Goal: Task Accomplishment & Management: Complete application form

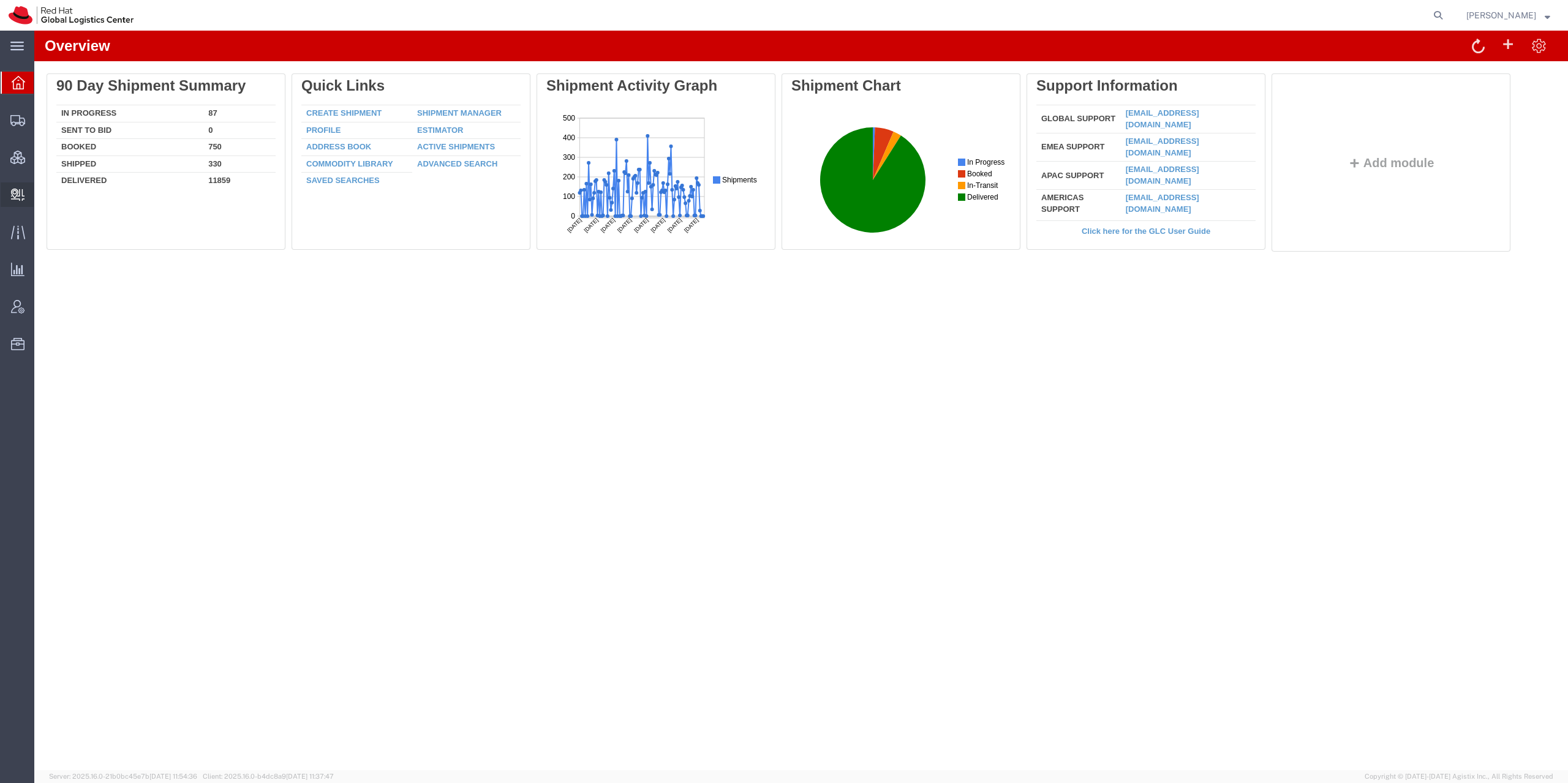
click at [0, 0] on span "Create Delivery" at bounding box center [0, 0] width 0 height 0
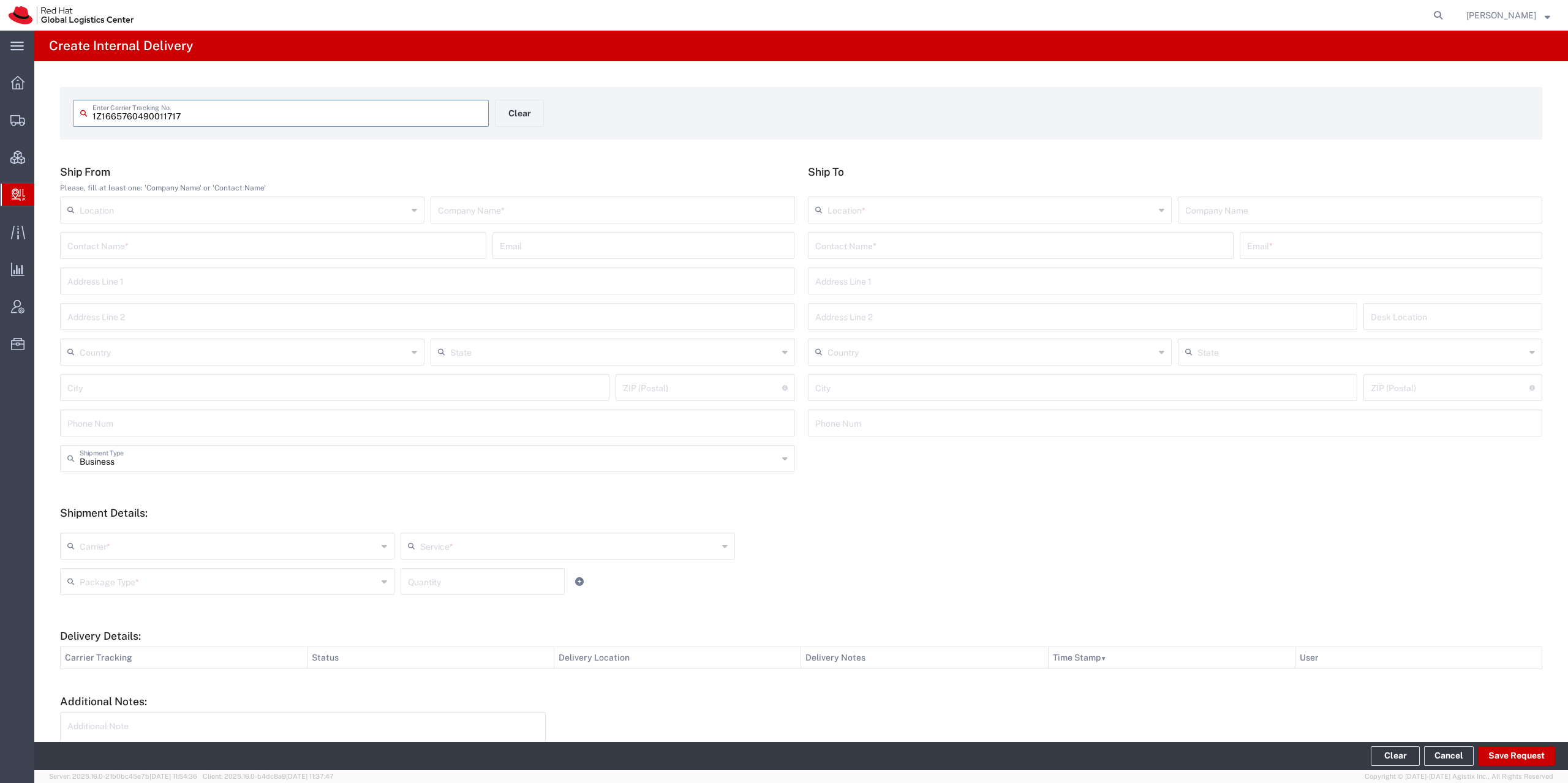
type input "1Z1665760490011717"
click at [492, 207] on div "Company Name *" at bounding box center [612, 221] width 365 height 27
click at [495, 229] on input "text" at bounding box center [612, 219] width 350 height 21
type input "D"
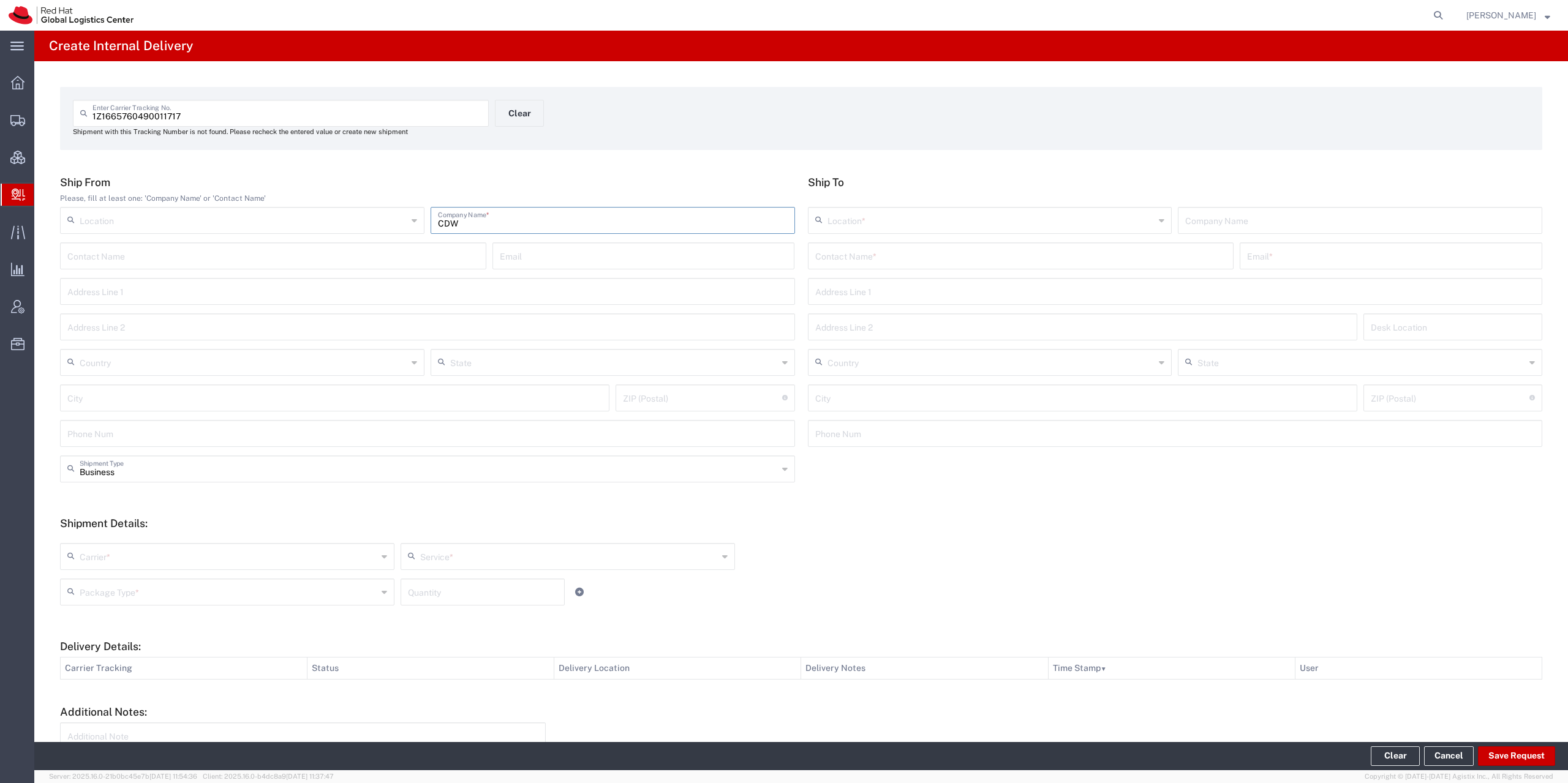
type input "CDW"
click at [886, 268] on div "Contact Name *" at bounding box center [1021, 256] width 426 height 27
click at [885, 265] on input "text" at bounding box center [1021, 255] width 411 height 21
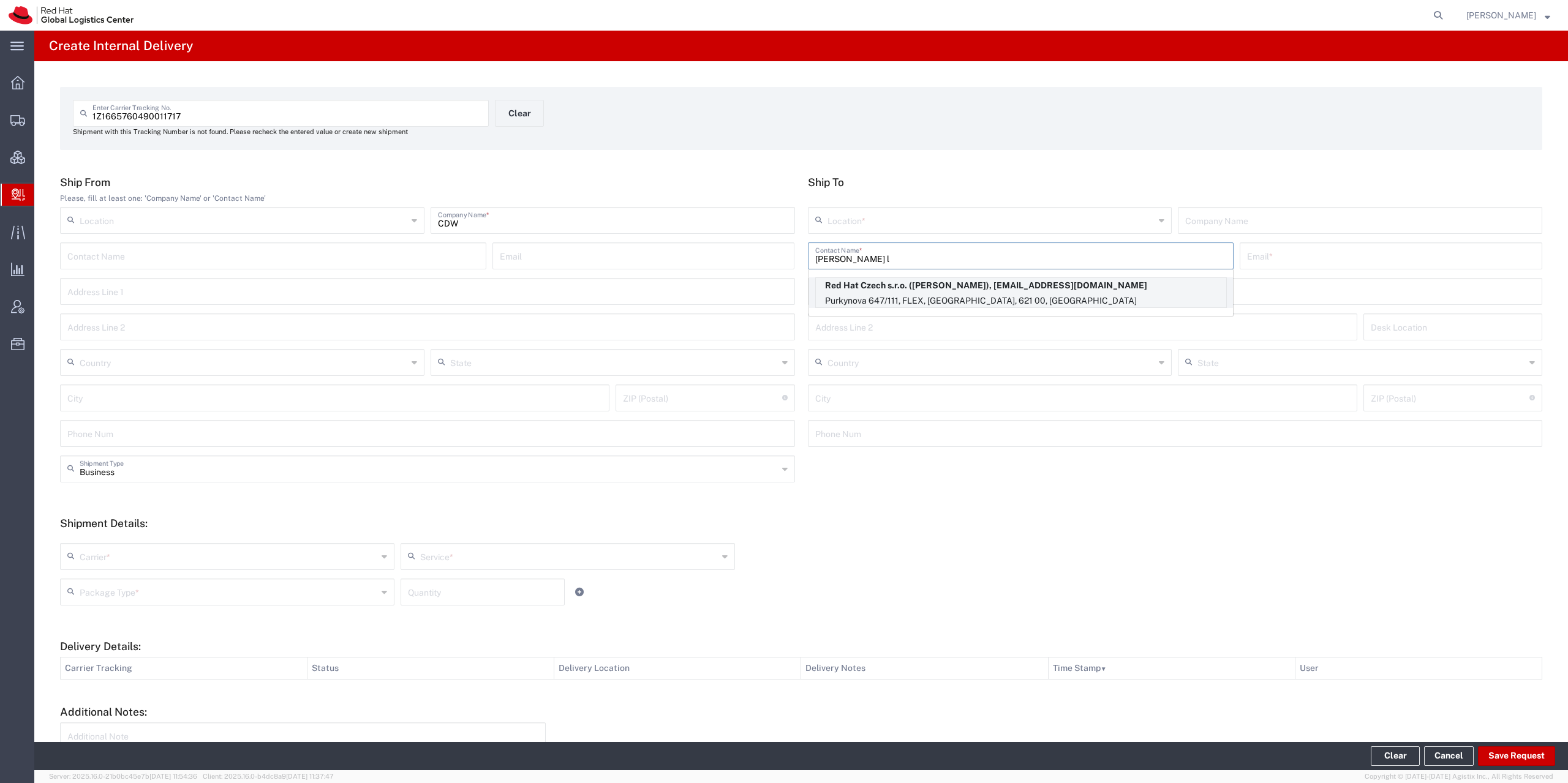
type input "[PERSON_NAME] l"
click at [872, 296] on p "Purkynova 647/111, FLEX, [GEOGRAPHIC_DATA], 621 00, [GEOGRAPHIC_DATA]" at bounding box center [1021, 301] width 411 height 15
type input "RH - [GEOGRAPHIC_DATA] [GEOGRAPHIC_DATA] - B"
type input "Red Hat Czech s.r.o."
type input "[PERSON_NAME]"
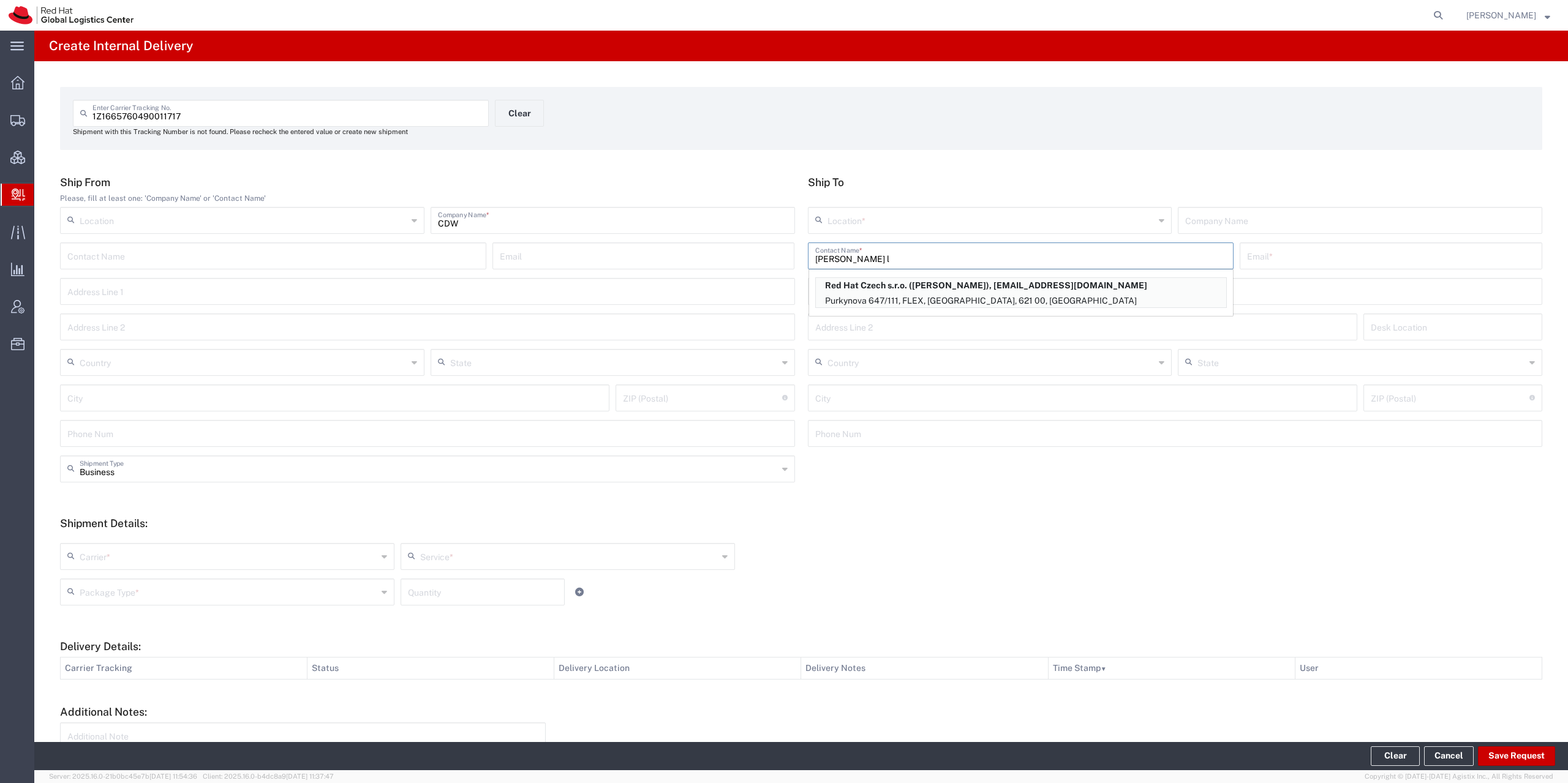
type input "[EMAIL_ADDRESS][DOMAIN_NAME]"
type input "Purkynova 647/111"
type input "FLEX"
type input "Czechia"
type input "[GEOGRAPHIC_DATA]"
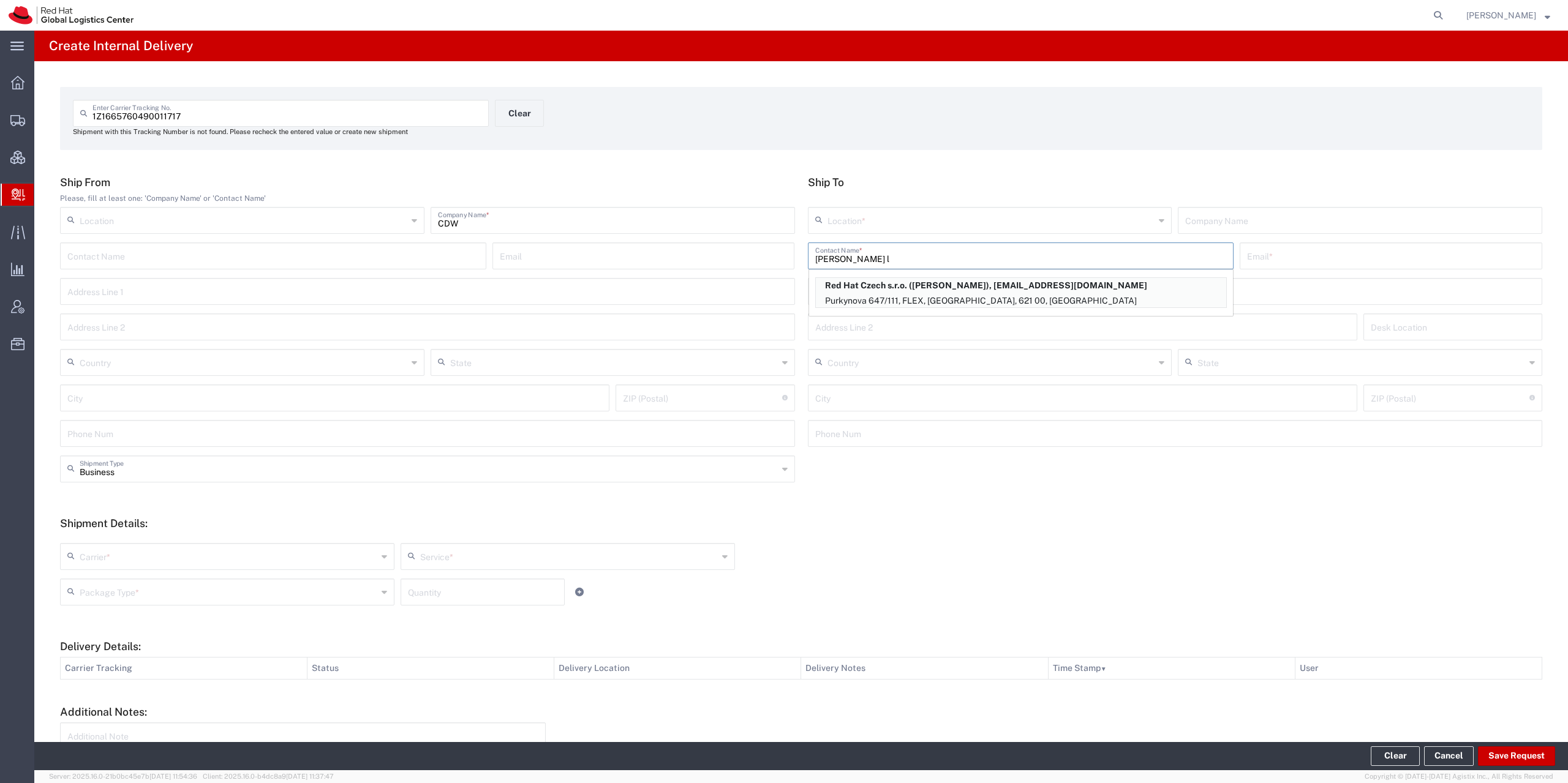
type input "621 00"
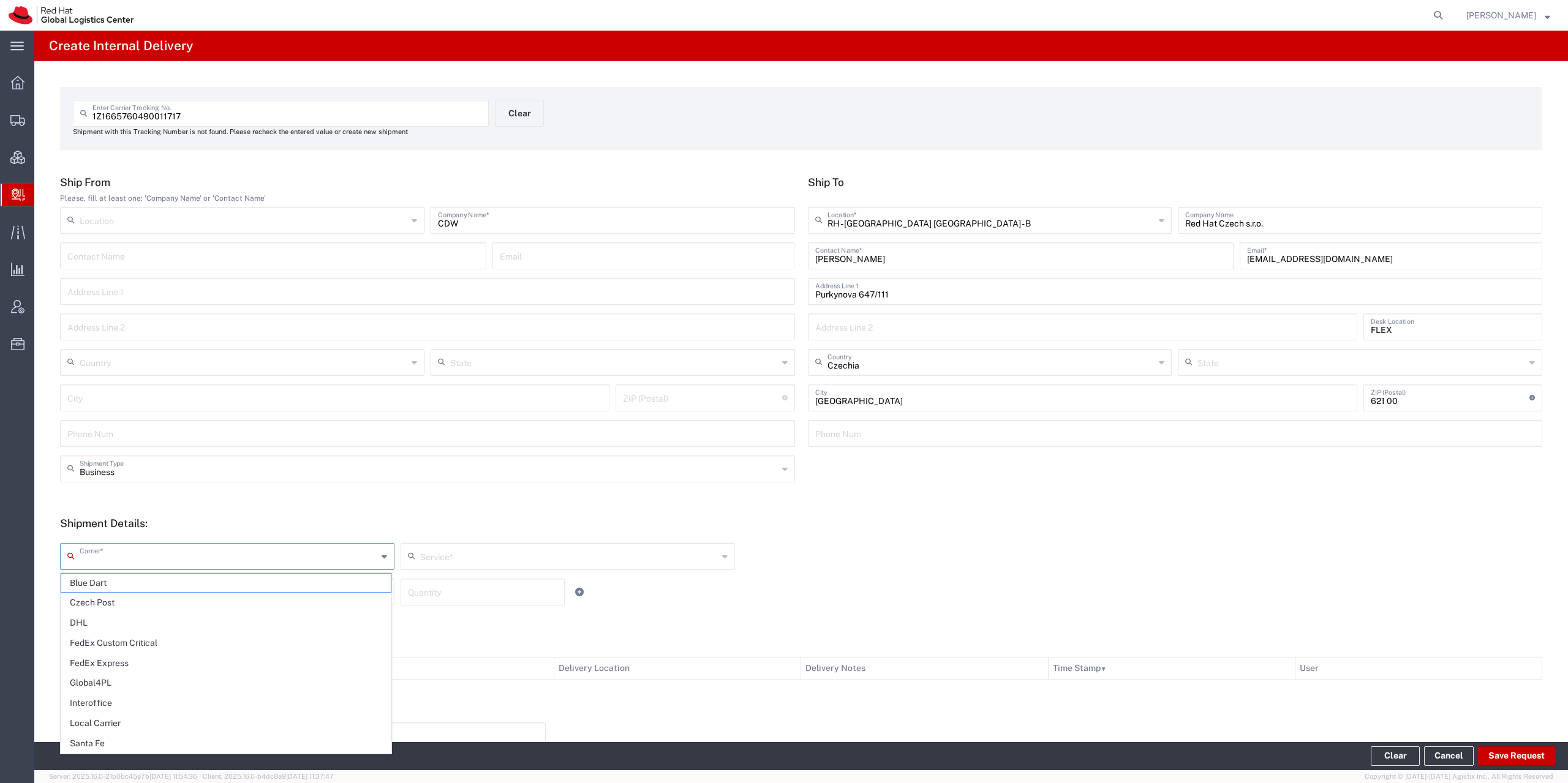
click at [136, 551] on input "text" at bounding box center [229, 555] width 297 height 21
click at [118, 722] on span "Local Carrier" at bounding box center [225, 724] width 329 height 19
type input "Local Carrier"
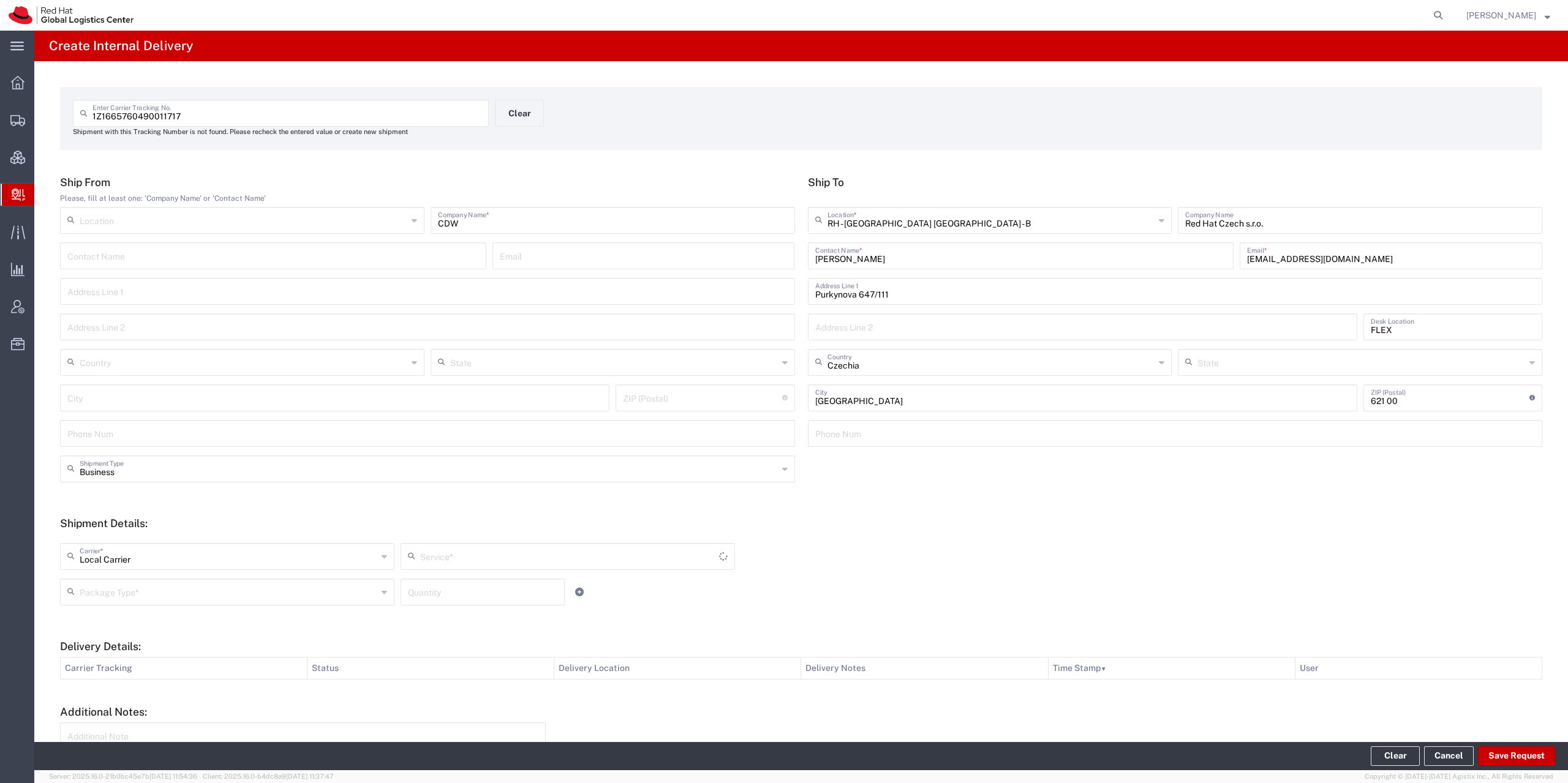
type input "Local_Ground"
click at [123, 593] on input "text" at bounding box center [229, 591] width 297 height 21
click at [127, 693] on span "Your Packaging" at bounding box center [225, 699] width 329 height 19
type input "Your Packaging"
click at [448, 585] on input "number" at bounding box center [483, 591] width 150 height 21
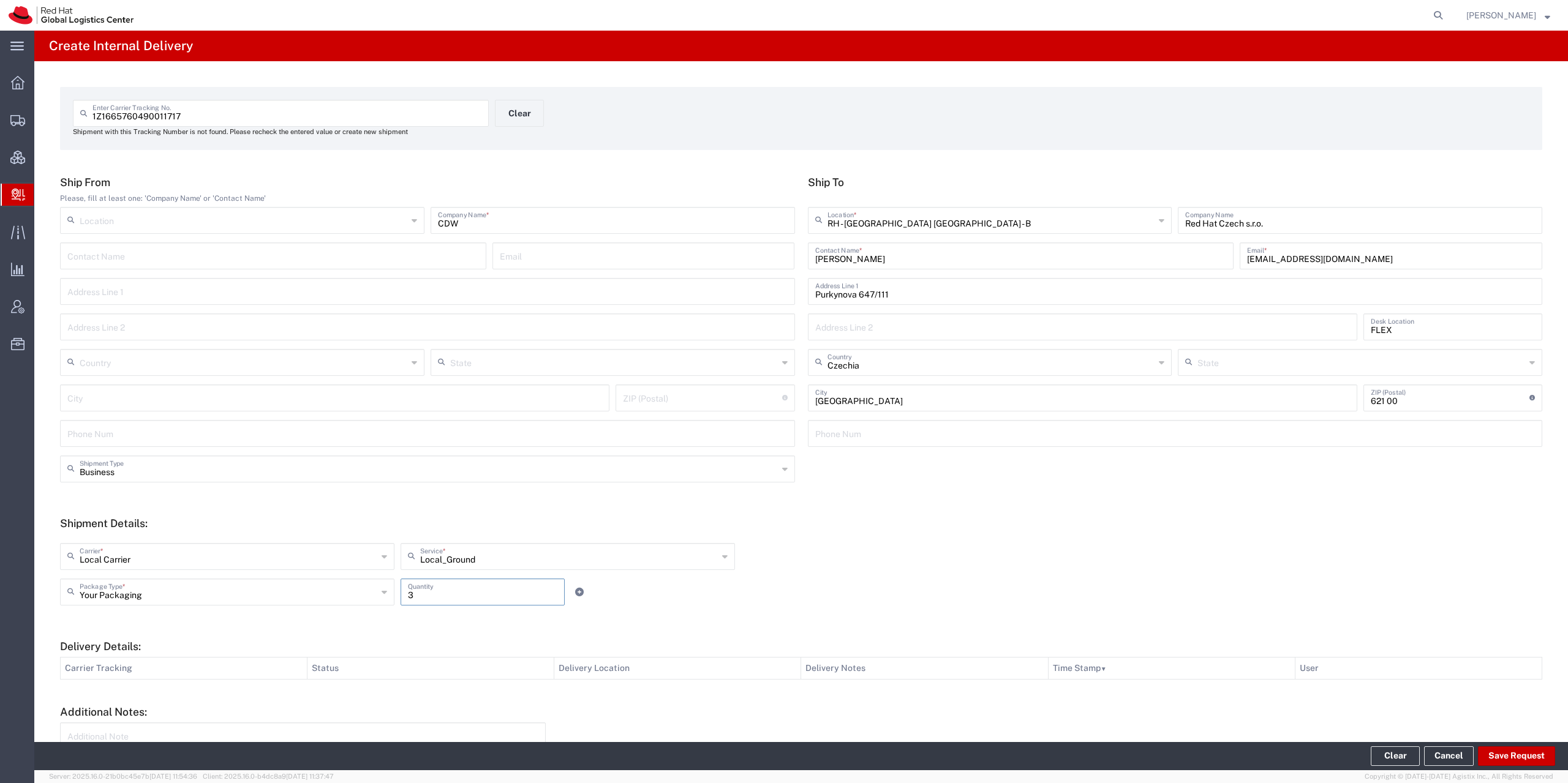
type input "3"
click at [137, 544] on div "Local Carrier Carrier *" at bounding box center [227, 557] width 335 height 27
type input "Local Carrier"
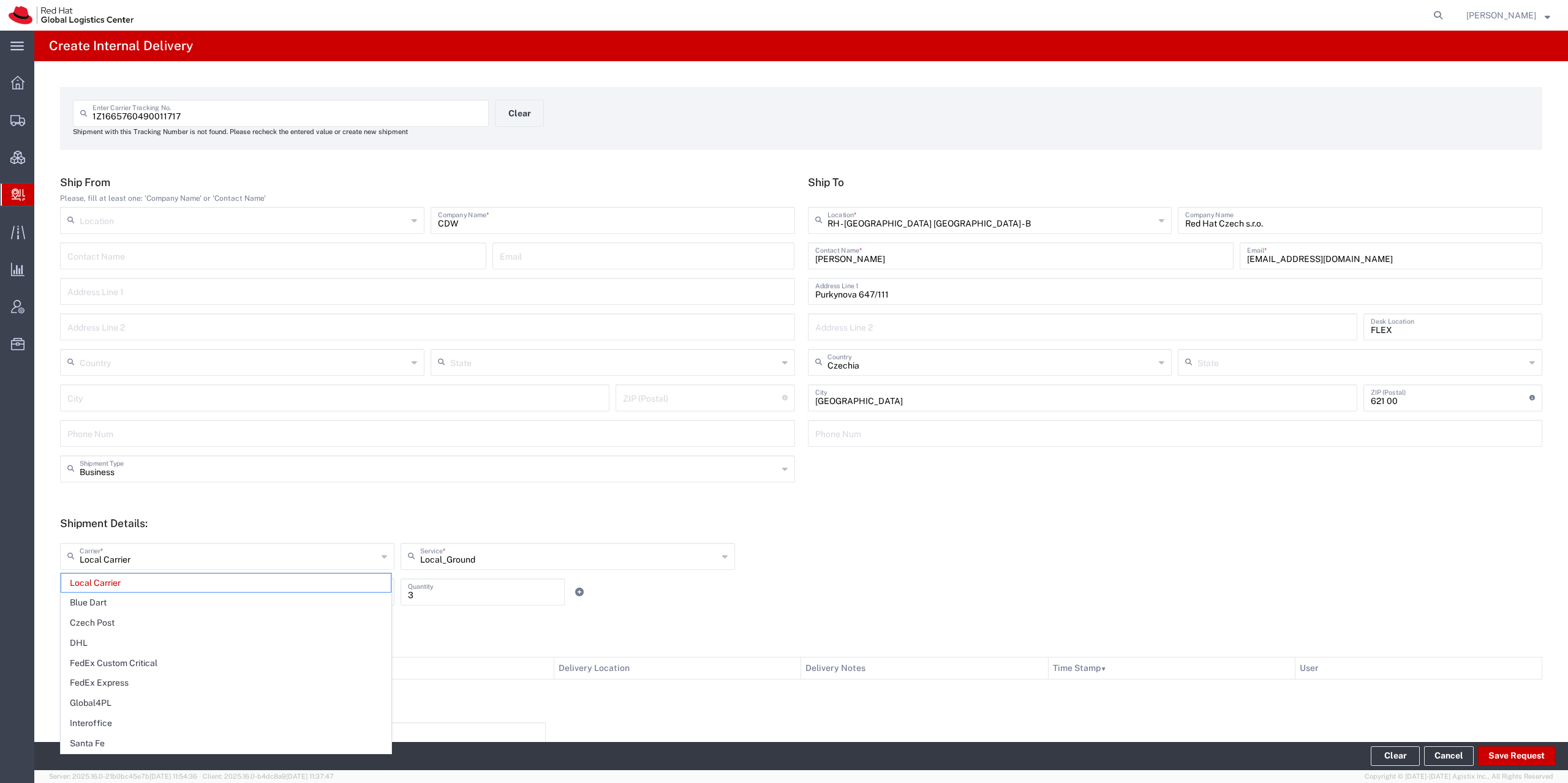
click at [884, 546] on div "Local Carrier Carrier * Local Carrier Blue Dart Czech Post DHL FedEx Custom Cri…" at bounding box center [567, 561] width 1021 height 36
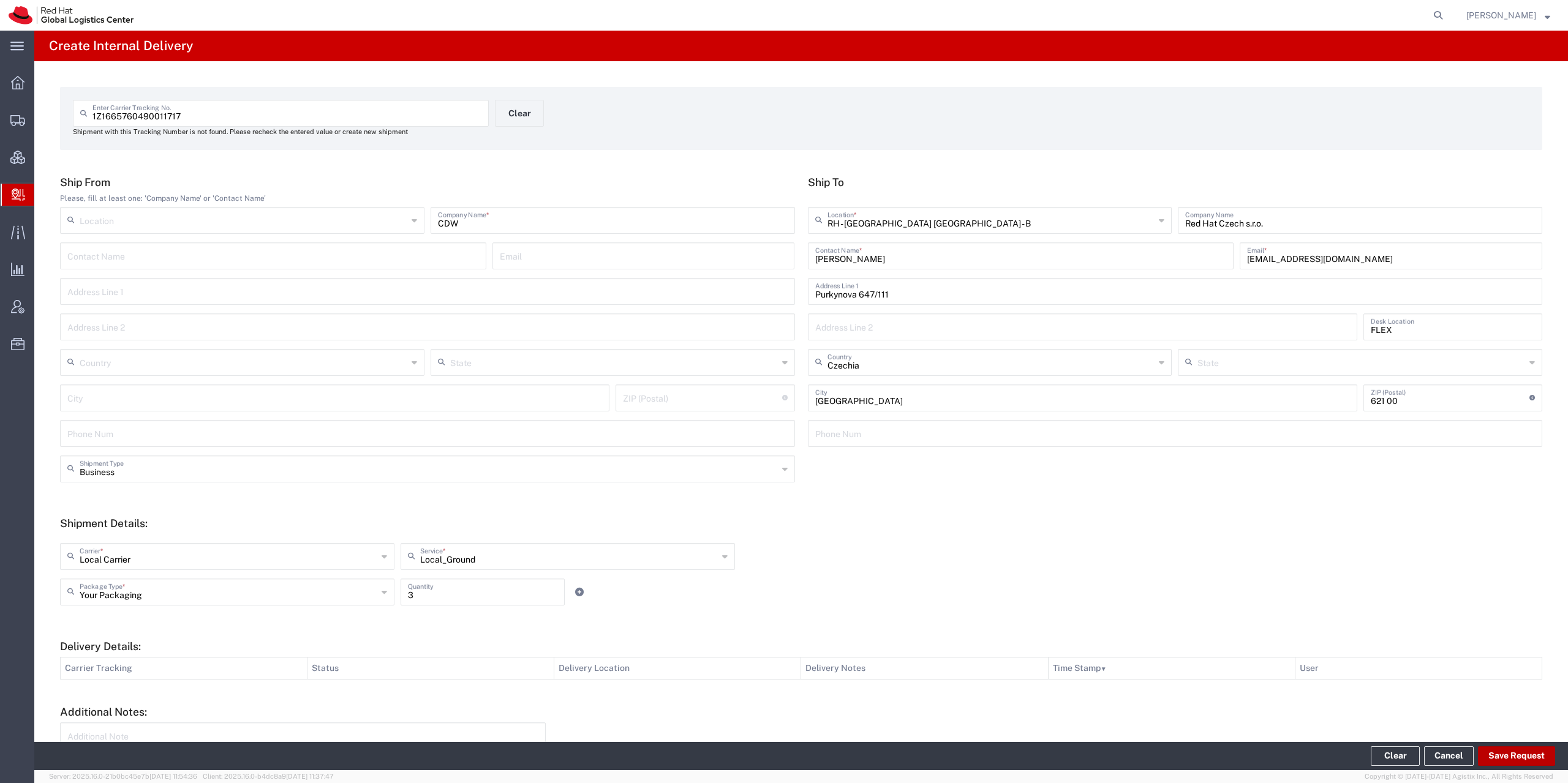
click at [1520, 749] on button "Save Request" at bounding box center [1517, 756] width 78 height 20
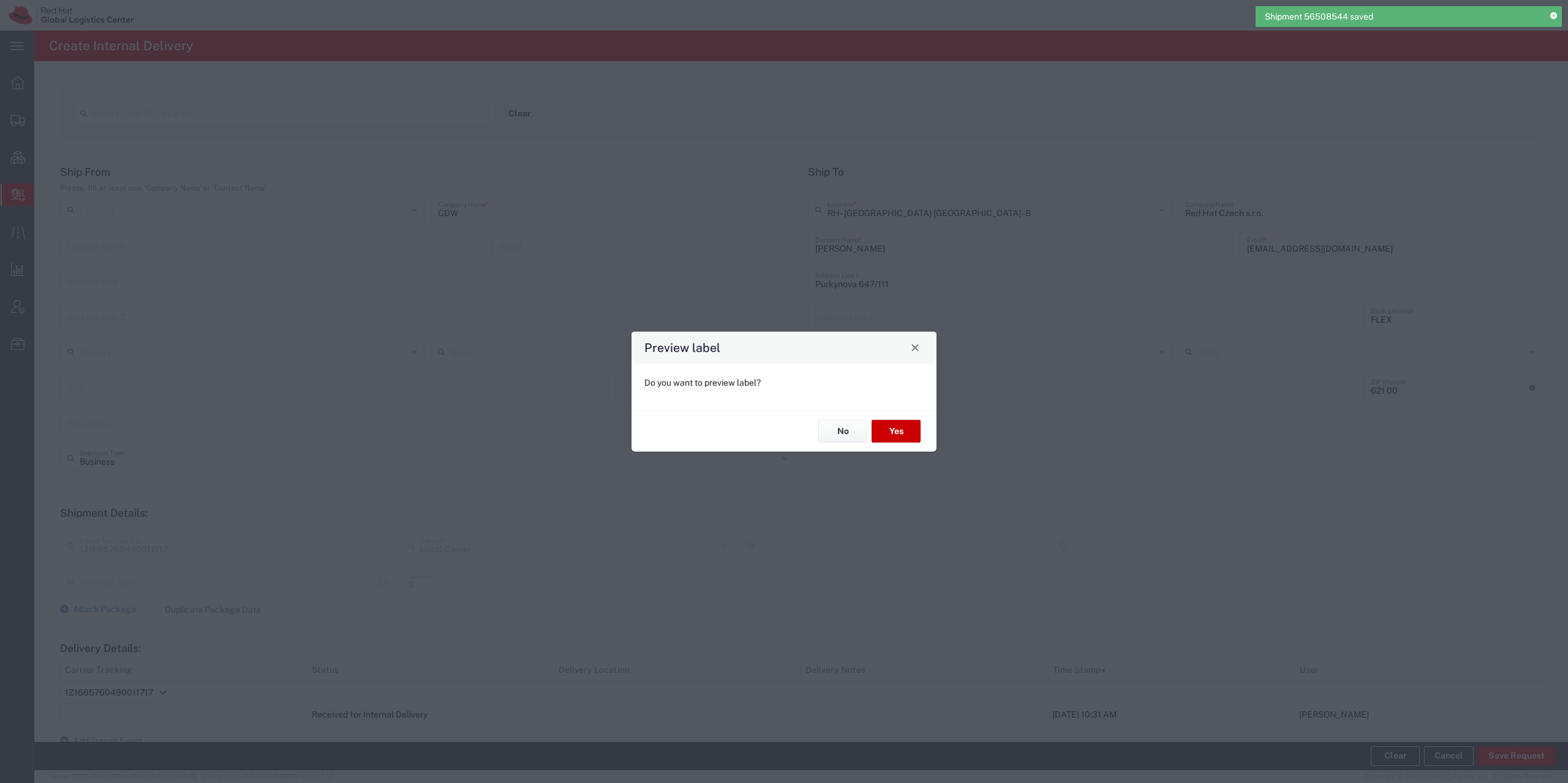
type input "Your Packaging"
type input "Local_Ground"
click at [850, 430] on button "No" at bounding box center [843, 431] width 49 height 23
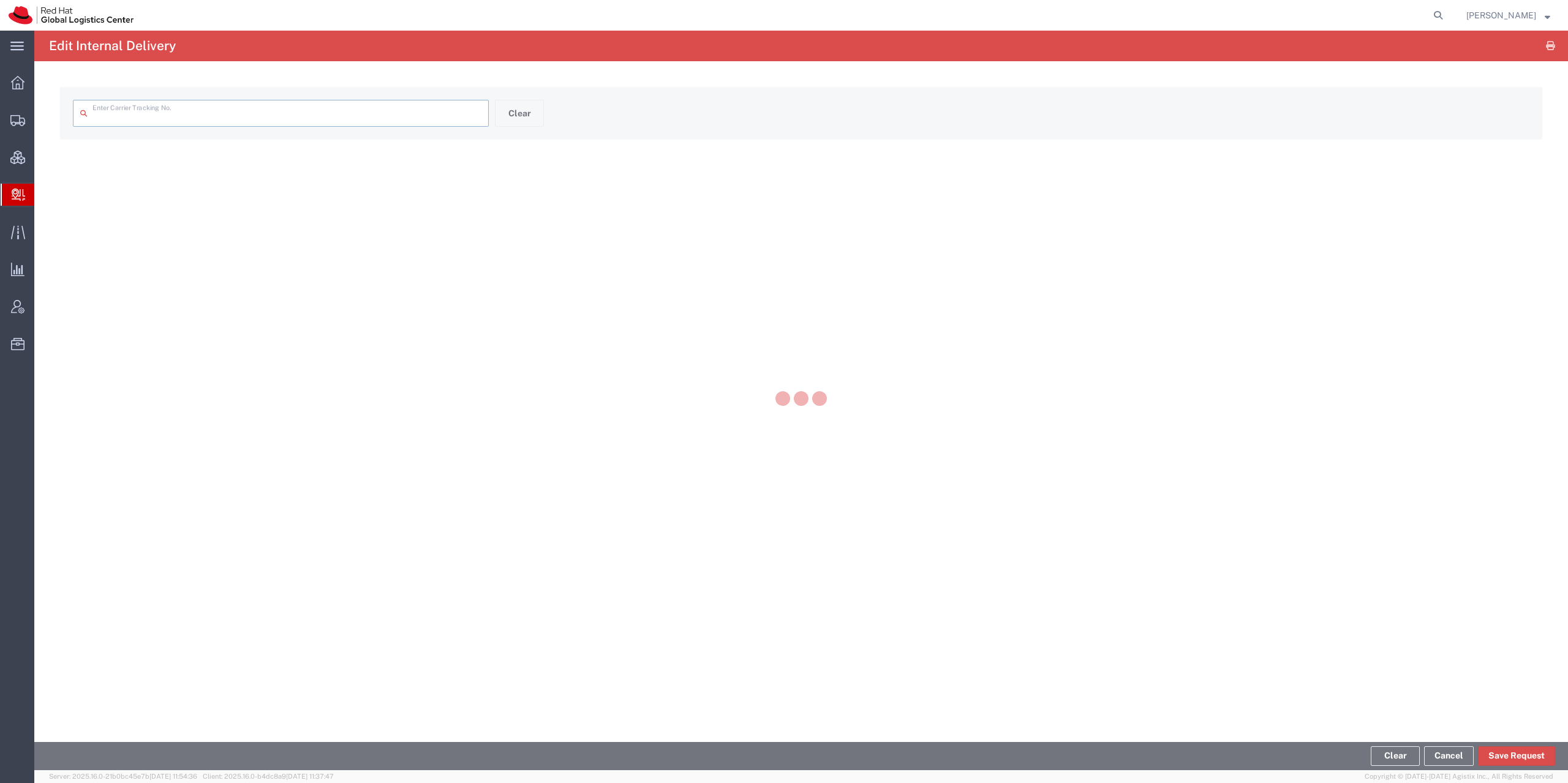
type input "1Z1665760490011717"
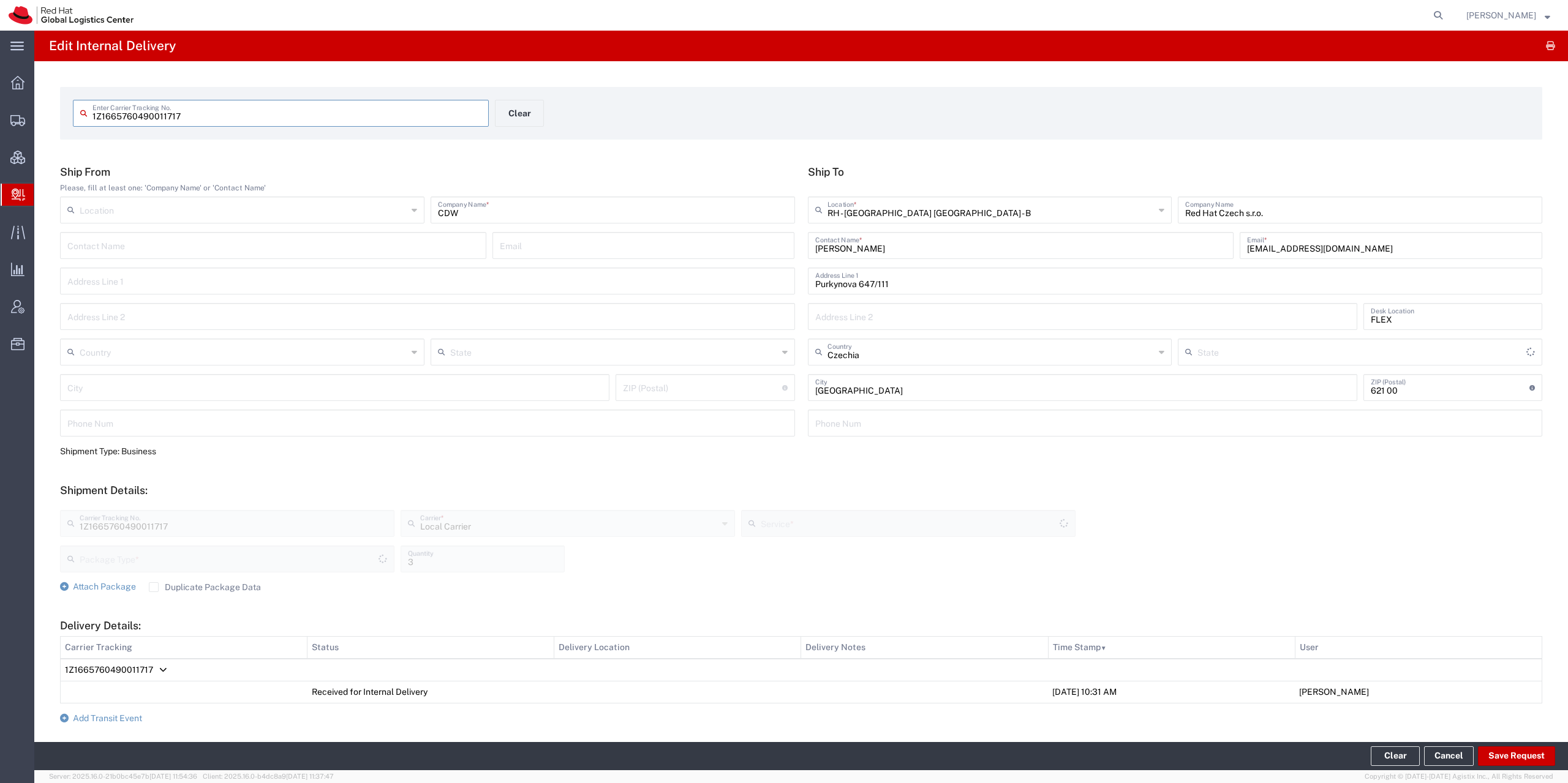
type input "Your Packaging"
type input "Local_Ground"
click at [120, 711] on form "Ship From Please, fill at least one: 'Company Name' or 'Contact Name' Location …" at bounding box center [801, 515] width 1482 height 700
click at [120, 715] on span "Add Transit Event" at bounding box center [107, 718] width 69 height 9
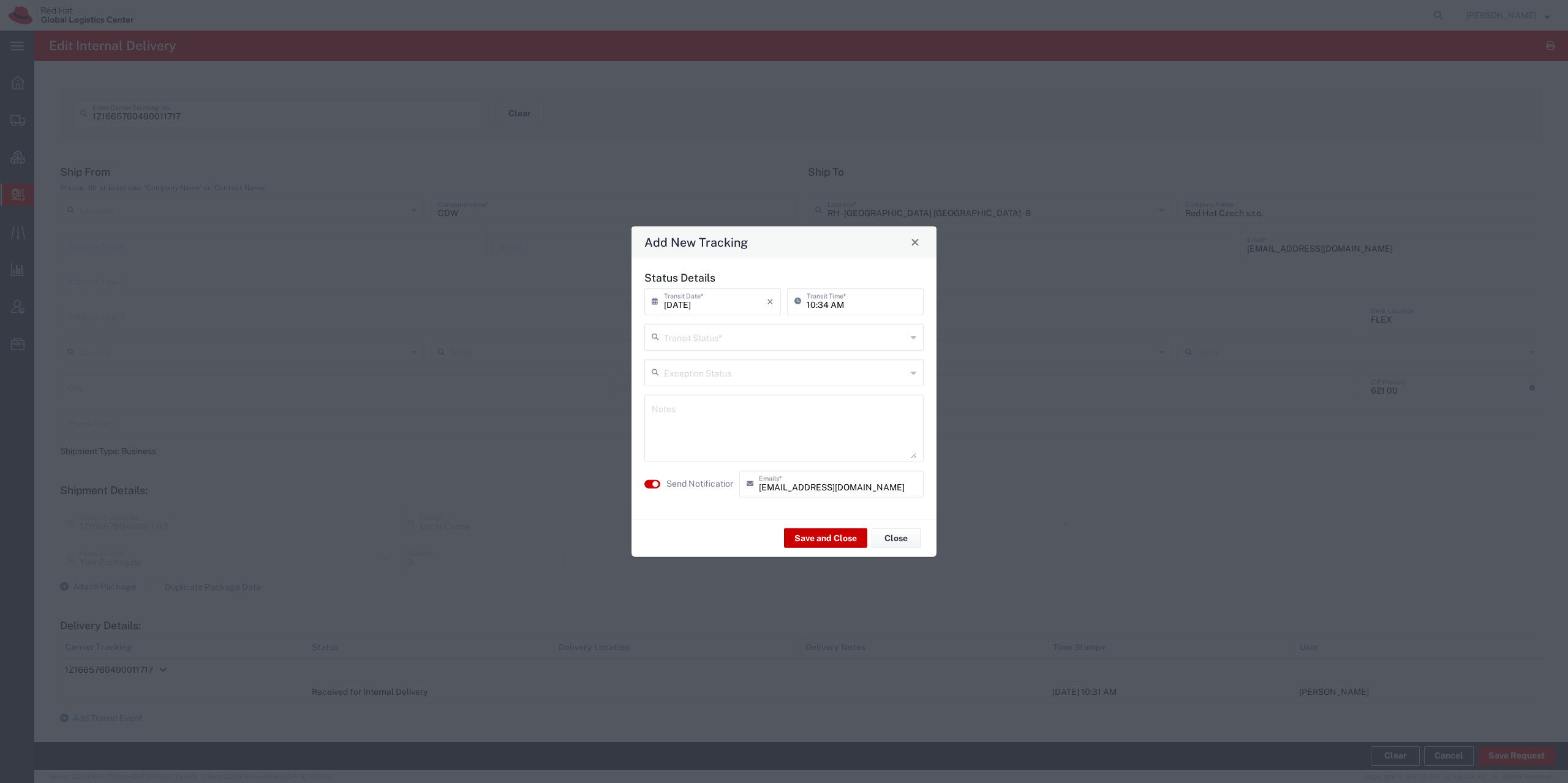
click at [758, 343] on input "text" at bounding box center [785, 335] width 243 height 21
click at [722, 429] on span "Shipment On-Hold" at bounding box center [784, 424] width 277 height 19
type input "Shipment On-Hold"
click at [671, 484] on label "Send Notification" at bounding box center [700, 484] width 69 height 13
click at [806, 538] on button "Save and Close" at bounding box center [825, 538] width 83 height 20
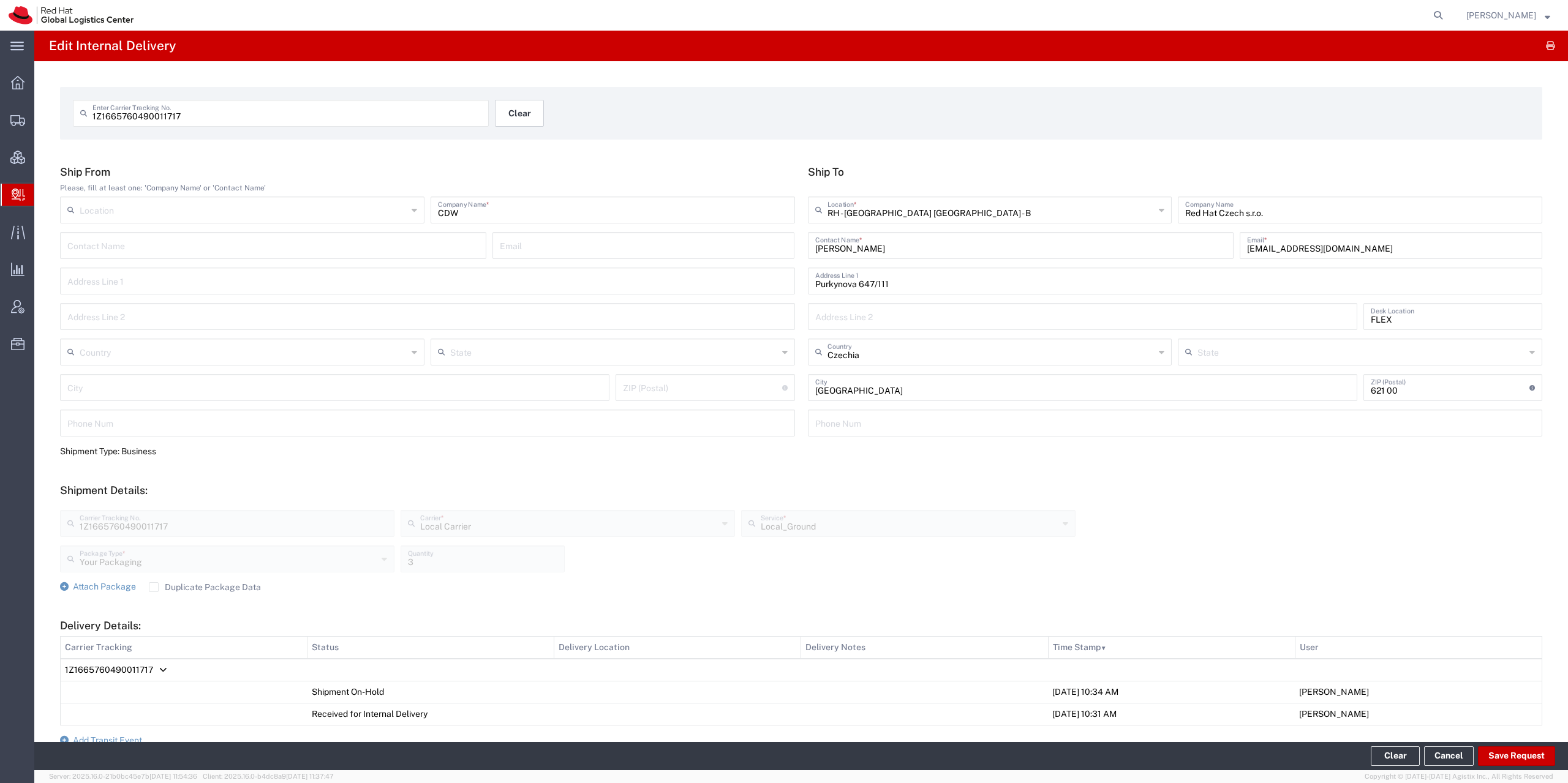
click at [510, 119] on button "Clear" at bounding box center [519, 113] width 49 height 27
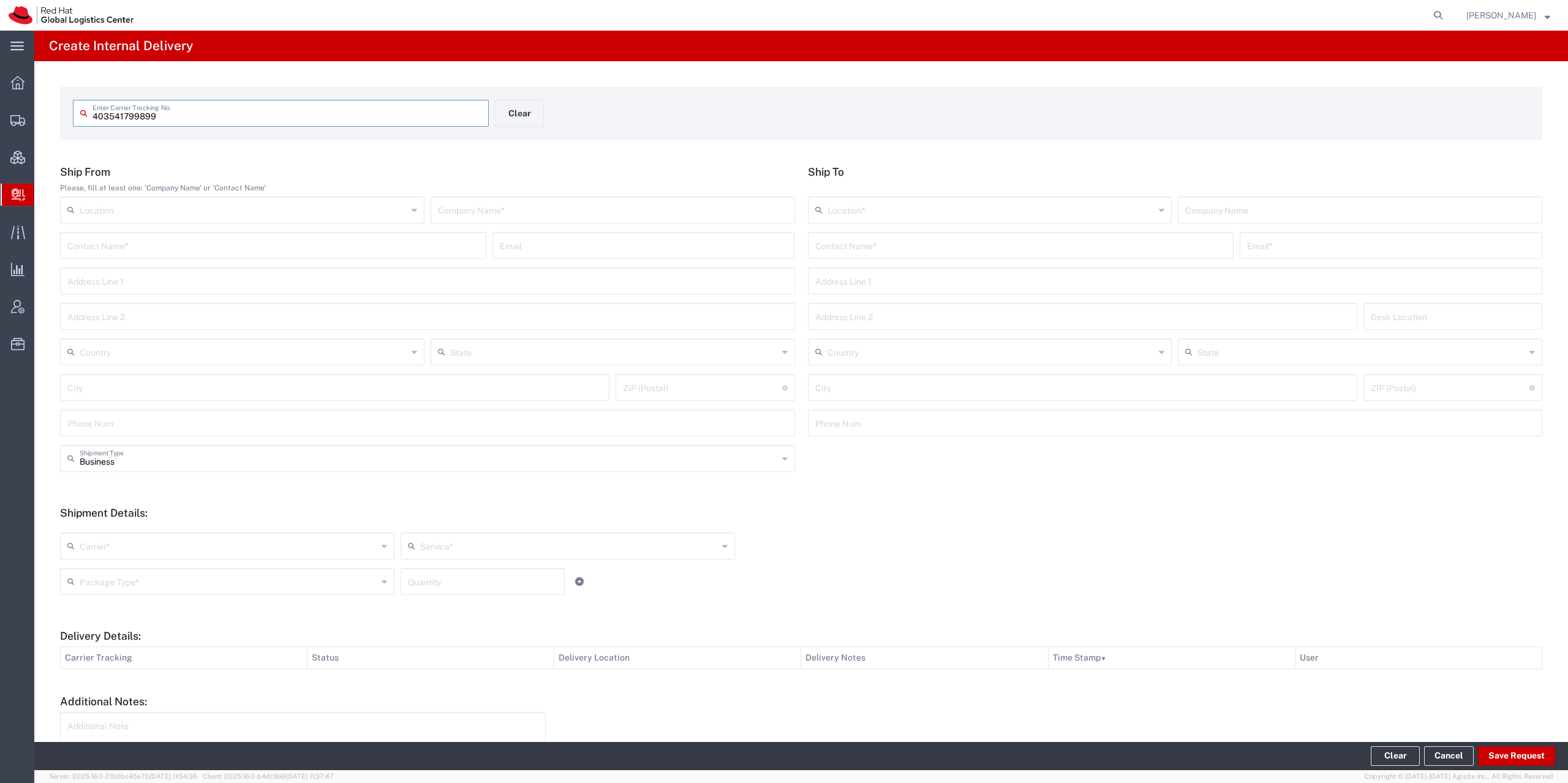
type input "403541799899"
click at [483, 210] on input "text" at bounding box center [612, 219] width 350 height 21
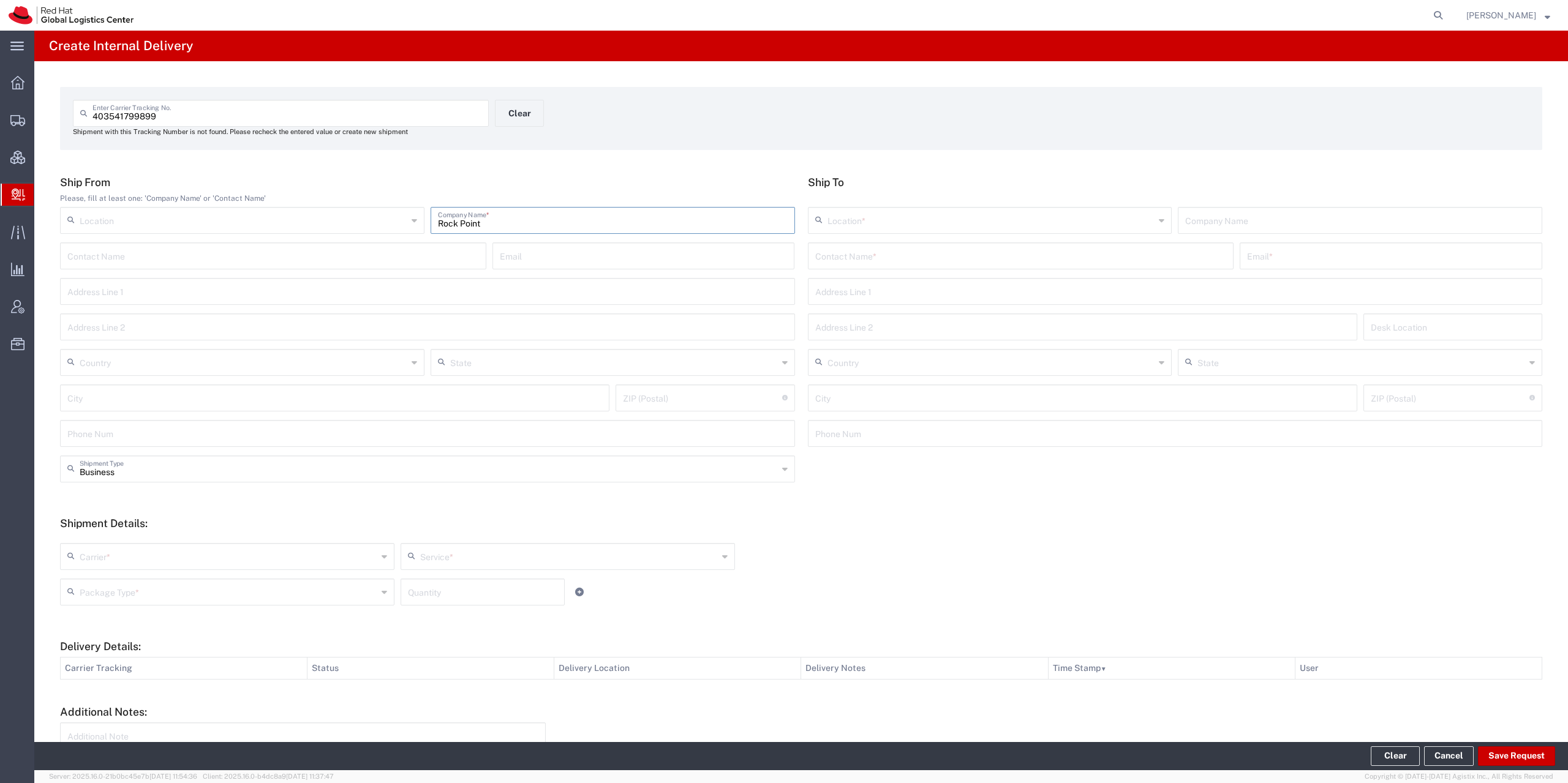
type input "Rock Point"
click at [827, 254] on input "text" at bounding box center [1021, 255] width 411 height 21
type input "l"
type input "o"
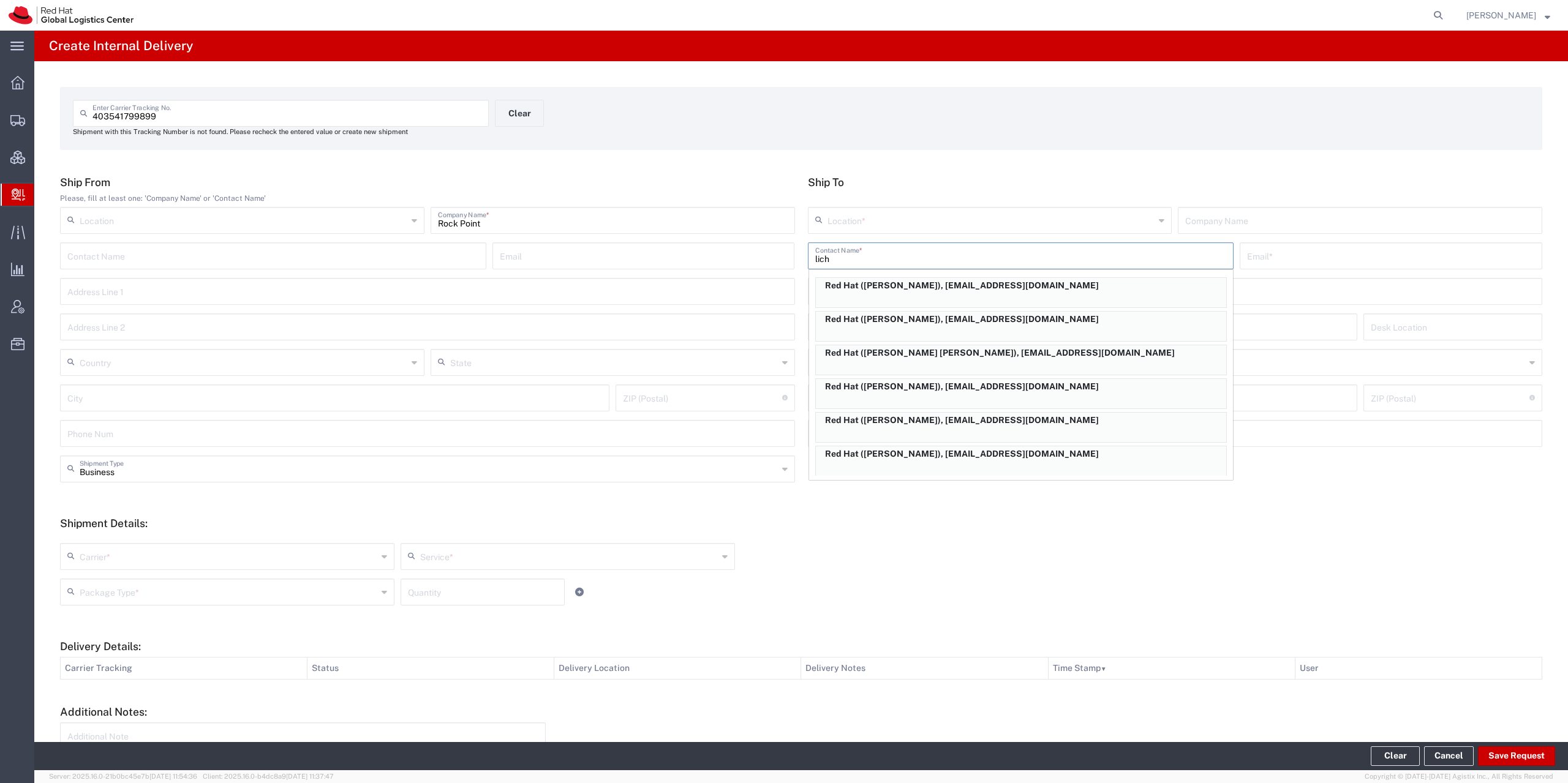
drag, startPoint x: 759, startPoint y: 262, endPoint x: 717, endPoint y: 262, distance: 42.0
click at [815, 262] on input "lich" at bounding box center [1021, 255] width 411 height 21
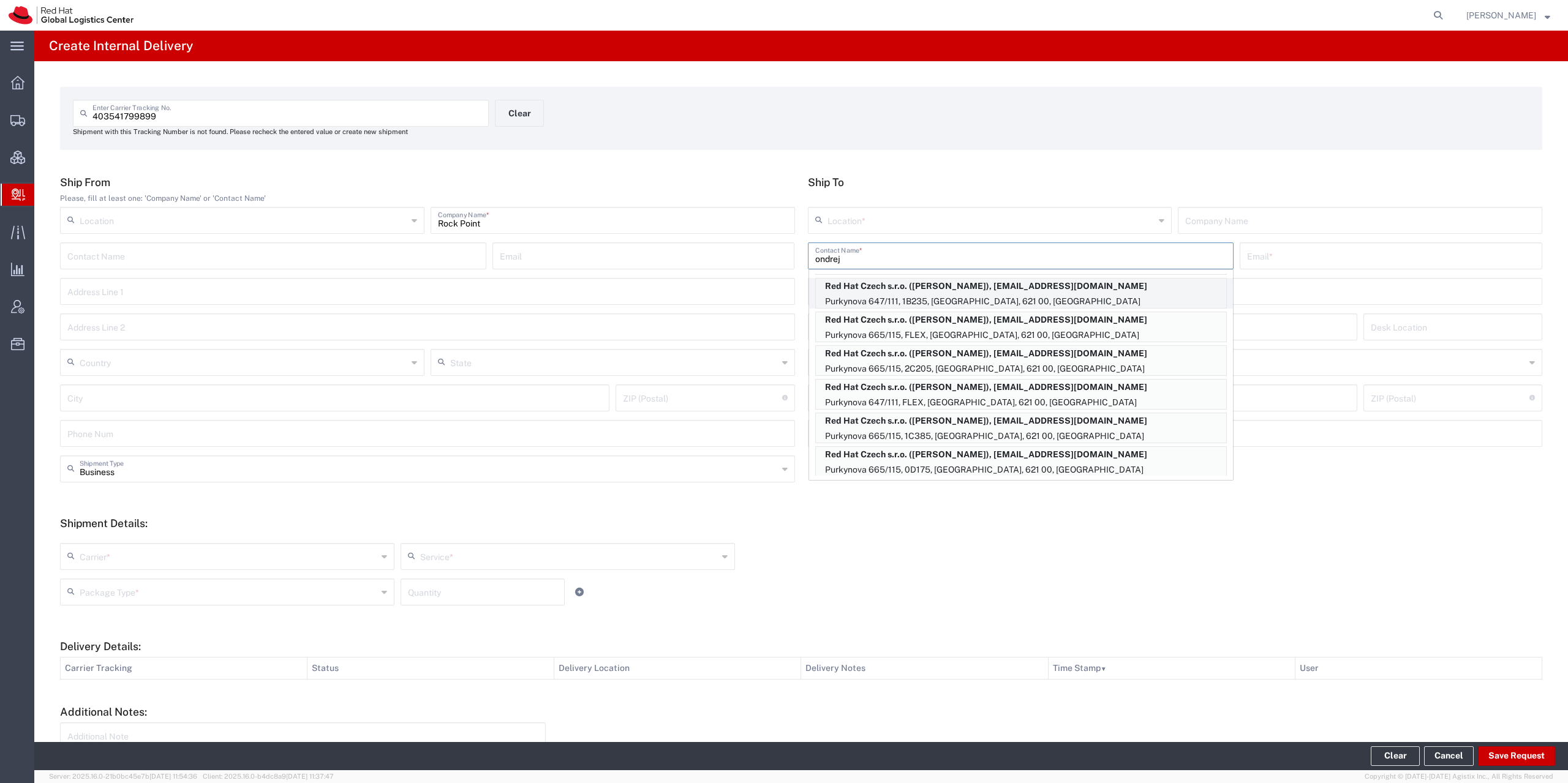
scroll to position [294, 0]
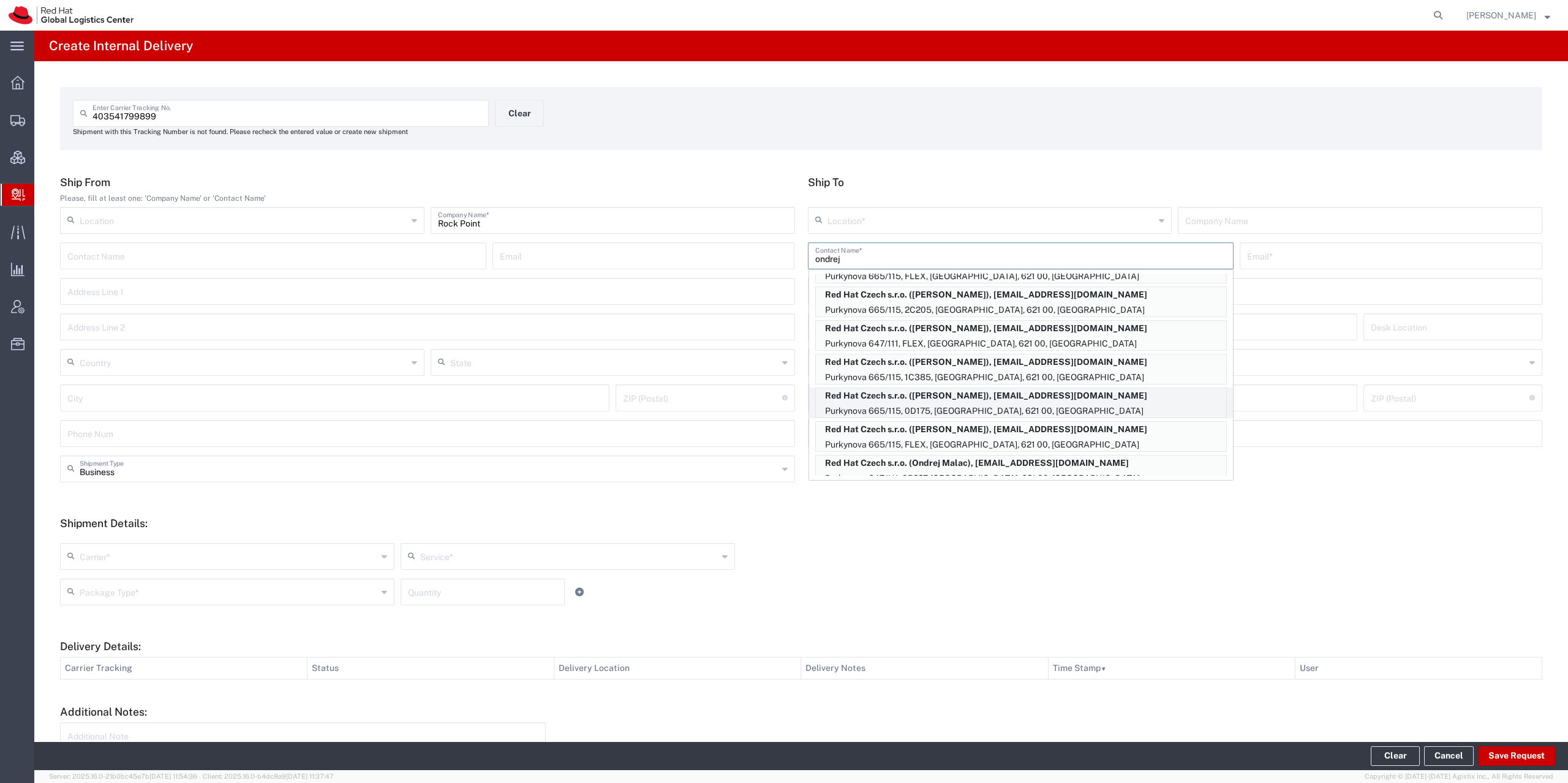
type input "ondrej"
click at [1034, 399] on p "Red Hat Czech s.r.o. ([PERSON_NAME]), [EMAIL_ADDRESS][DOMAIN_NAME]" at bounding box center [1021, 395] width 411 height 15
type input "RH - [GEOGRAPHIC_DATA] [GEOGRAPHIC_DATA] - C"
type input "Red Hat Czech s.r.o."
type input "[PERSON_NAME]"
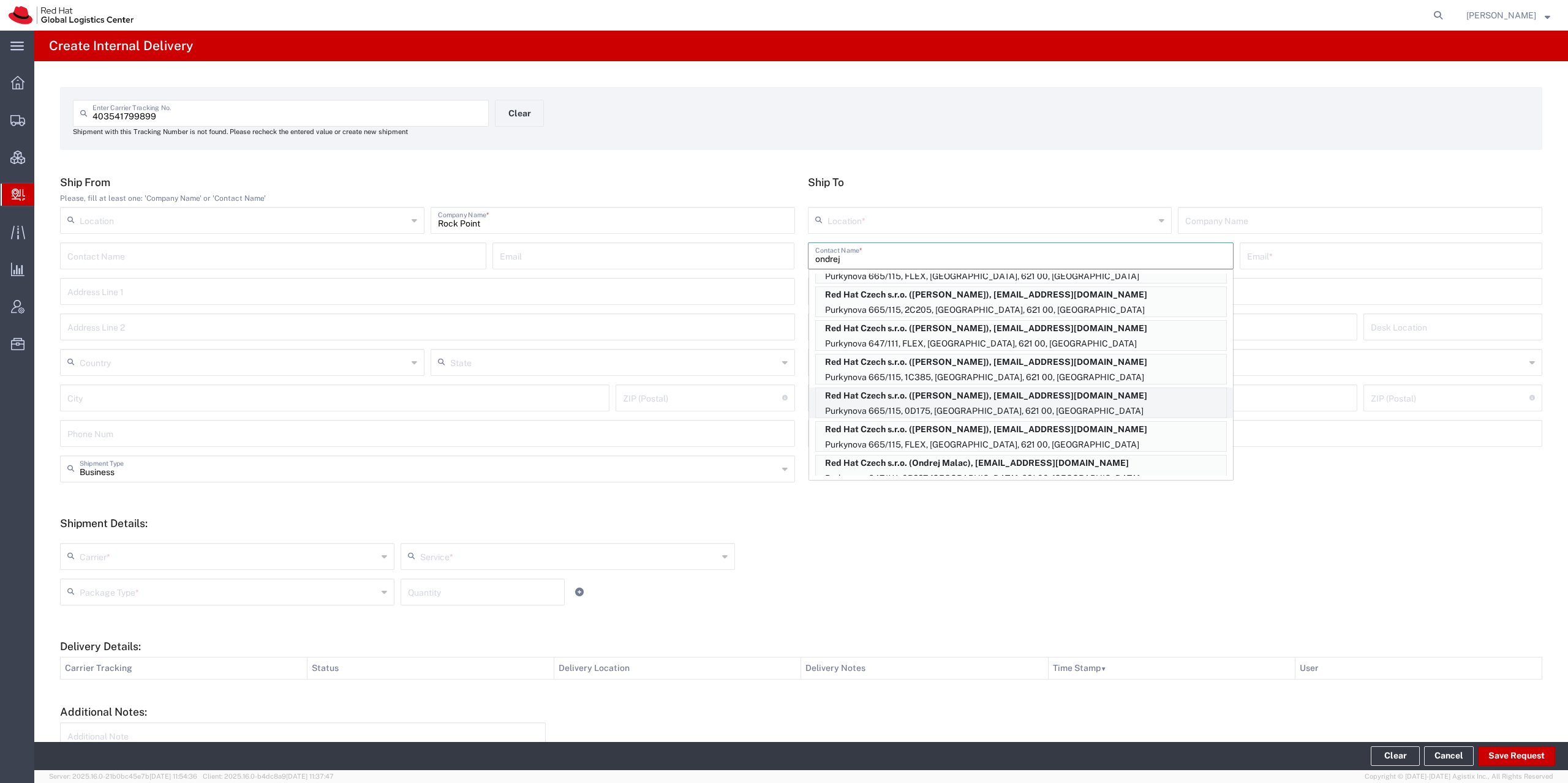
type input "[EMAIL_ADDRESS][DOMAIN_NAME]"
type input "Purkynova 665/115"
type input "0D175"
type input "Czechia"
type input "[GEOGRAPHIC_DATA]"
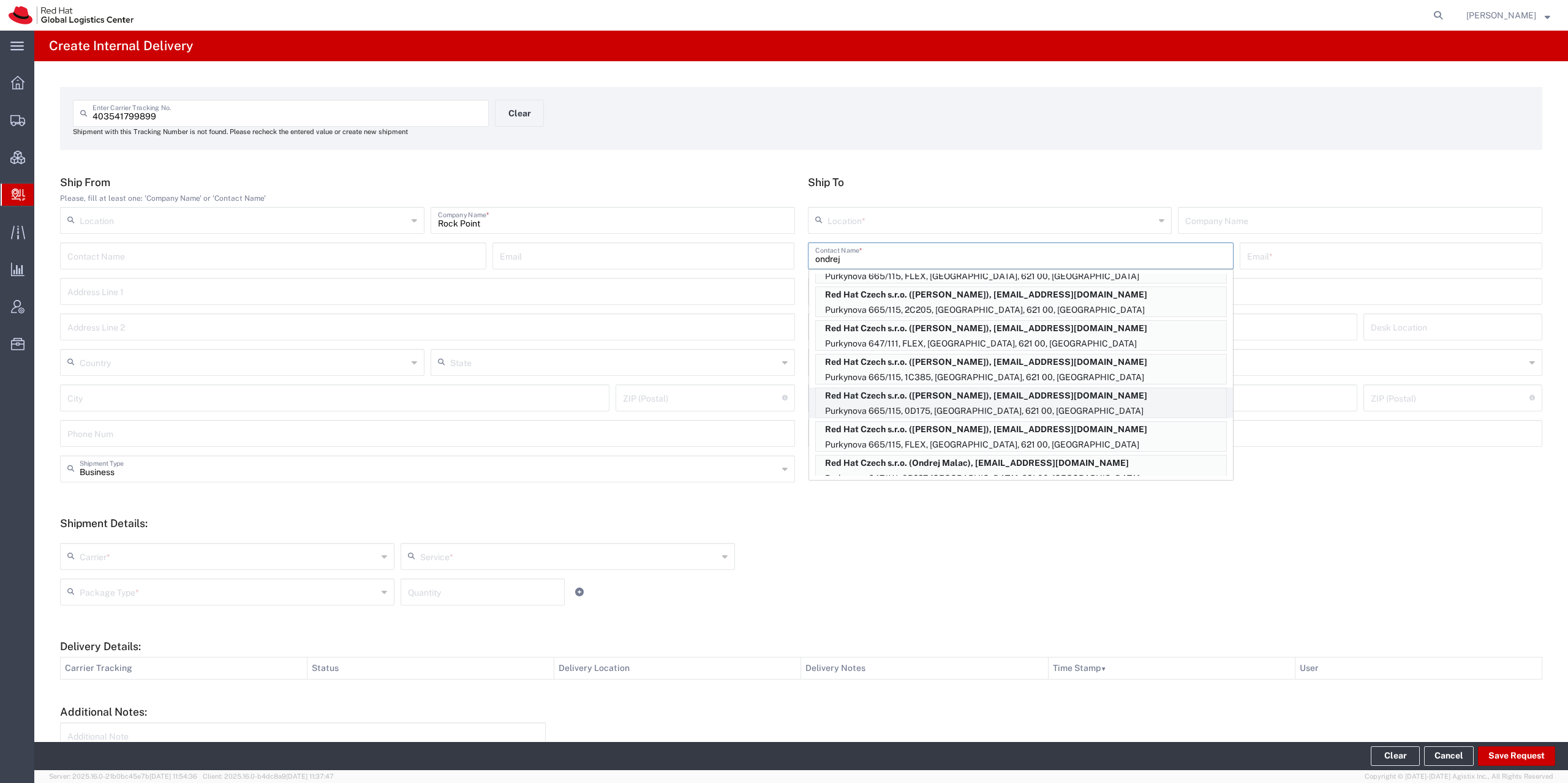
type input "621 00"
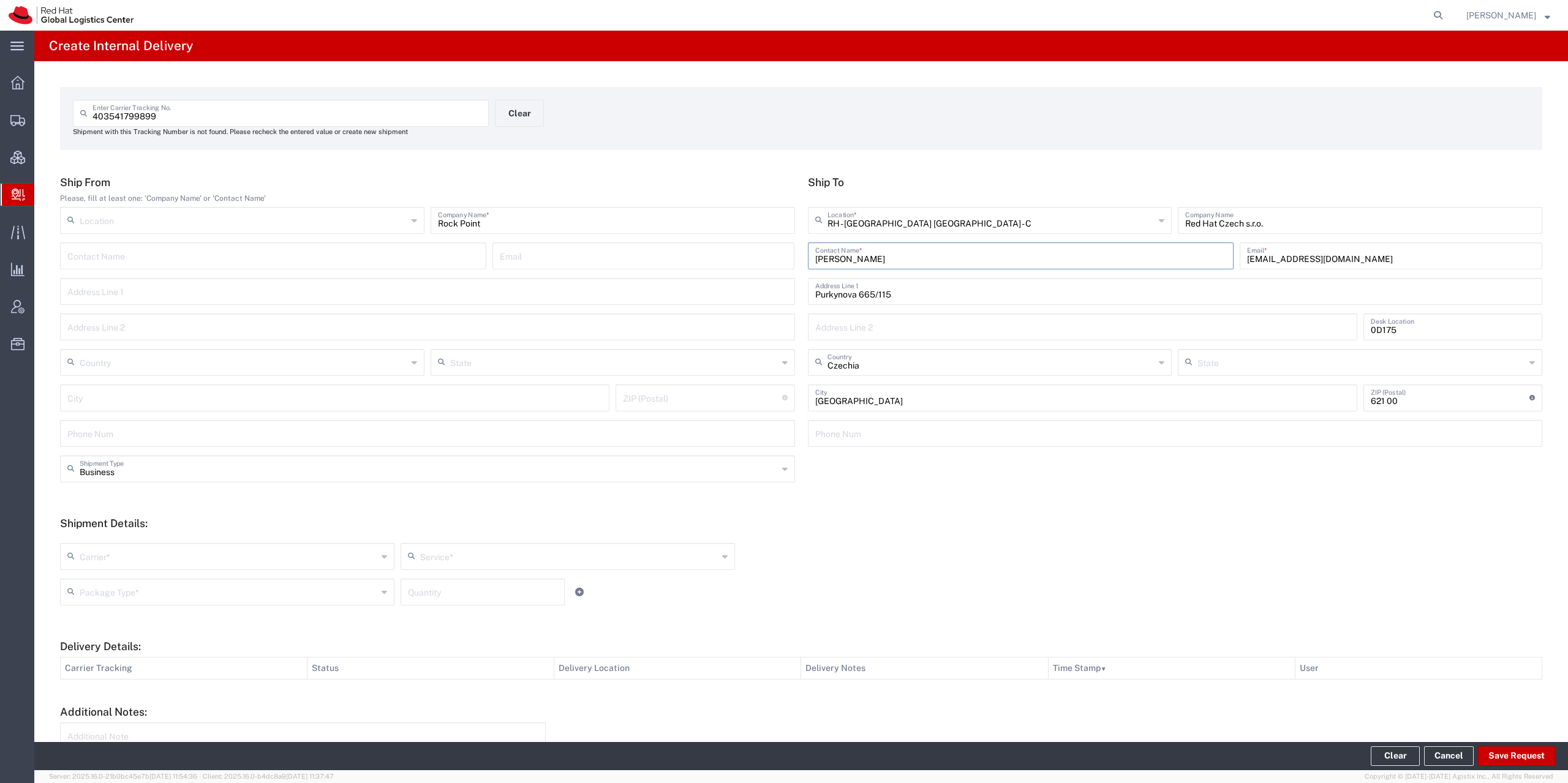
click at [180, 566] on div "Carrier *" at bounding box center [227, 557] width 335 height 27
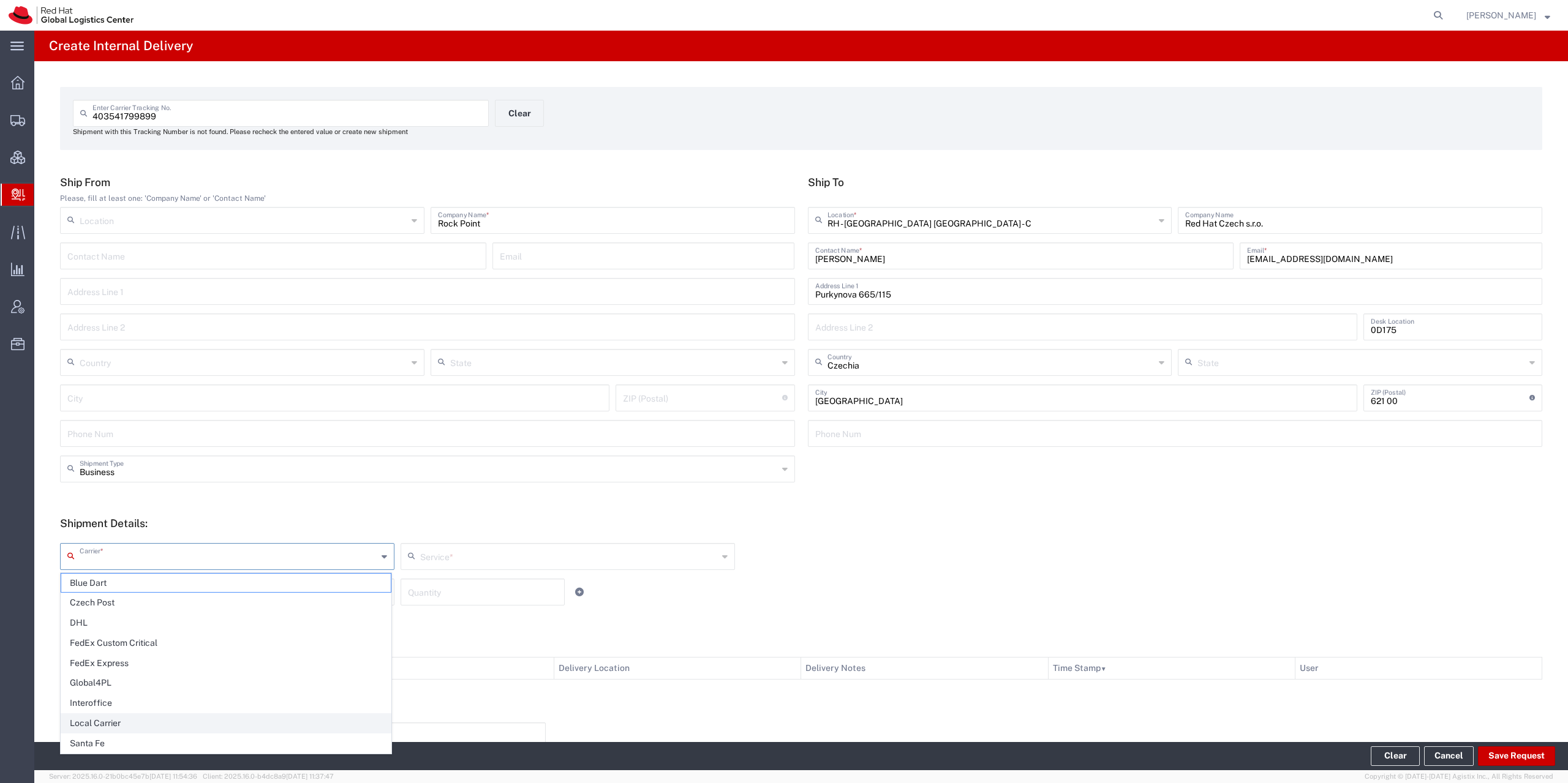
click at [138, 726] on span "Local Carrier" at bounding box center [225, 724] width 329 height 19
type input "Local Carrier"
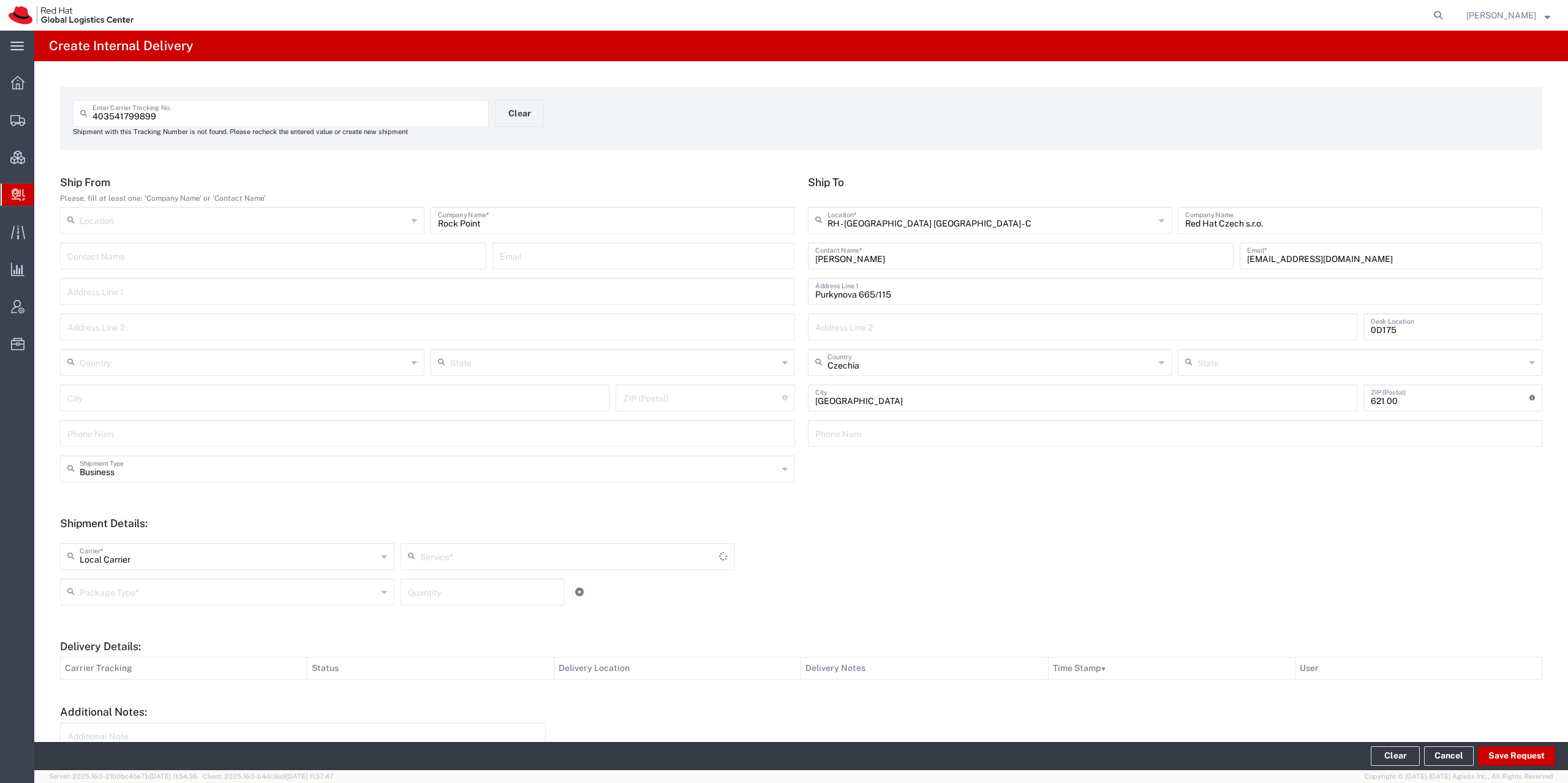
type input "Local_Ground"
click at [110, 592] on input "text" at bounding box center [229, 591] width 297 height 21
click at [130, 697] on span "Your Packaging" at bounding box center [225, 699] width 329 height 19
type input "Your Packaging"
click at [881, 581] on div "Your Packaging Package Type * Case(s) Envelope PAK Skid(s) Your Packaging Quant…" at bounding box center [567, 596] width 1021 height 36
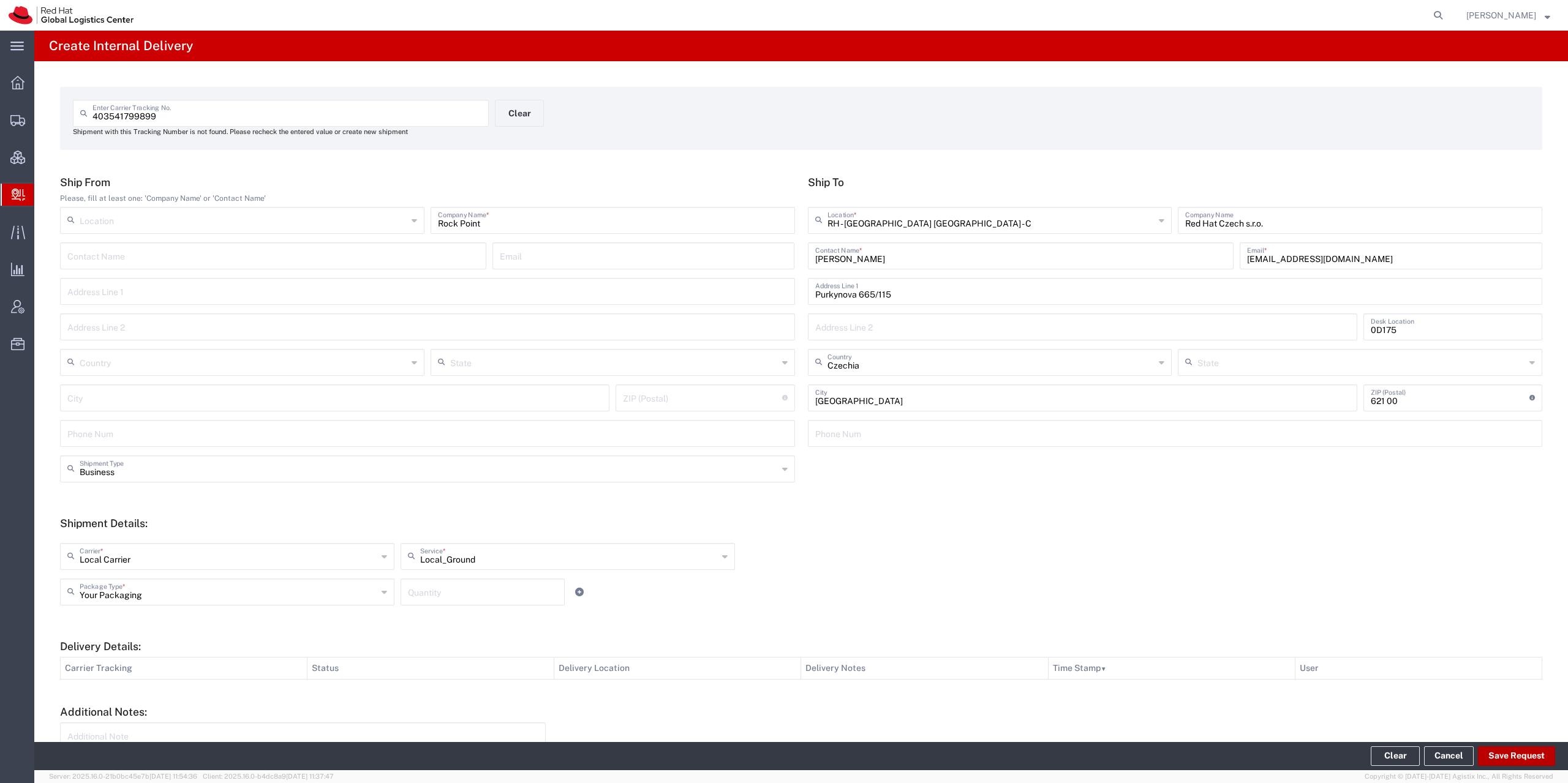
click at [1493, 750] on button "Save Request" at bounding box center [1517, 756] width 78 height 20
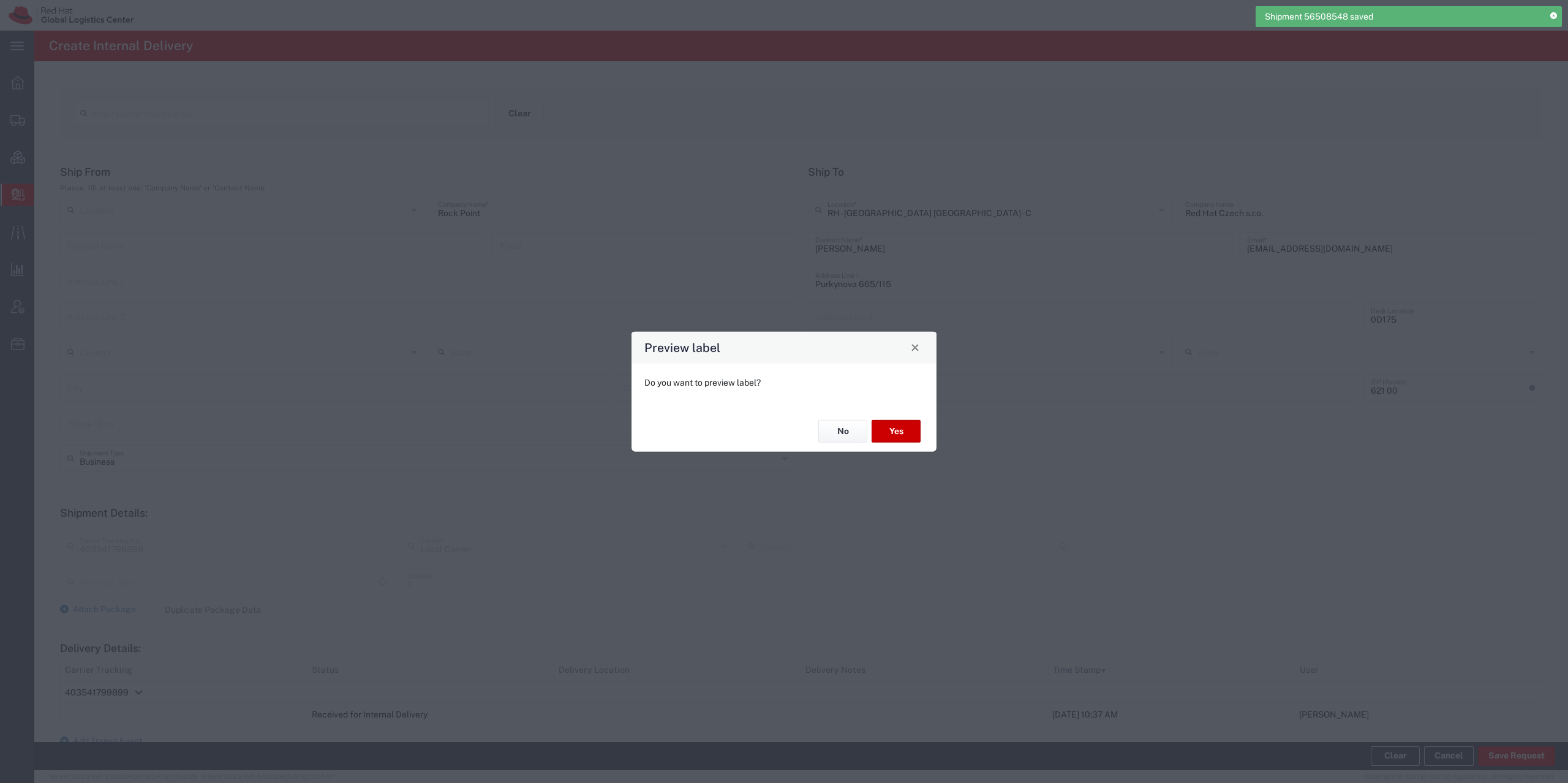
type input "Local_Ground"
type input "Your Packaging"
click at [885, 444] on div "No Yes" at bounding box center [783, 431] width 305 height 41
click at [887, 442] on button "Yes" at bounding box center [896, 431] width 49 height 23
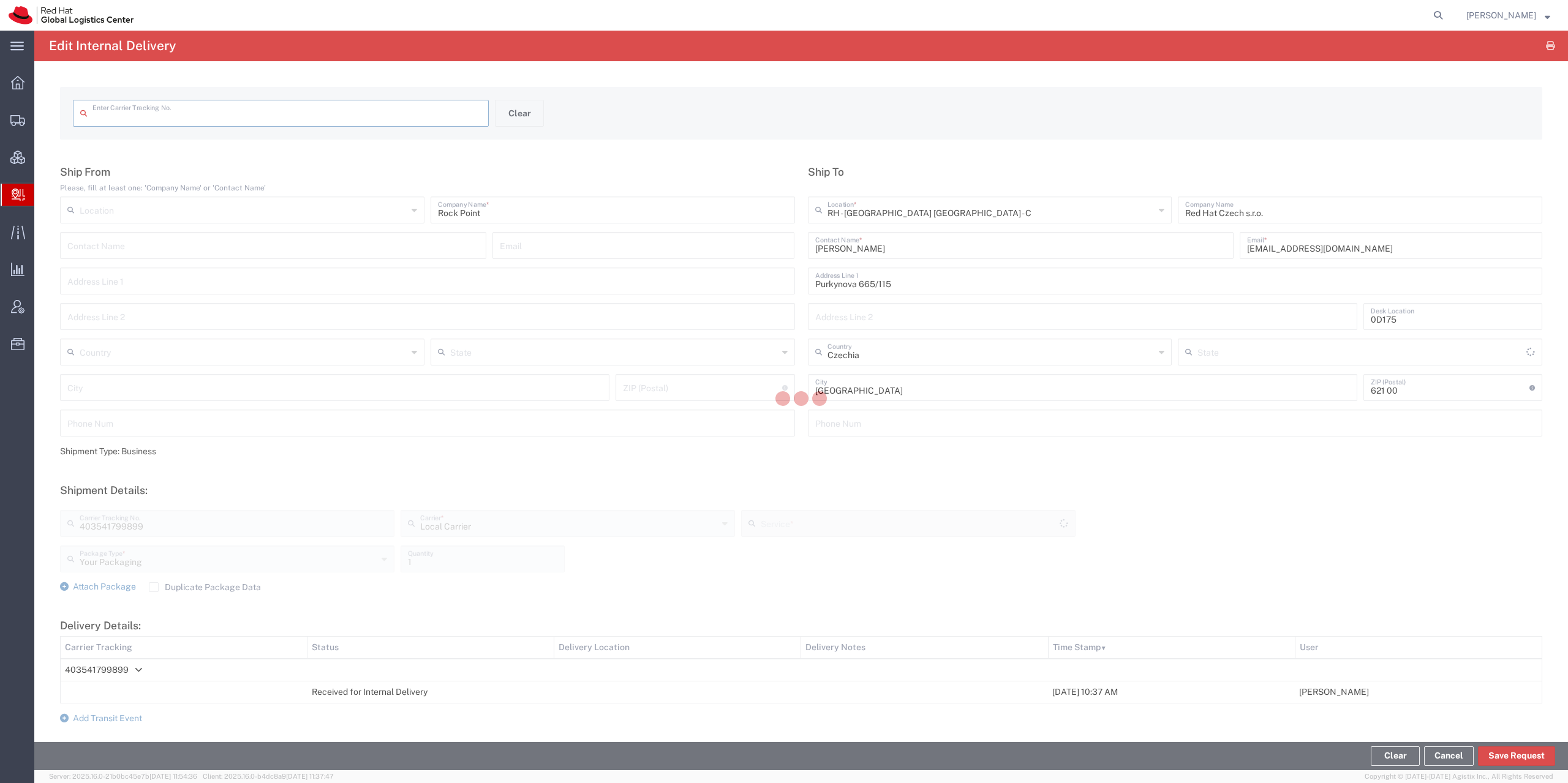
type input "403541799899"
type input "Local_Ground"
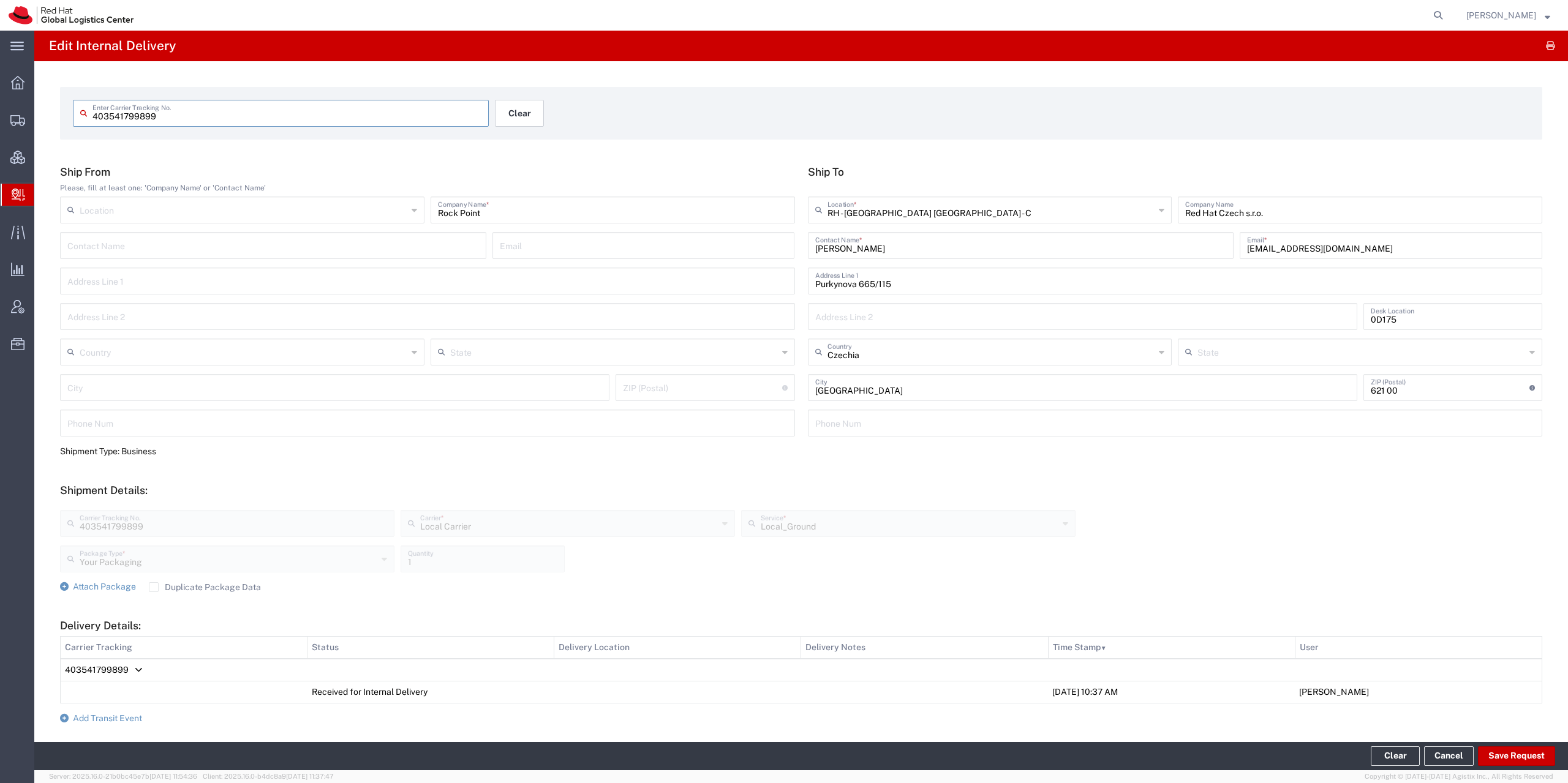
click at [518, 105] on button "Clear" at bounding box center [519, 113] width 49 height 27
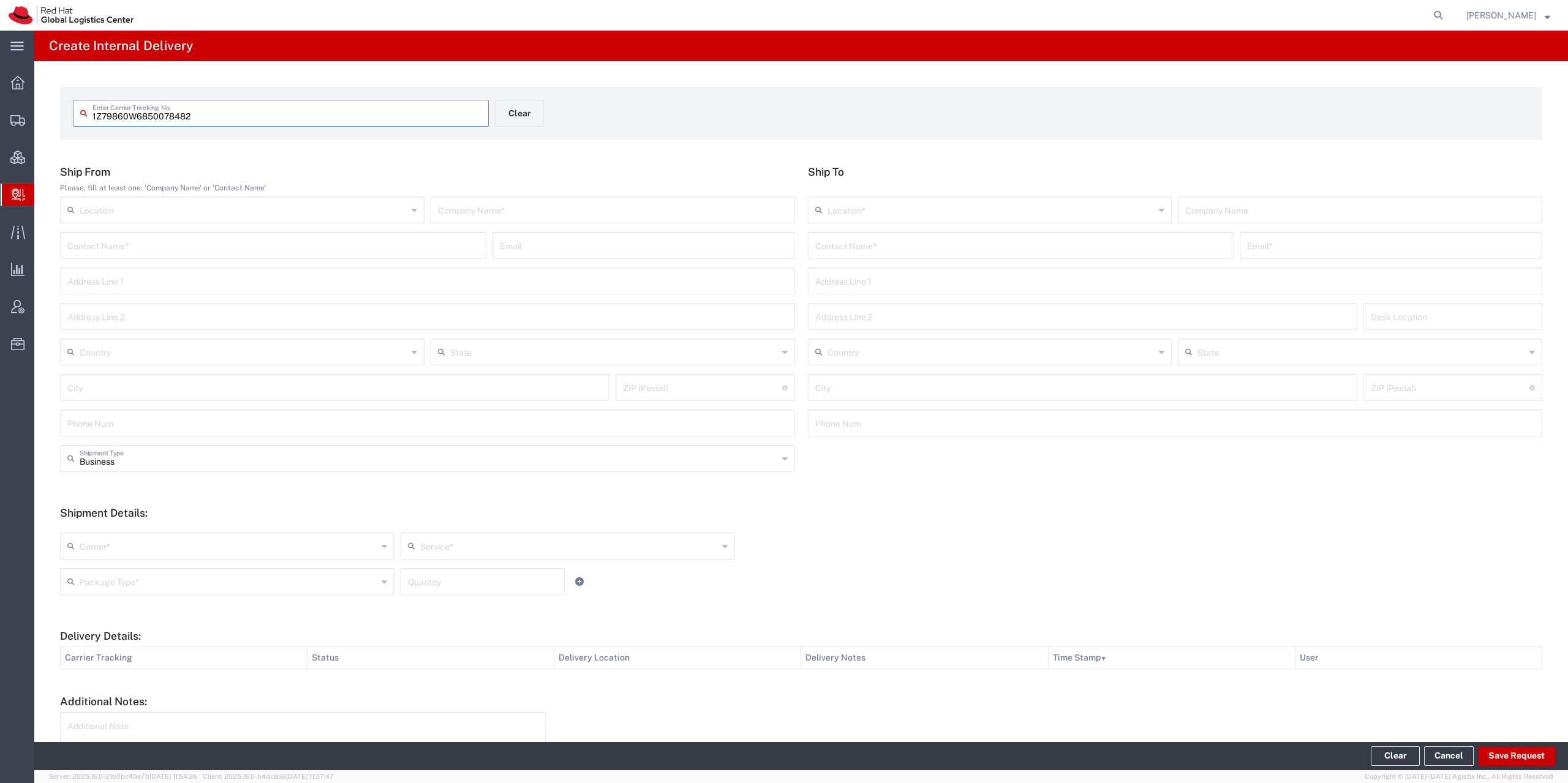
type input "1Z79860W6850078482"
click at [475, 225] on input "text" at bounding box center [612, 219] width 350 height 21
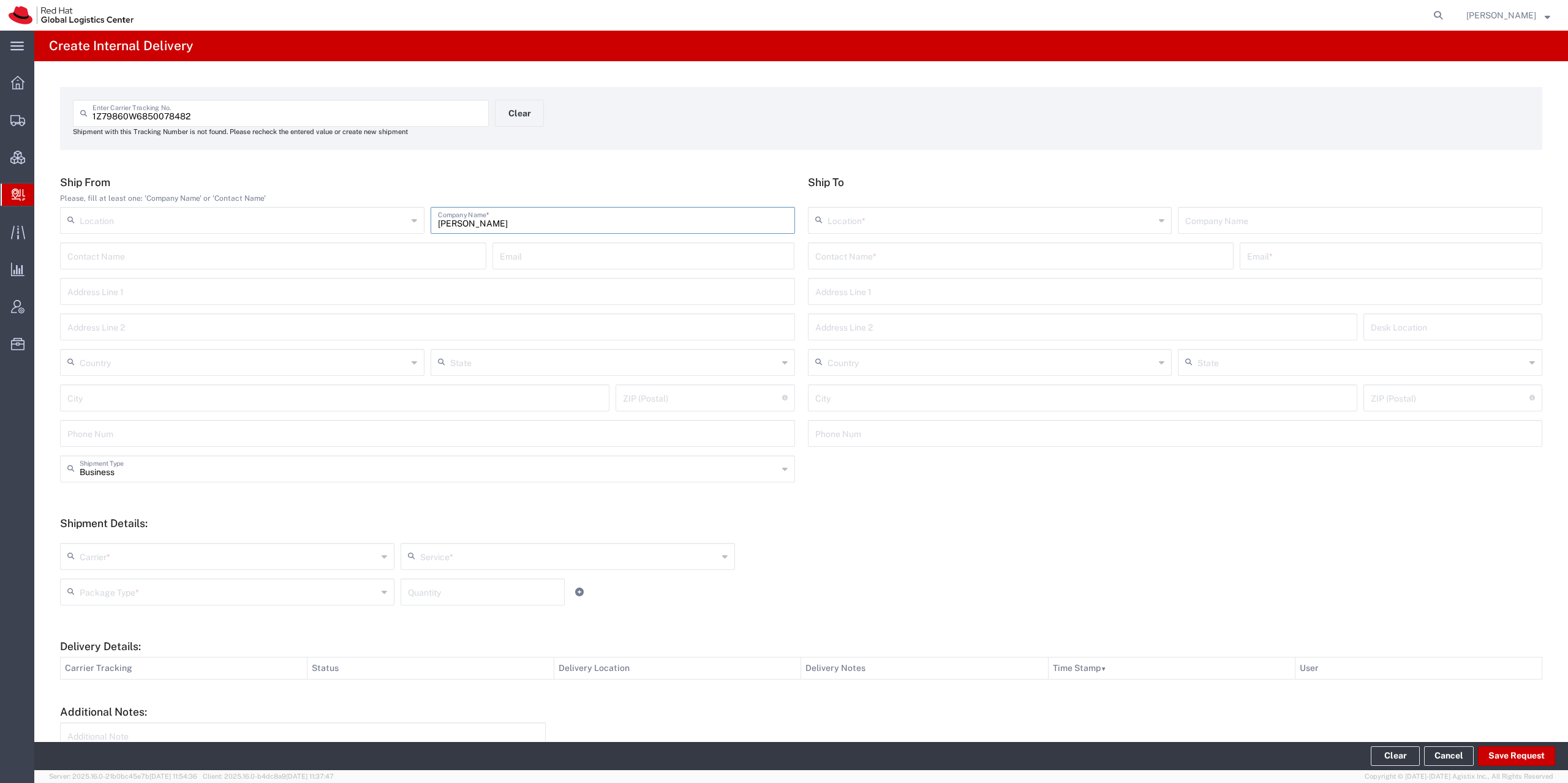
type input "[PERSON_NAME]"
click at [878, 255] on input "text" at bounding box center [1021, 255] width 411 height 21
drag, startPoint x: 868, startPoint y: 263, endPoint x: 719, endPoint y: 279, distance: 149.9
click at [719, 279] on div "Ship From Please, fill at least one: 'Company Name' or 'Contact Name' Location …" at bounding box center [801, 316] width 1495 height 280
drag, startPoint x: 882, startPoint y: 264, endPoint x: 694, endPoint y: 265, distance: 188.0
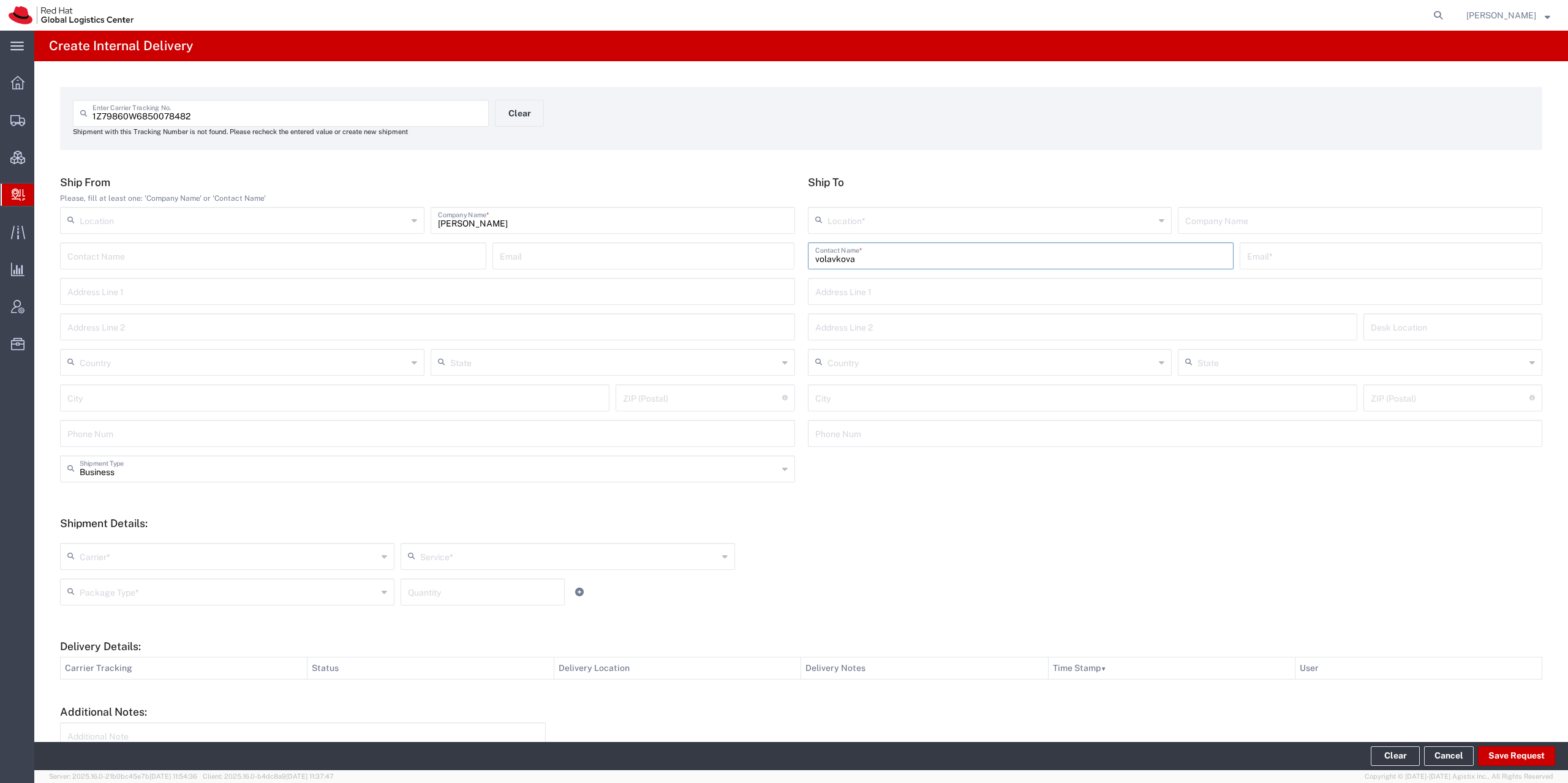
click at [815, 265] on input "volavkova" at bounding box center [1021, 255] width 411 height 21
type input "dorot"
click at [939, 293] on p "Red Hat Czech s.r.o. ([PERSON_NAME]), [EMAIL_ADDRESS][DOMAIN_NAME]" at bounding box center [1021, 285] width 411 height 15
type input "RH - [GEOGRAPHIC_DATA] [GEOGRAPHIC_DATA] - C"
type input "Red Hat Czech s.r.o."
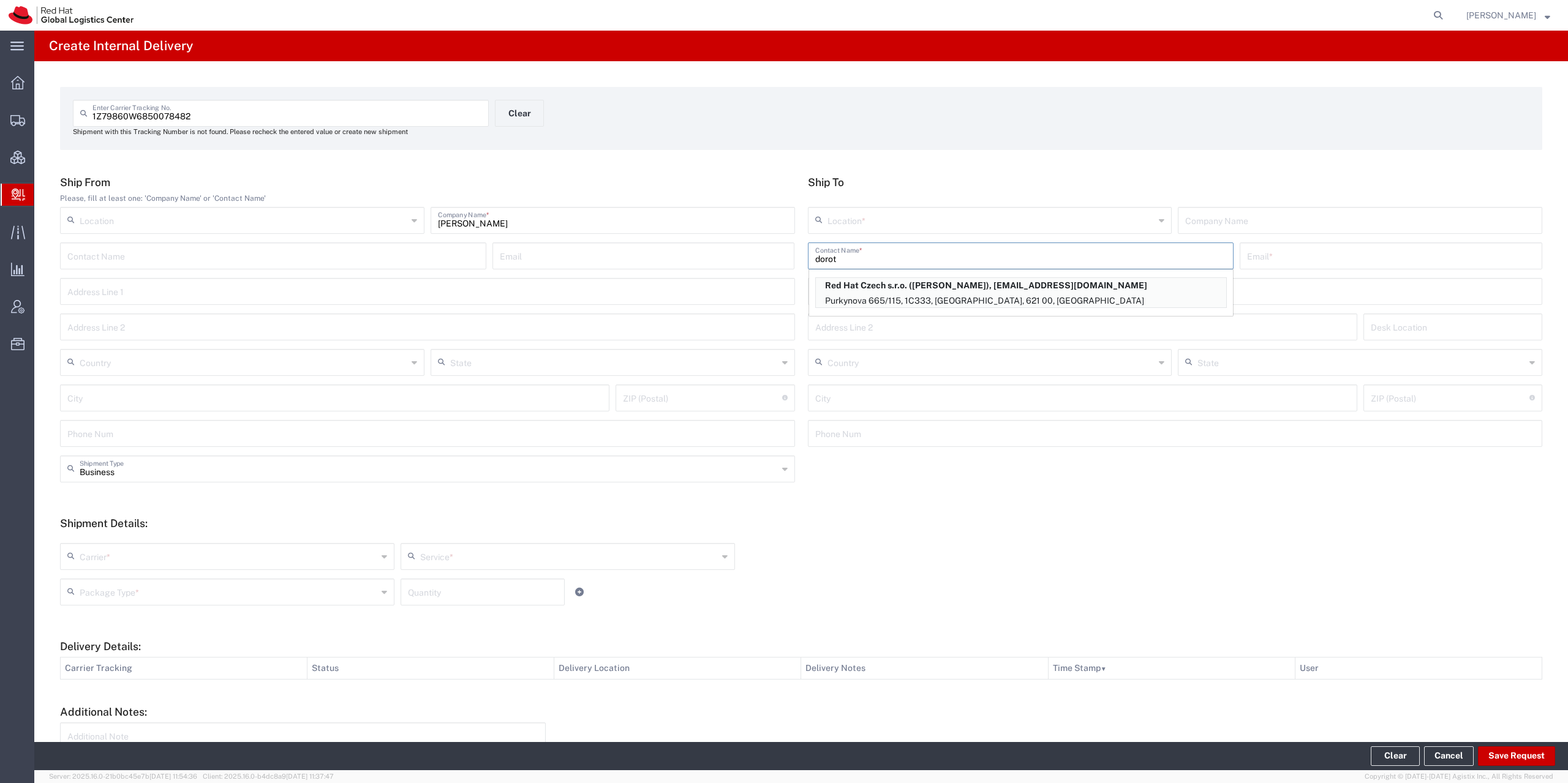
type input "[PERSON_NAME]"
type input "[EMAIL_ADDRESS][DOMAIN_NAME]"
type input "Purkynova 665/115"
type input "1C333"
type input "Czechia"
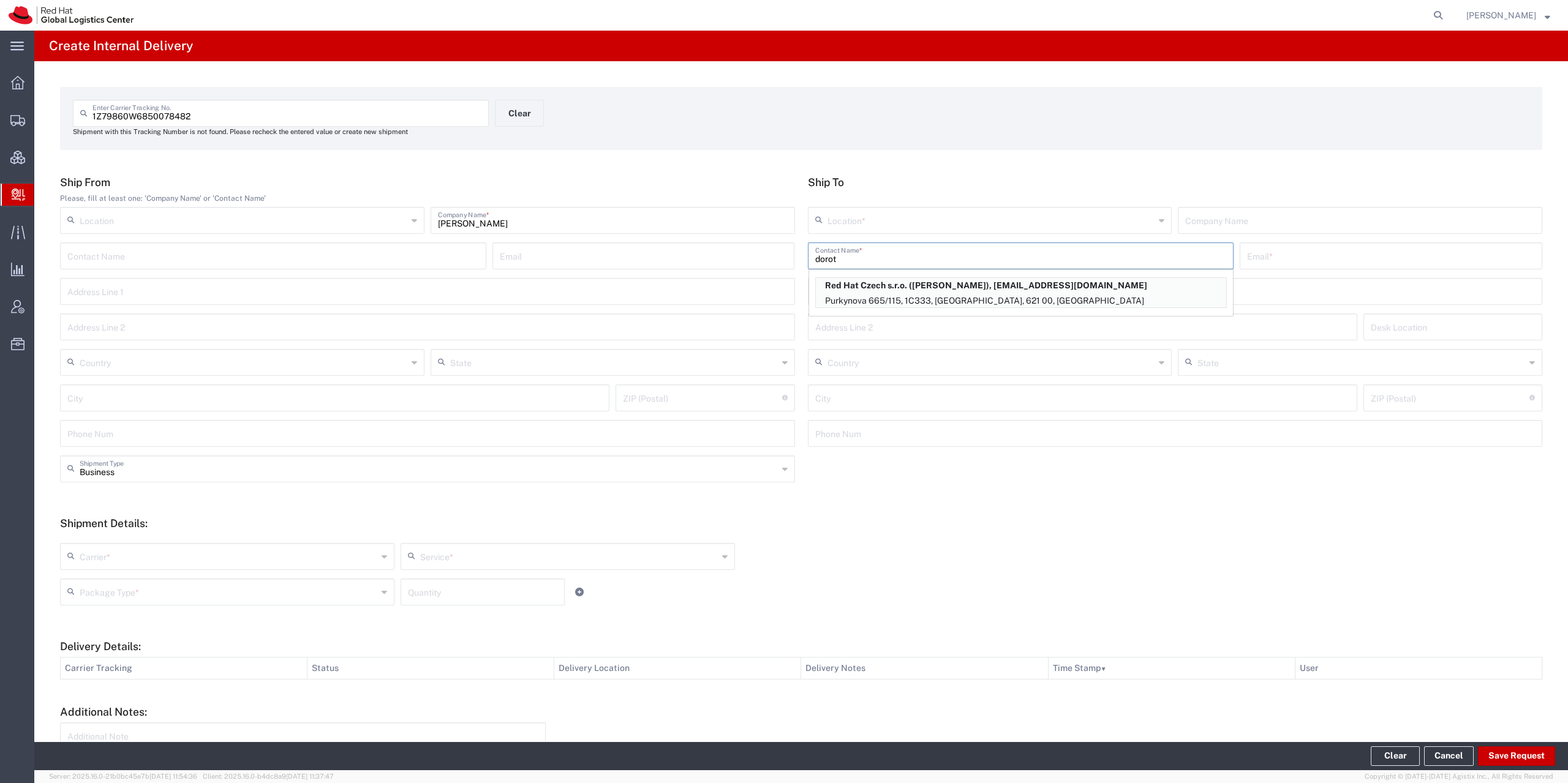
type input "[GEOGRAPHIC_DATA]"
type input "621 00"
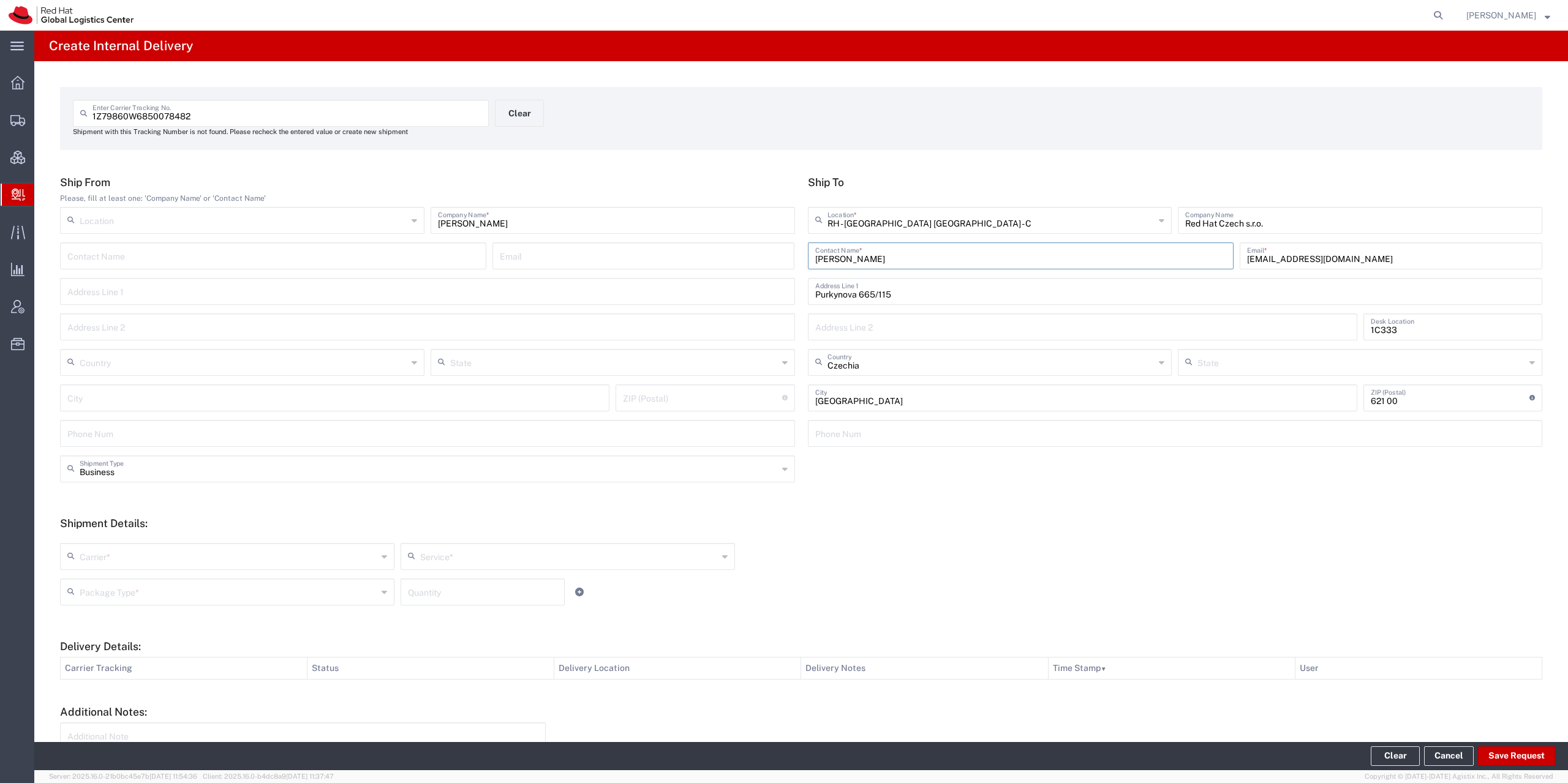
click at [153, 552] on input "text" at bounding box center [229, 555] width 297 height 21
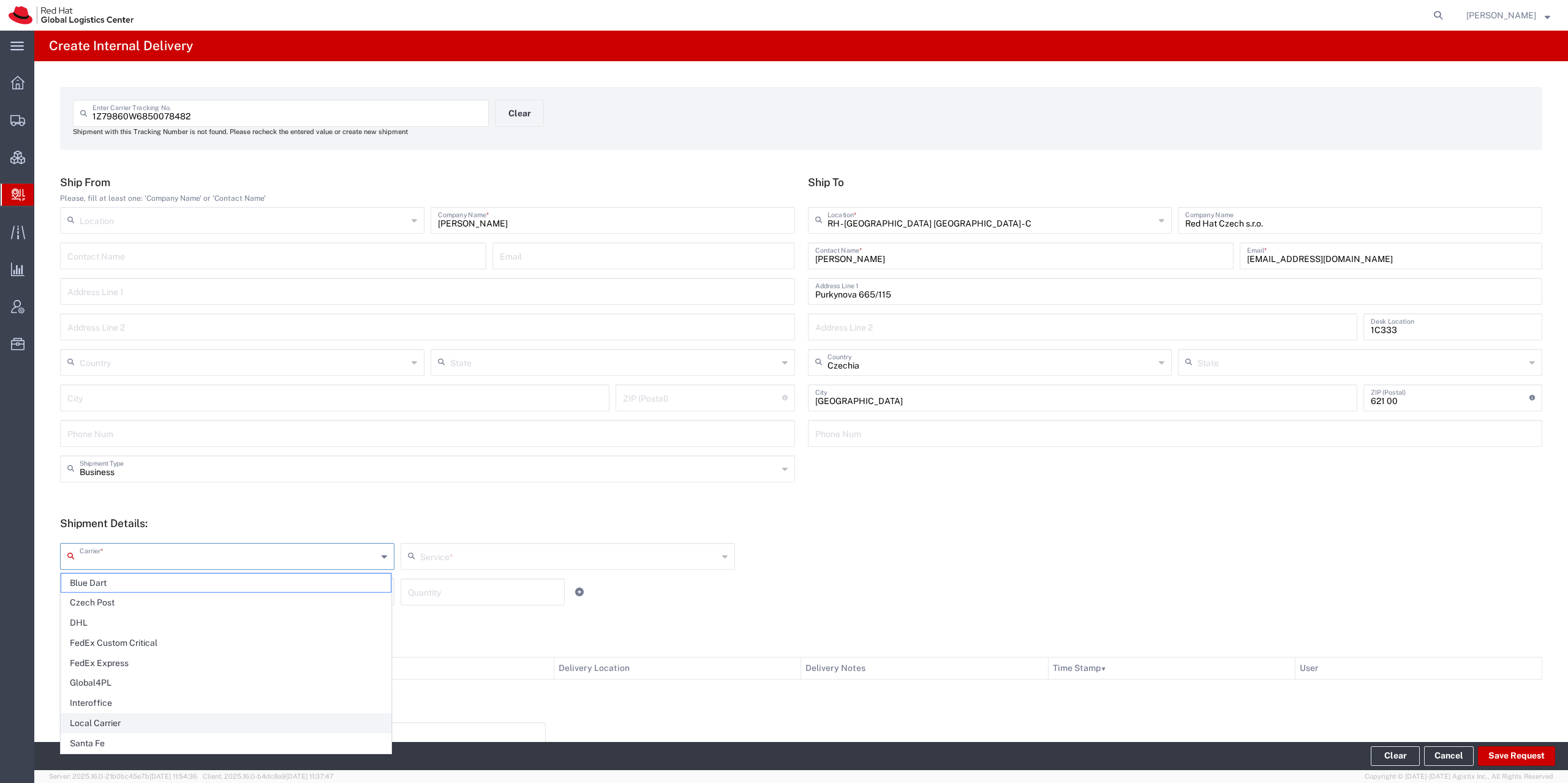
click at [146, 720] on span "Local Carrier" at bounding box center [225, 724] width 329 height 19
type input "Local Carrier"
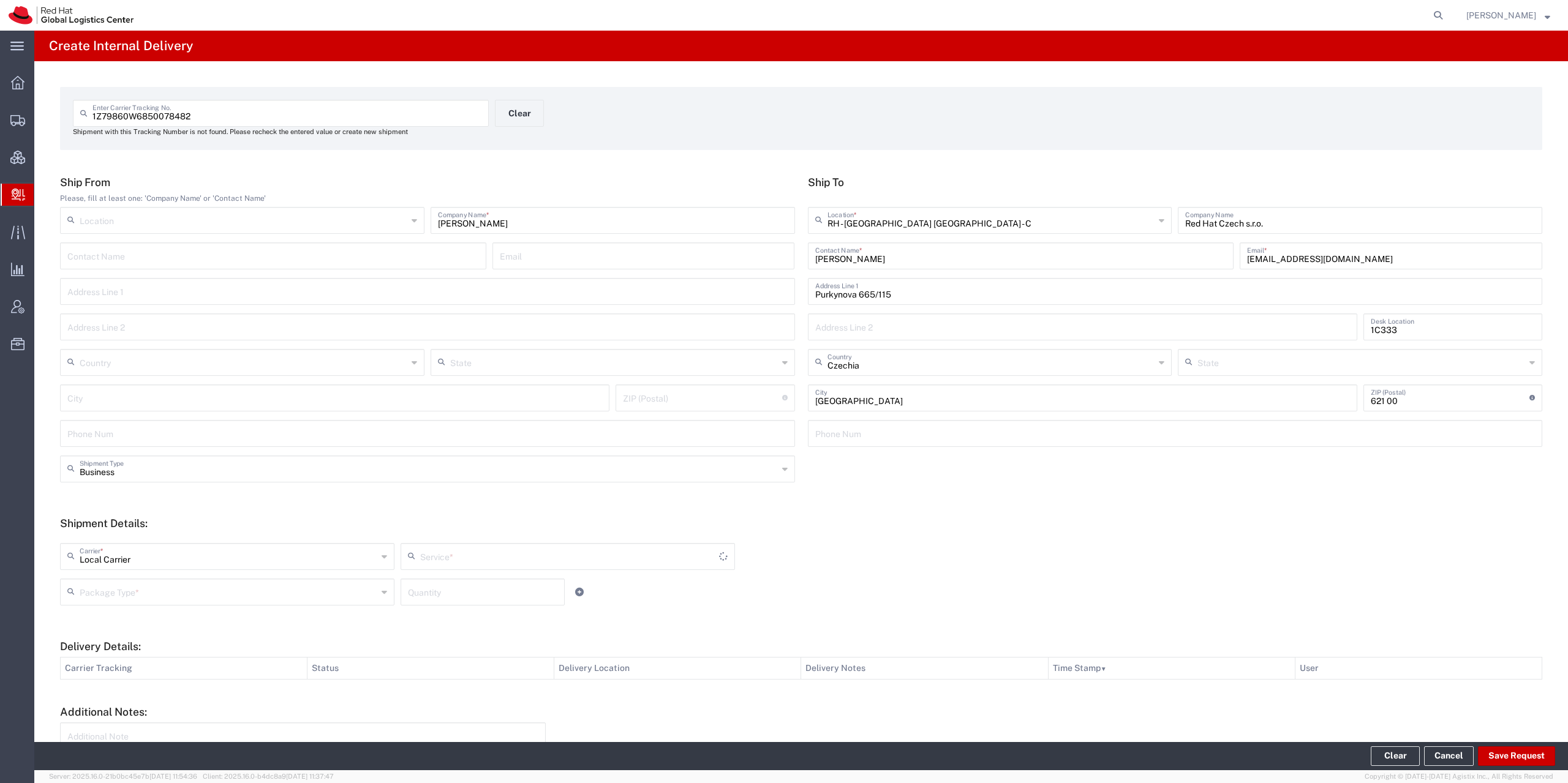
type input "Local_Ground"
click at [136, 589] on input "text" at bounding box center [229, 591] width 297 height 21
click at [131, 698] on span "Your Packaging" at bounding box center [225, 699] width 329 height 19
type input "Your Packaging"
click at [1517, 761] on button "Save Request" at bounding box center [1517, 756] width 78 height 20
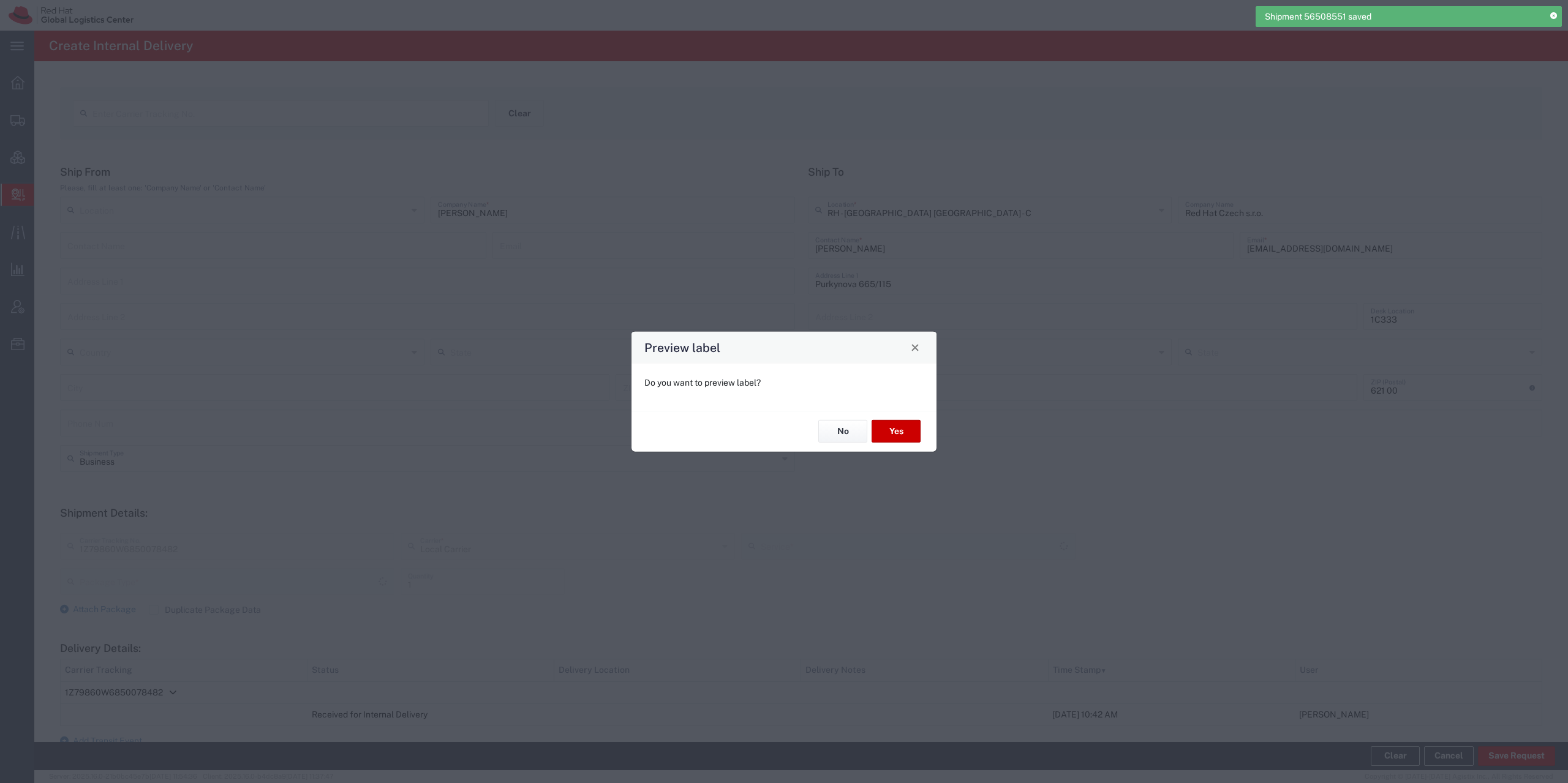
type input "Local_Ground"
type input "Your Packaging"
click at [916, 433] on button "Yes" at bounding box center [896, 431] width 49 height 23
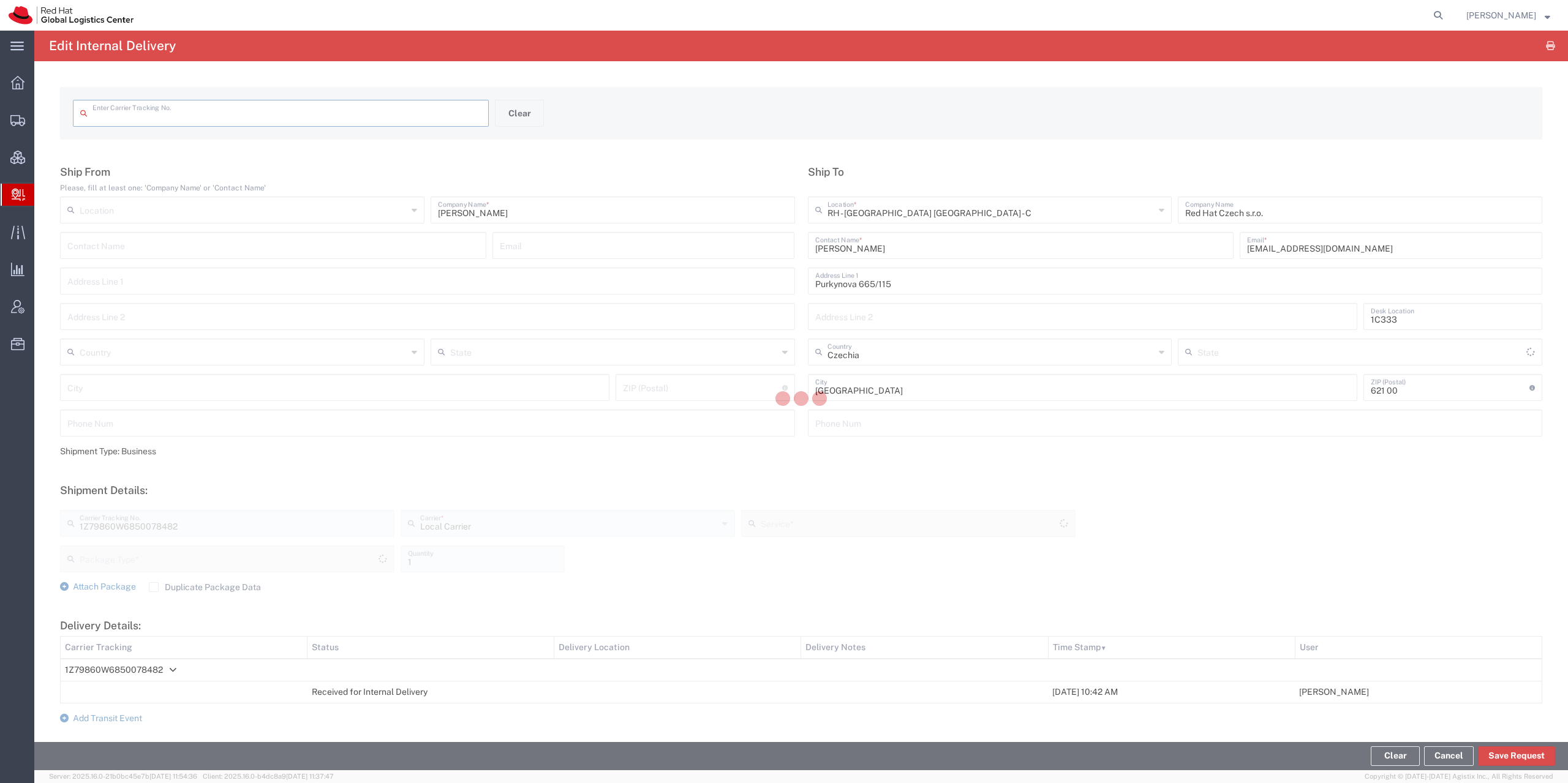
type input "1Z79860W6850078482"
type input "Local_Ground"
type input "Your Packaging"
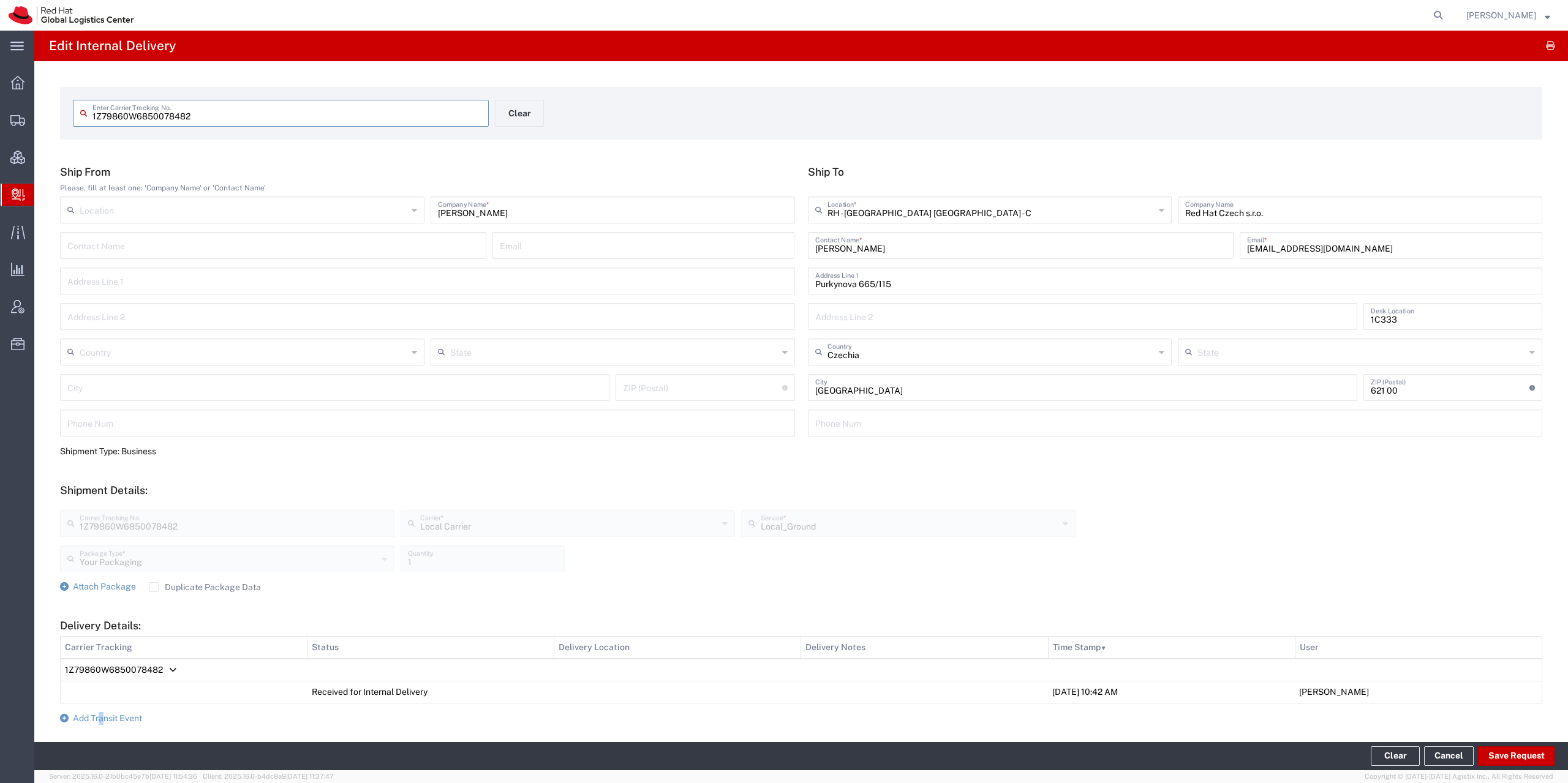
click at [101, 715] on span "Add Transit Event" at bounding box center [107, 718] width 69 height 9
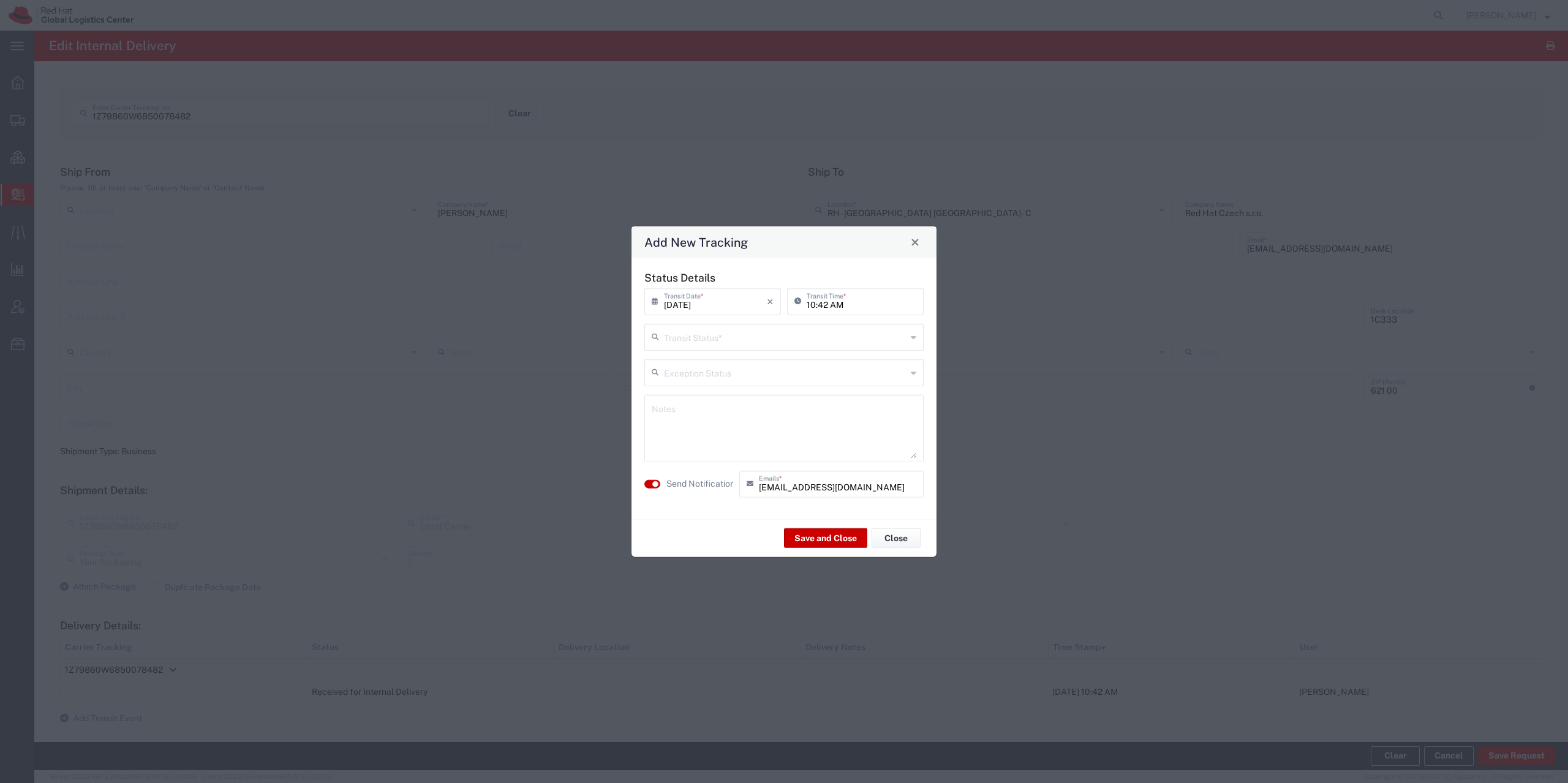
click at [777, 326] on input "text" at bounding box center [785, 335] width 243 height 21
click at [726, 424] on span "Shipment On-Hold" at bounding box center [784, 424] width 277 height 19
type input "Shipment On-Hold"
click at [828, 539] on button "Save and Close" at bounding box center [825, 538] width 83 height 20
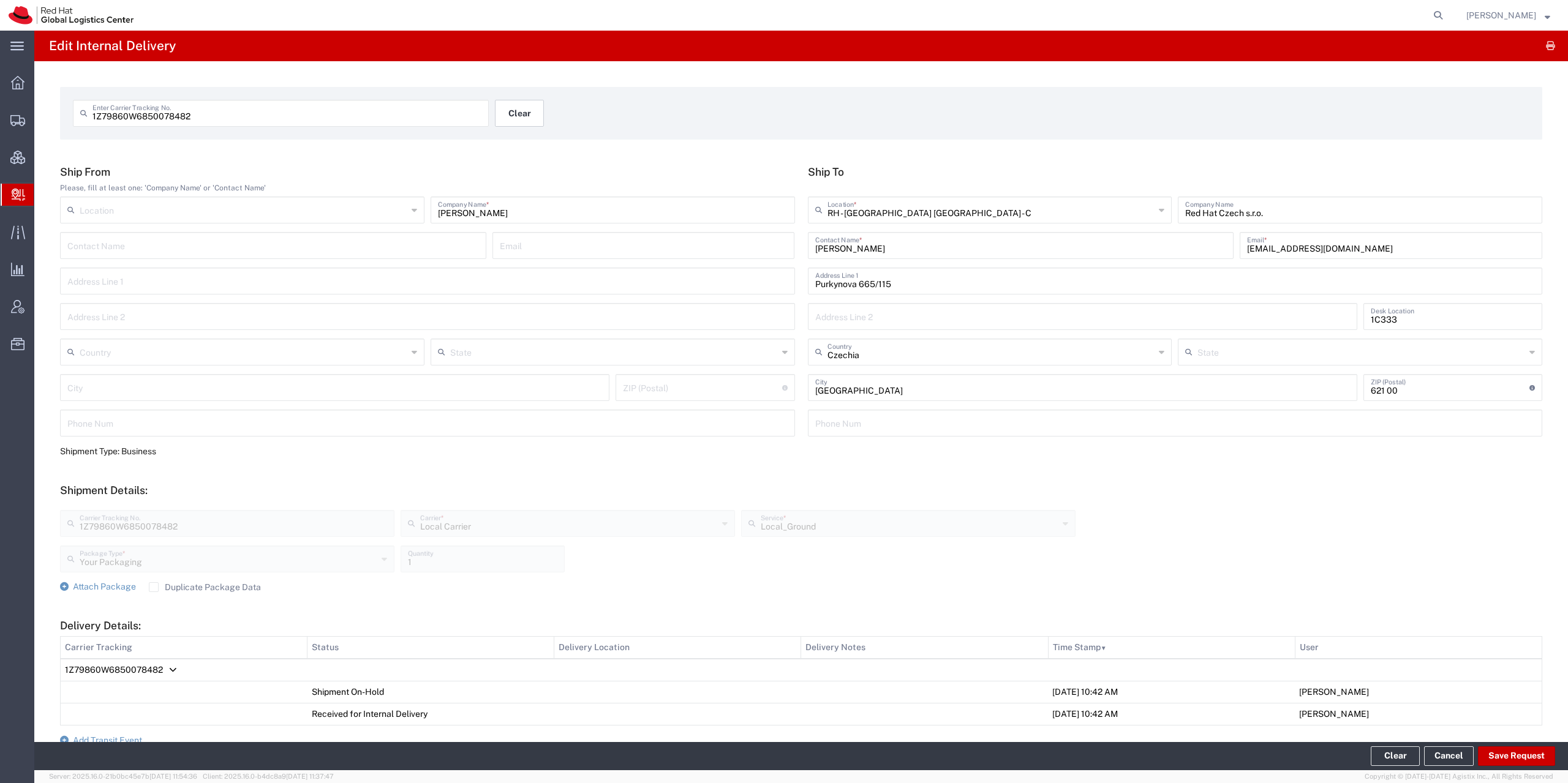
click at [498, 108] on button "Clear" at bounding box center [519, 113] width 49 height 27
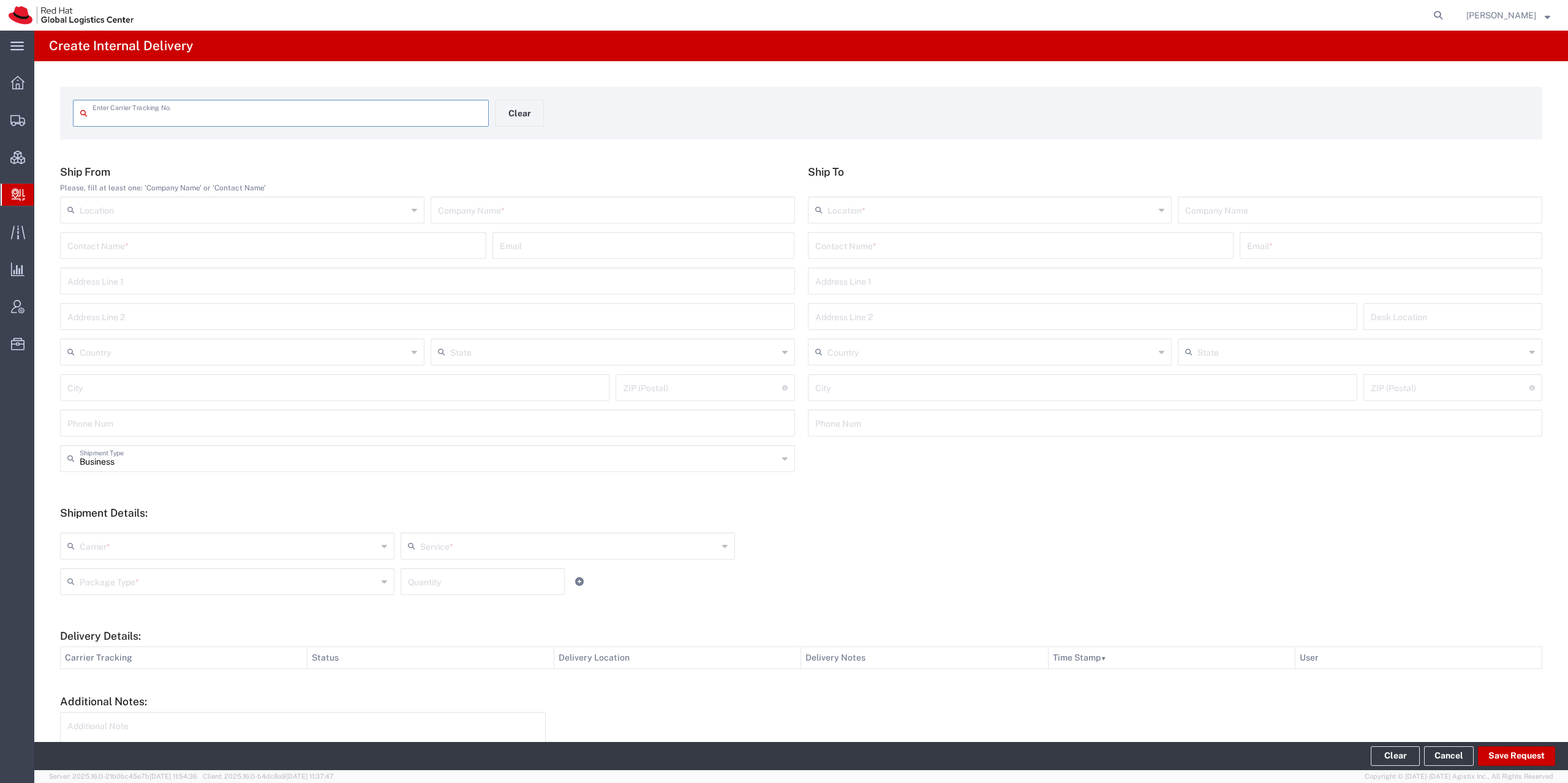
paste input "56411734"
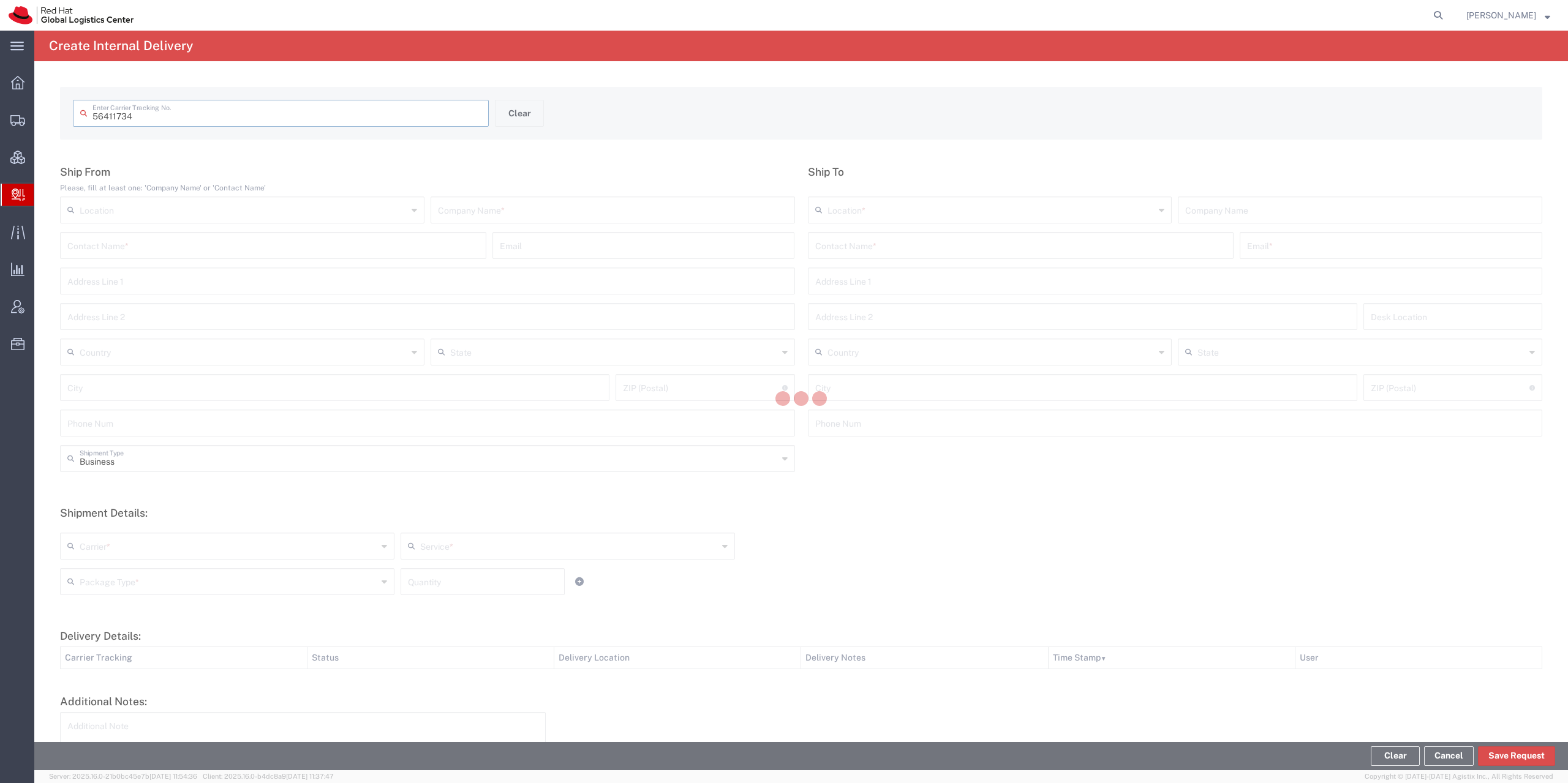
type input "56411734"
drag, startPoint x: 109, startPoint y: 117, endPoint x: -16, endPoint y: 119, distance: 125.0
click at [93, 119] on input "56411734" at bounding box center [287, 112] width 389 height 21
type input "56411734"
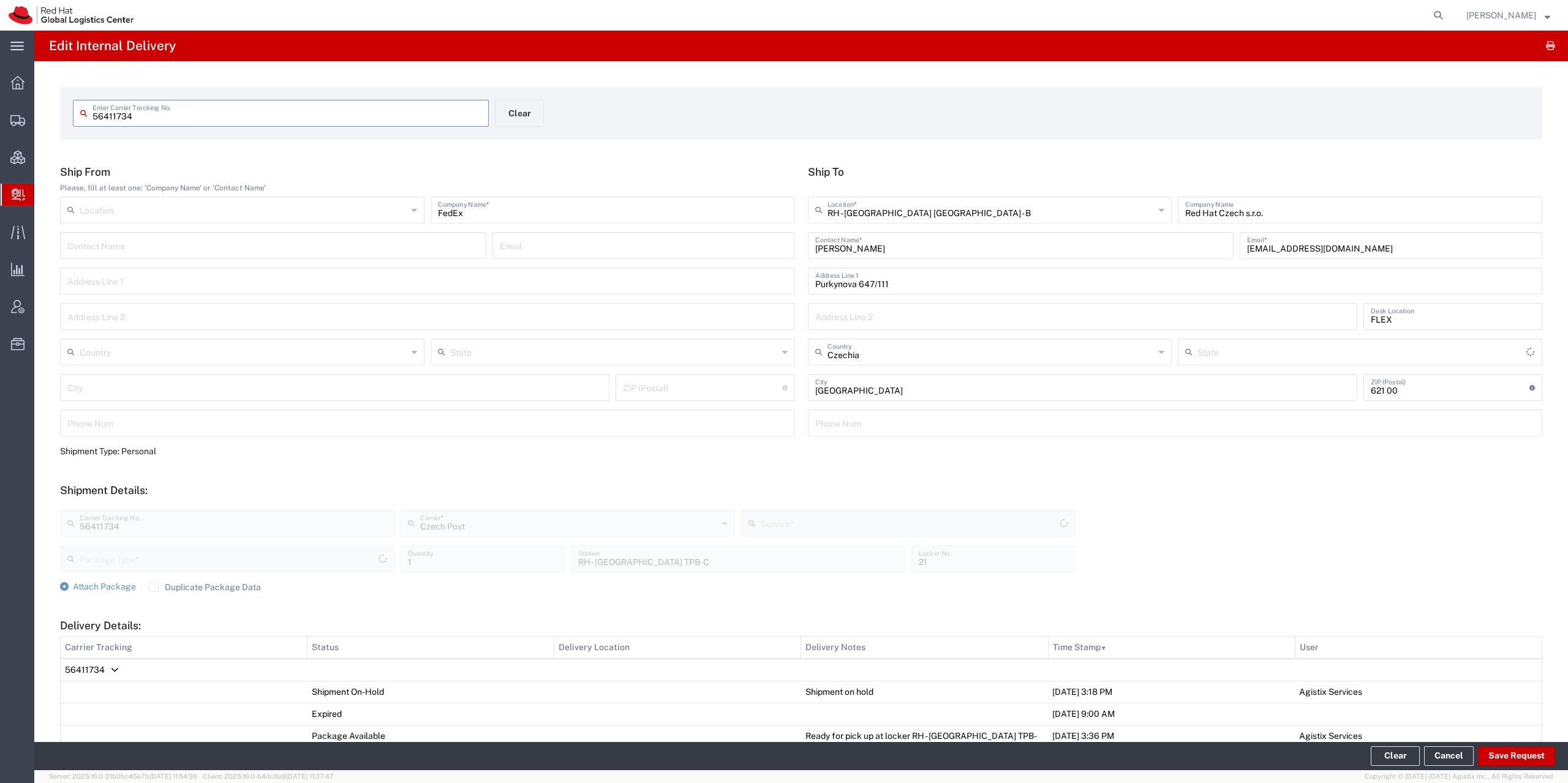
type input "Envelope"
type input "Ground"
click at [872, 247] on input "[PERSON_NAME]" at bounding box center [1021, 244] width 411 height 21
click at [83, 676] on td "56411734" at bounding box center [801, 670] width 1482 height 23
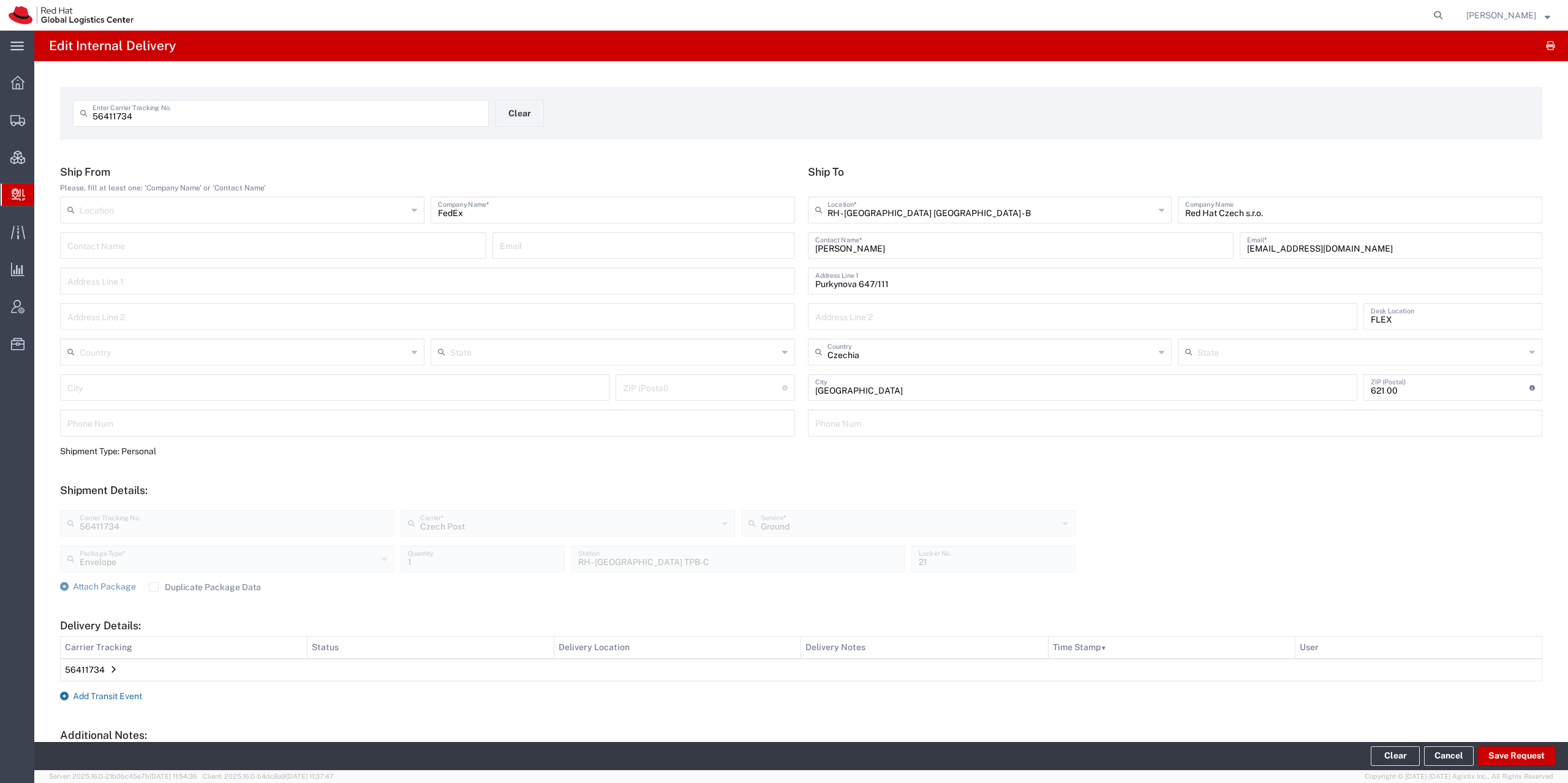
click at [79, 693] on span "Add Transit Event" at bounding box center [107, 696] width 69 height 9
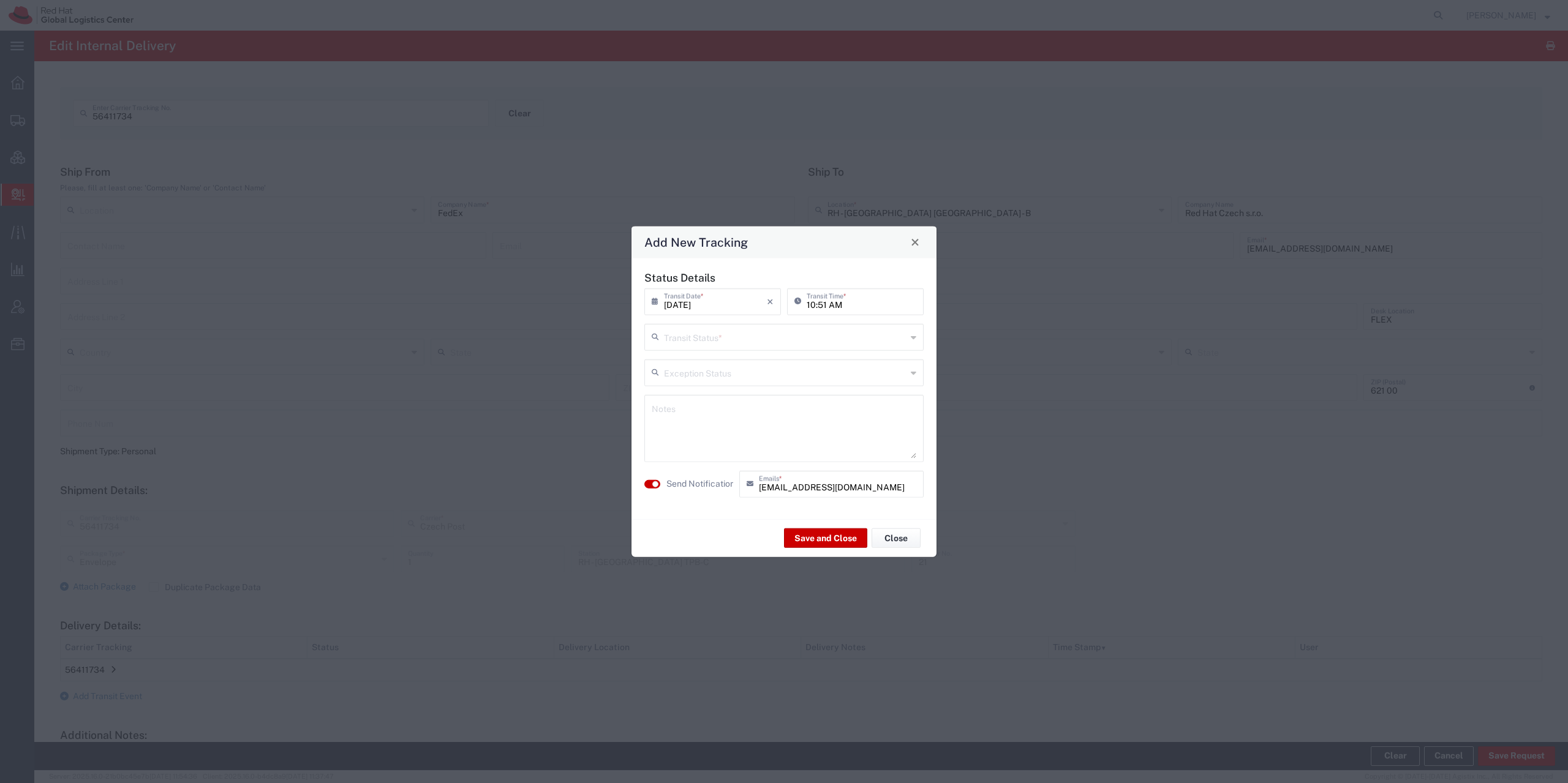
click at [744, 335] on input "text" at bounding box center [785, 335] width 243 height 21
click at [728, 367] on span "Delivery Confirmation" at bounding box center [784, 363] width 277 height 19
type input "Delivery Confirmation"
click at [673, 452] on textarea at bounding box center [784, 428] width 264 height 60
paste textarea "Dwivedi"
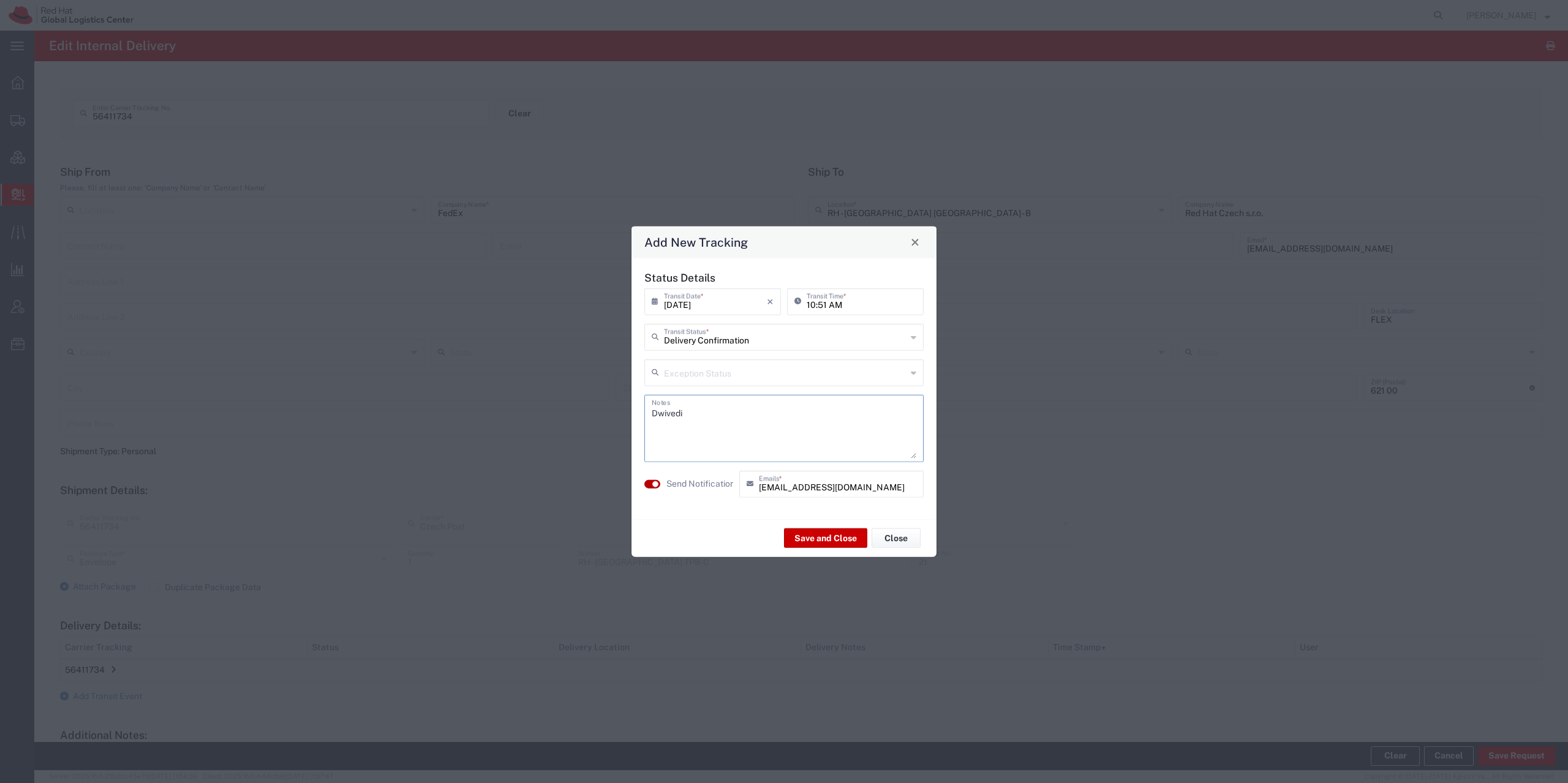
type textarea "Dwivedi"
click at [649, 483] on button "button" at bounding box center [652, 483] width 16 height 9
click at [831, 540] on button "Save and Close" at bounding box center [825, 538] width 83 height 20
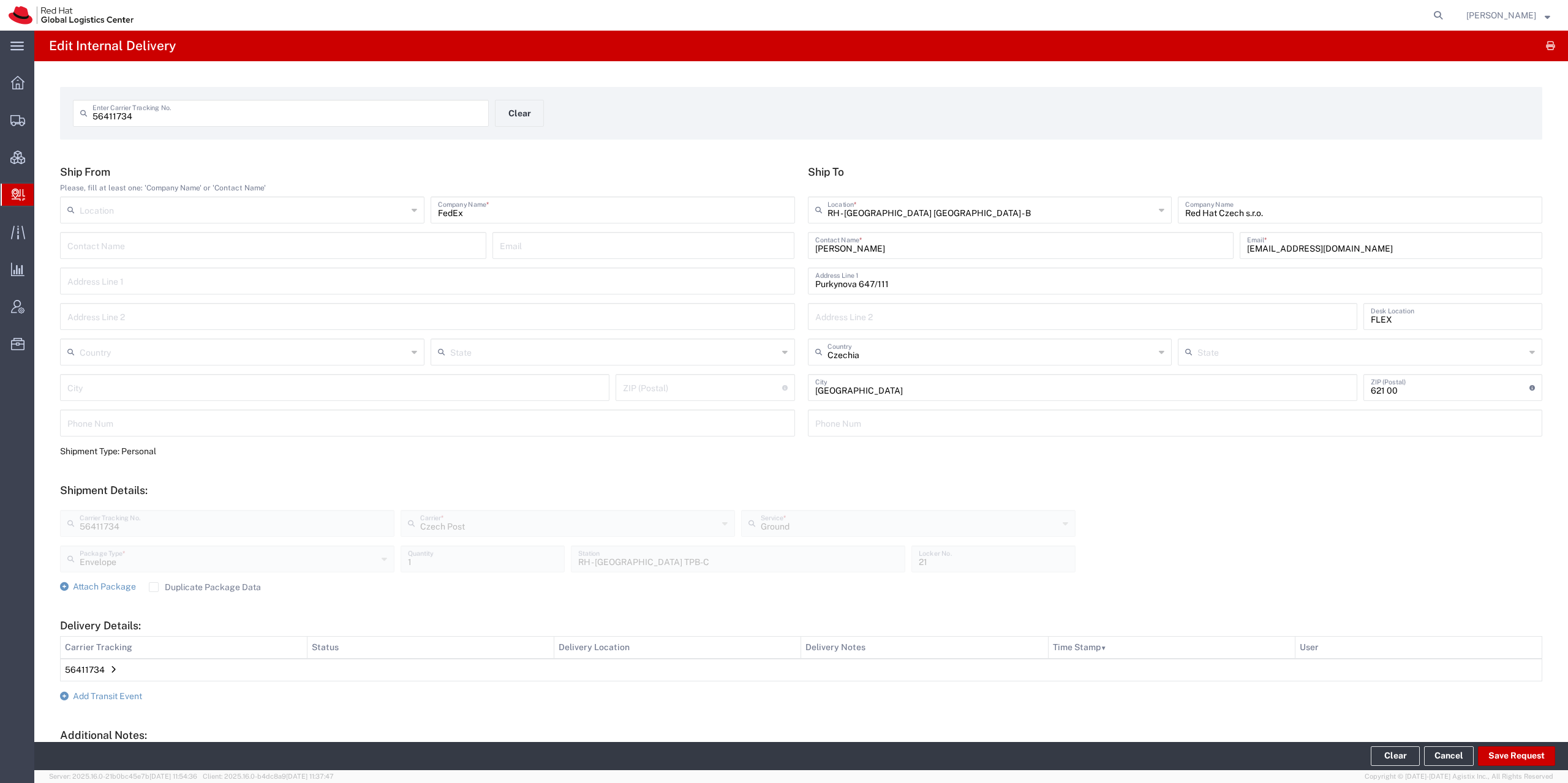
click at [107, 671] on td "56411734" at bounding box center [801, 670] width 1482 height 23
click at [523, 114] on button "Clear" at bounding box center [519, 113] width 49 height 27
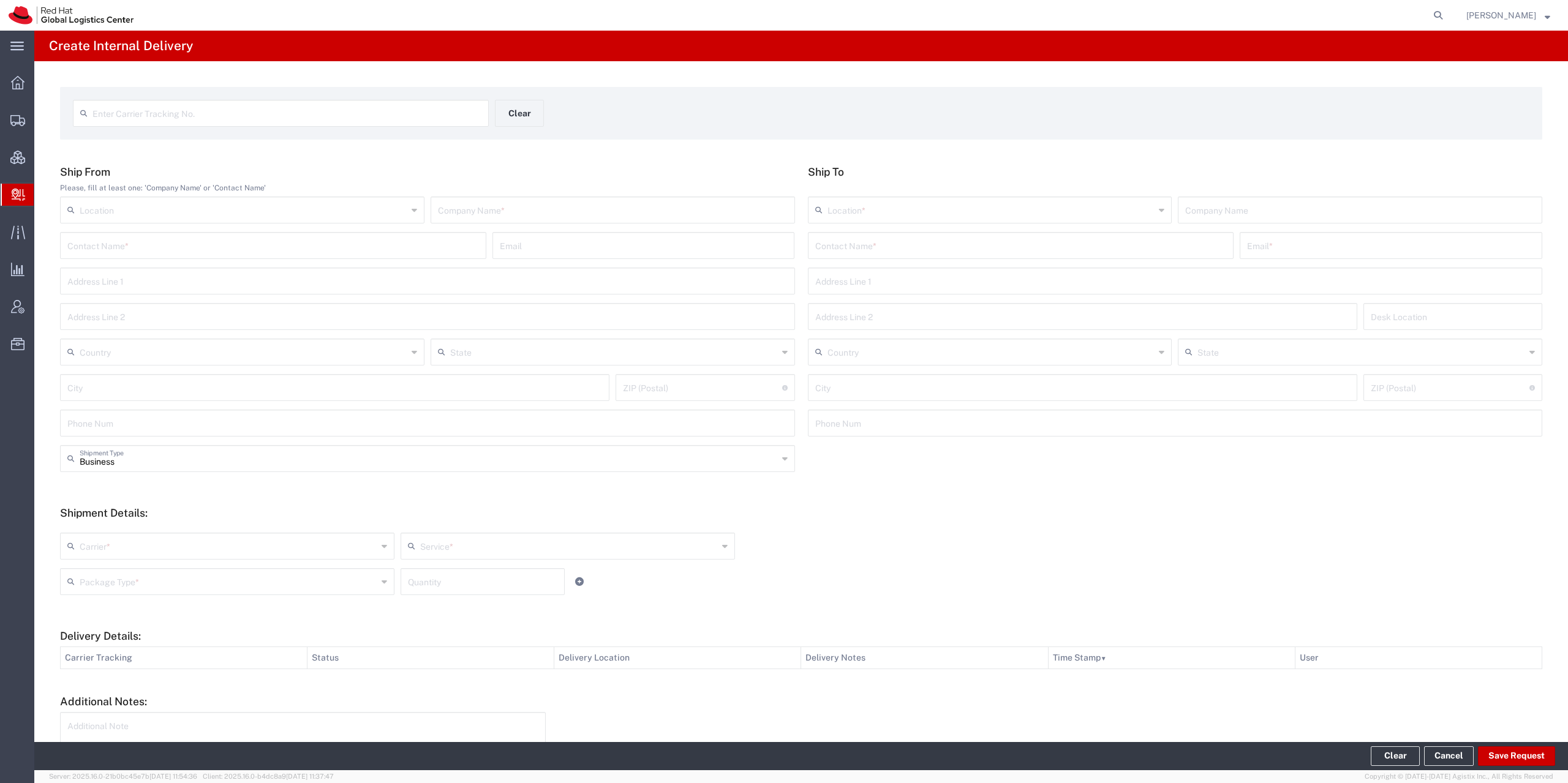
click at [462, 114] on input "text" at bounding box center [287, 112] width 389 height 21
click at [307, 118] on input "text" at bounding box center [287, 112] width 389 height 21
type input "DR9710758312F"
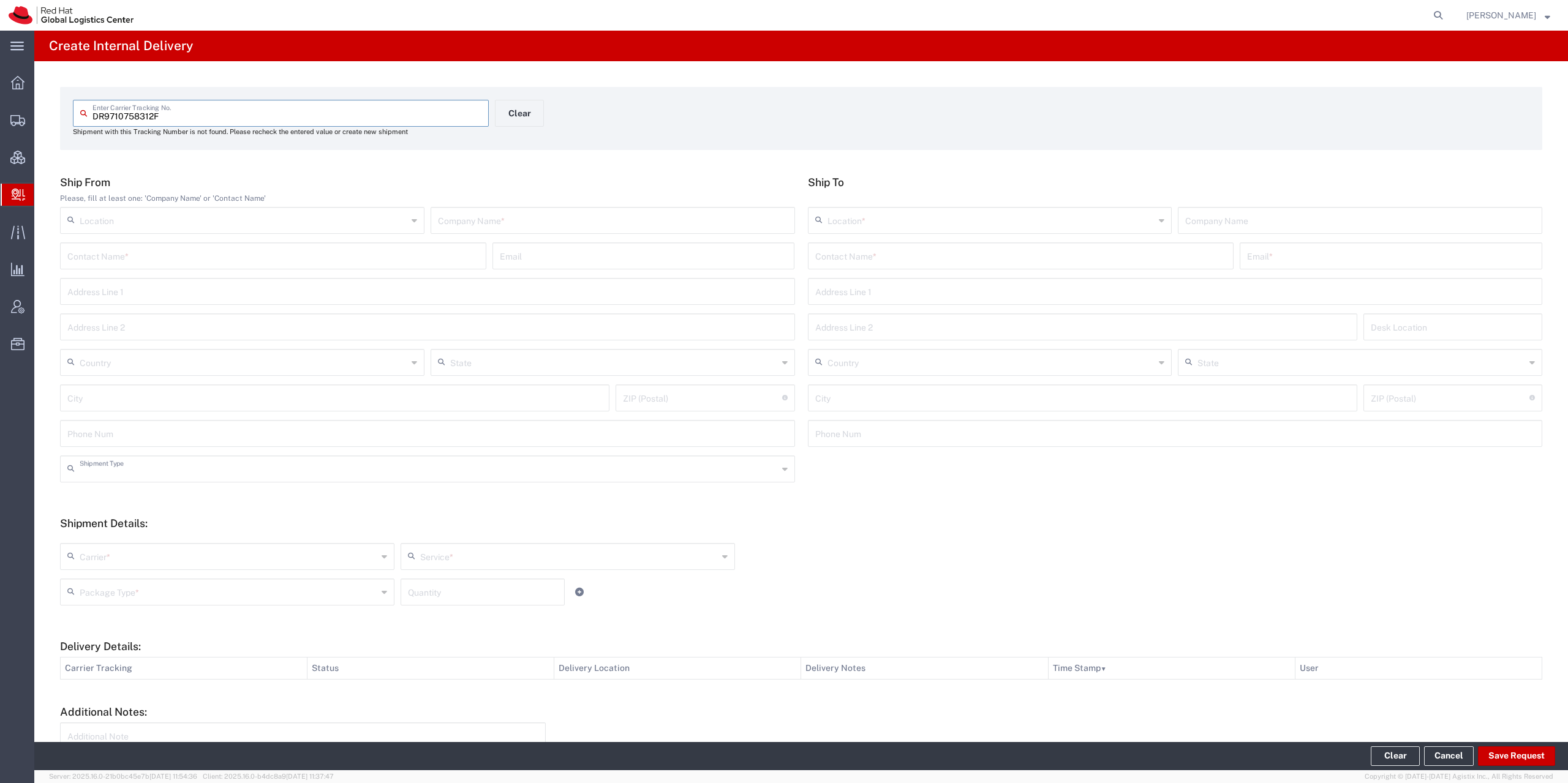
click at [150, 470] on input "text" at bounding box center [429, 467] width 698 height 21
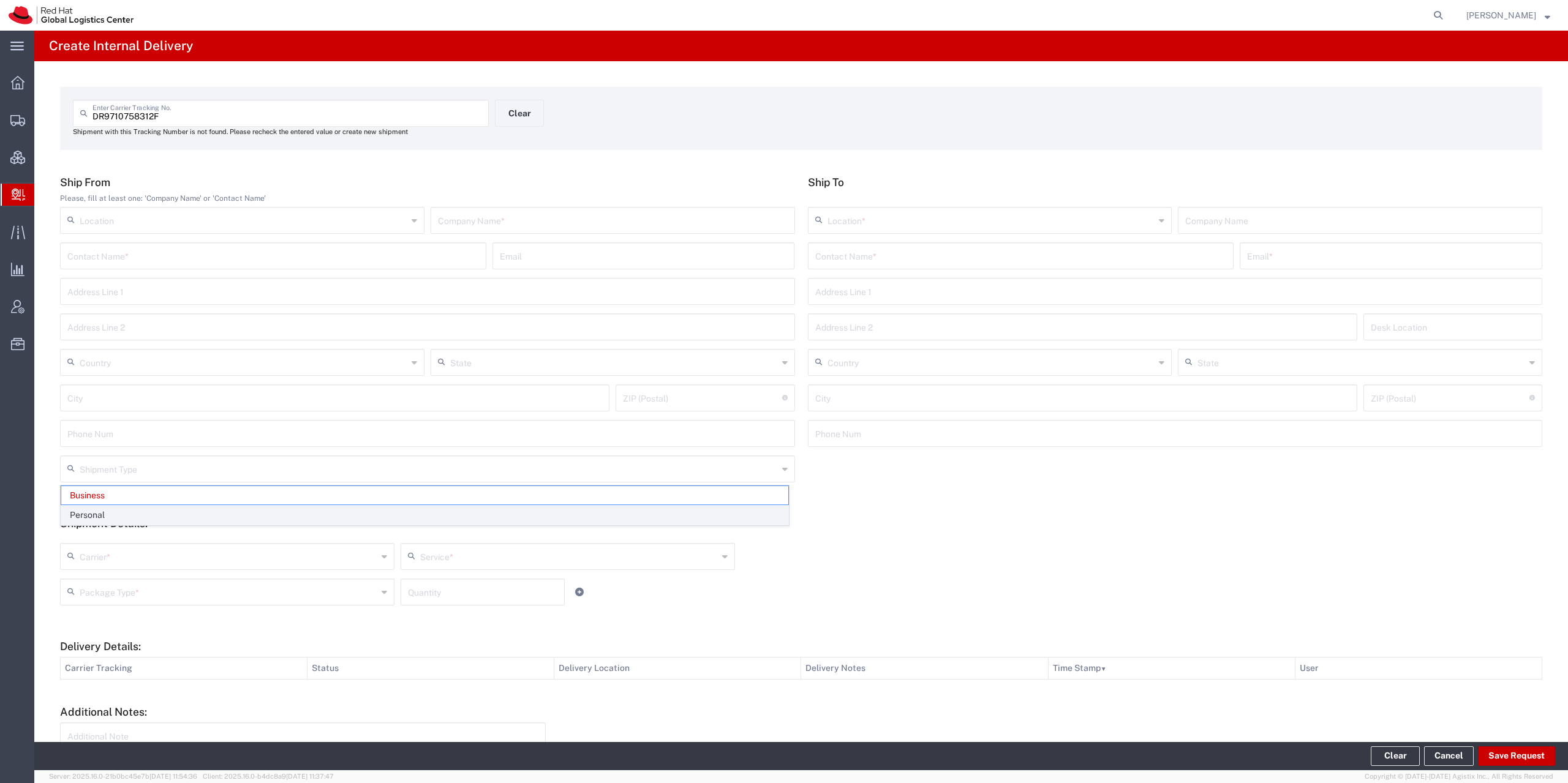
click at [145, 515] on span "Personal" at bounding box center [424, 515] width 727 height 19
type input "Personal"
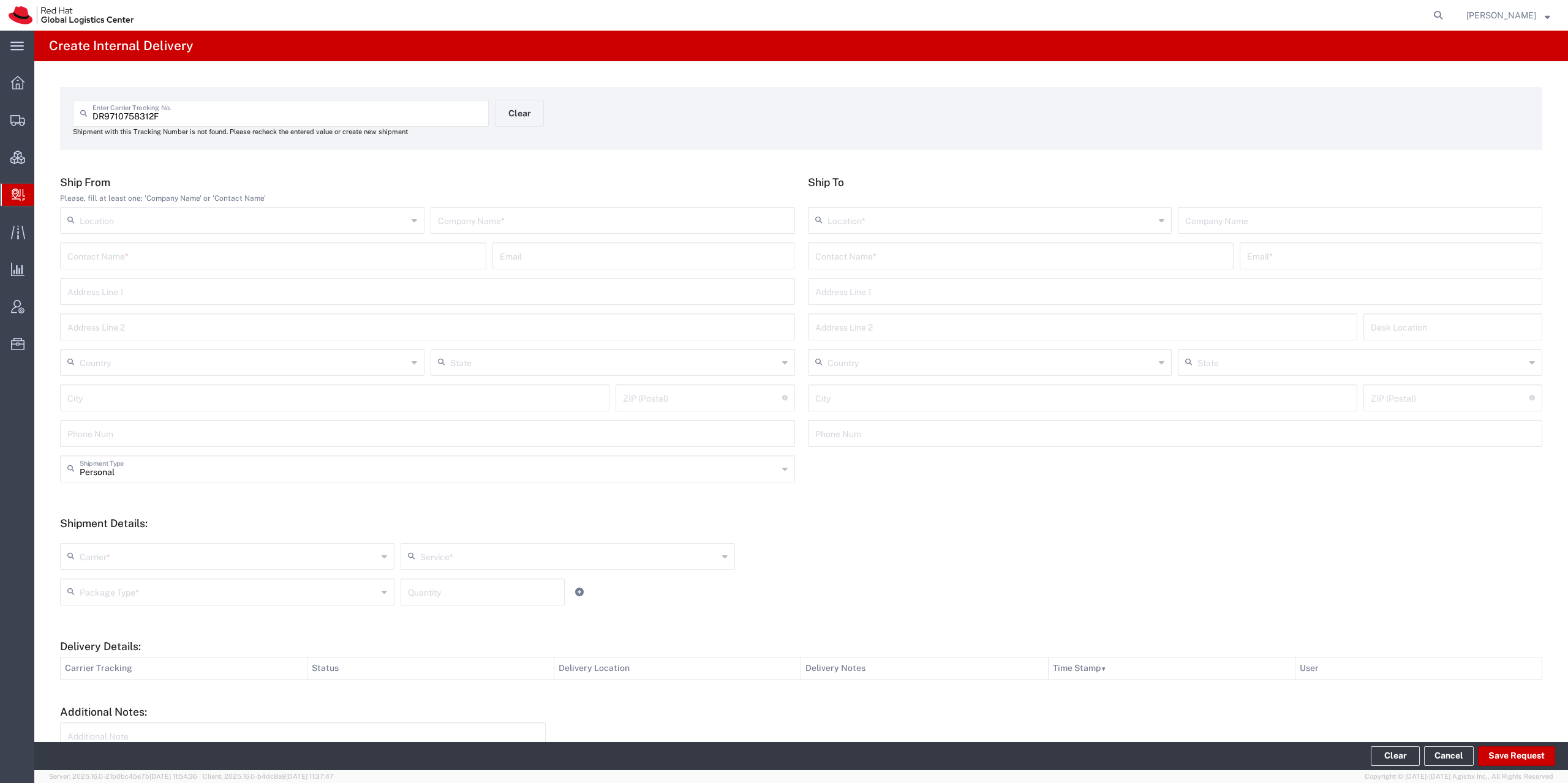
click at [631, 227] on input "text" at bounding box center [612, 219] width 350 height 21
type input "china"
click at [842, 248] on input "text" at bounding box center [1021, 255] width 411 height 21
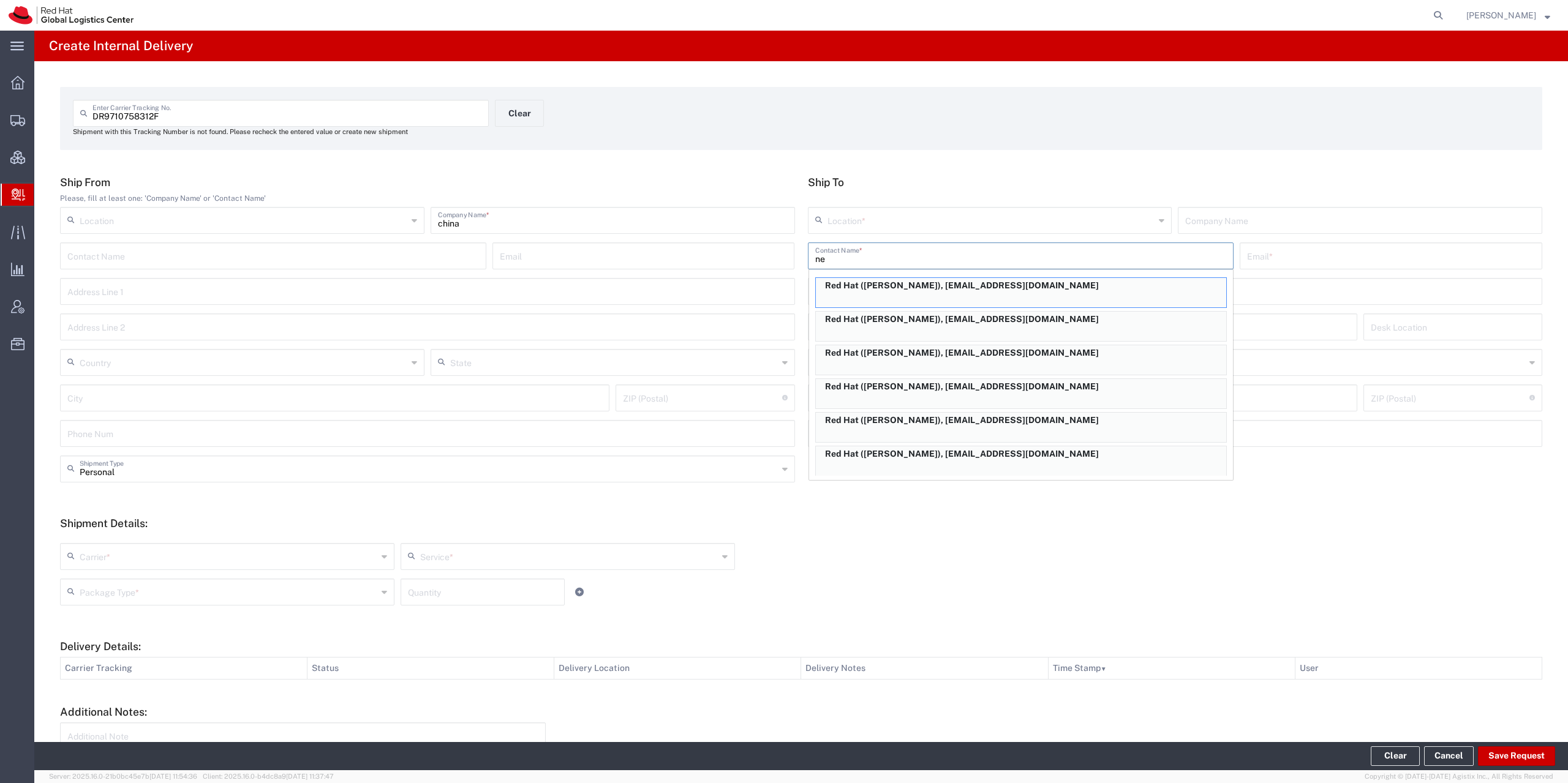
type input "n"
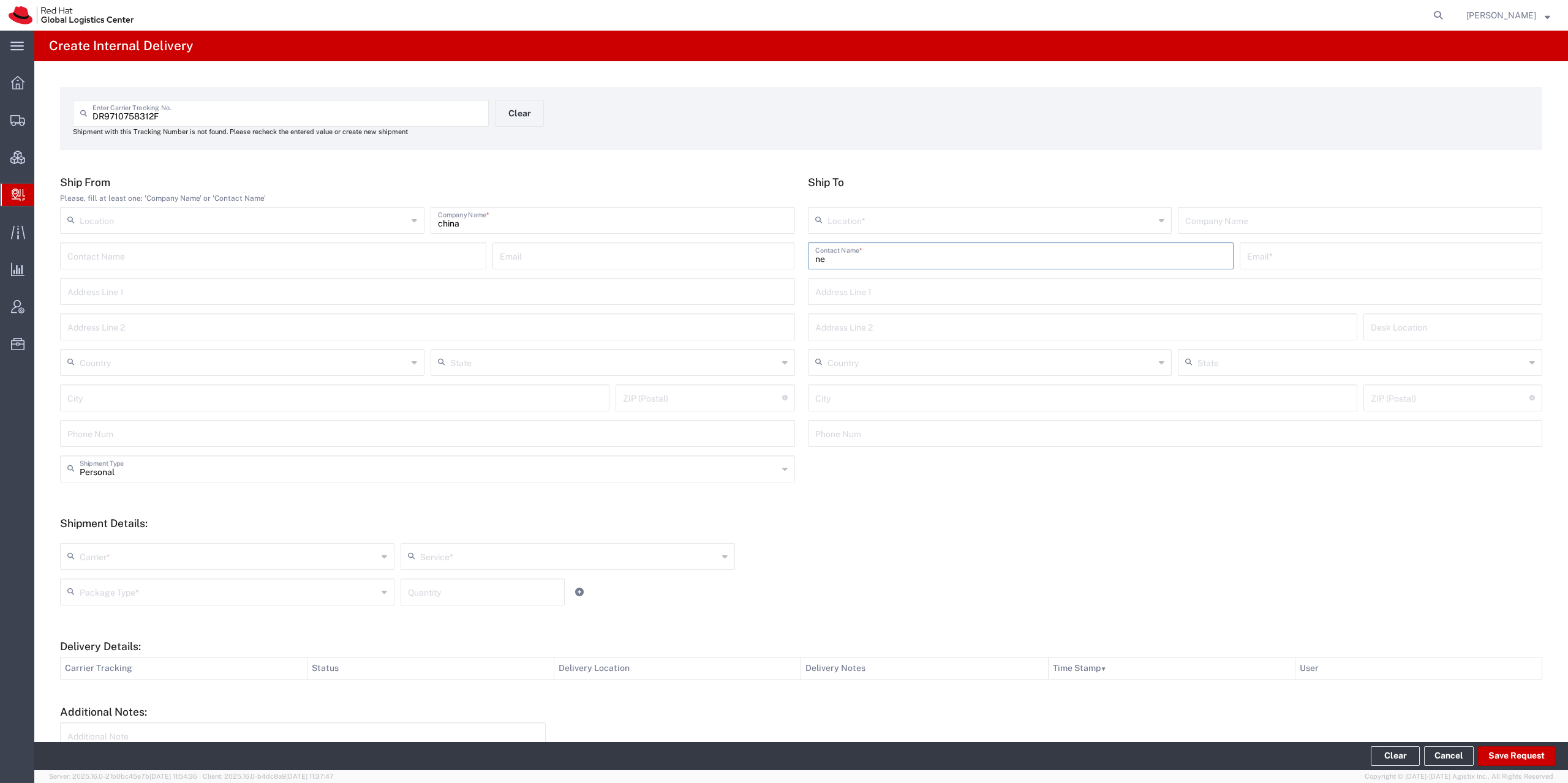
type input "n"
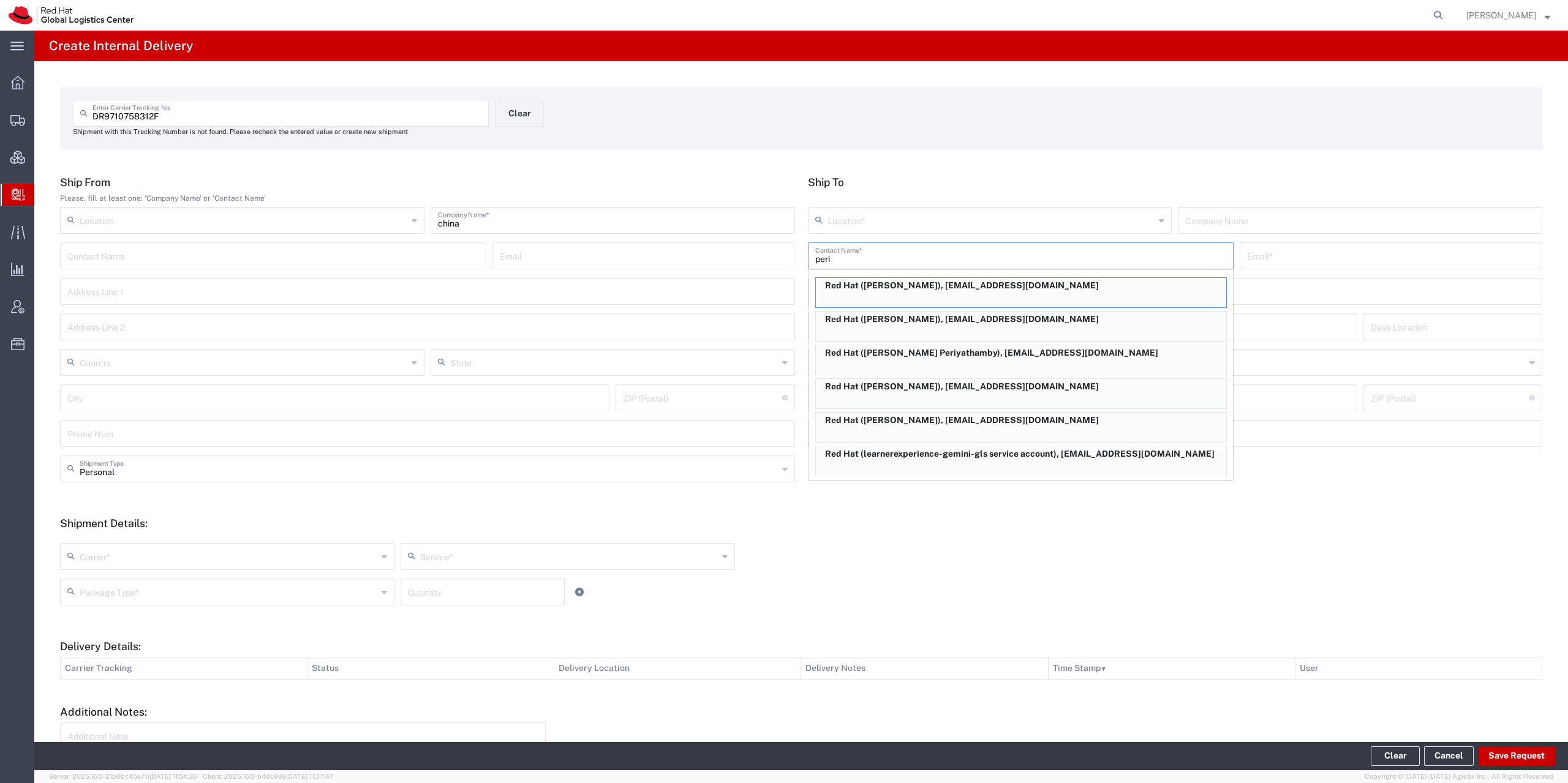
drag, startPoint x: 891, startPoint y: 253, endPoint x: 732, endPoint y: 274, distance: 160.4
click at [815, 266] on input "peri" at bounding box center [1021, 255] width 411 height 21
click at [894, 264] on input "nen" at bounding box center [1021, 255] width 411 height 21
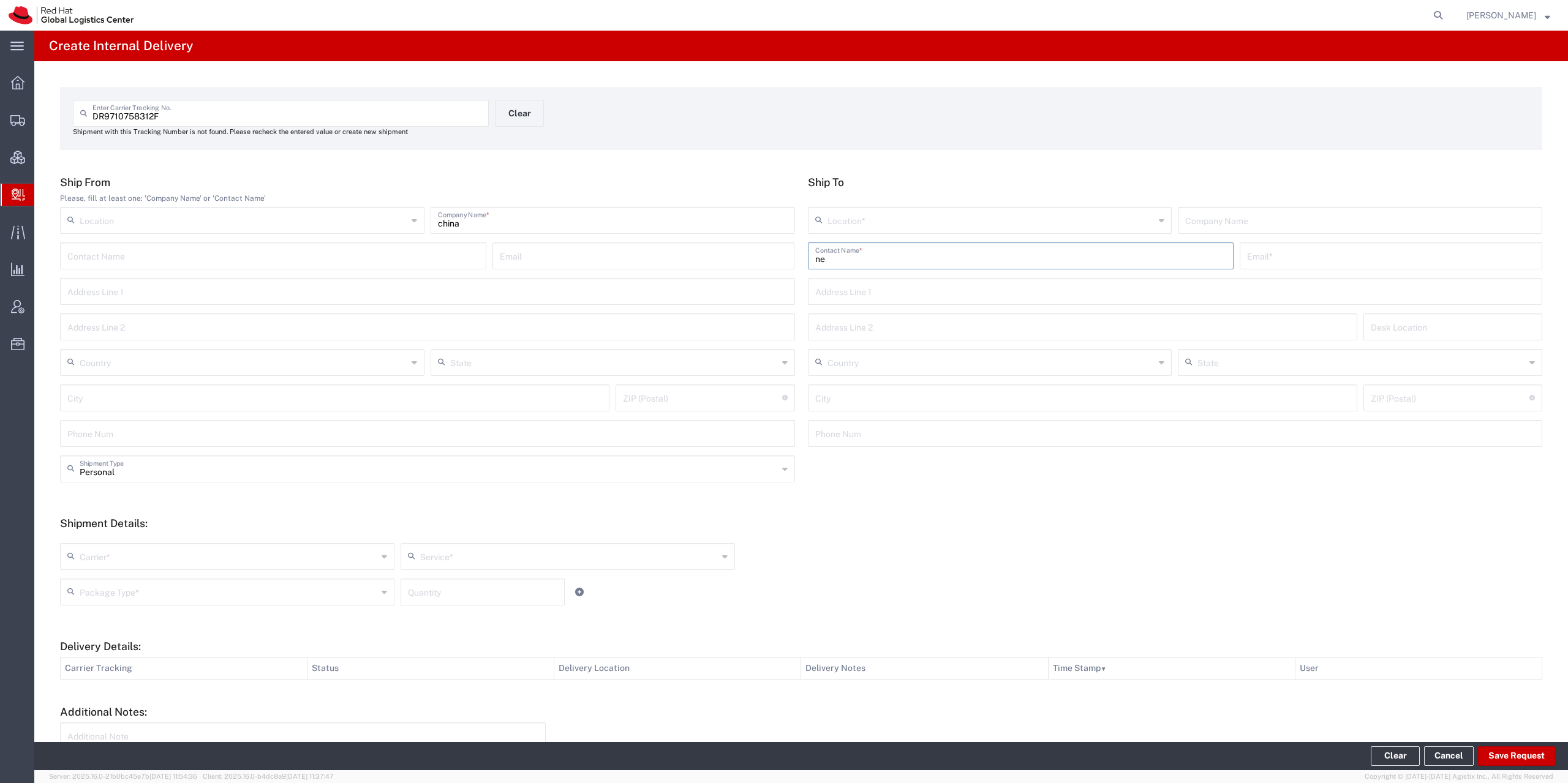
type input "n"
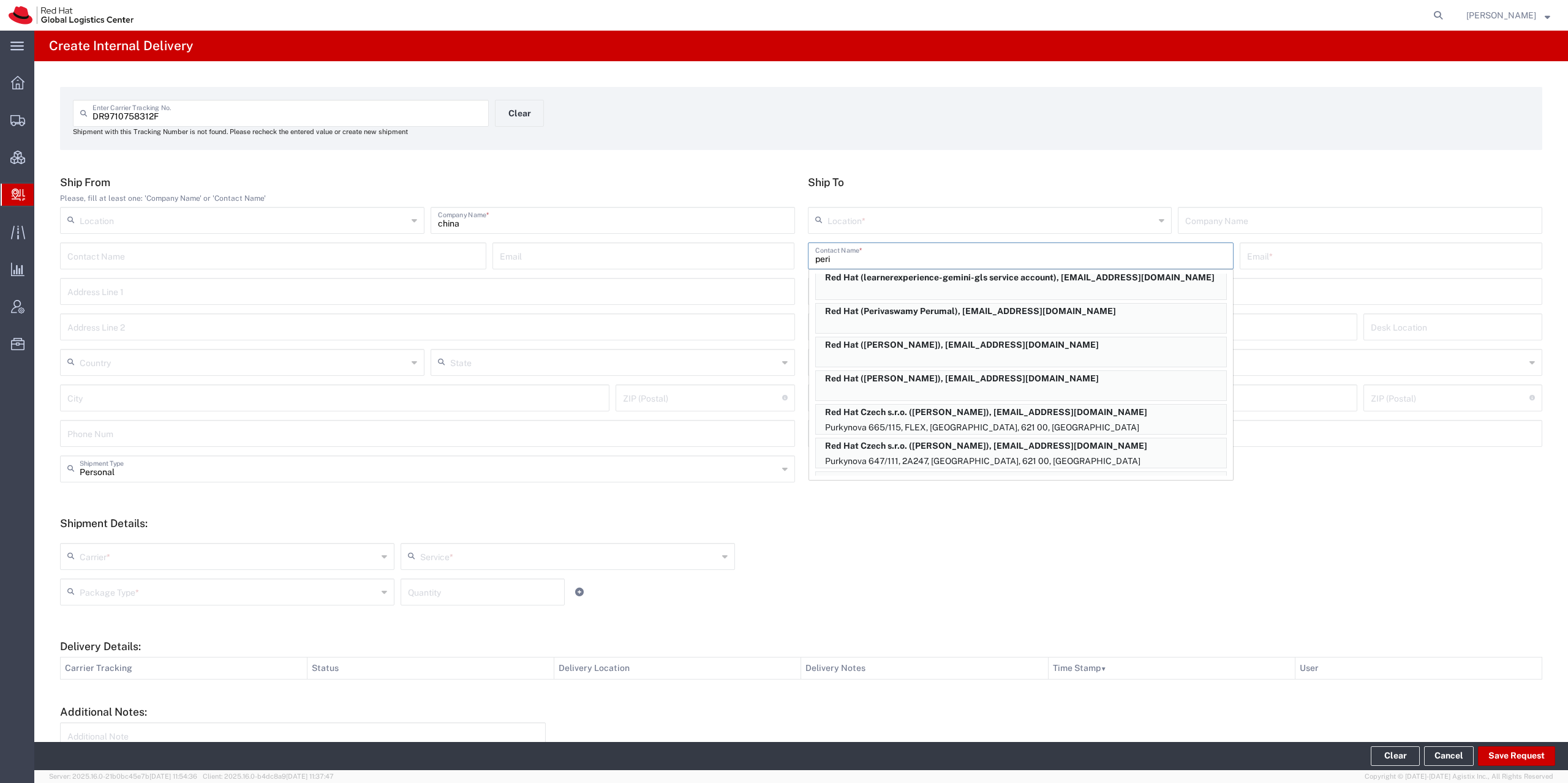
scroll to position [235, 0]
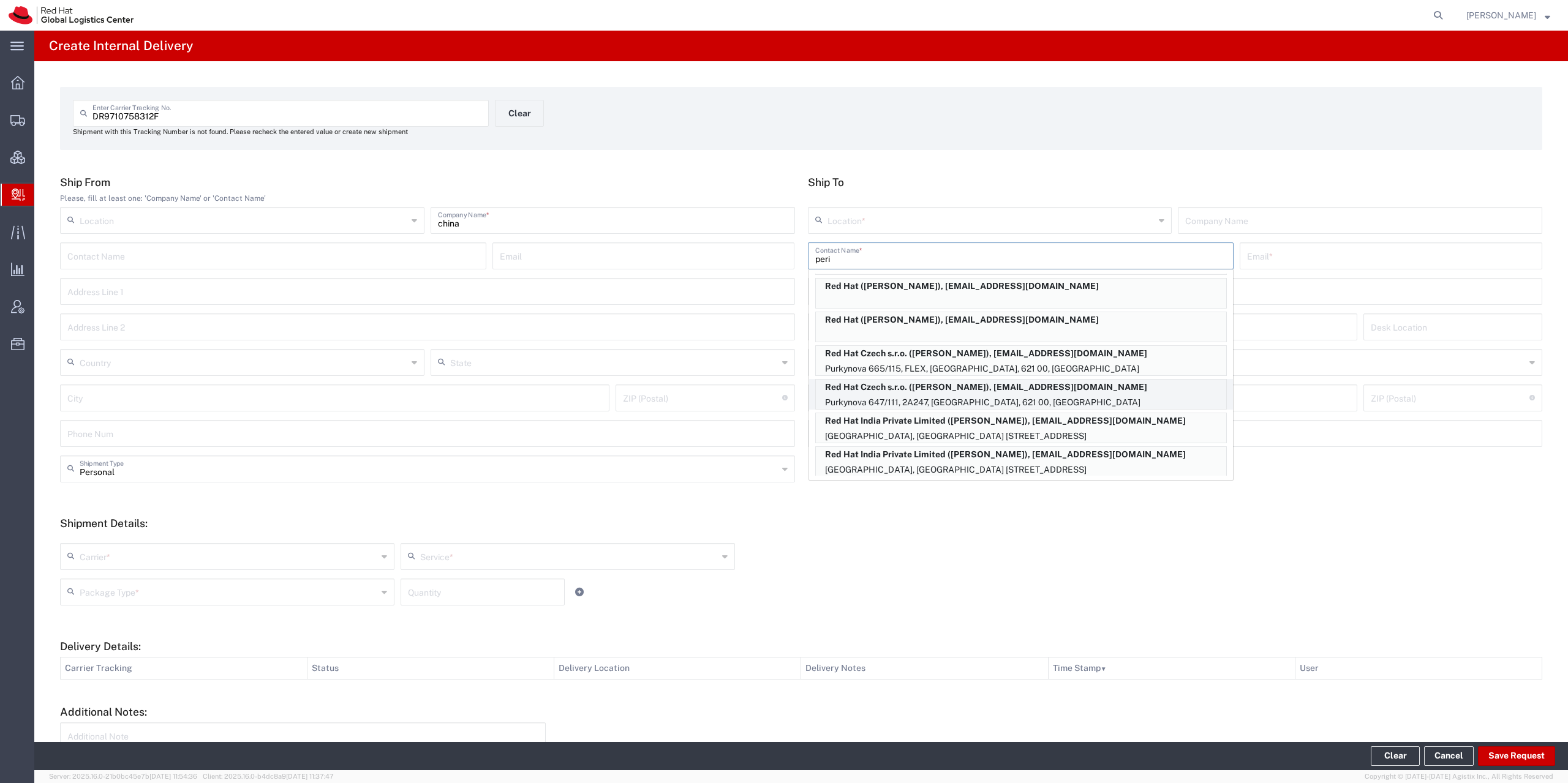
type input "peri"
click at [989, 395] on p "Purkynova 647/111, 2A247, [GEOGRAPHIC_DATA], 621 00, [GEOGRAPHIC_DATA]" at bounding box center [1021, 402] width 411 height 15
type input "RH - [GEOGRAPHIC_DATA] [GEOGRAPHIC_DATA] - B"
type input "Red Hat Czech s.r.o."
type input "[PERSON_NAME]"
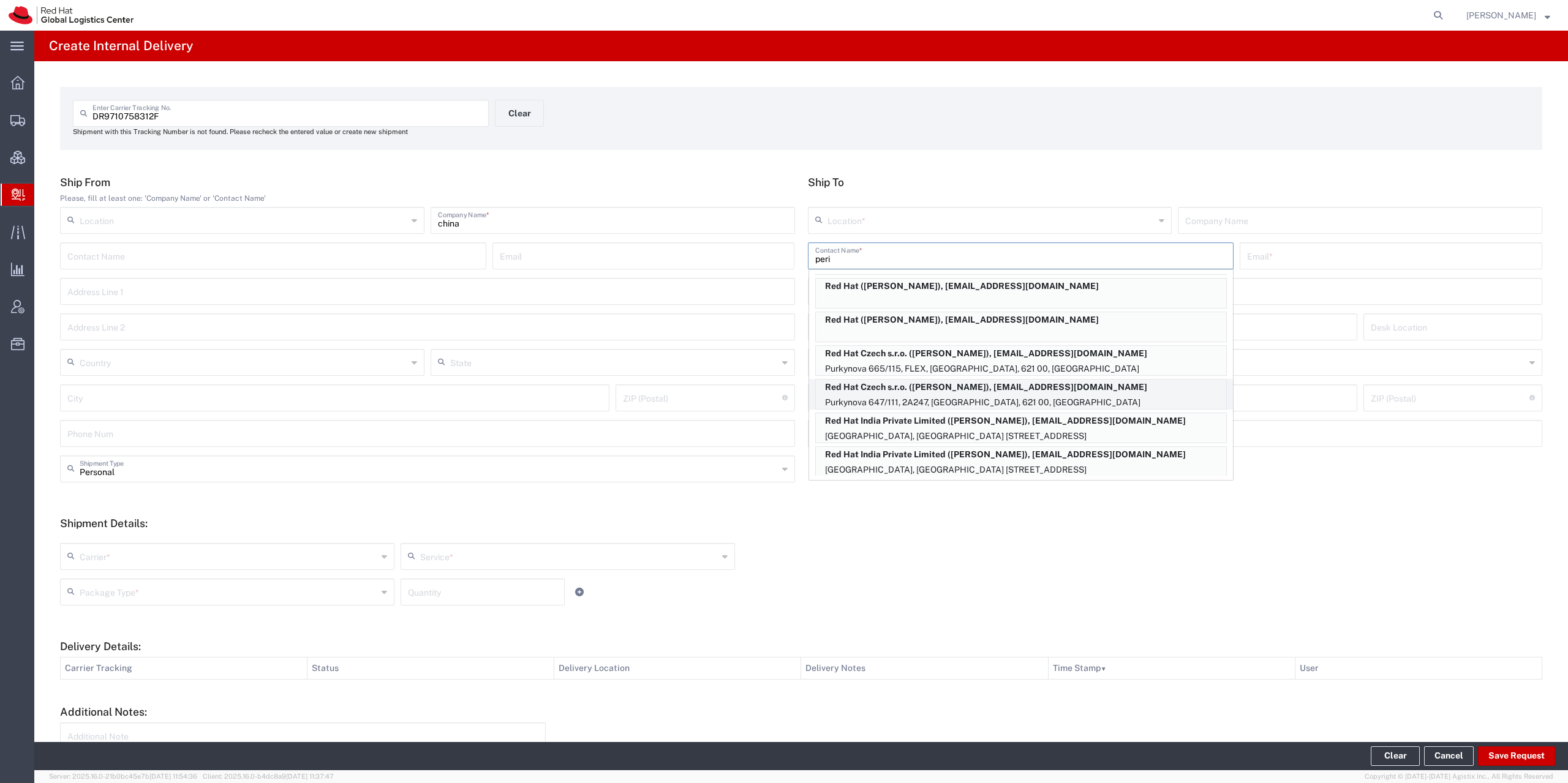
type input "[EMAIL_ADDRESS][DOMAIN_NAME]"
type input "Purkynova 647/111"
type input "2A247"
type input "Czechia"
type input "[GEOGRAPHIC_DATA]"
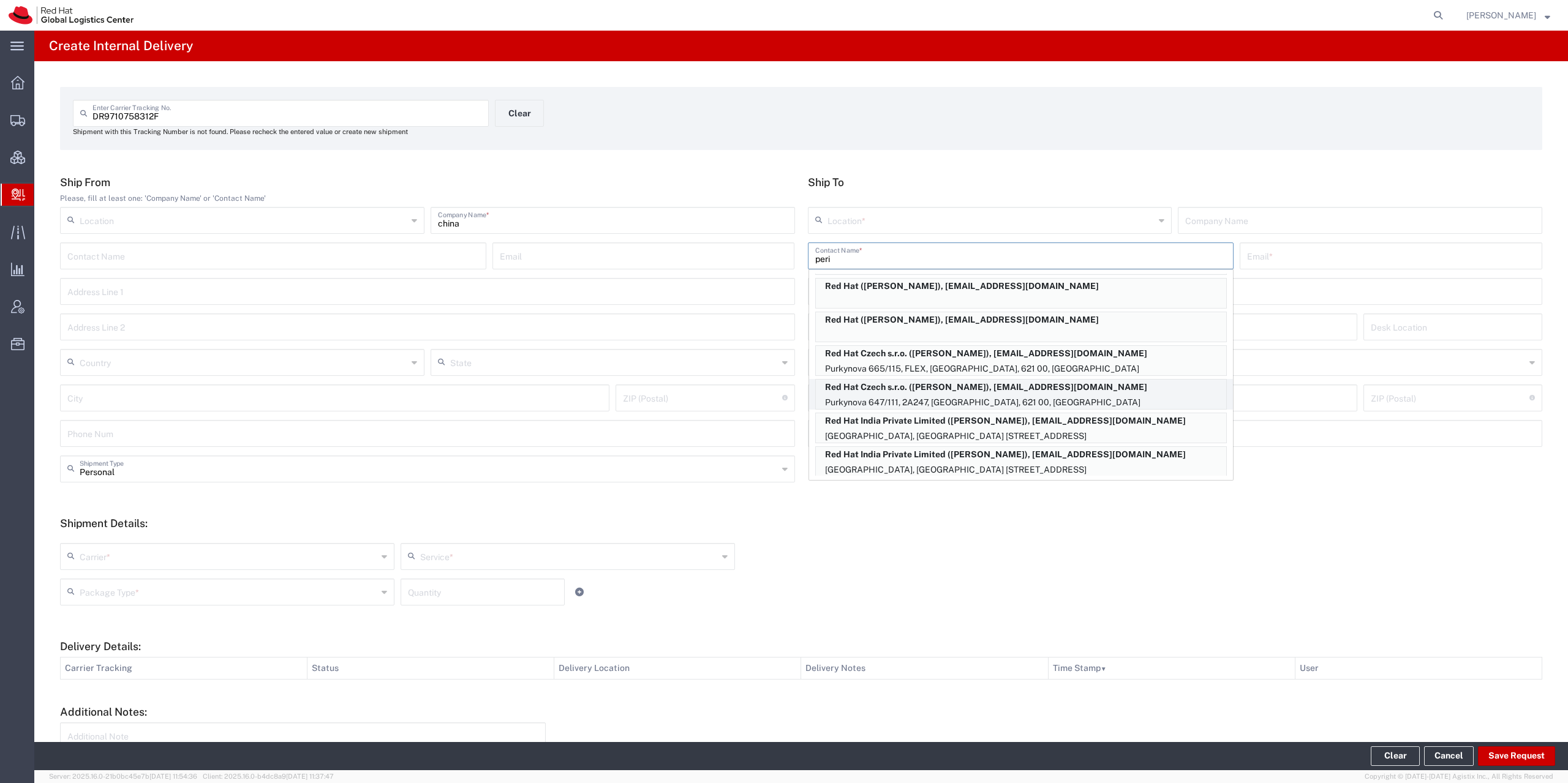
type input "621 00"
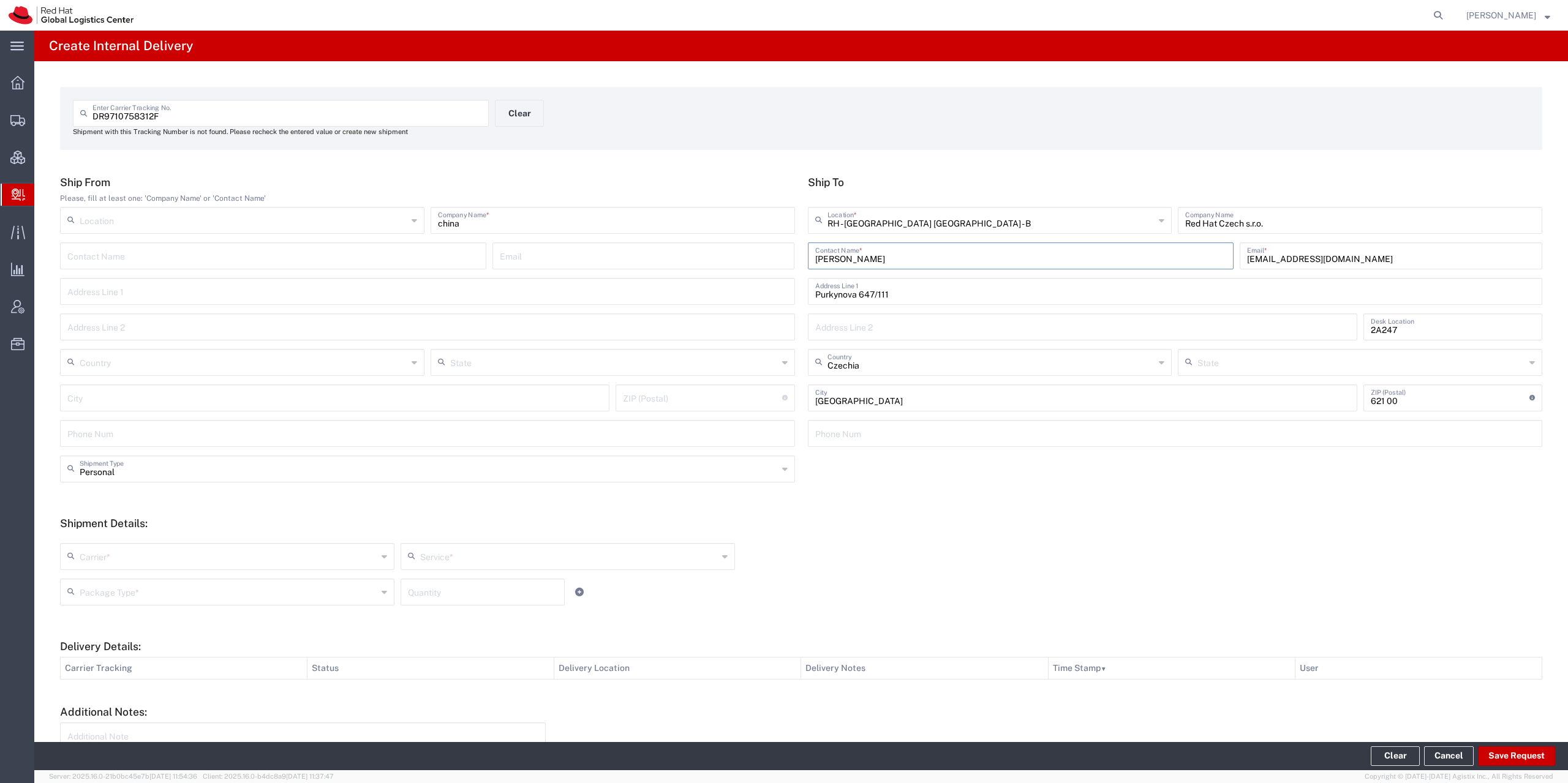
click at [107, 565] on input "text" at bounding box center [229, 555] width 297 height 21
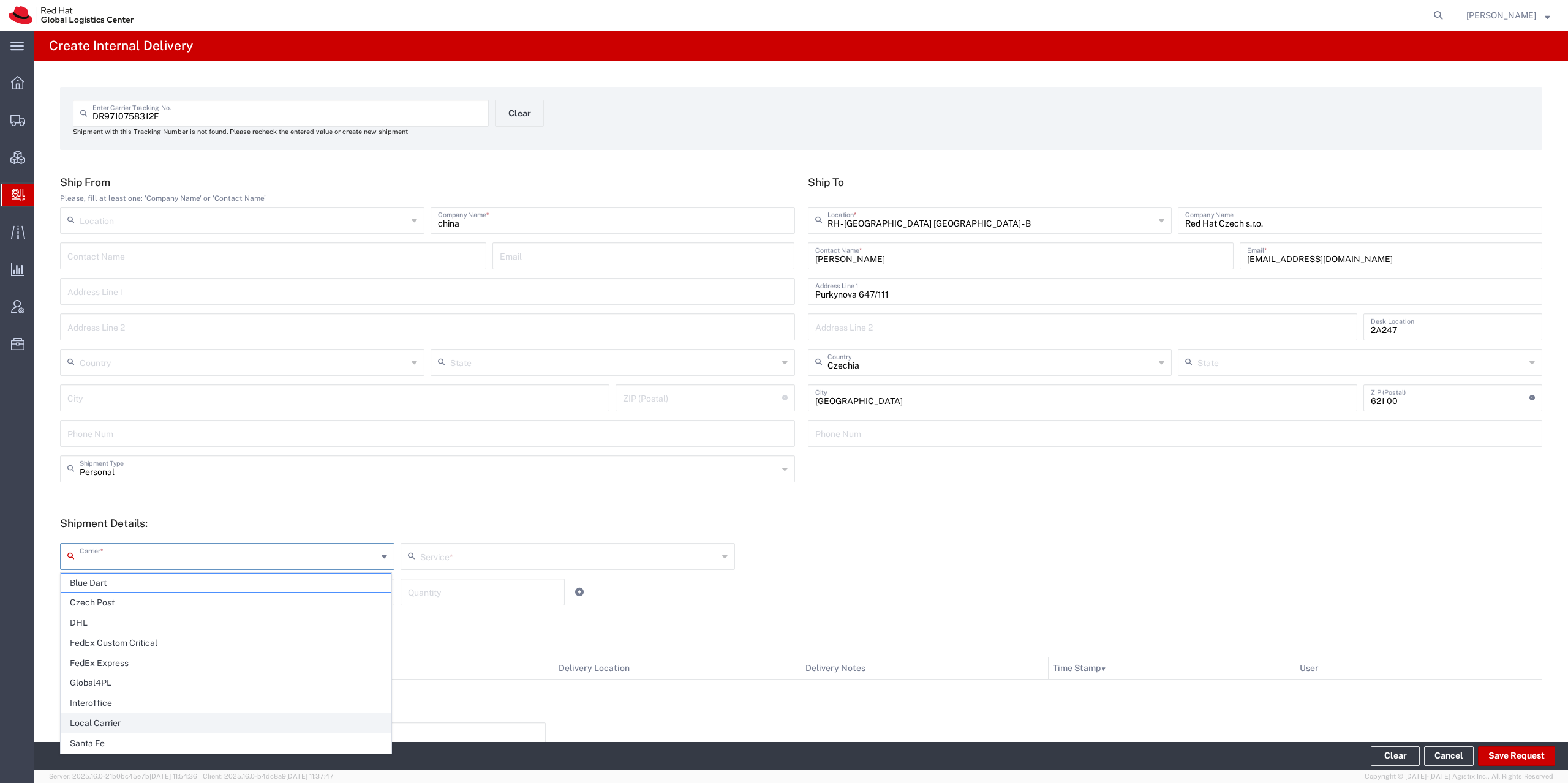
click at [125, 722] on span "Local Carrier" at bounding box center [225, 724] width 329 height 19
type input "Local Carrier"
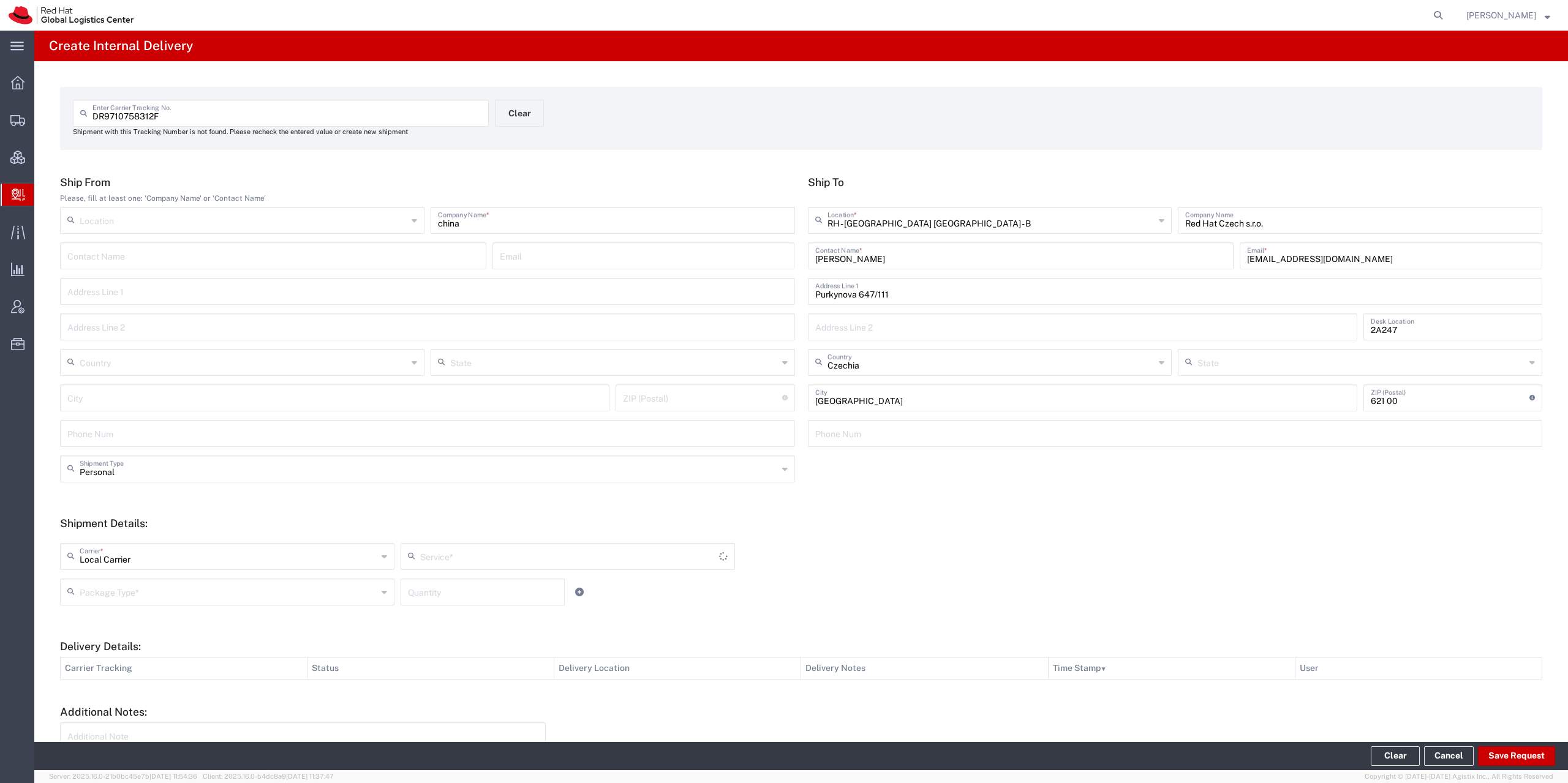
type input "Local_Ground"
click at [142, 595] on input "text" at bounding box center [229, 591] width 297 height 21
click at [91, 698] on span "Your Packaging" at bounding box center [225, 699] width 329 height 19
click at [132, 598] on input "Your Packaging" at bounding box center [229, 591] width 297 height 21
drag, startPoint x: 83, startPoint y: 686, endPoint x: 111, endPoint y: 686, distance: 28.0
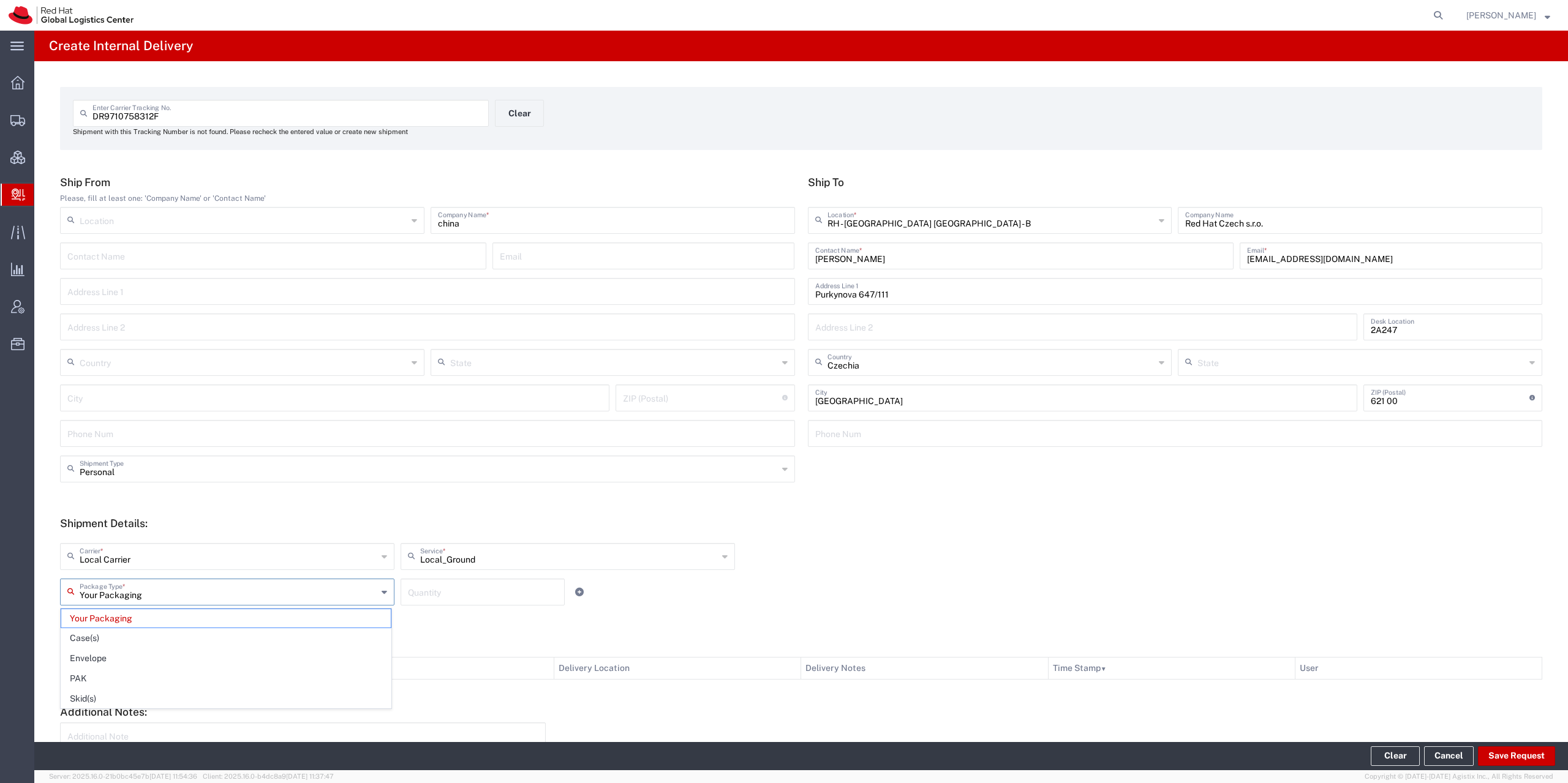
click at [83, 685] on span "PAK" at bounding box center [225, 679] width 329 height 19
type input "PAK"
click at [1506, 758] on button "Save Request" at bounding box center [1517, 756] width 78 height 20
type input "Personal"
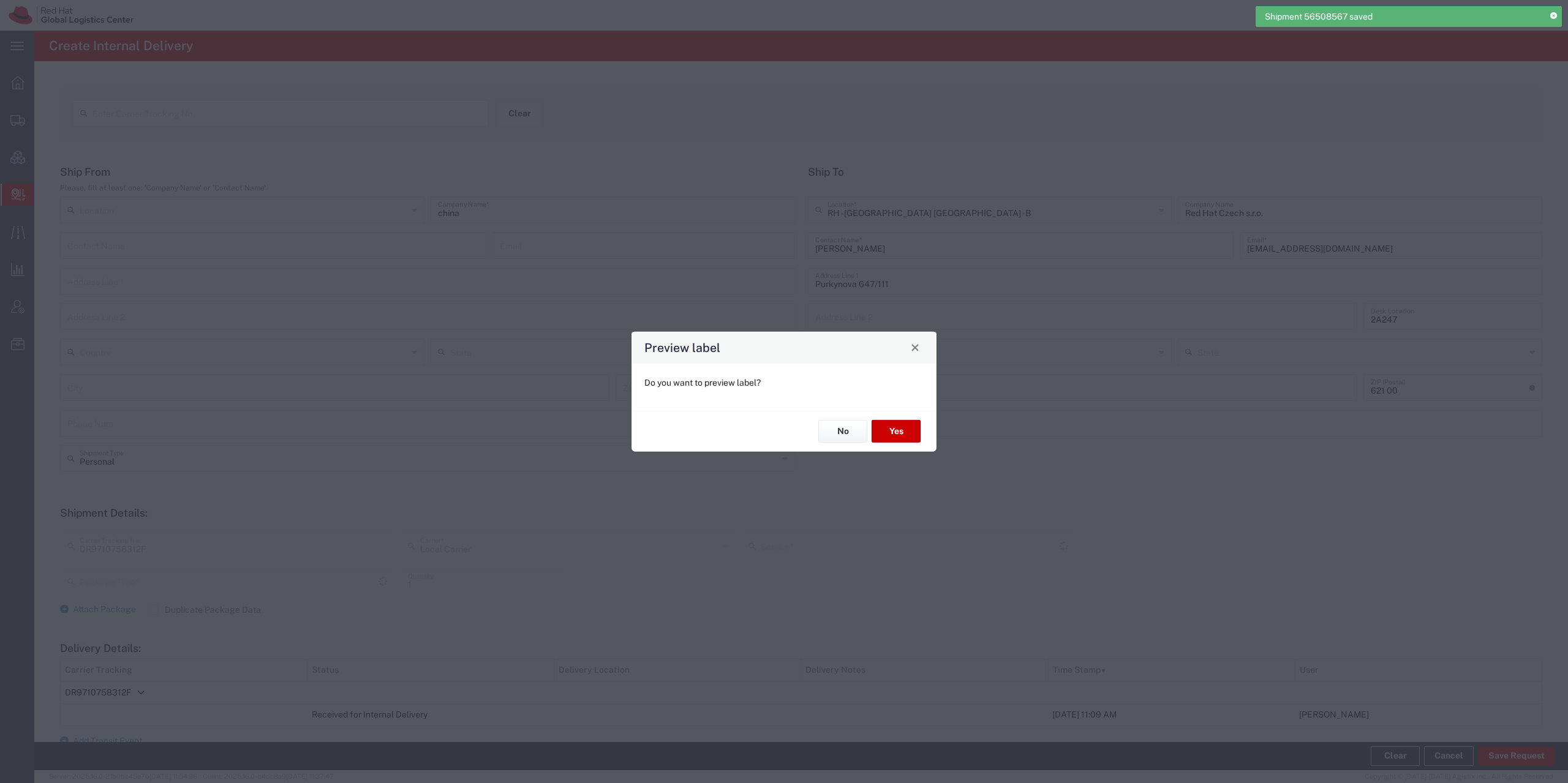
type input "Local_Ground"
type input "PAK"
click at [838, 421] on button "No" at bounding box center [843, 431] width 49 height 23
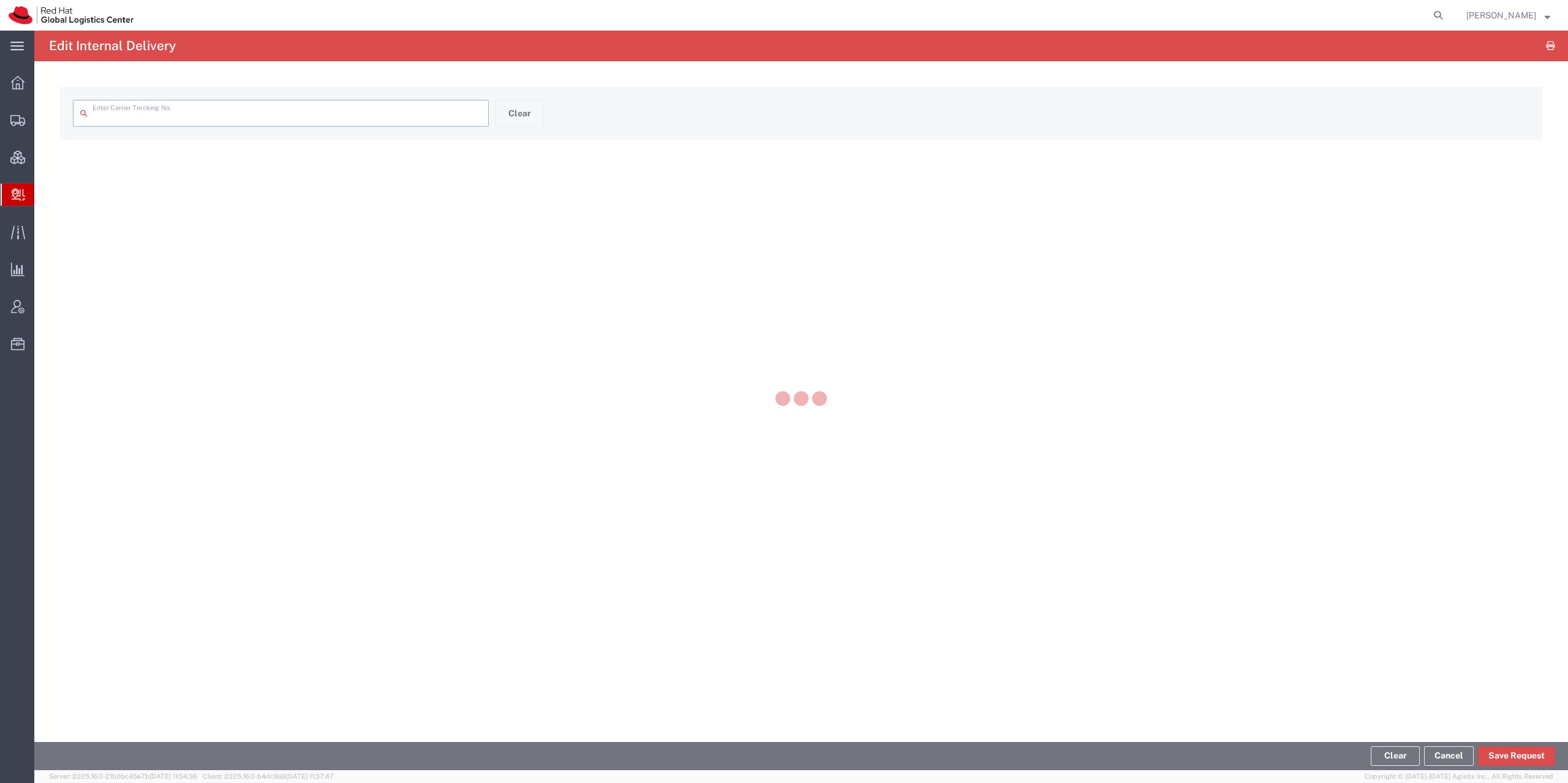
type input "DR9710758312F"
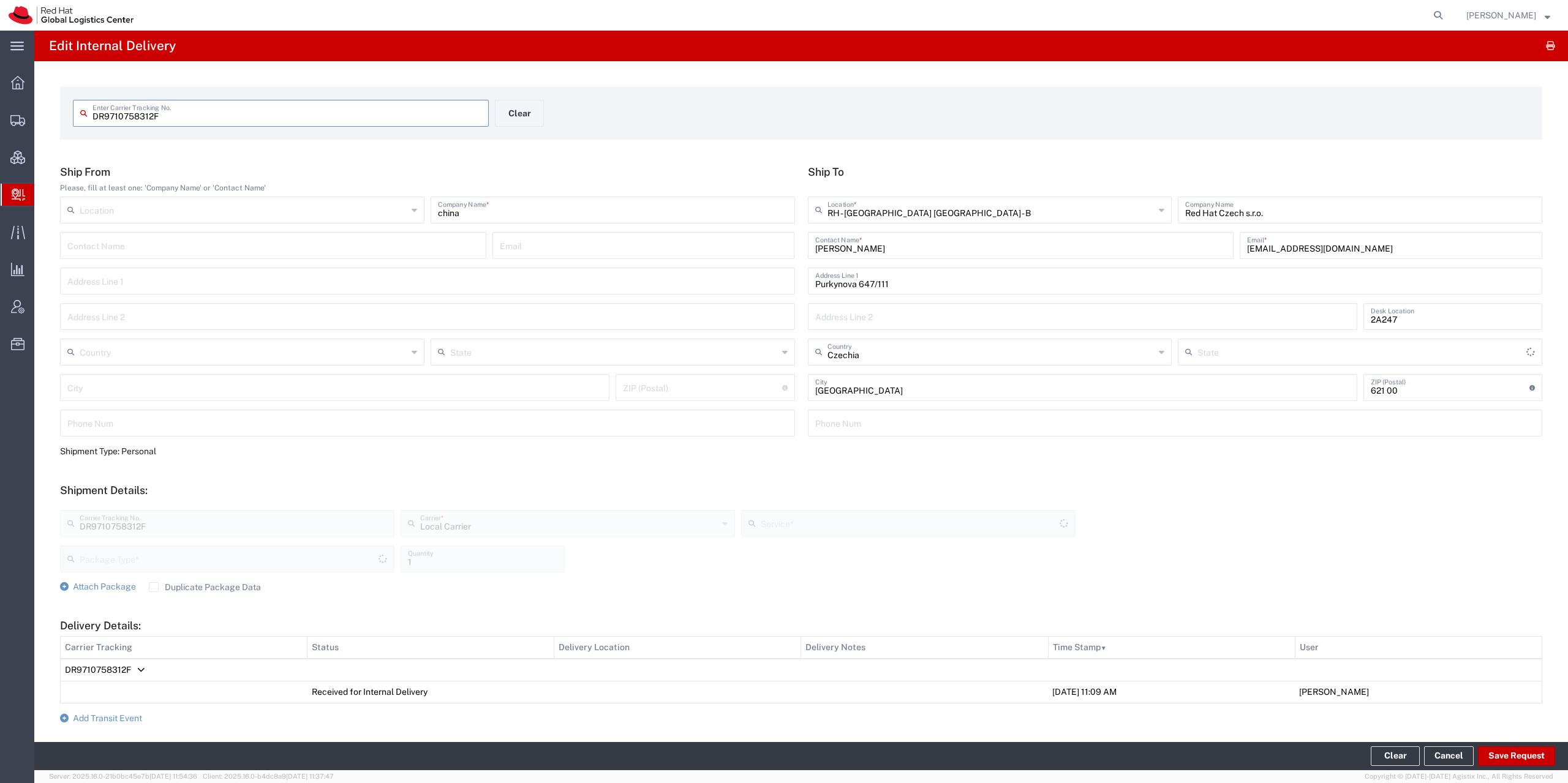
type input "Local_Ground"
type input "PAK"
click at [1549, 46] on agx-page-header "Edit Internal Delivery" at bounding box center [801, 46] width 1533 height 31
click at [1546, 46] on icon "button" at bounding box center [1551, 46] width 9 height 1
click at [517, 110] on button "Clear" at bounding box center [519, 113] width 49 height 27
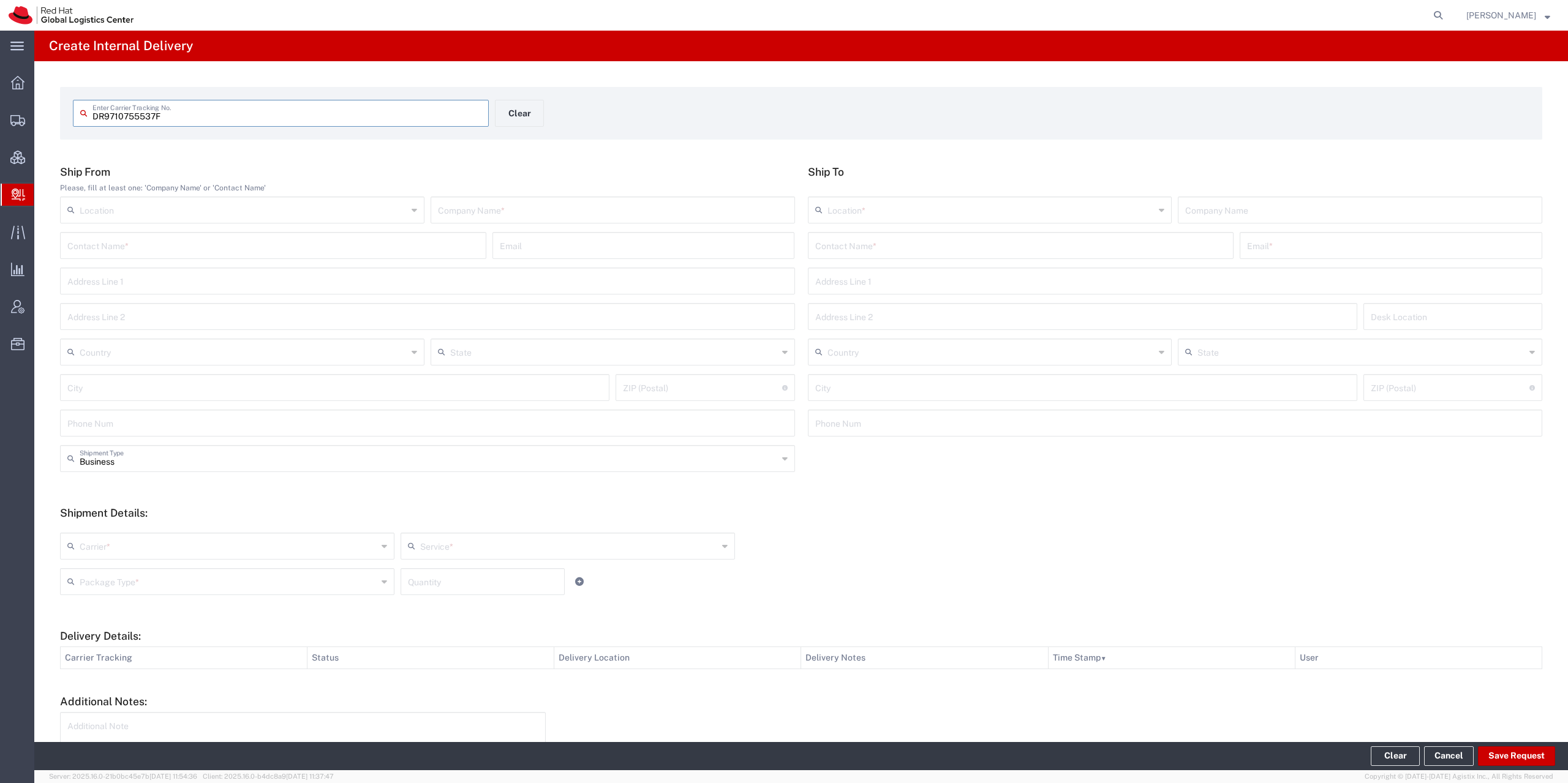
type input "DR9710755537F"
click at [509, 213] on input "text" at bounding box center [612, 219] width 350 height 21
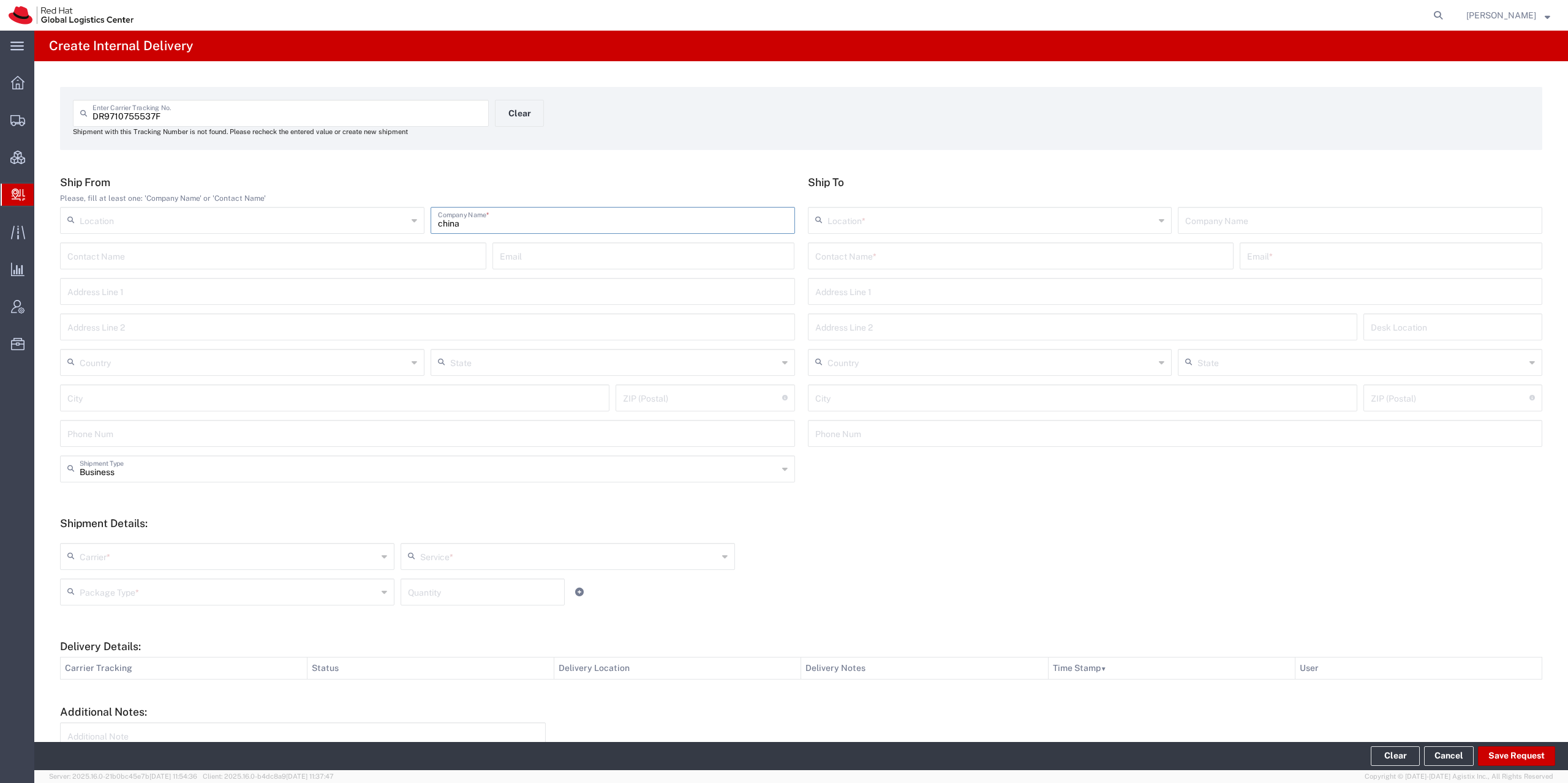
type input "china"
click at [180, 474] on input "text" at bounding box center [429, 467] width 698 height 21
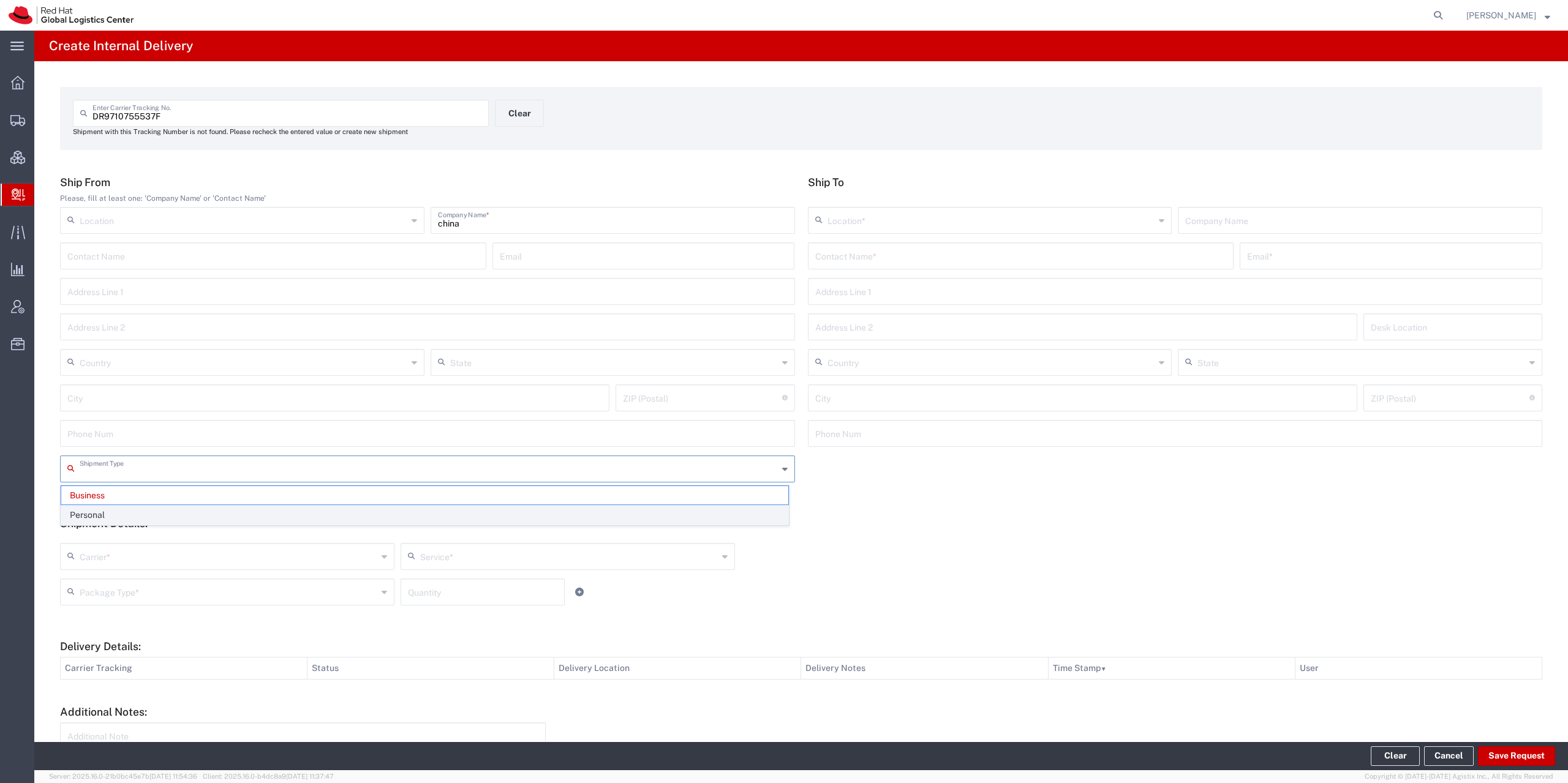
click at [178, 513] on span "Personal" at bounding box center [424, 515] width 727 height 19
type input "Personal"
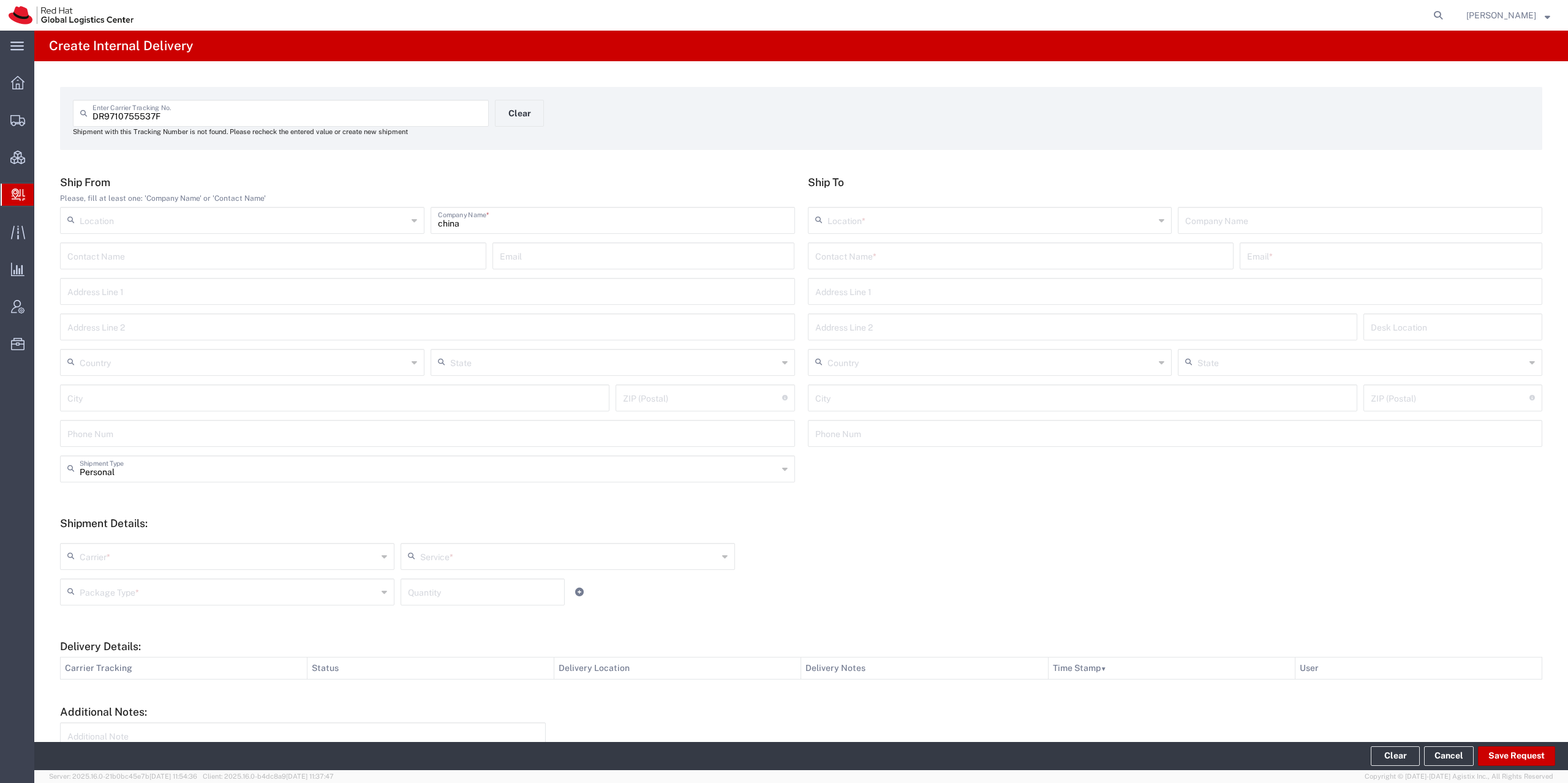
drag, startPoint x: 877, startPoint y: 272, endPoint x: 880, endPoint y: 266, distance: 6.7
click at [878, 270] on div "Contact Name * Email *" at bounding box center [1175, 260] width 741 height 36
click at [881, 263] on input "text" at bounding box center [1021, 255] width 411 height 21
type input "b"
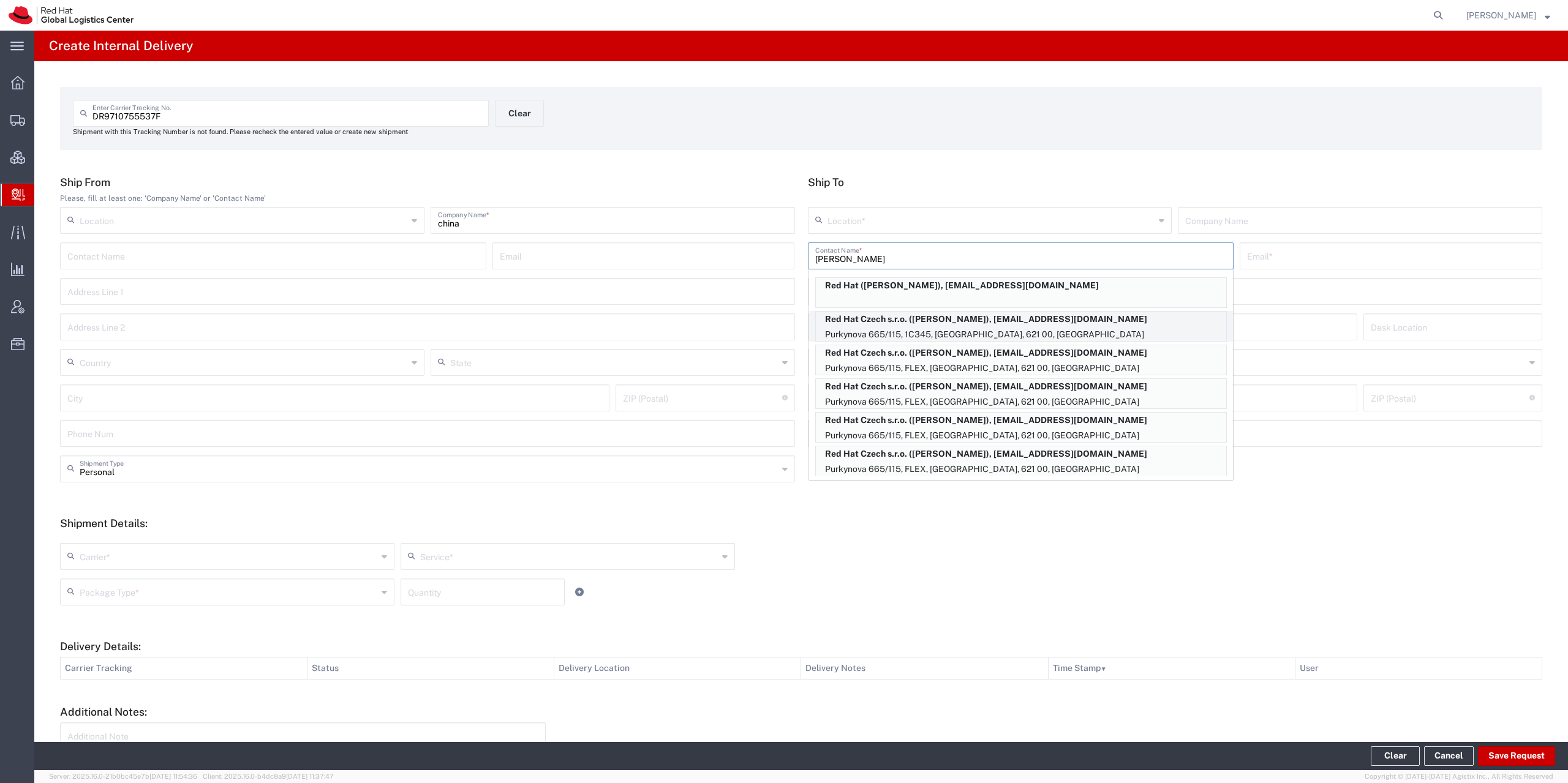
type input "[PERSON_NAME]"
click at [1048, 333] on p "Purkynova 665/115, 1C345, [GEOGRAPHIC_DATA], 621 00, [GEOGRAPHIC_DATA]" at bounding box center [1021, 334] width 411 height 15
type input "RH - [GEOGRAPHIC_DATA] [GEOGRAPHIC_DATA] - C"
type input "Red Hat Czech s.r.o."
type input "[PERSON_NAME]"
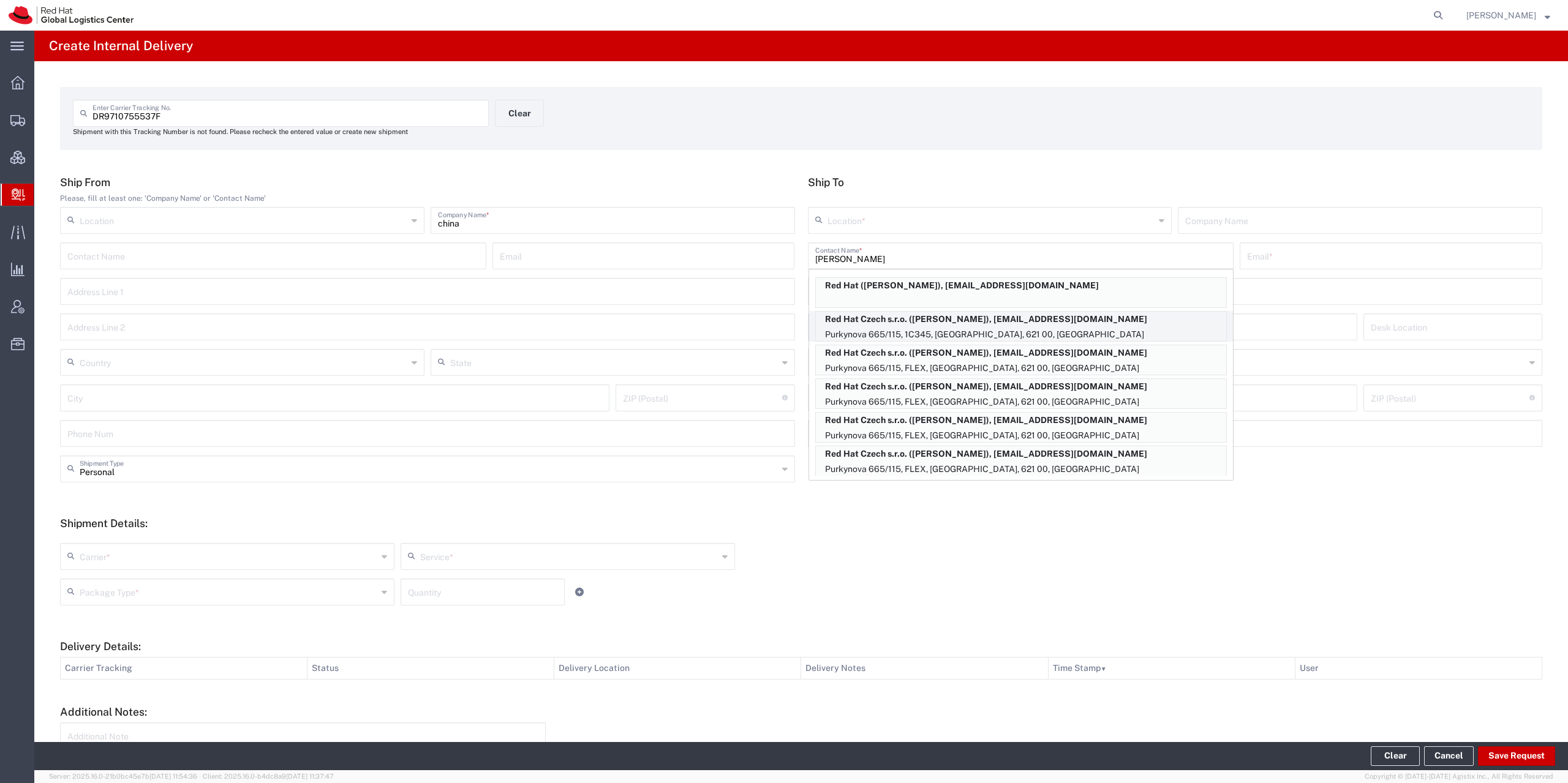
type input "[EMAIL_ADDRESS][DOMAIN_NAME]"
type input "Purkynova 665/115"
type input "1C345"
type input "Czechia"
type input "[GEOGRAPHIC_DATA]"
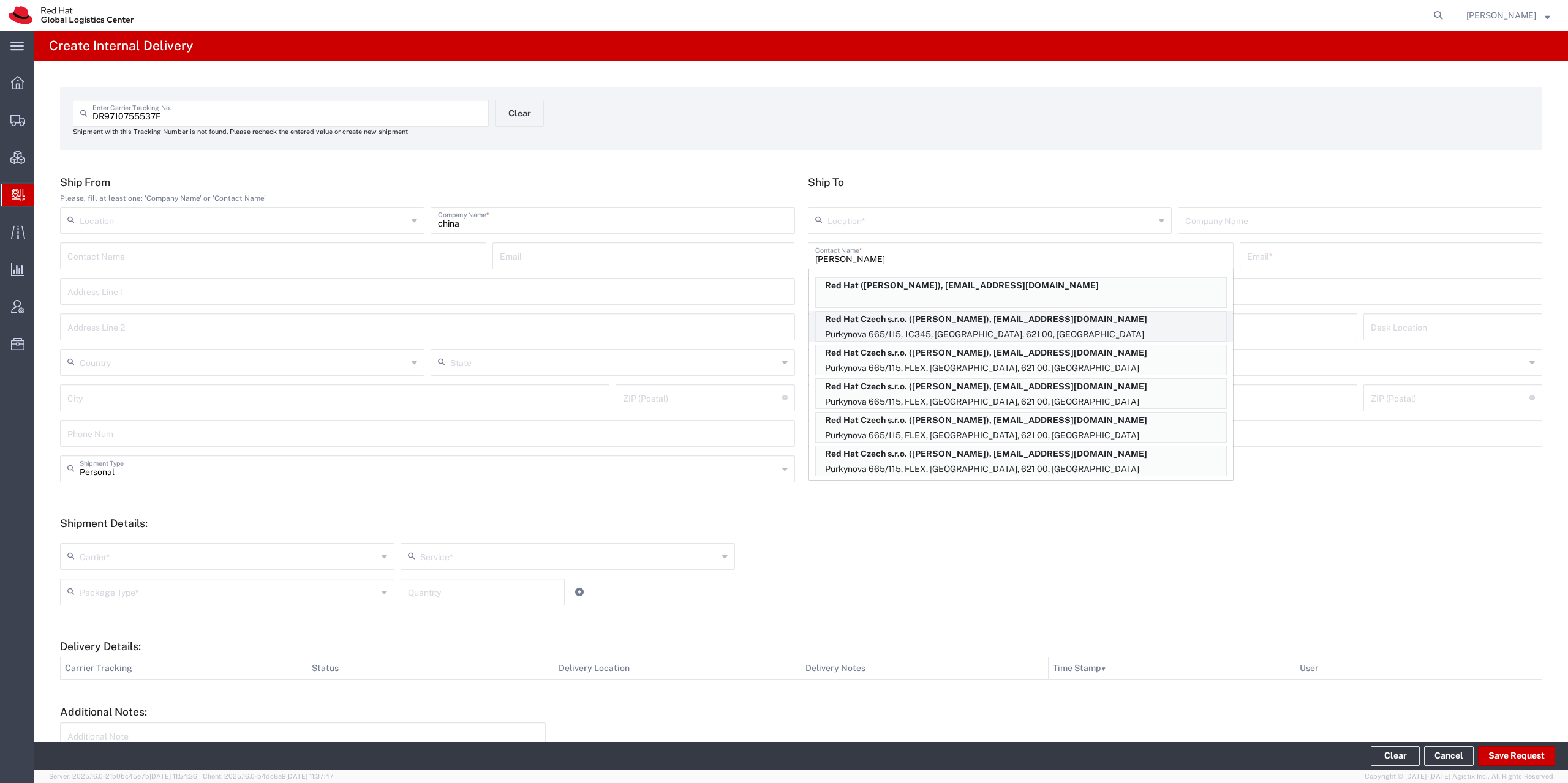
type input "621 00"
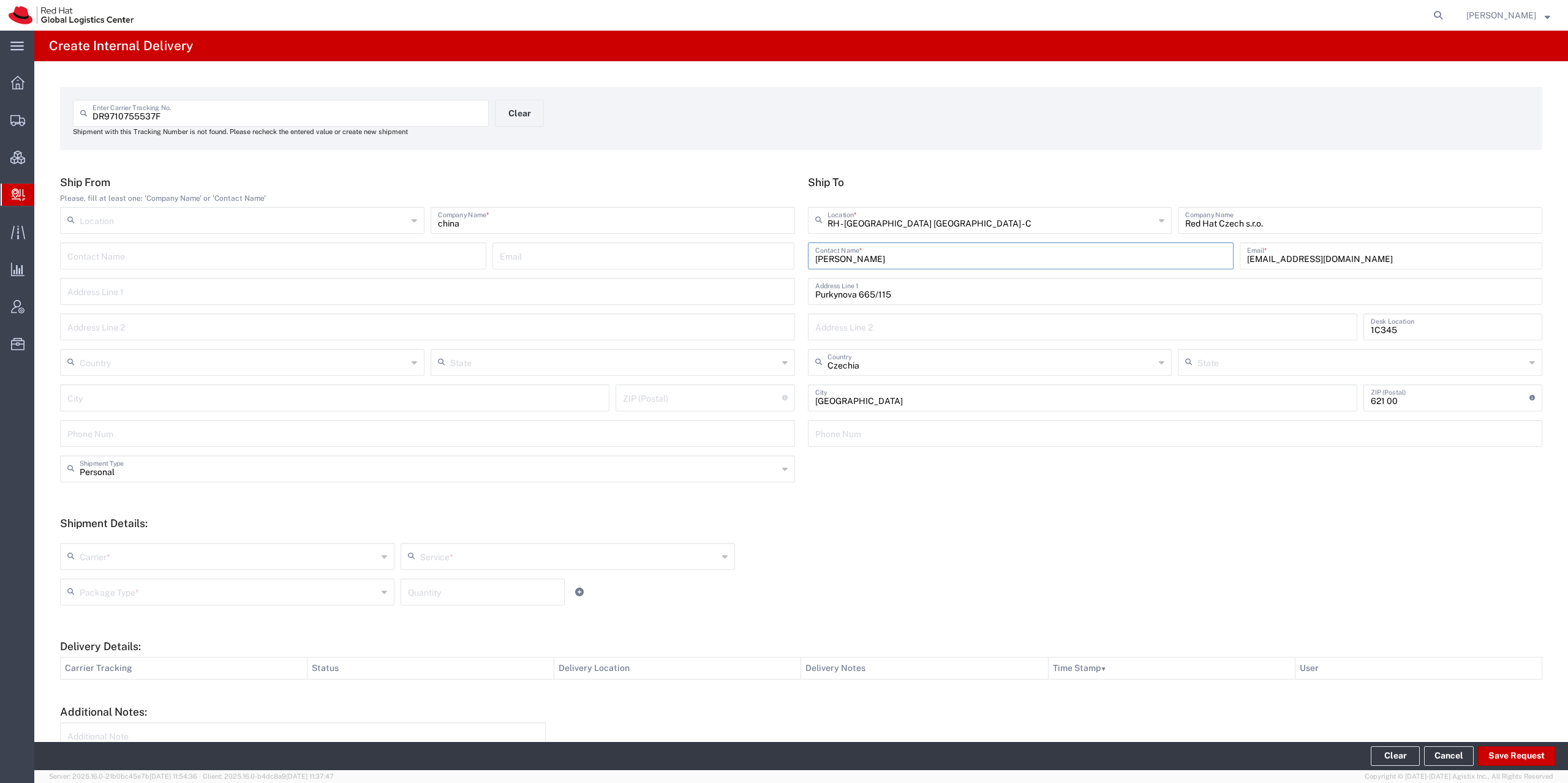
click at [154, 554] on input "text" at bounding box center [229, 555] width 297 height 21
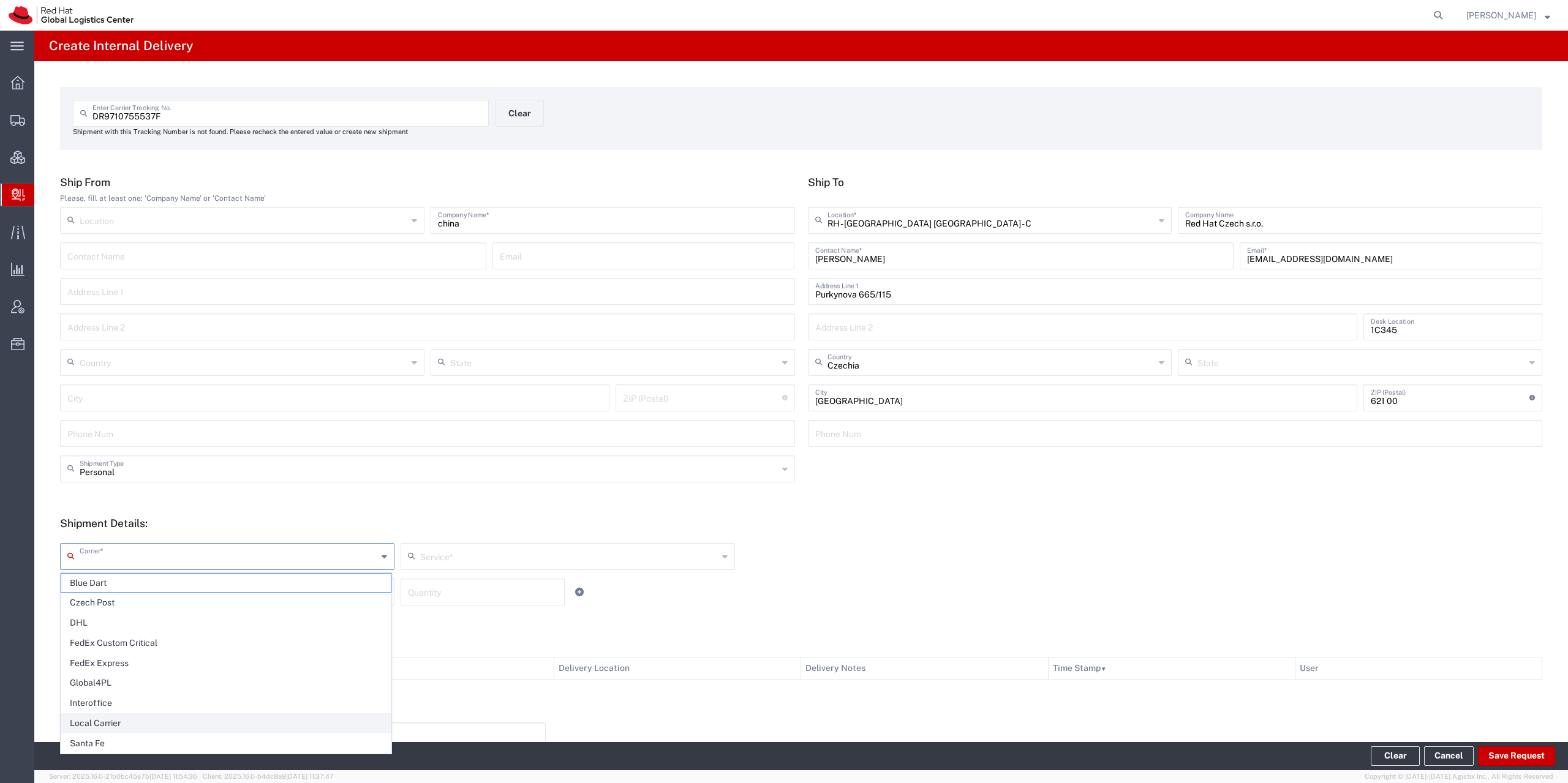
click at [136, 722] on span "Local Carrier" at bounding box center [225, 724] width 329 height 19
type input "Local Carrier"
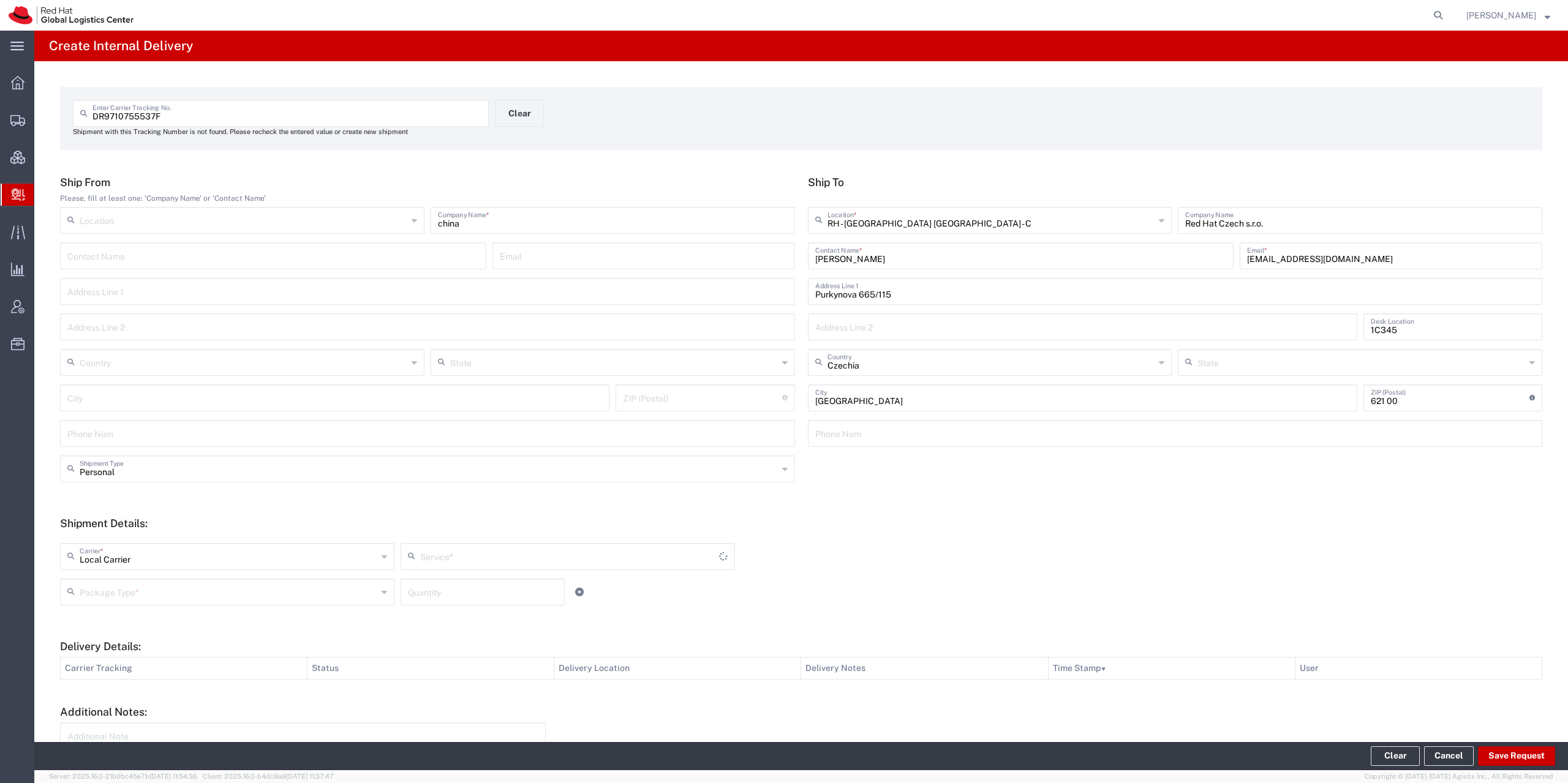
type input "Local_Ground"
click at [126, 596] on input "text" at bounding box center [229, 591] width 297 height 21
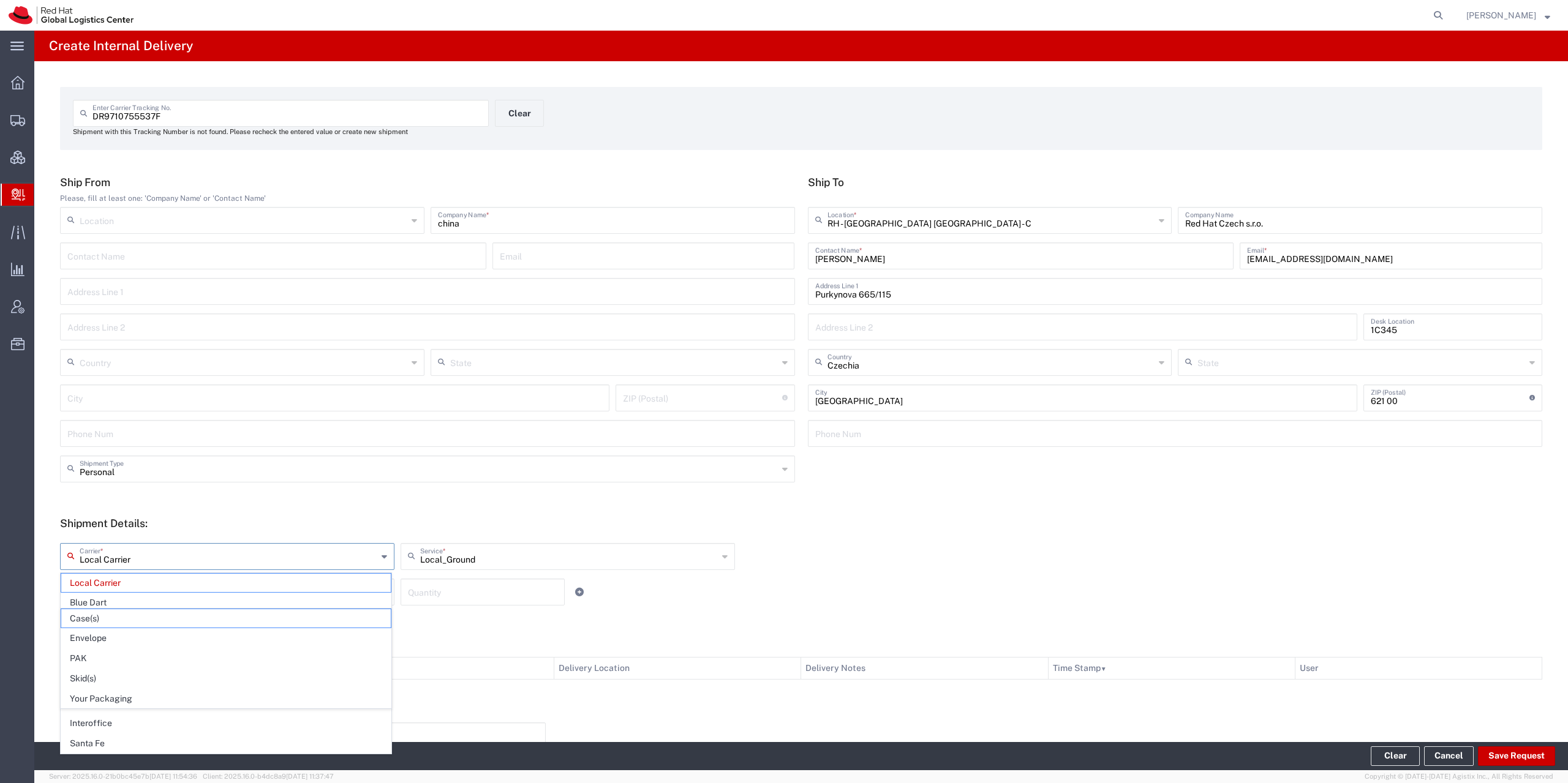
click at [150, 552] on input "Local Carrier" at bounding box center [229, 555] width 297 height 21
click at [131, 619] on span "Czech Post" at bounding box center [225, 623] width 329 height 19
type input "Czech Post"
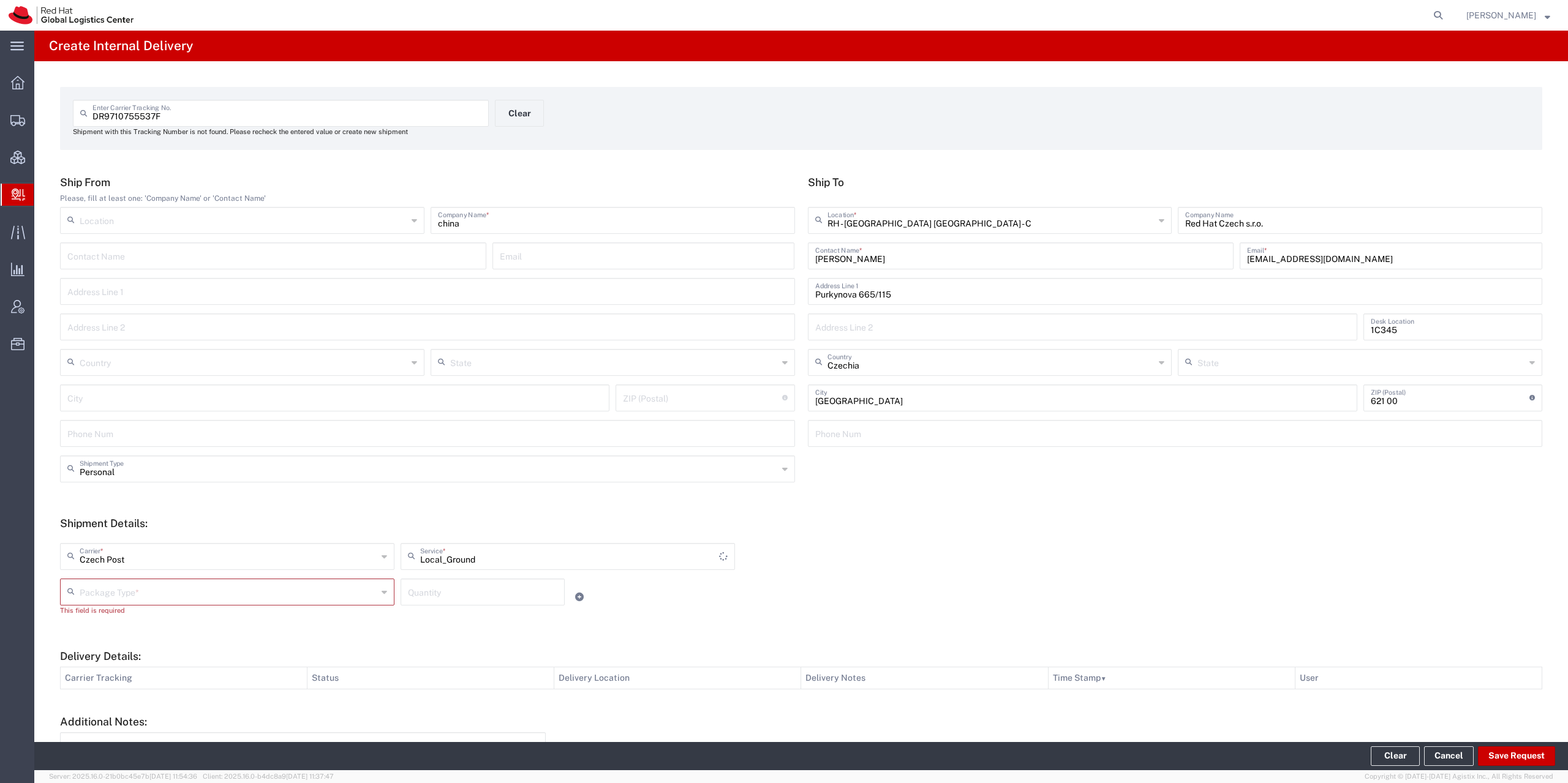
type input "Ground"
click at [139, 595] on input "text" at bounding box center [229, 591] width 297 height 21
click at [113, 657] on span "PAK" at bounding box center [225, 659] width 329 height 19
type input "PAK"
click at [1498, 759] on button "Save Request" at bounding box center [1517, 756] width 78 height 20
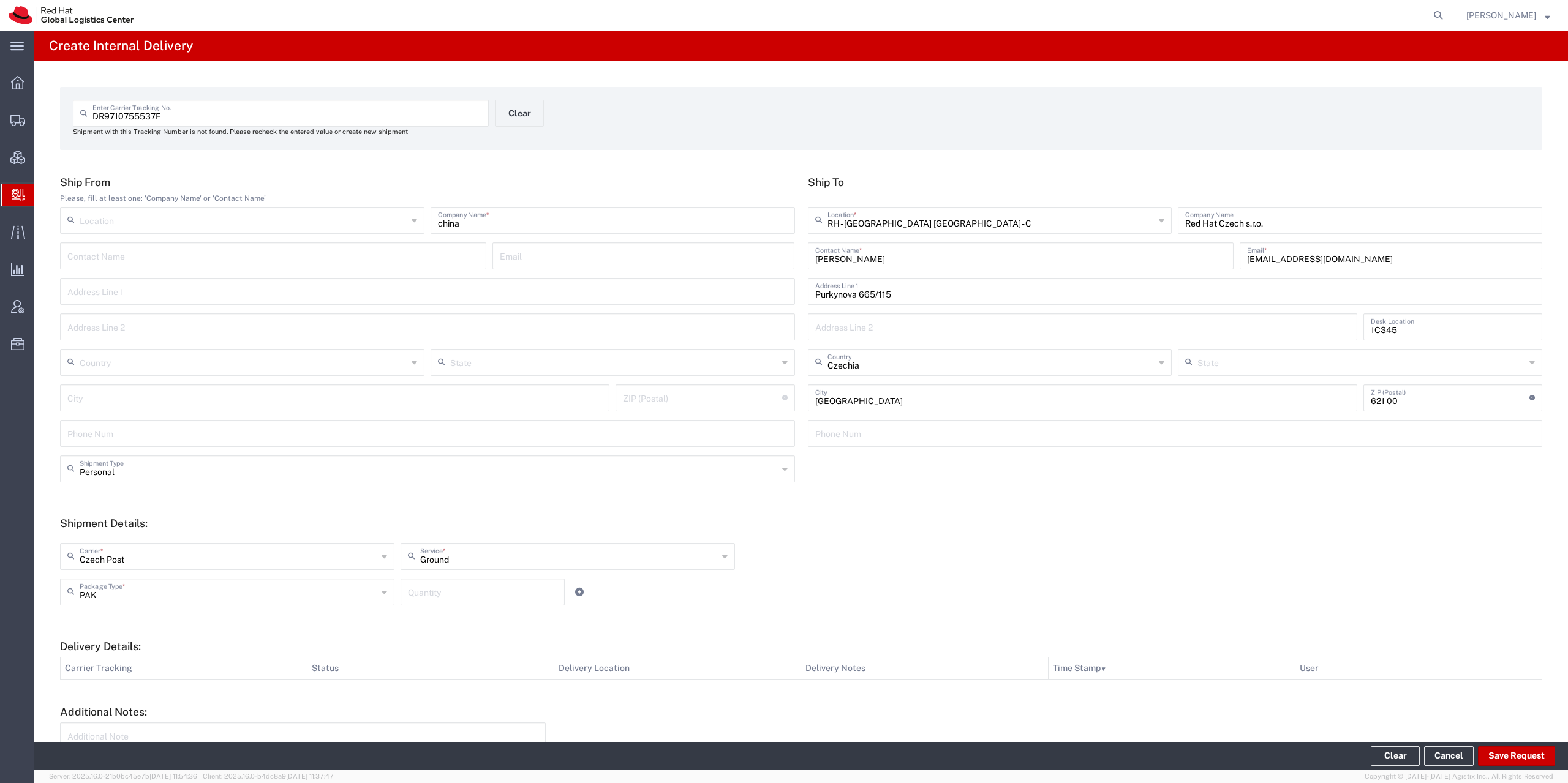
type input "Personal"
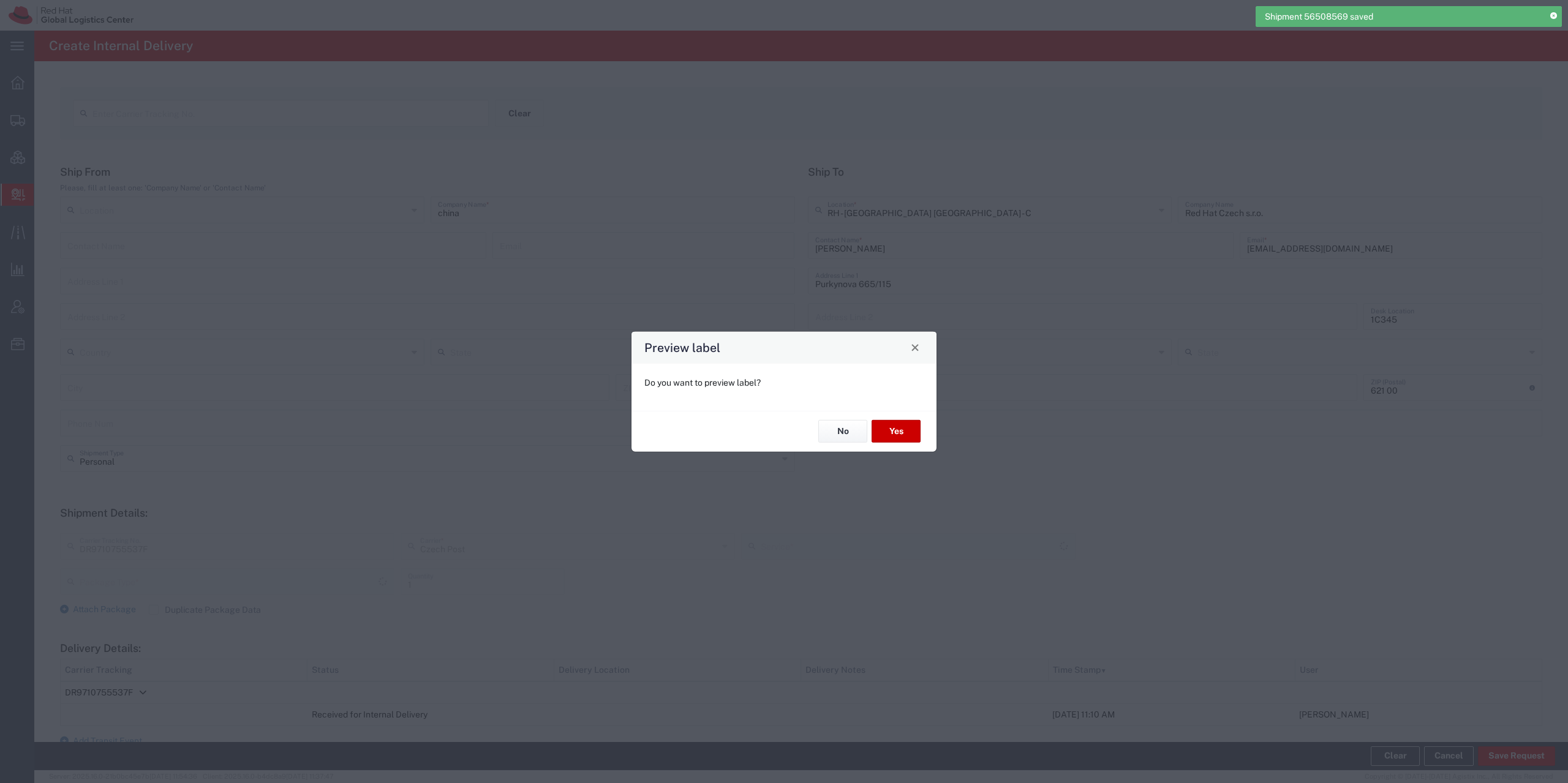
type input "PAK"
type input "Ground"
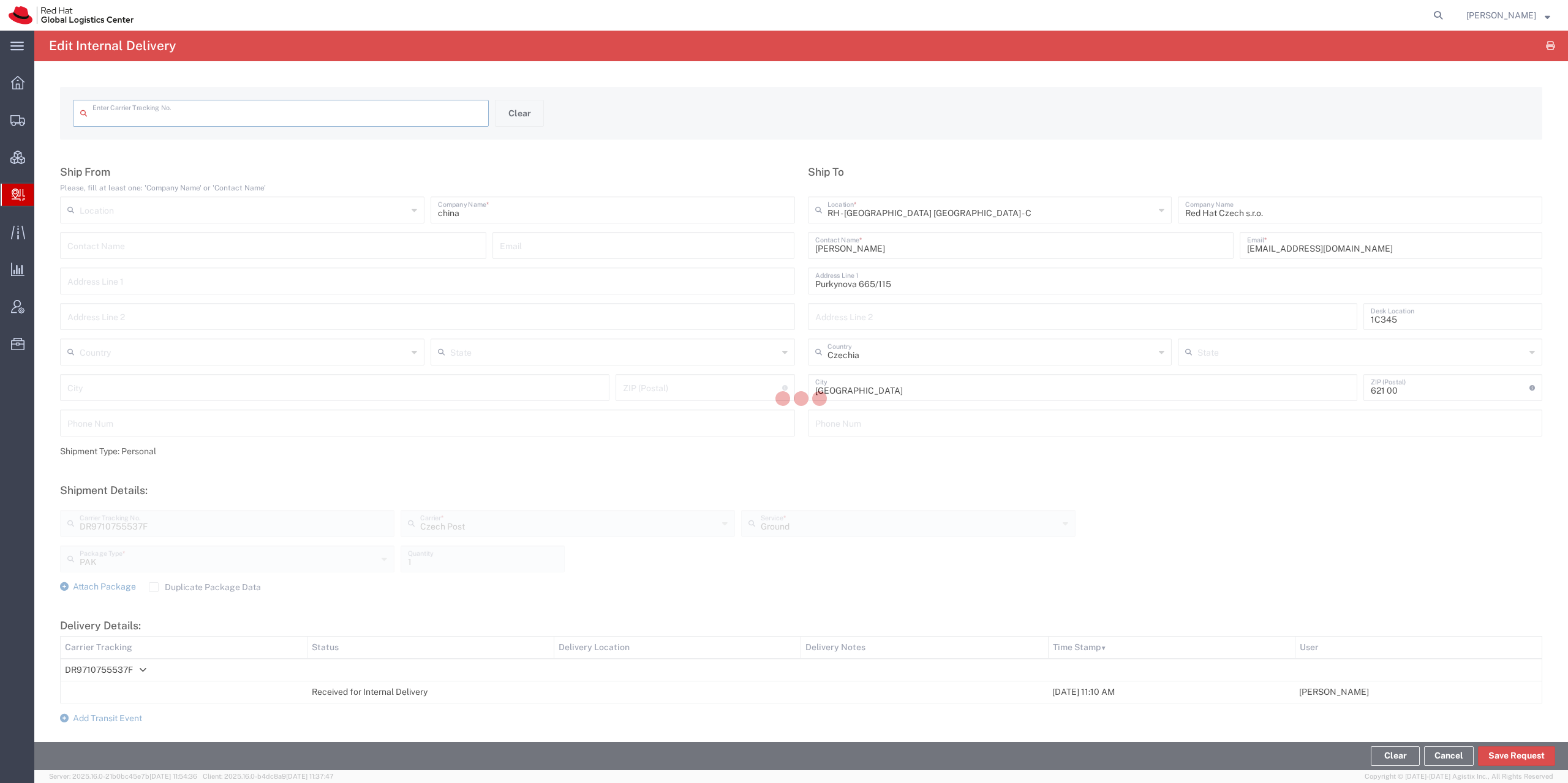
type input "DR9710755537F"
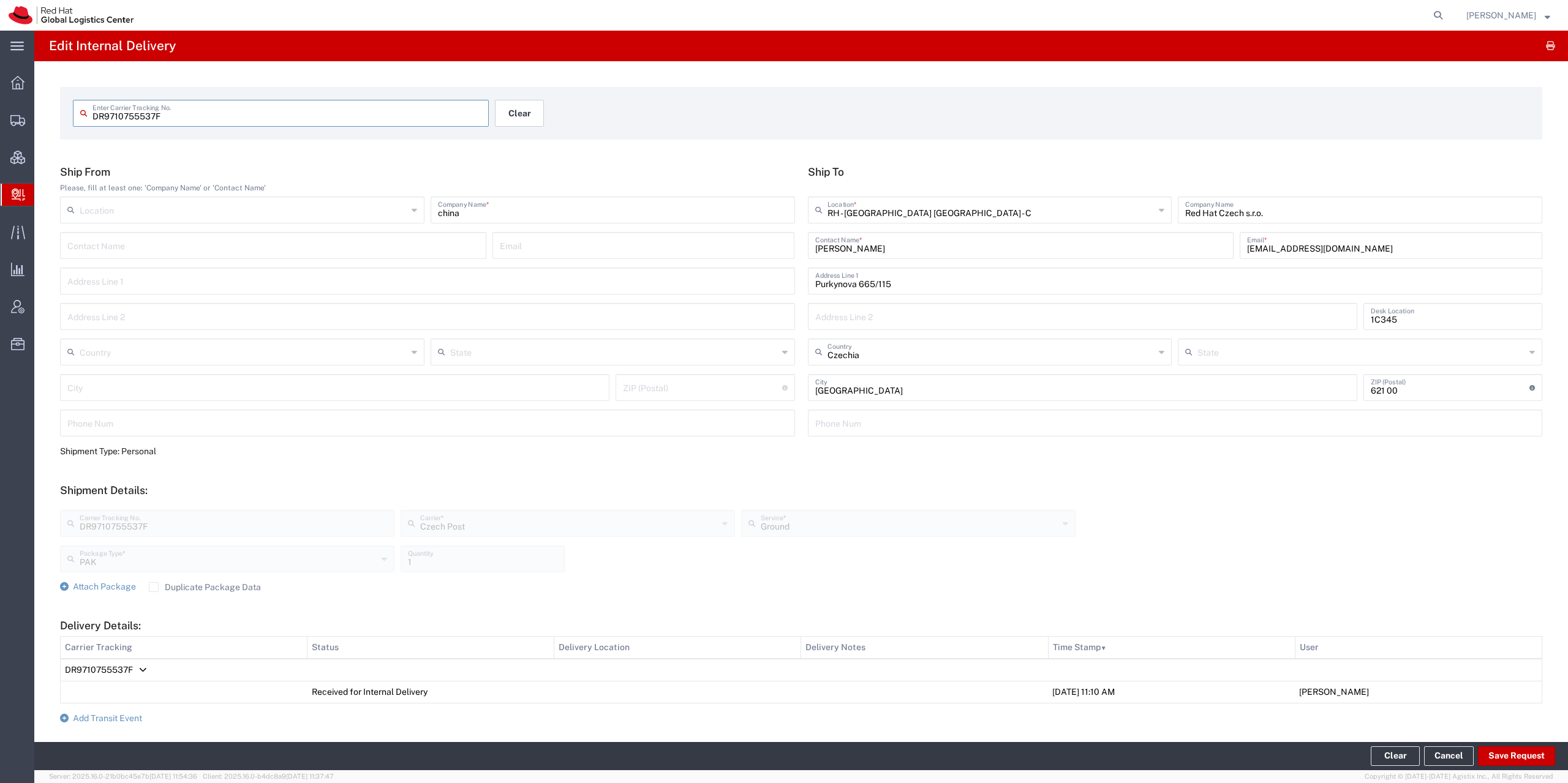
click at [517, 106] on button "Clear" at bounding box center [519, 113] width 49 height 27
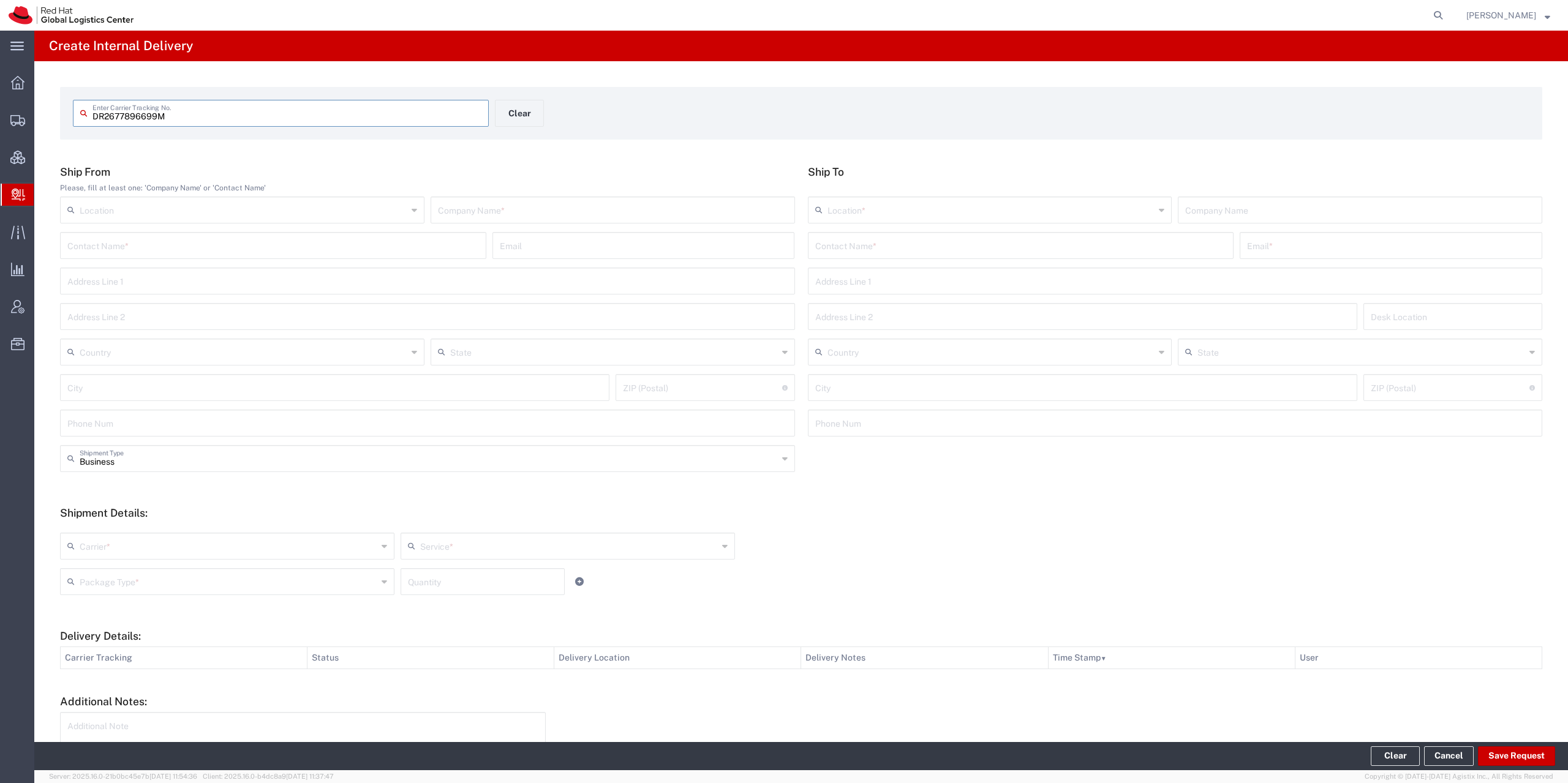
type input "DR2677896699M"
click at [596, 224] on input "text" at bounding box center [612, 219] width 350 height 21
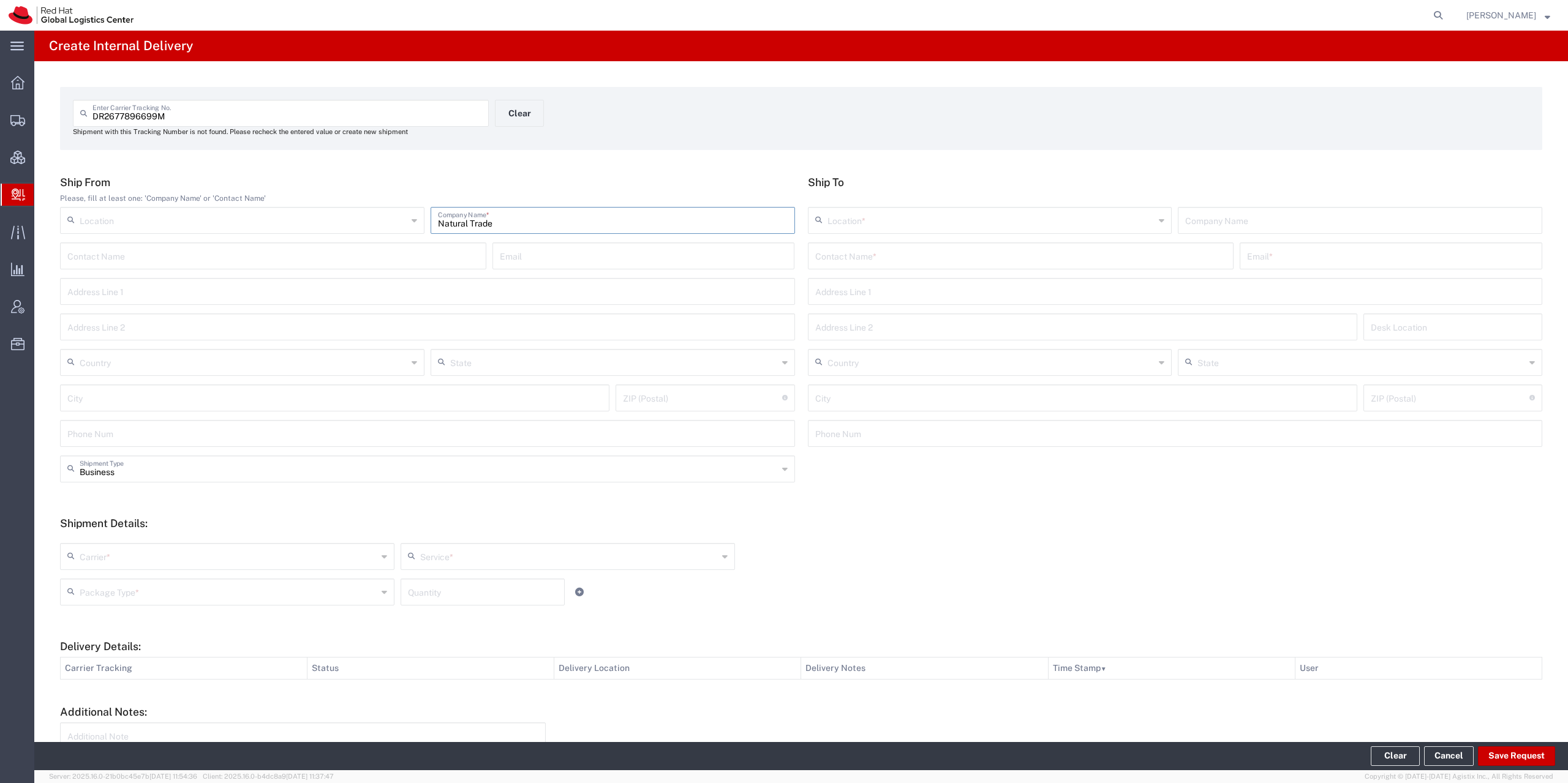
type input "Natural Trade"
click at [915, 240] on div "Location * [GEOGRAPHIC_DATA] - [GEOGRAPHIC_DATA] - [GEOGRAPHIC_DATA] [GEOGRAPHI…" at bounding box center [1175, 225] width 741 height 36
click at [912, 249] on input "text" at bounding box center [1021, 255] width 411 height 21
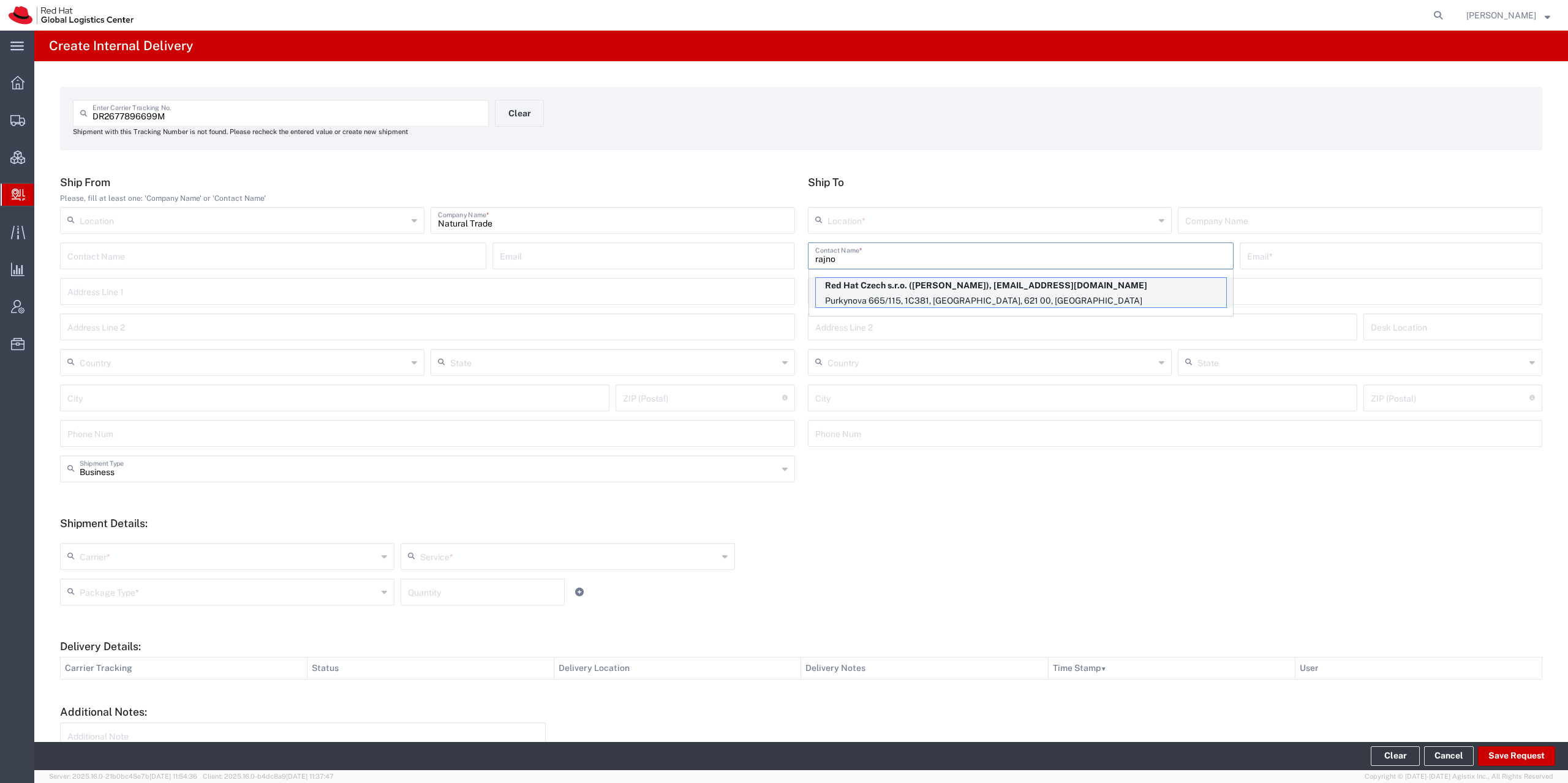
type input "rajno"
click at [915, 280] on p "Red Hat Czech s.r.o. ([PERSON_NAME]), [EMAIL_ADDRESS][DOMAIN_NAME]" at bounding box center [1021, 285] width 411 height 15
type input "RH - [GEOGRAPHIC_DATA] [GEOGRAPHIC_DATA] - C"
type input "Red Hat Czech s.r.o."
type input "[PERSON_NAME]"
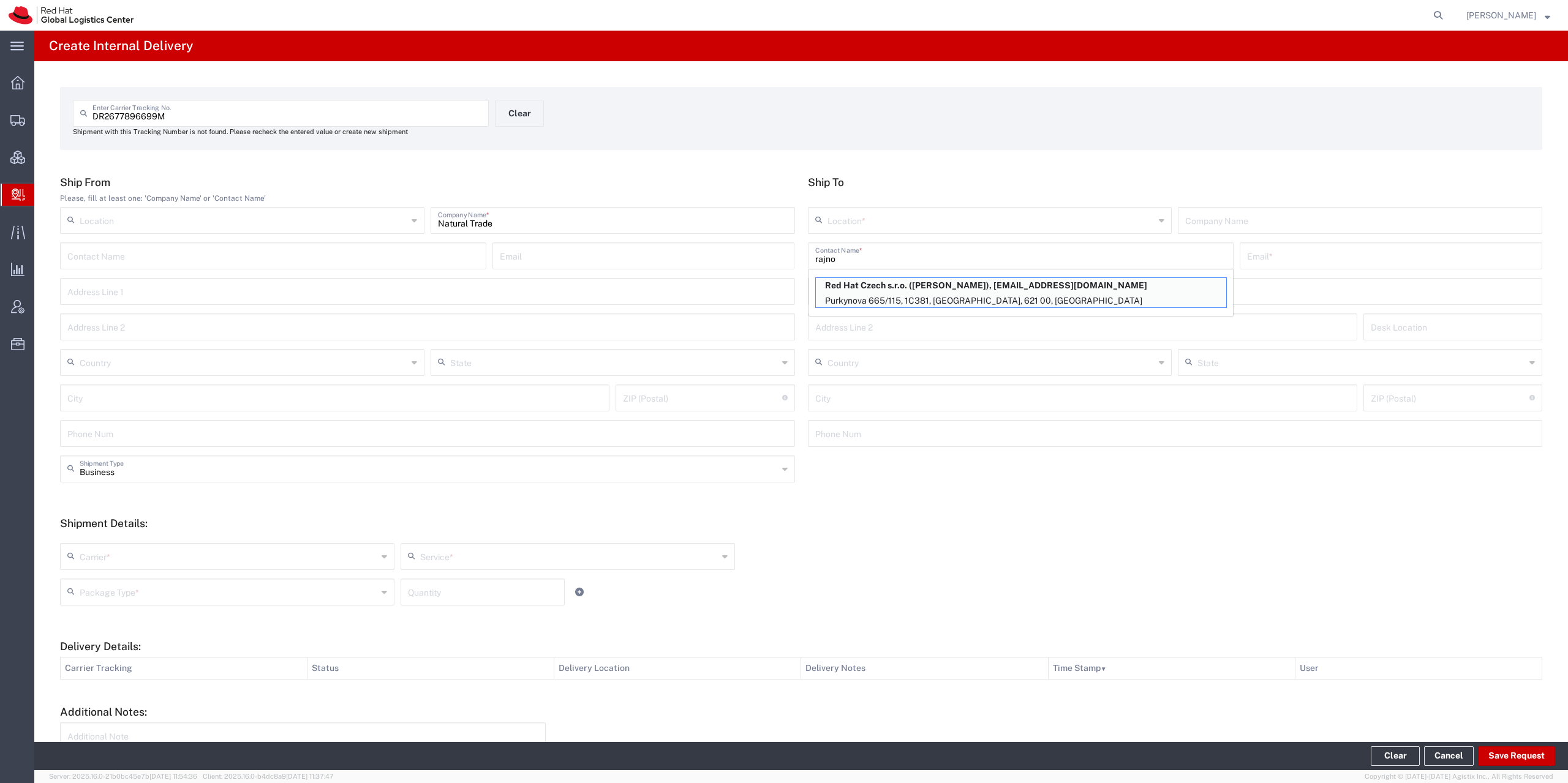
type input "[EMAIL_ADDRESS][DOMAIN_NAME]"
type input "Purkynova 665/115"
type input "1C381"
type input "Czechia"
type input "[GEOGRAPHIC_DATA]"
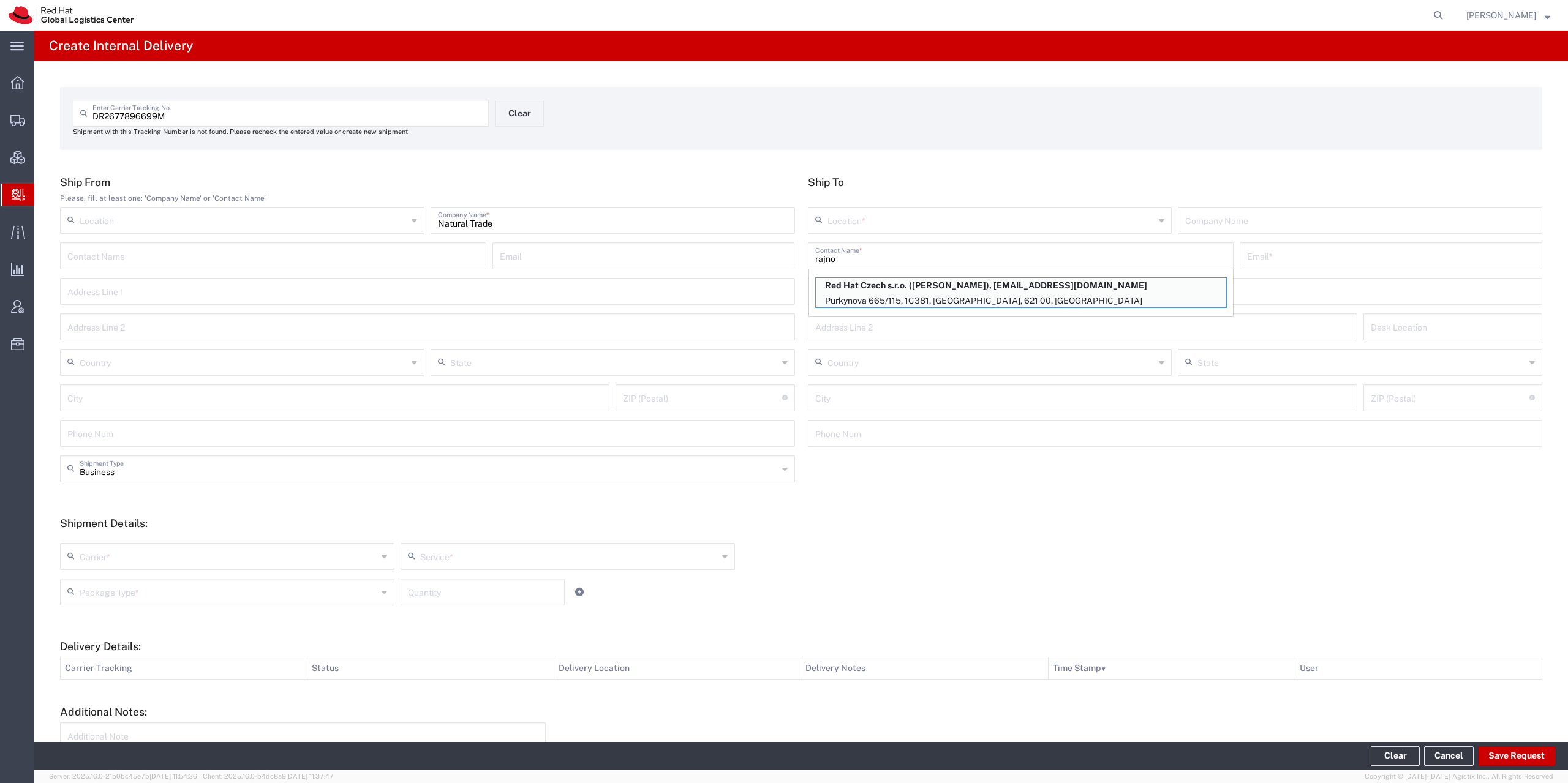
type input "621 00"
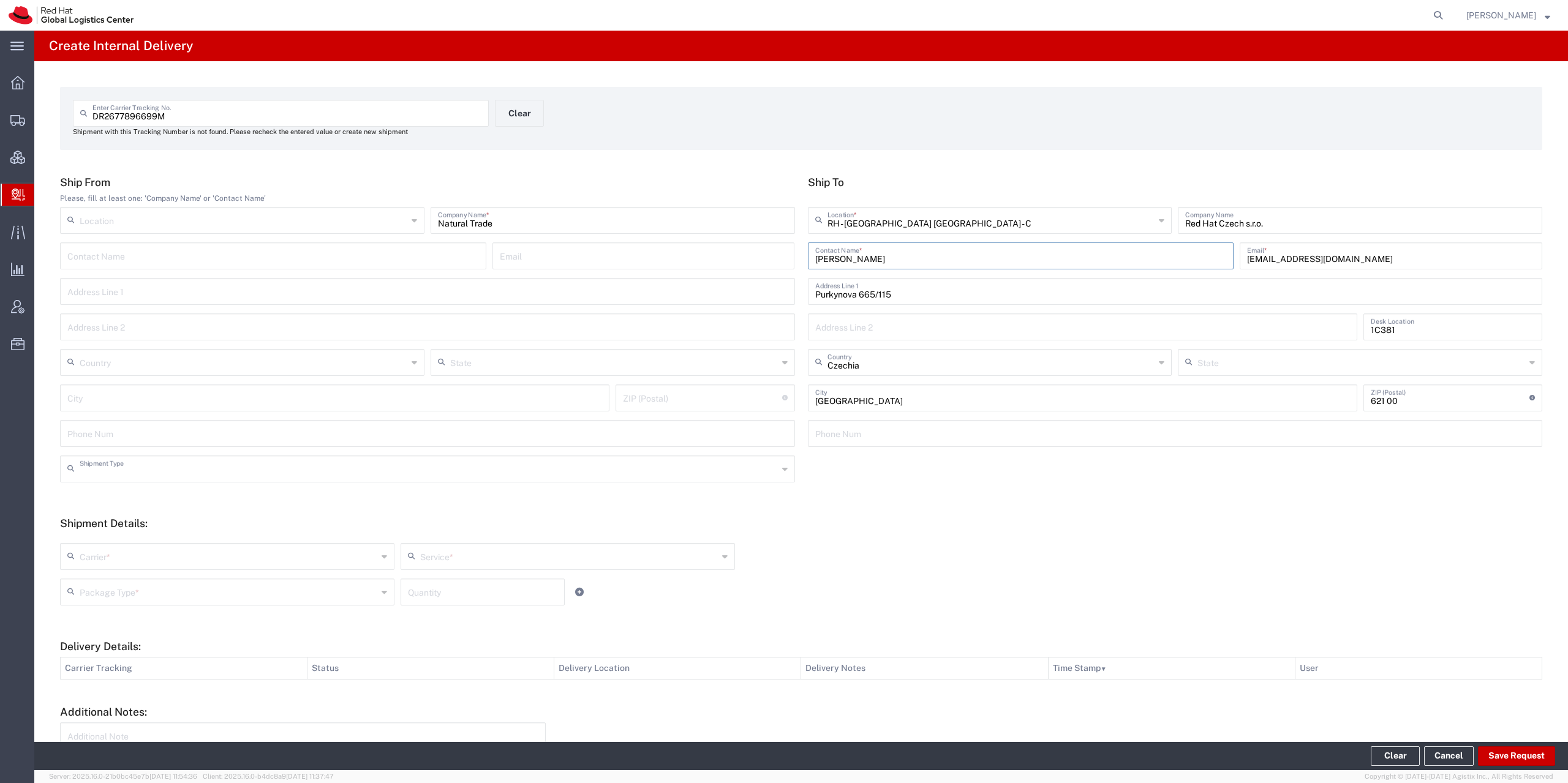
click at [184, 471] on input "text" at bounding box center [429, 467] width 698 height 21
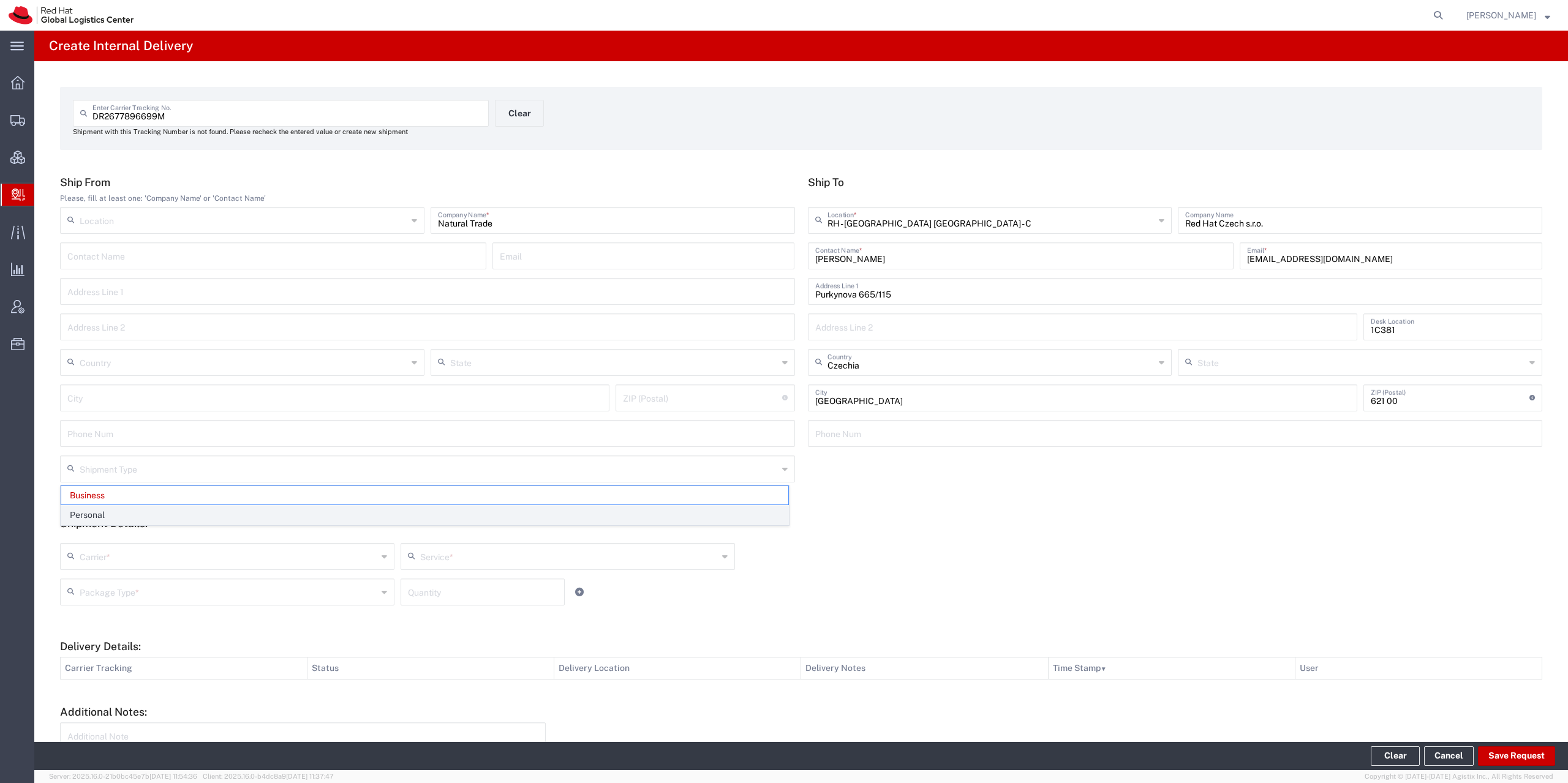
click at [131, 516] on span "Personal" at bounding box center [424, 515] width 727 height 19
type input "Personal"
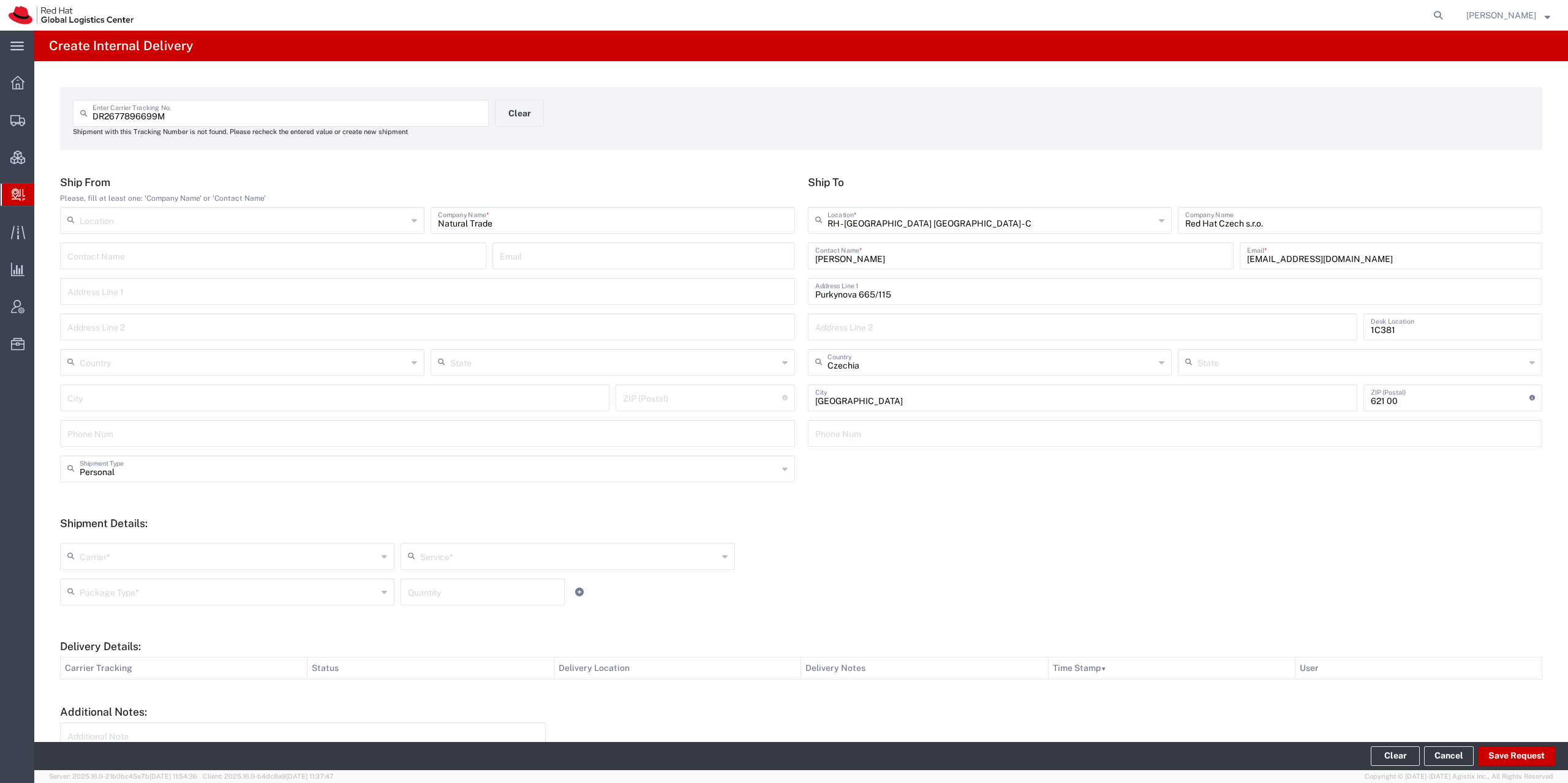
click at [101, 556] on input "text" at bounding box center [229, 555] width 297 height 21
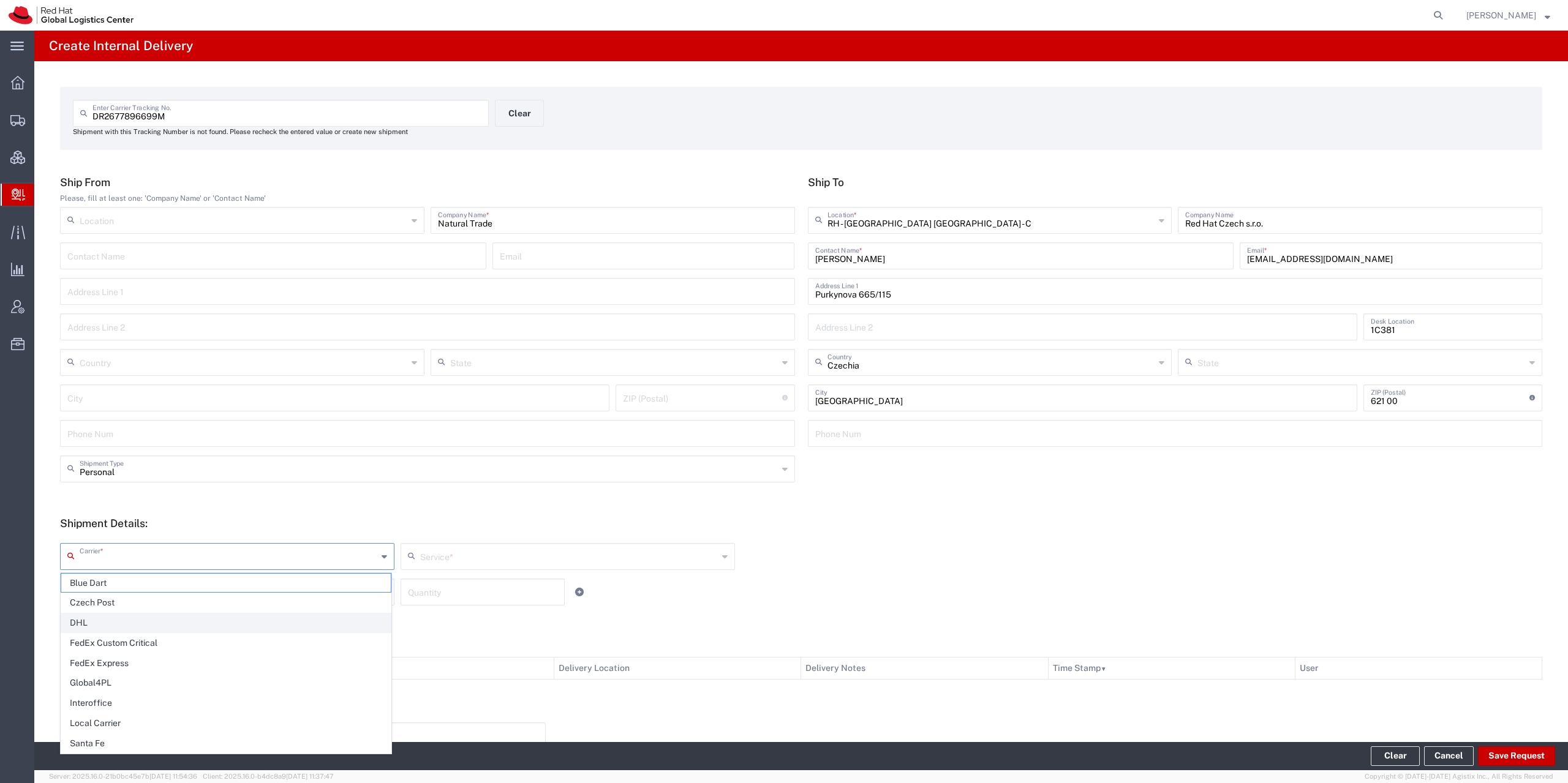
click at [117, 616] on span "DHL" at bounding box center [225, 623] width 329 height 19
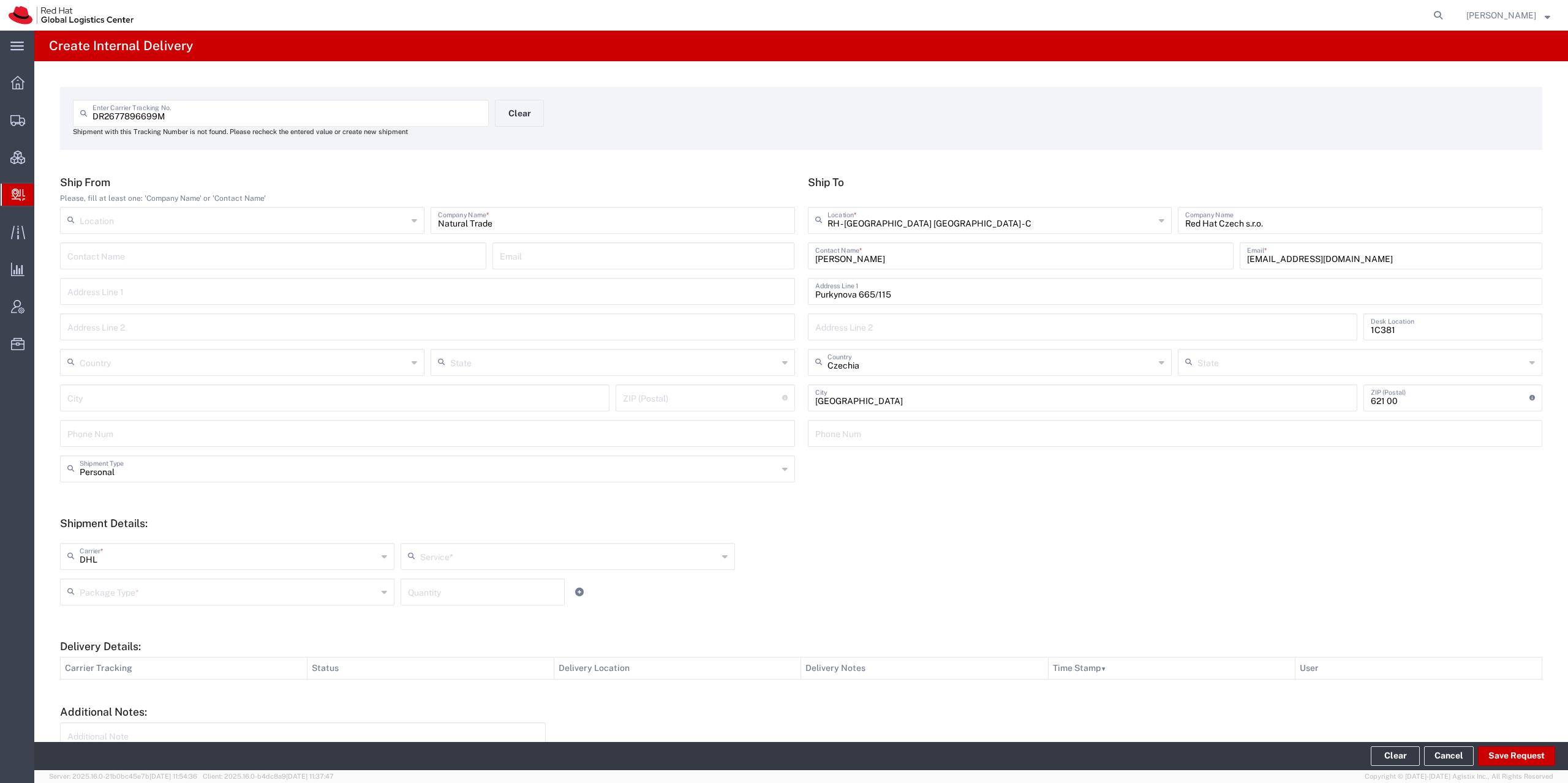
click at [124, 557] on input "DHL" at bounding box center [229, 555] width 297 height 21
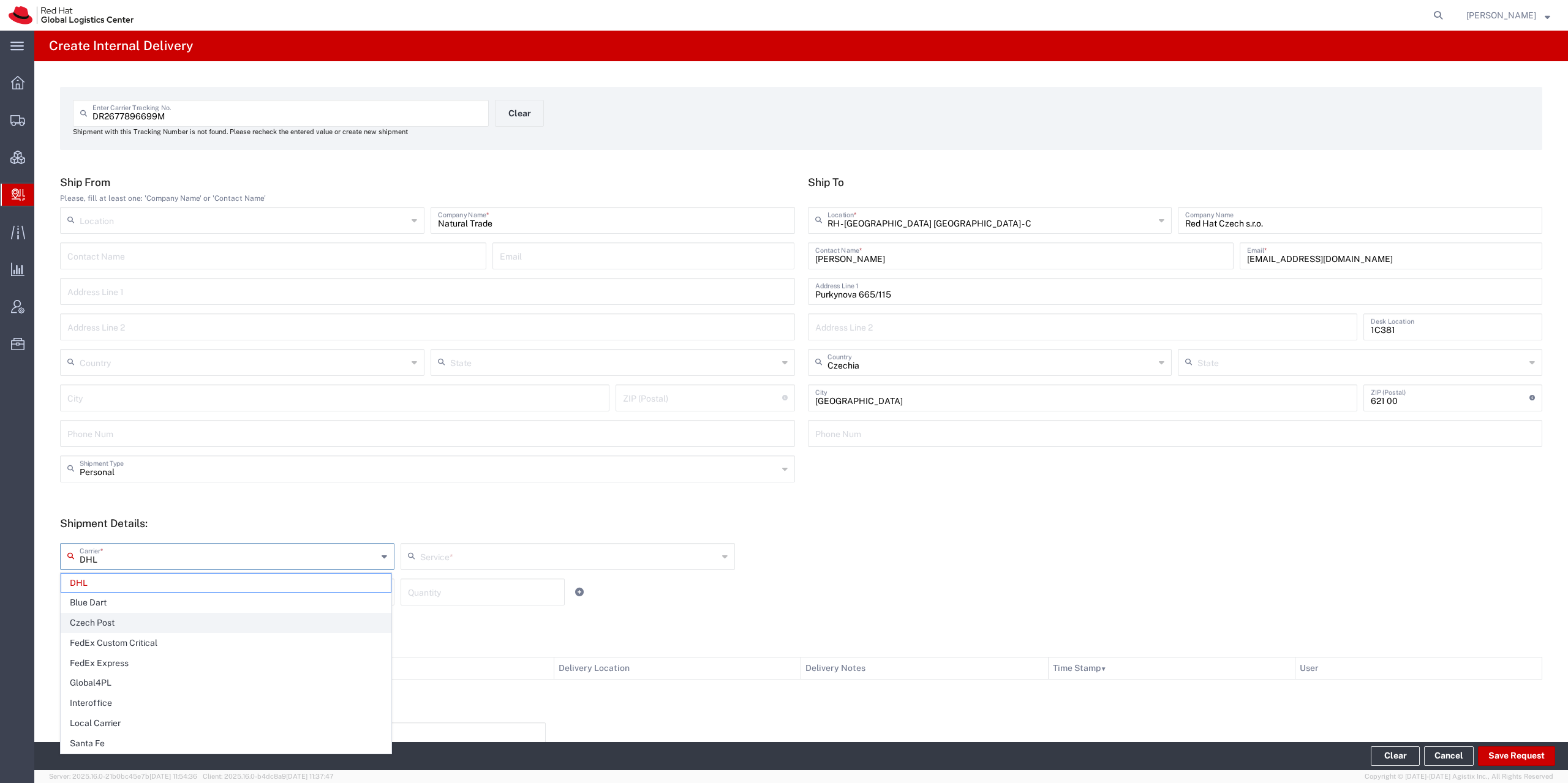
click at [105, 622] on span "Czech Post" at bounding box center [225, 623] width 329 height 19
type input "Czech Post"
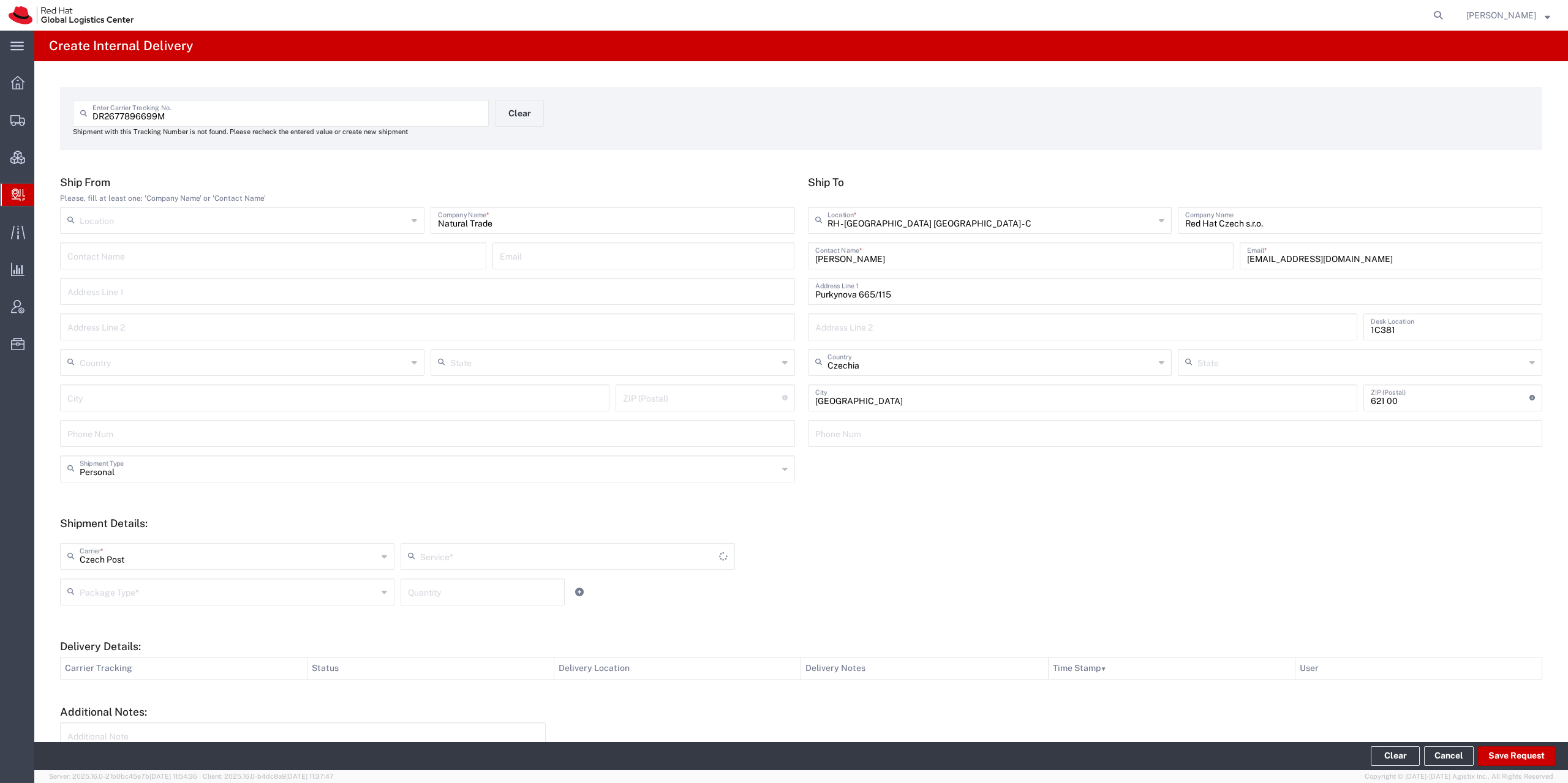
type input "Ground"
click at [117, 579] on div "Package Type *" at bounding box center [227, 592] width 335 height 27
click at [120, 700] on span "Your Packaging" at bounding box center [225, 699] width 329 height 19
type input "Your Packaging"
click at [1518, 757] on button "Save Request" at bounding box center [1517, 756] width 78 height 20
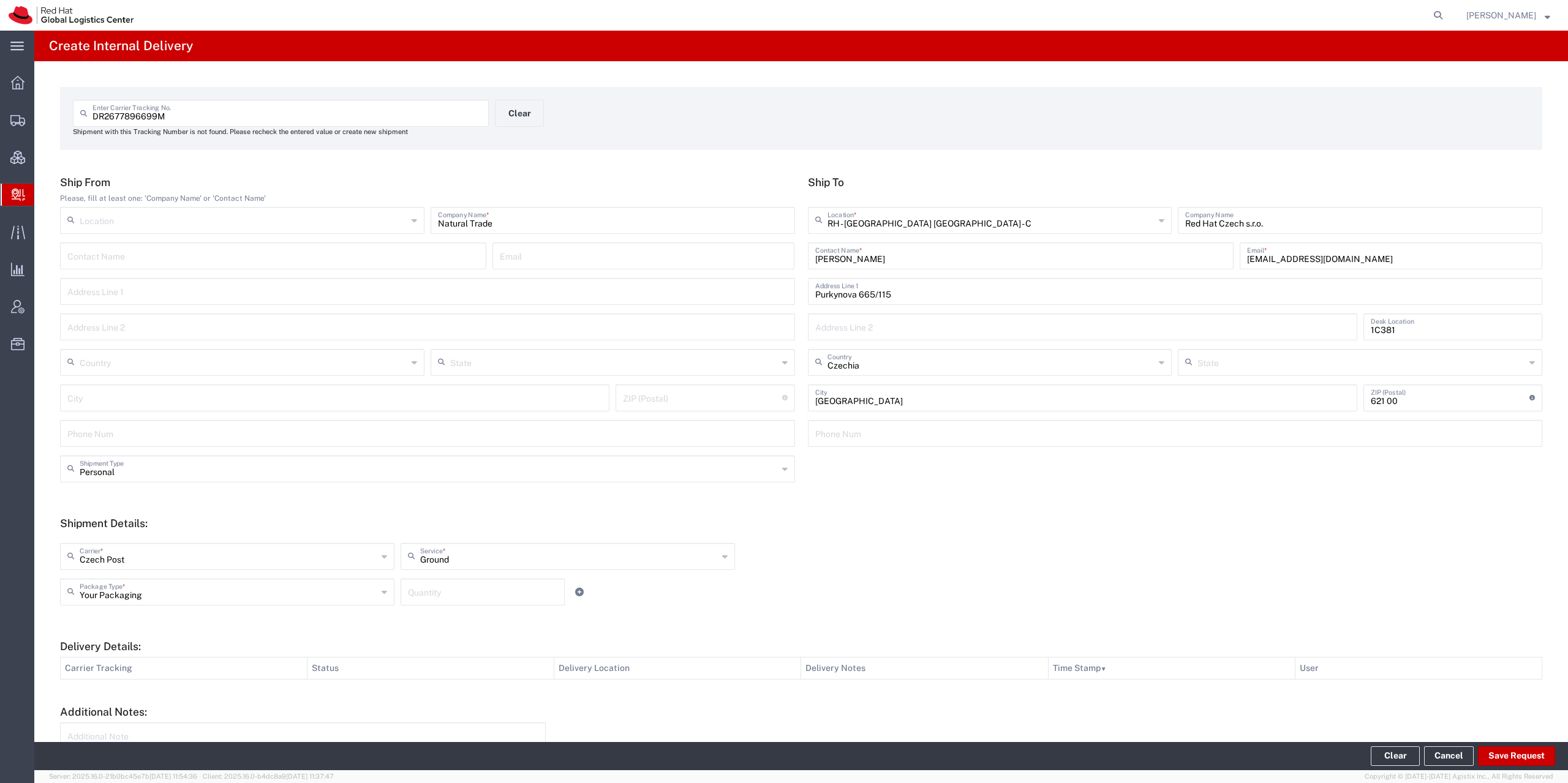
type input "Personal"
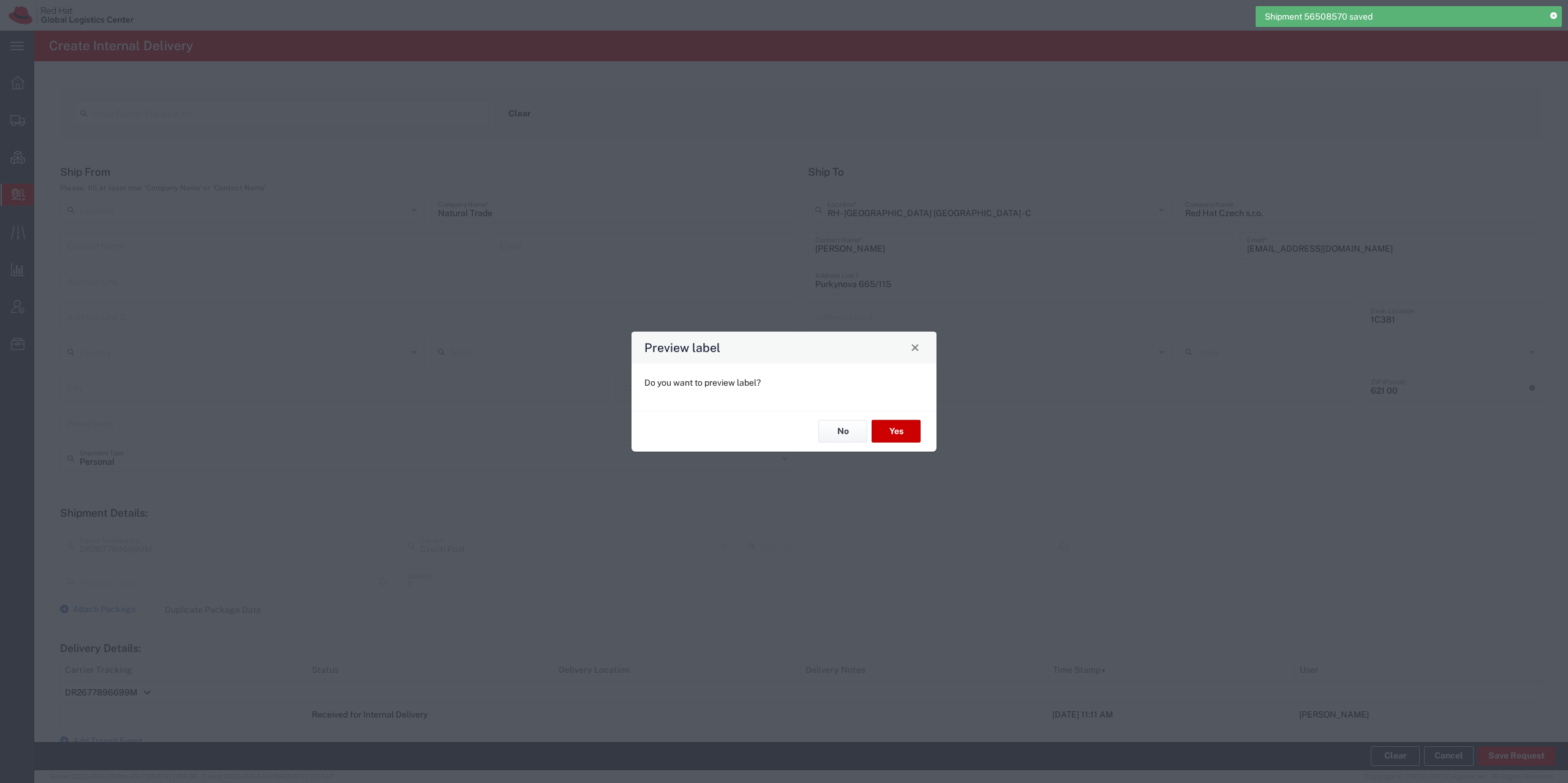
type input "Your Packaging"
type input "Ground"
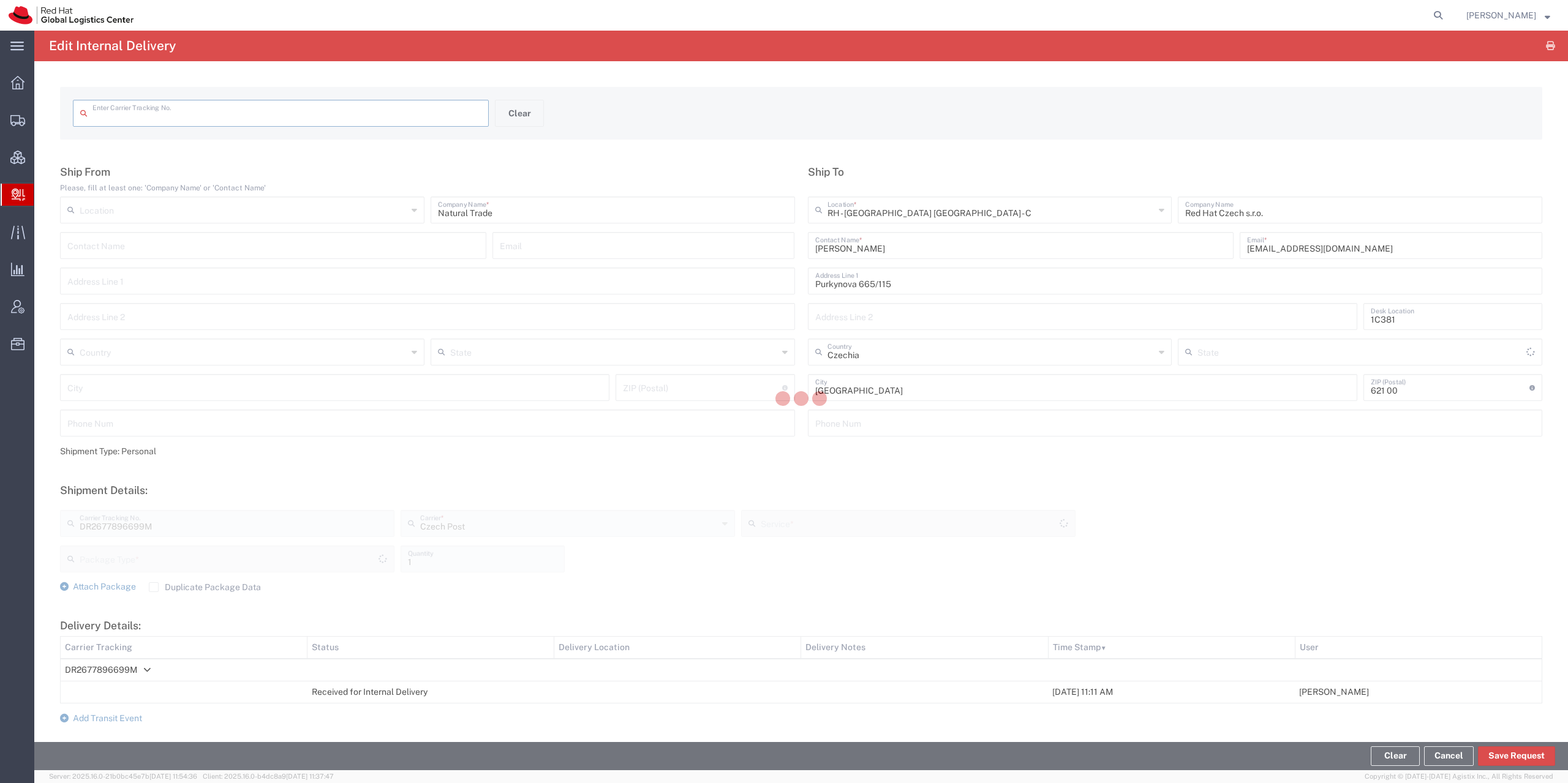
type input "DR2677896699M"
type input "Ground"
type input "Your Packaging"
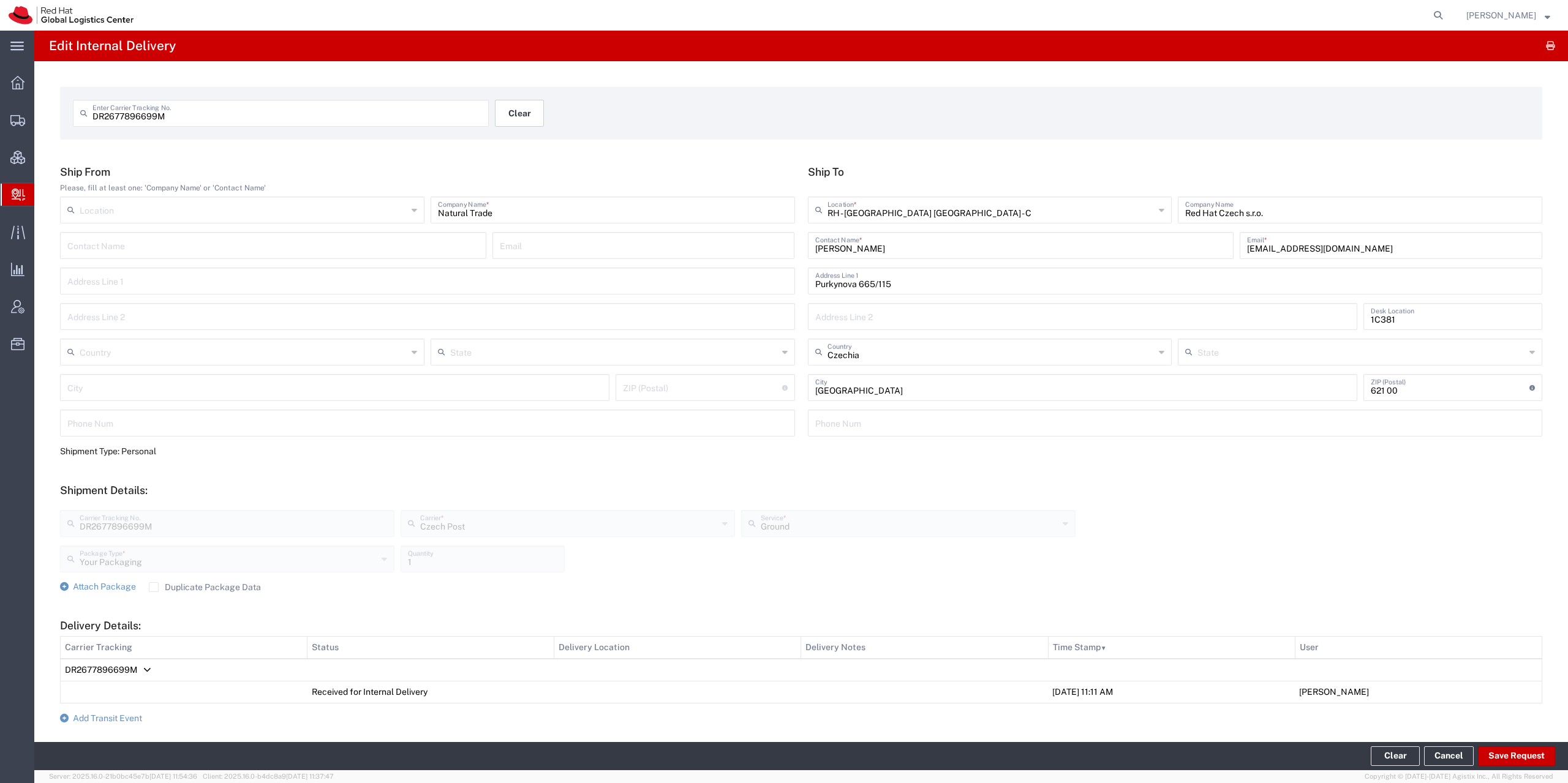
click at [507, 112] on button "Clear" at bounding box center [519, 113] width 49 height 27
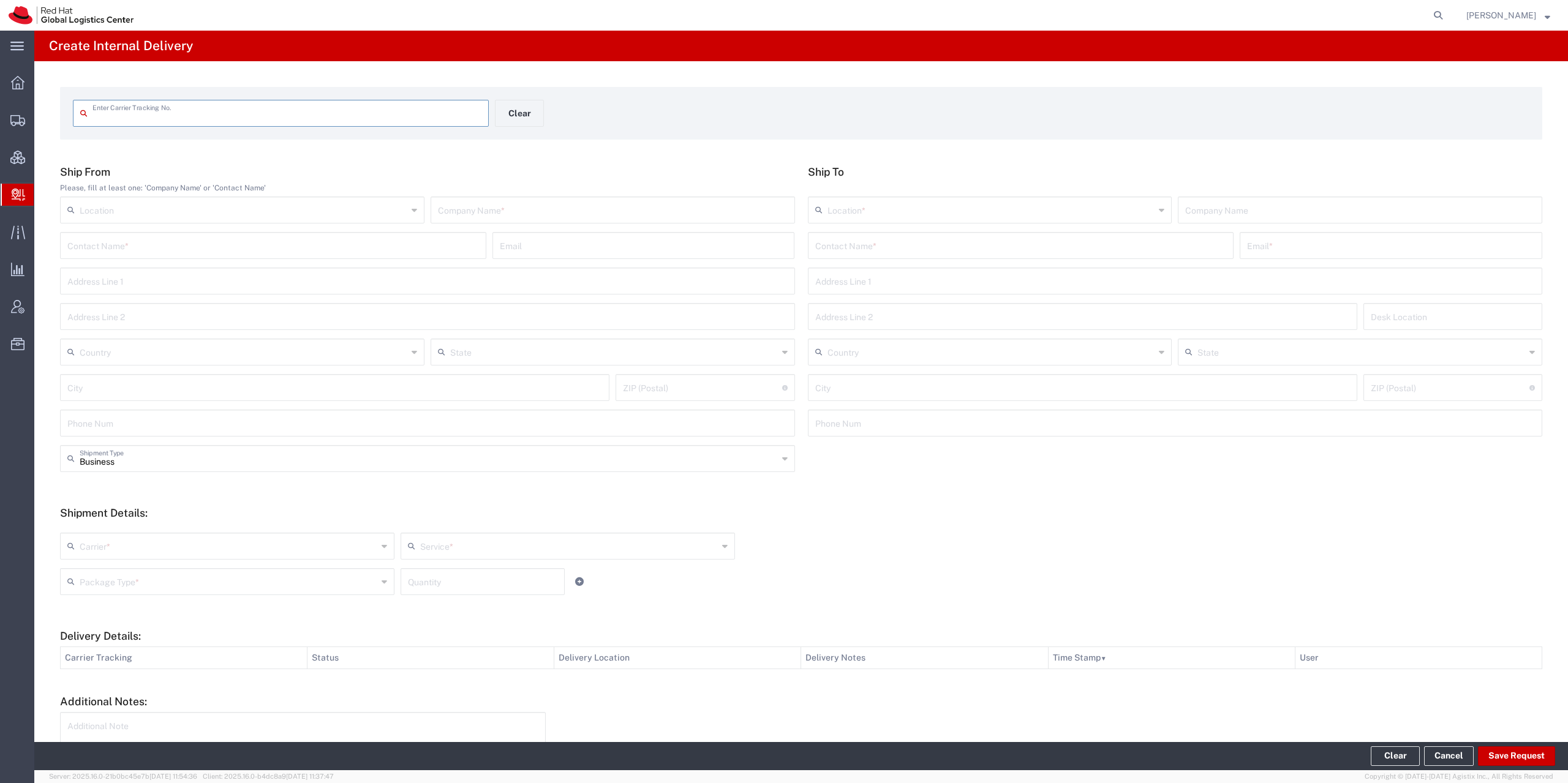
click at [372, 120] on input "text" at bounding box center [287, 112] width 389 height 21
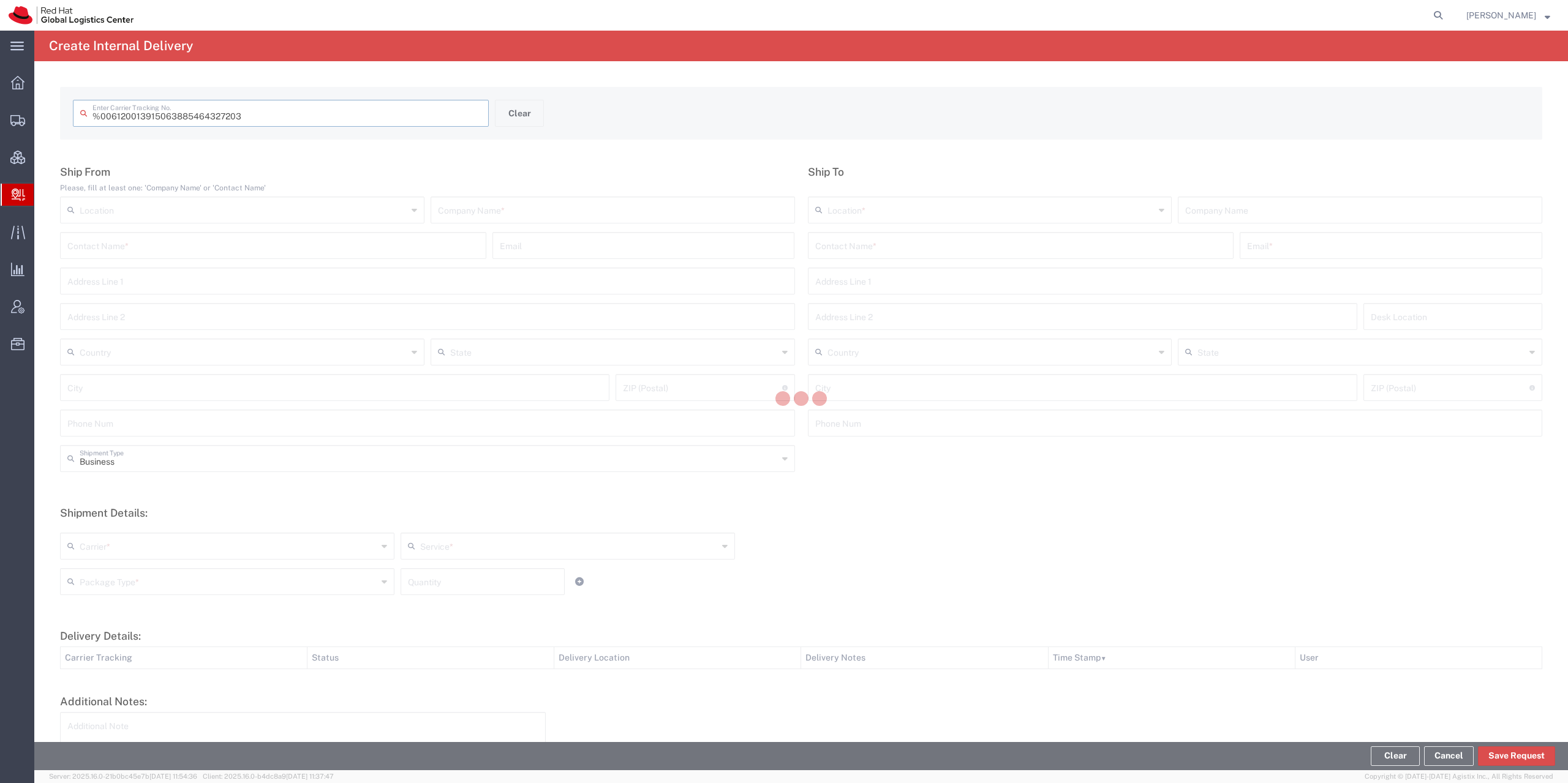
type input " 6120013915063885464327203"
click at [486, 217] on input "text" at bounding box center [612, 209] width 350 height 21
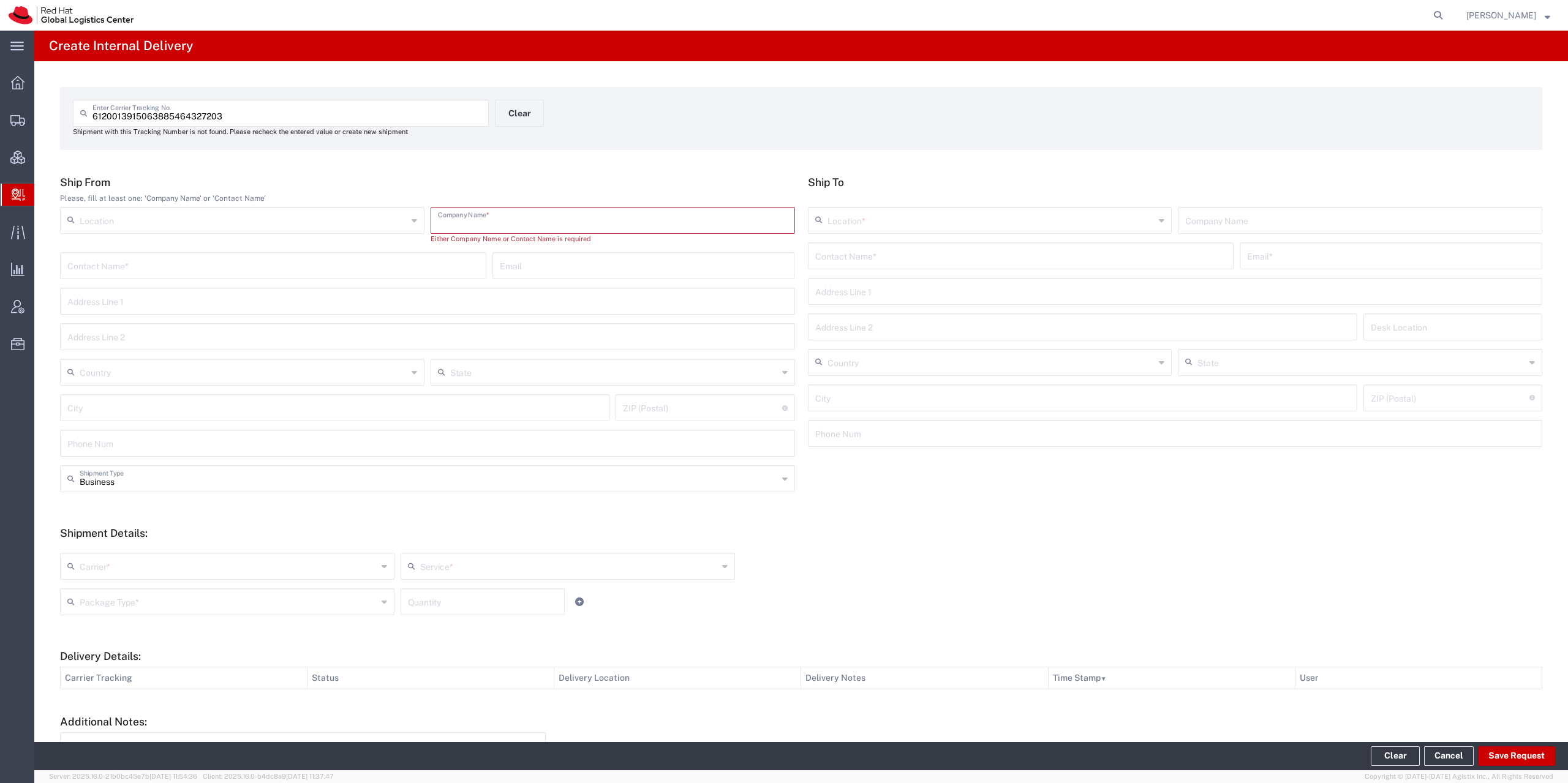
click at [486, 222] on input "text" at bounding box center [612, 219] width 350 height 21
type input "spartoo"
click at [877, 256] on input "text" at bounding box center [1021, 255] width 411 height 21
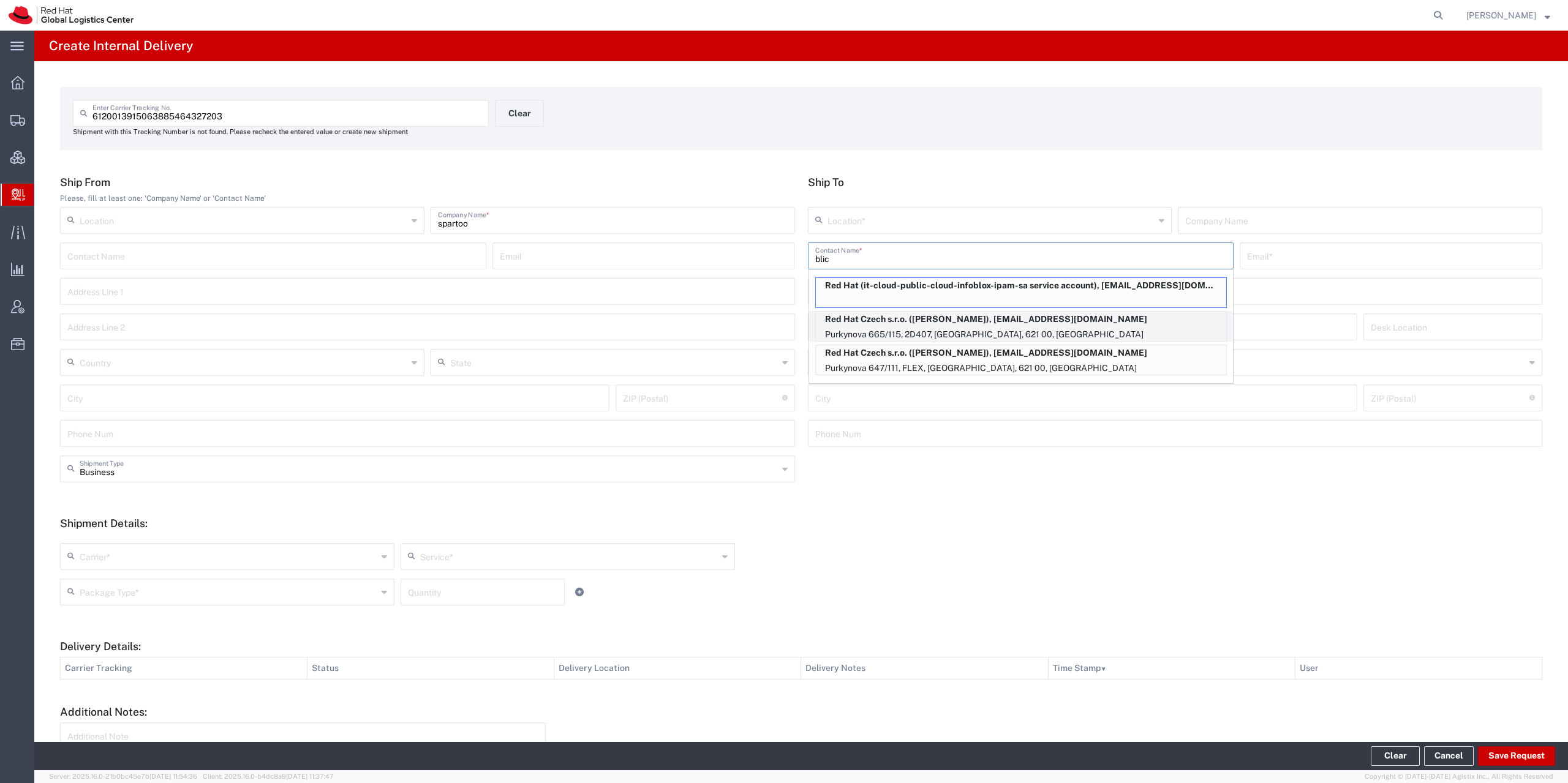
type input "blic"
click at [978, 332] on p "Purkynova 665/115, 2D407, [GEOGRAPHIC_DATA], 621 00, [GEOGRAPHIC_DATA]" at bounding box center [1021, 334] width 411 height 15
type input "RH - [GEOGRAPHIC_DATA] [GEOGRAPHIC_DATA] - C"
type input "Red Hat Czech s.r.o."
type input "[PERSON_NAME]"
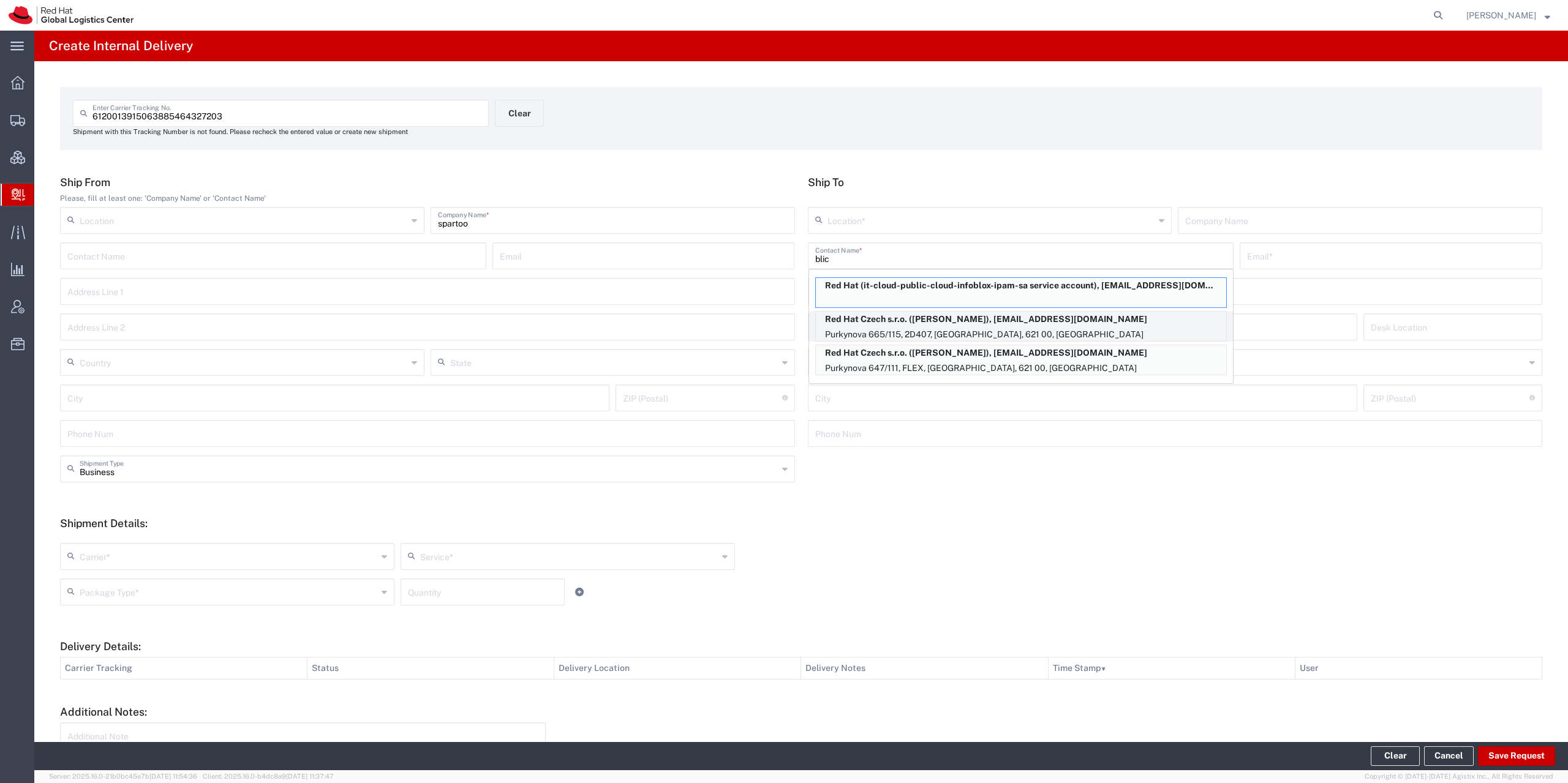
type input "[EMAIL_ADDRESS][DOMAIN_NAME]"
type input "Purkynova 665/115"
type input "2D407"
type input "Czechia"
type input "[GEOGRAPHIC_DATA]"
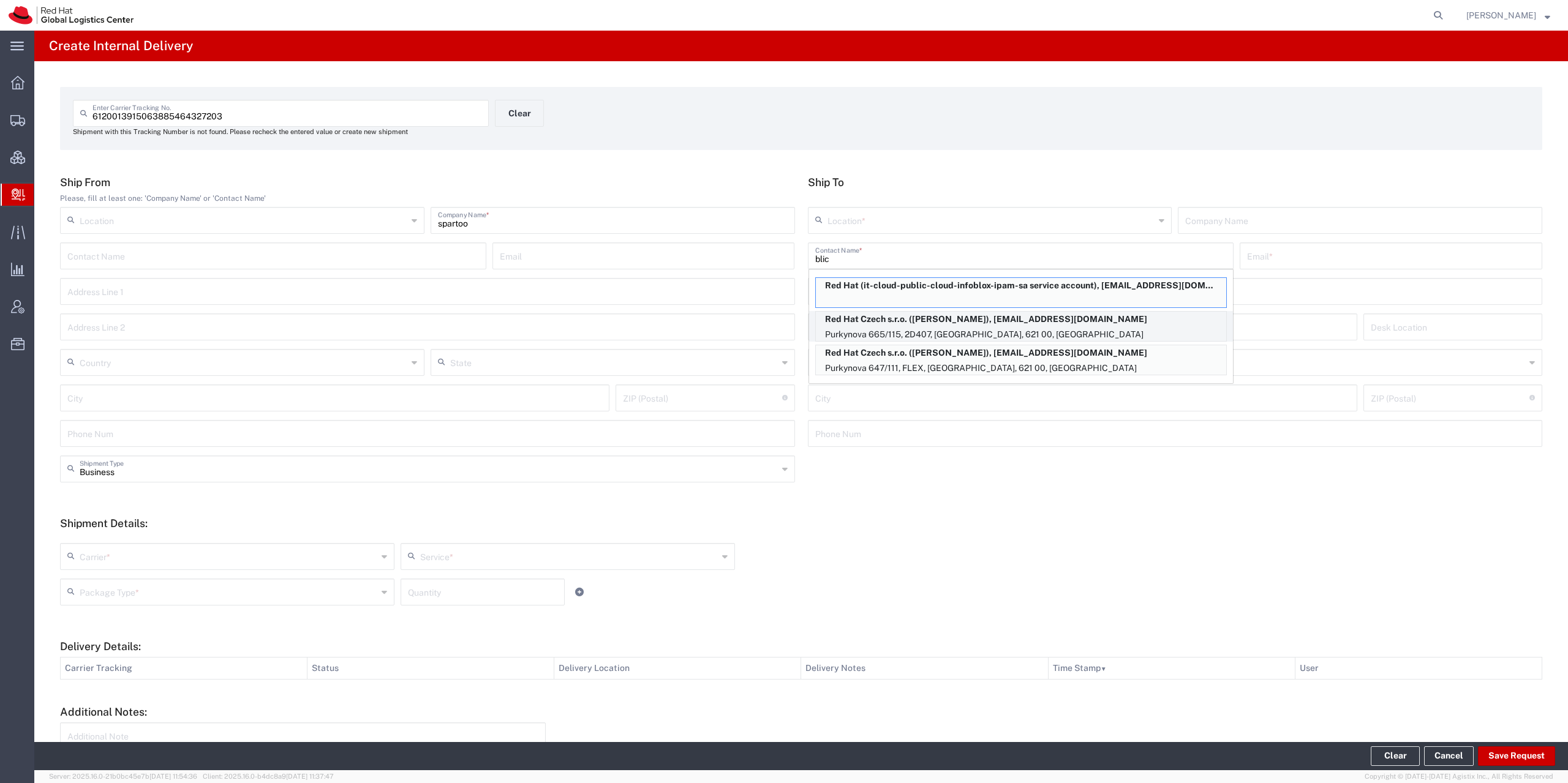
type input "621 00"
type input "420532270212"
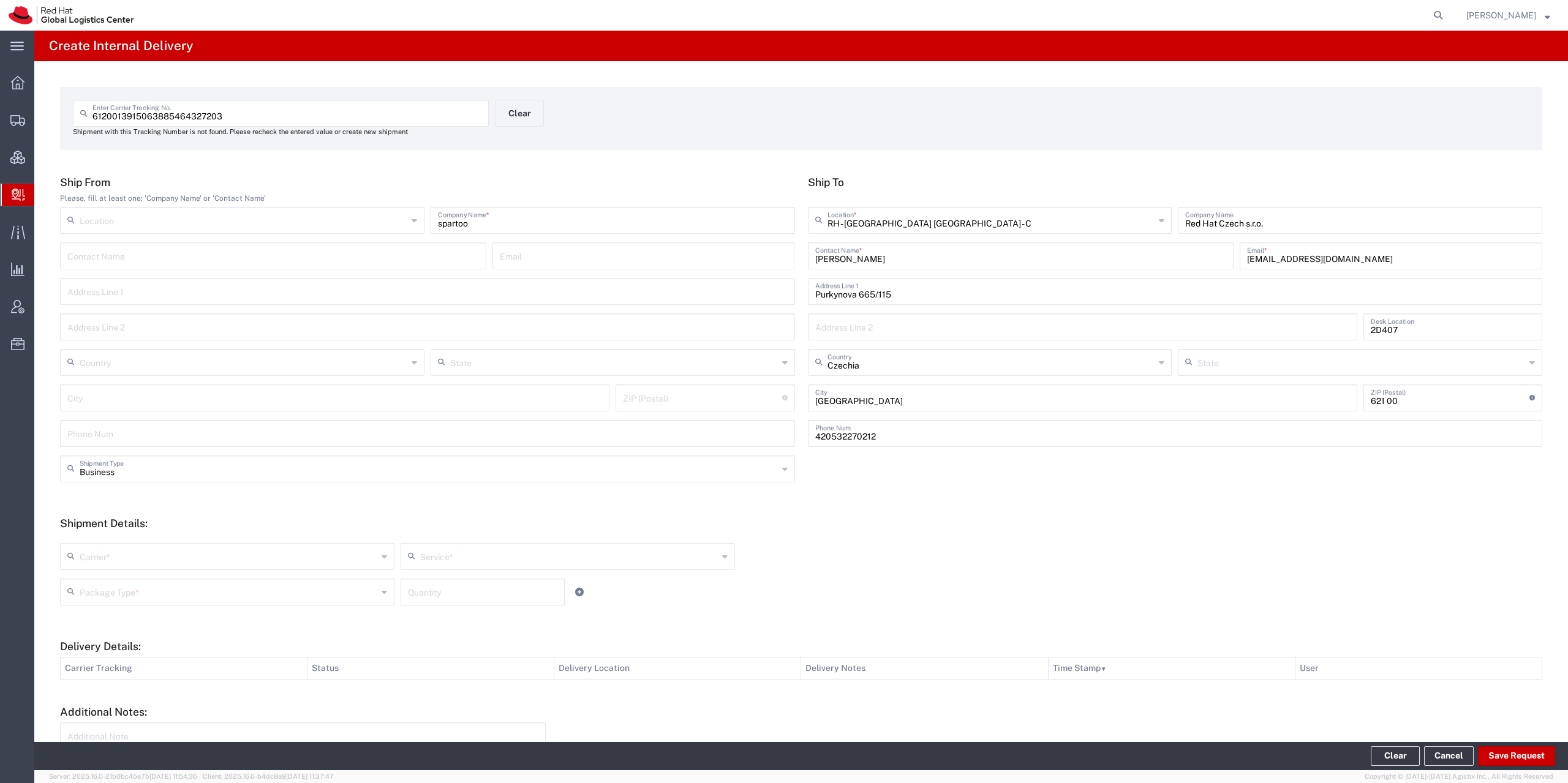
click at [229, 565] on input "text" at bounding box center [229, 555] width 297 height 21
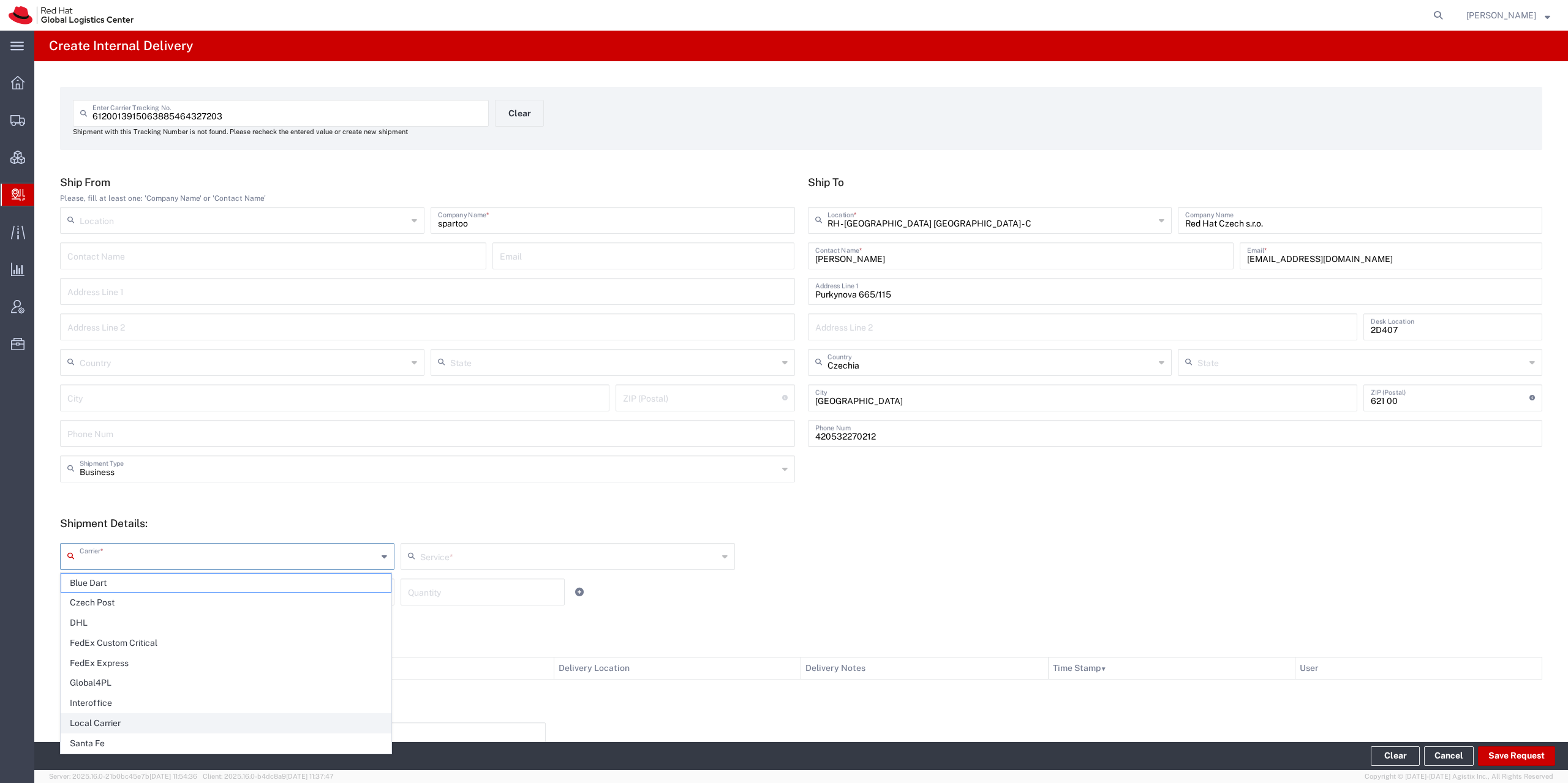
click at [117, 718] on span "Local Carrier" at bounding box center [225, 724] width 329 height 19
type input "Local Carrier"
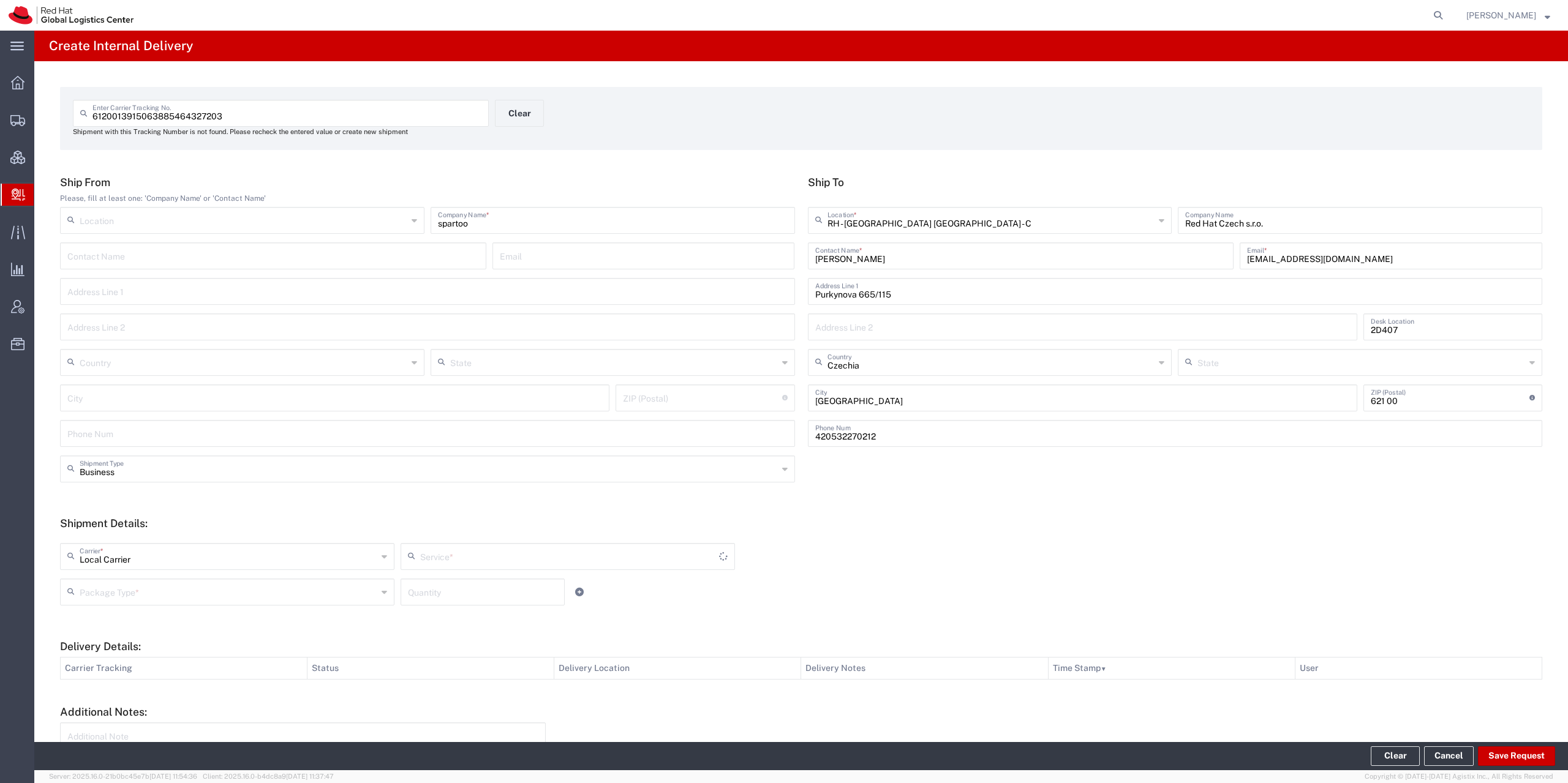
type input "Local_Ground"
click at [138, 595] on input "text" at bounding box center [229, 591] width 297 height 21
click at [122, 695] on span "Your Packaging" at bounding box center [225, 699] width 329 height 19
type input "Your Packaging"
click at [1490, 753] on button "Save Request" at bounding box center [1517, 756] width 78 height 20
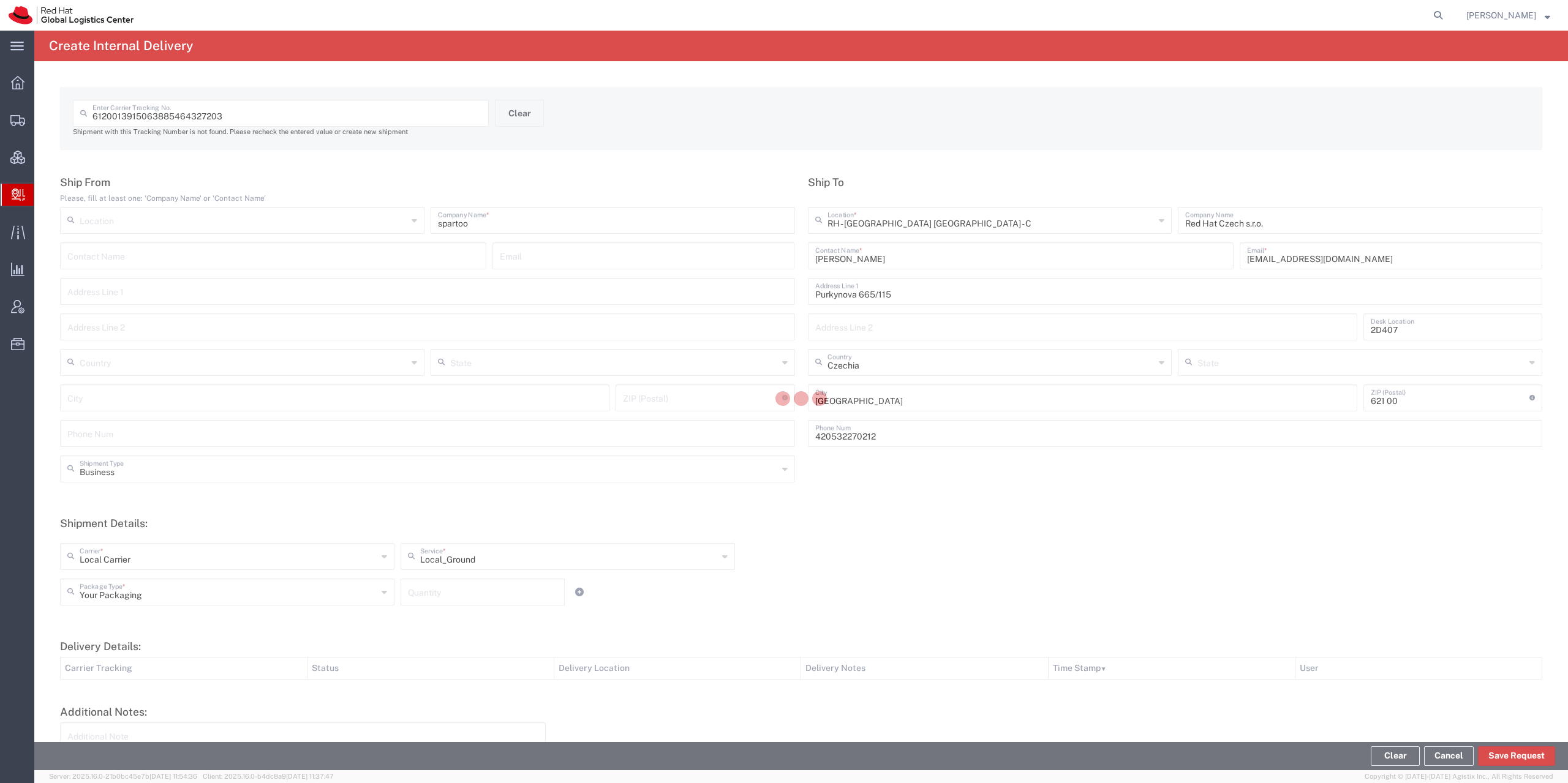
click at [228, 484] on div "Business Shipment Type Business Personal" at bounding box center [801, 473] width 1495 height 36
click at [222, 469] on input "text" at bounding box center [429, 467] width 698 height 21
click at [202, 506] on li "Personal" at bounding box center [425, 516] width 728 height 21
type input "Personal"
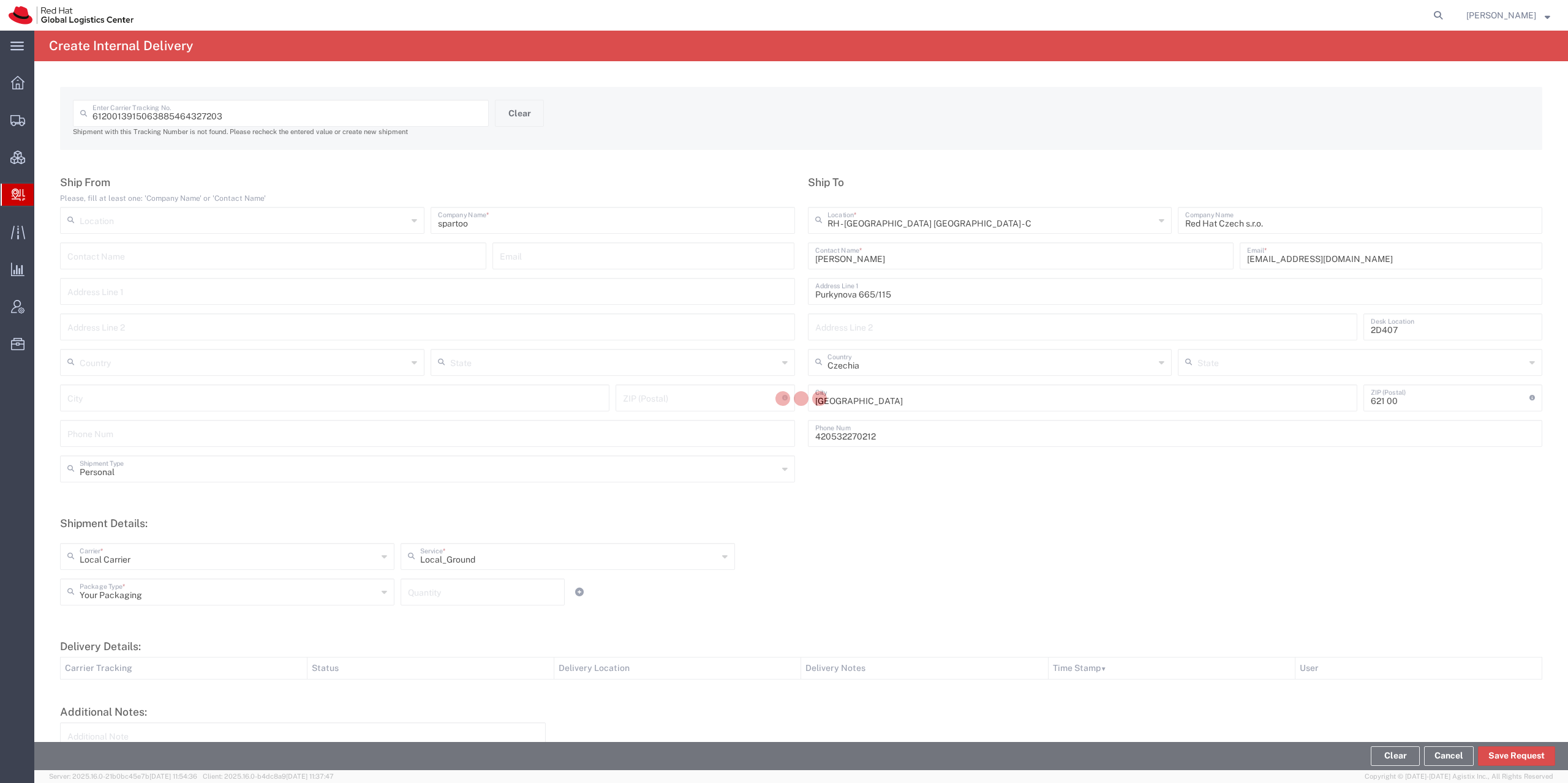
click at [943, 524] on h5 "Shipment Details:" at bounding box center [801, 523] width 1482 height 13
click at [1512, 750] on button "Save Request" at bounding box center [1517, 756] width 78 height 20
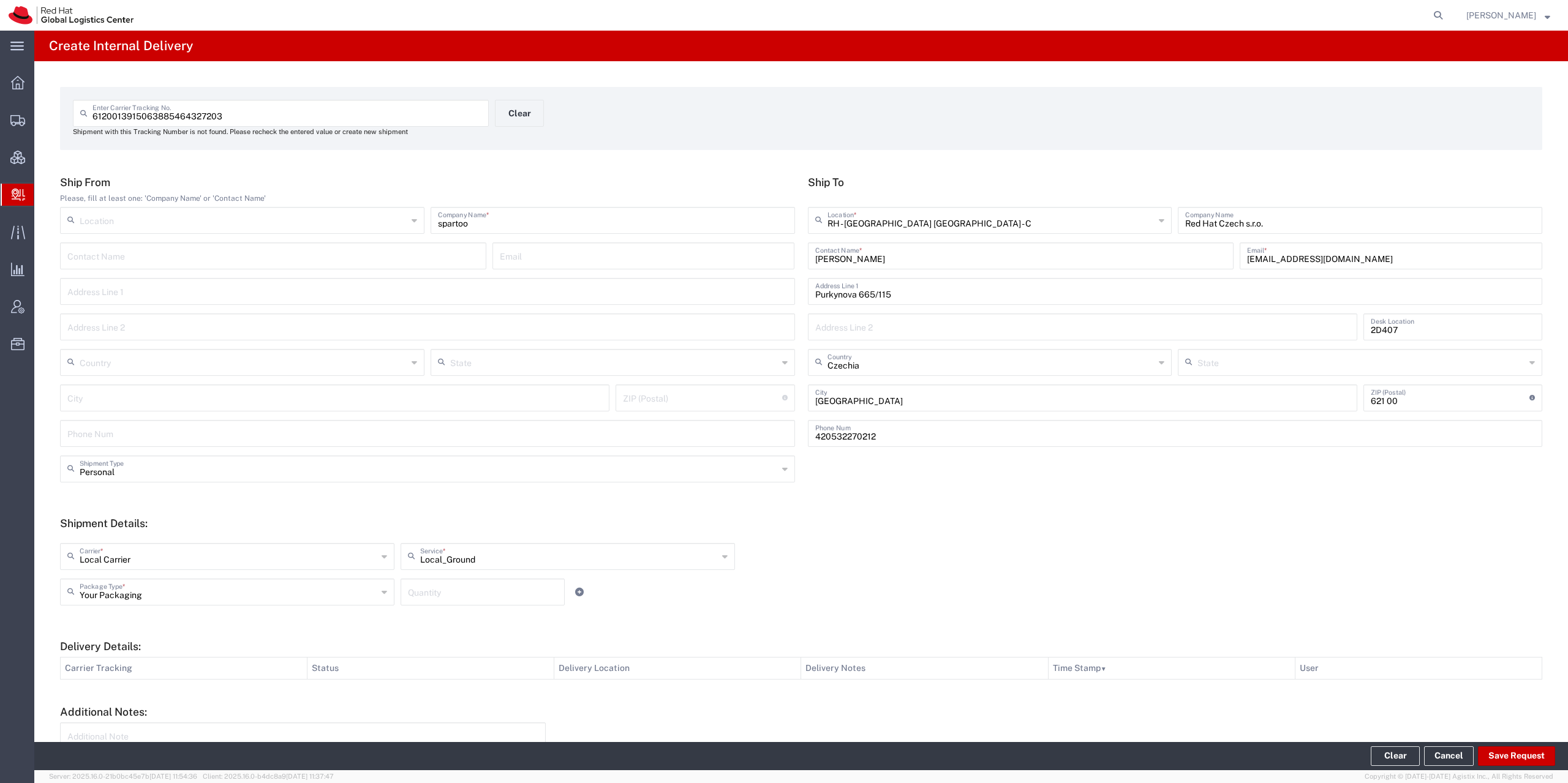
type input "Business"
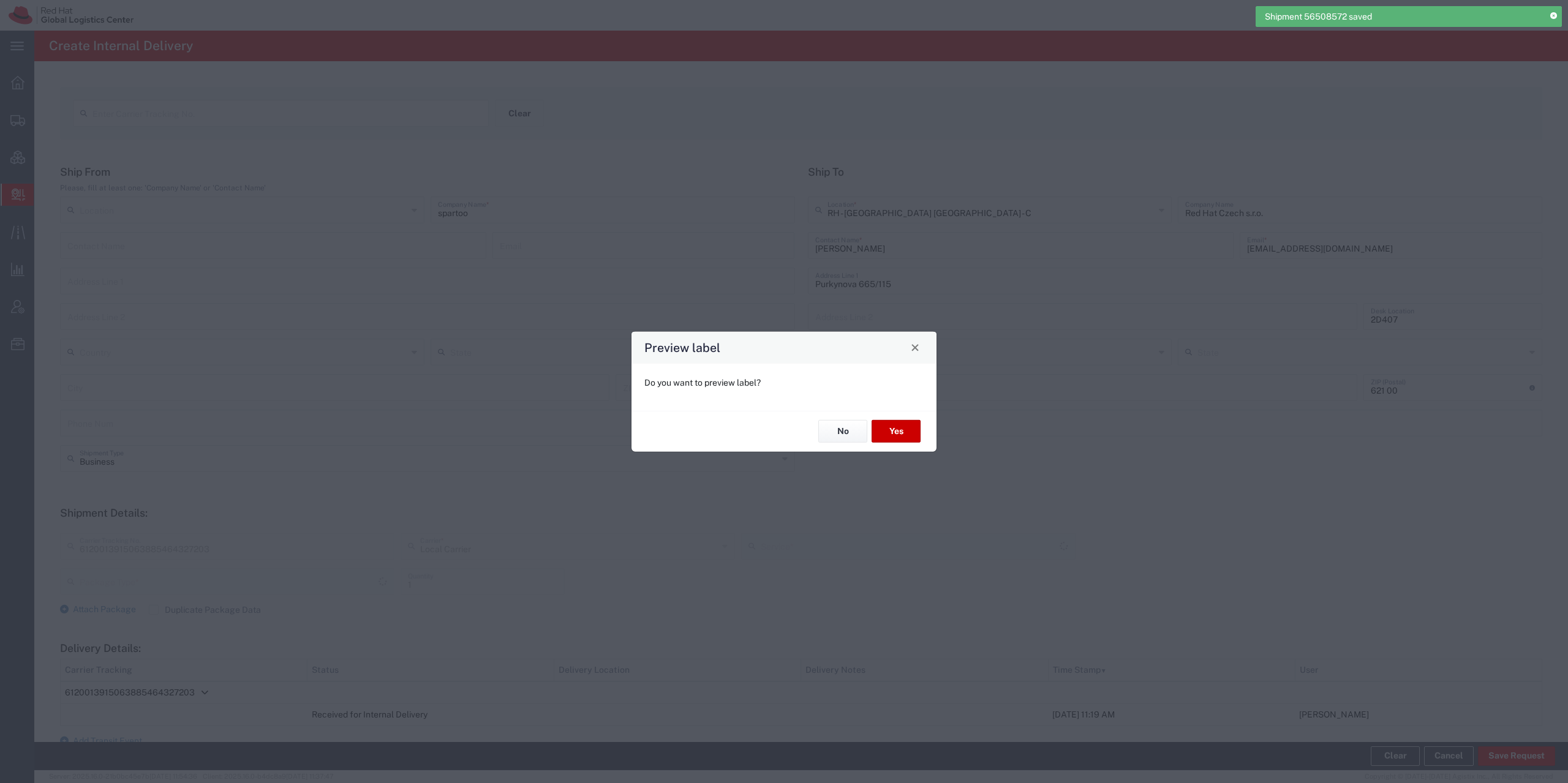
type input "Local_Ground"
type input "Your Packaging"
click at [888, 434] on button "Yes" at bounding box center [896, 431] width 49 height 23
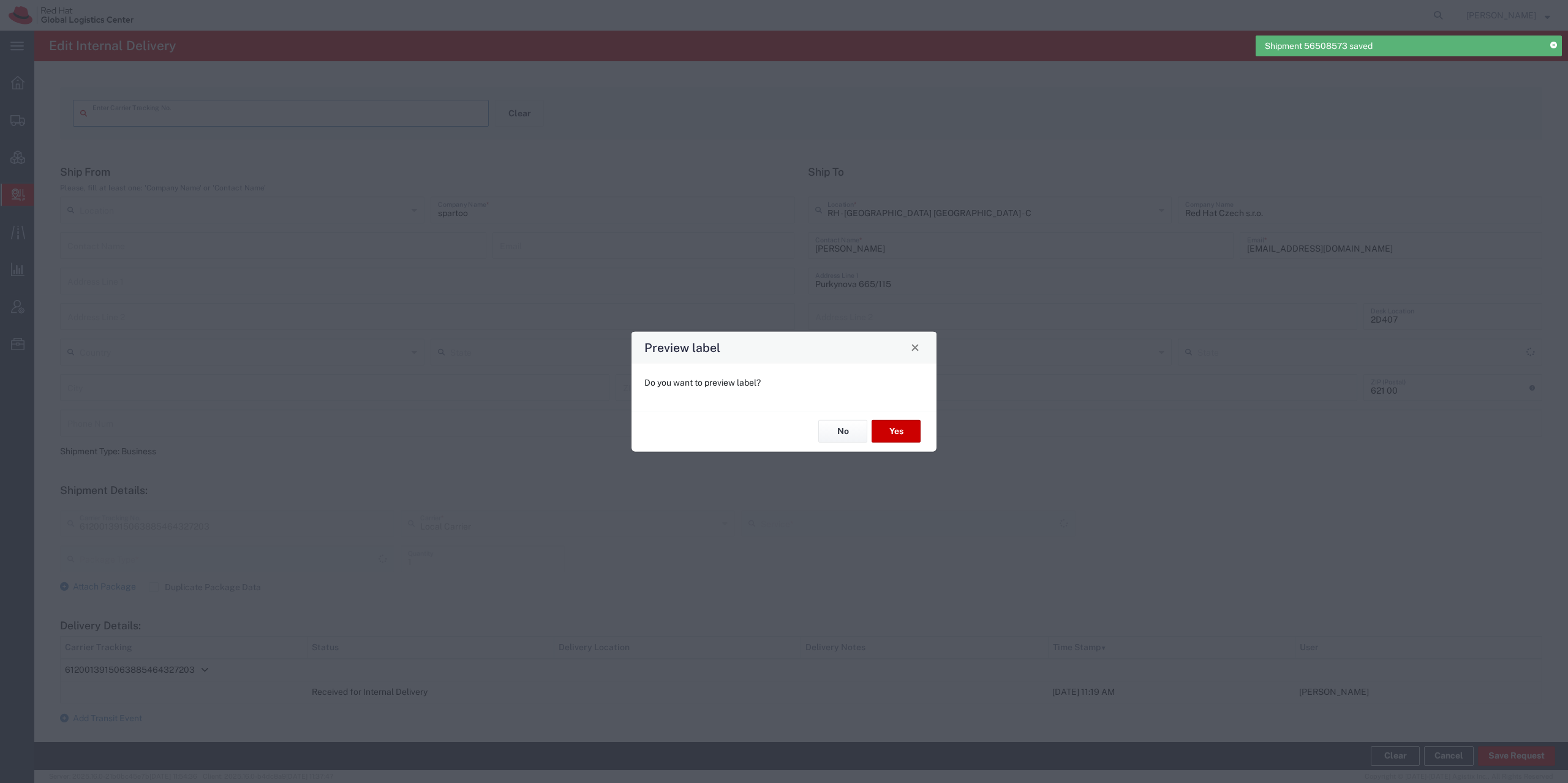
type input "6120013915063885464327203"
type input "Your Packaging"
type input "Local_Ground"
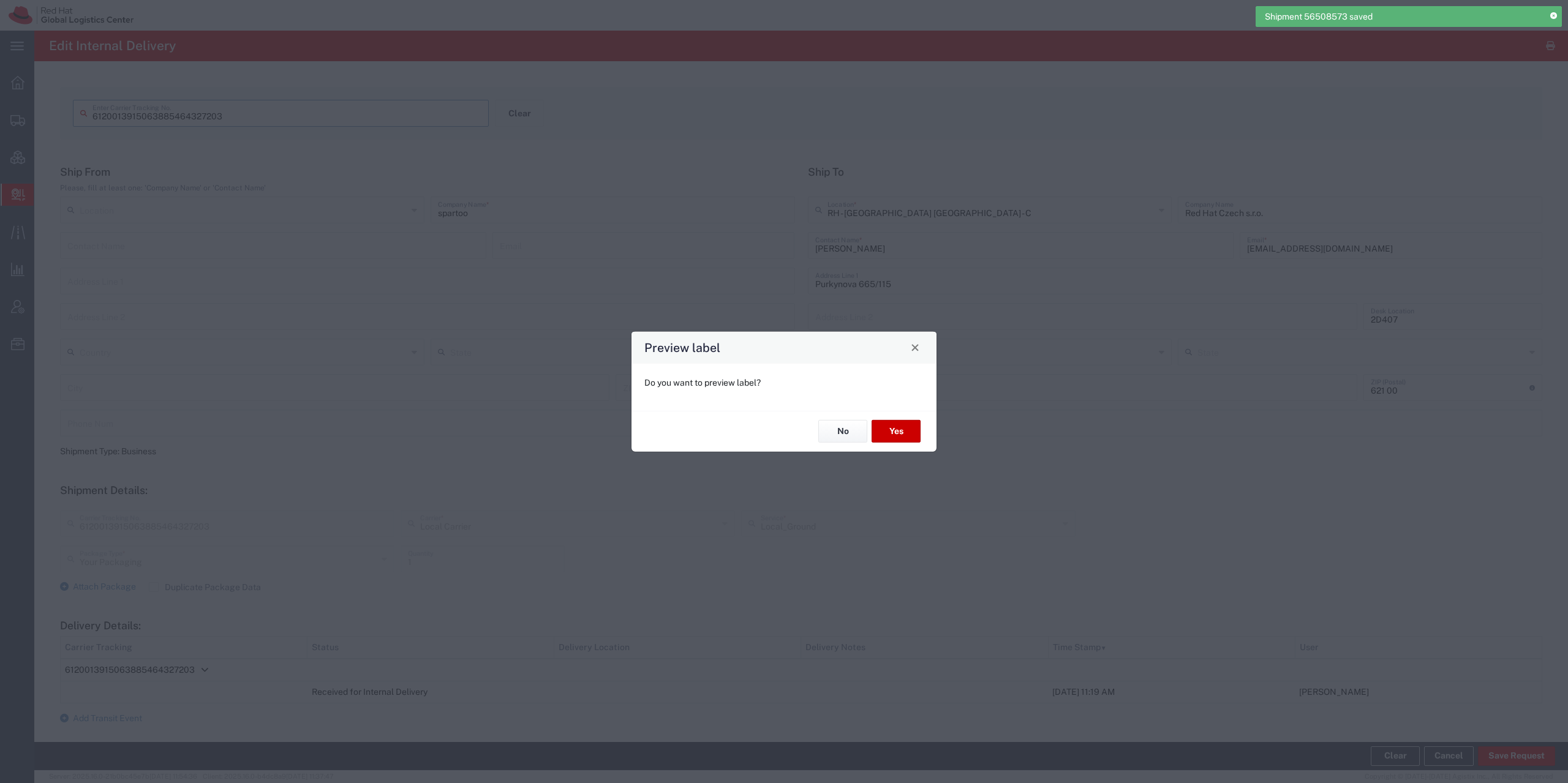
click at [934, 346] on div "Preview label" at bounding box center [783, 347] width 305 height 32
click at [914, 352] on button "Close" at bounding box center [915, 347] width 17 height 17
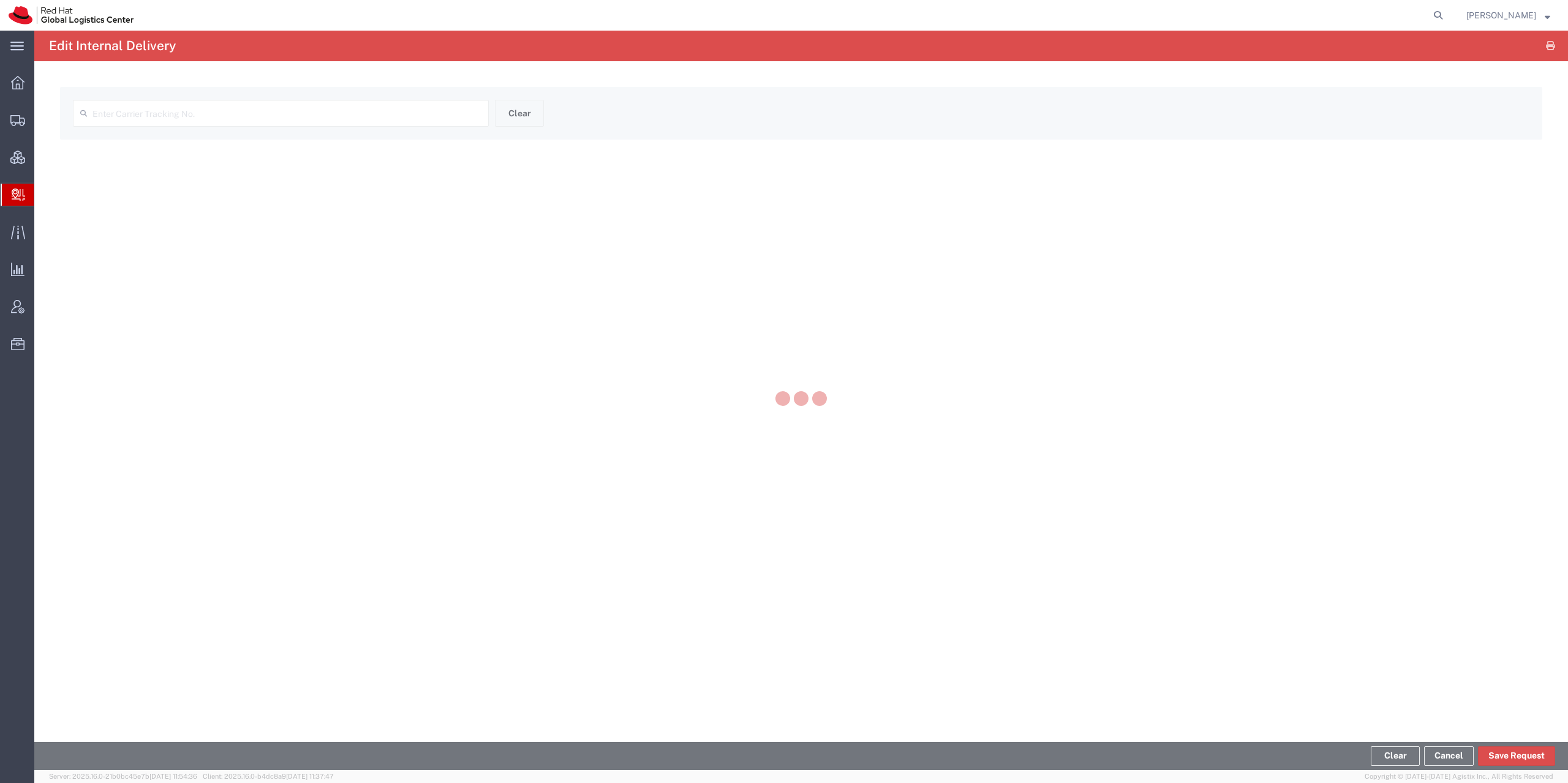
type input "6120013915063885464327203"
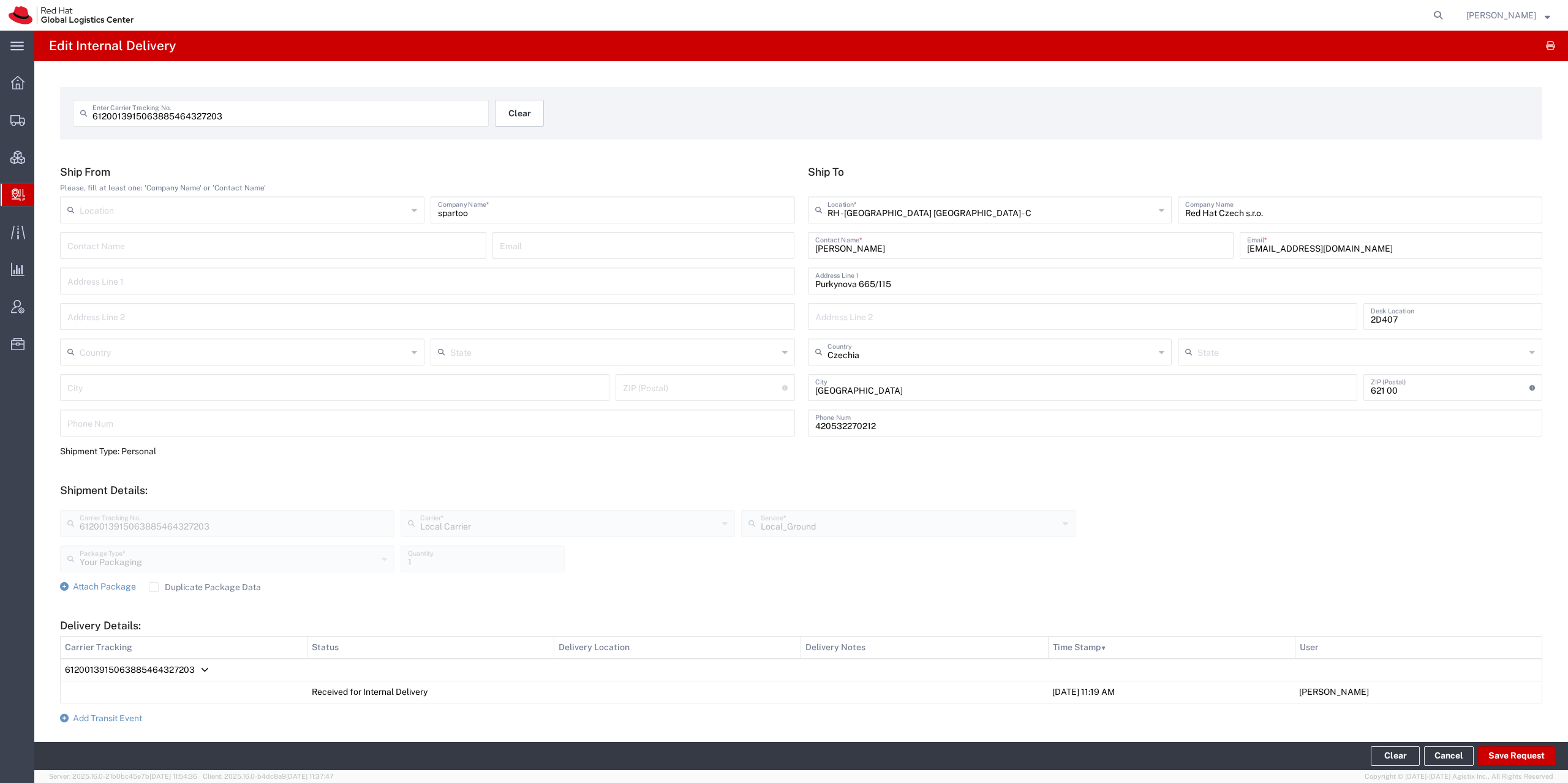
click at [508, 112] on button "Clear" at bounding box center [519, 113] width 49 height 27
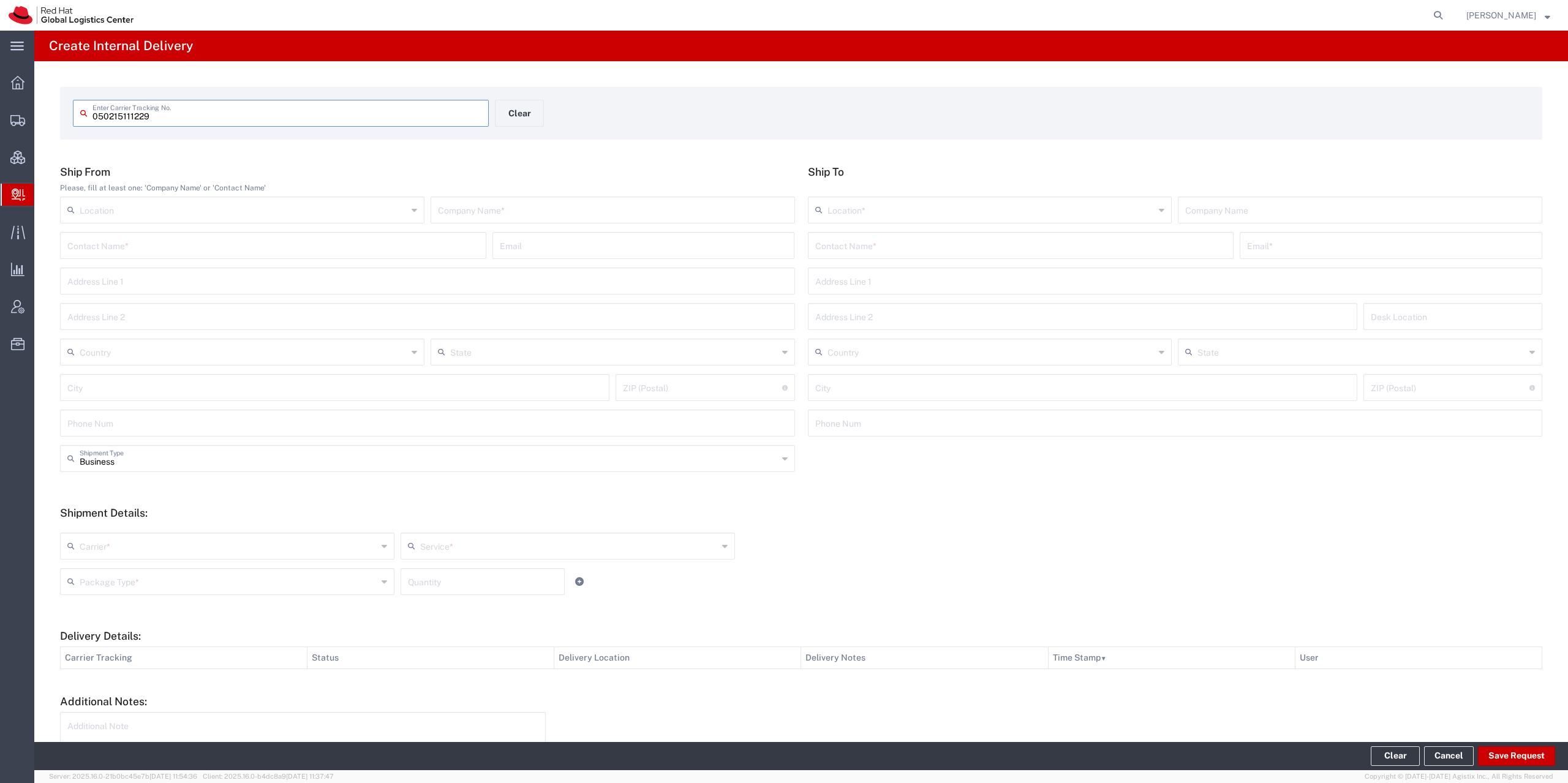
type input "050215111229"
click at [504, 226] on input "text" at bounding box center [612, 219] width 350 height 21
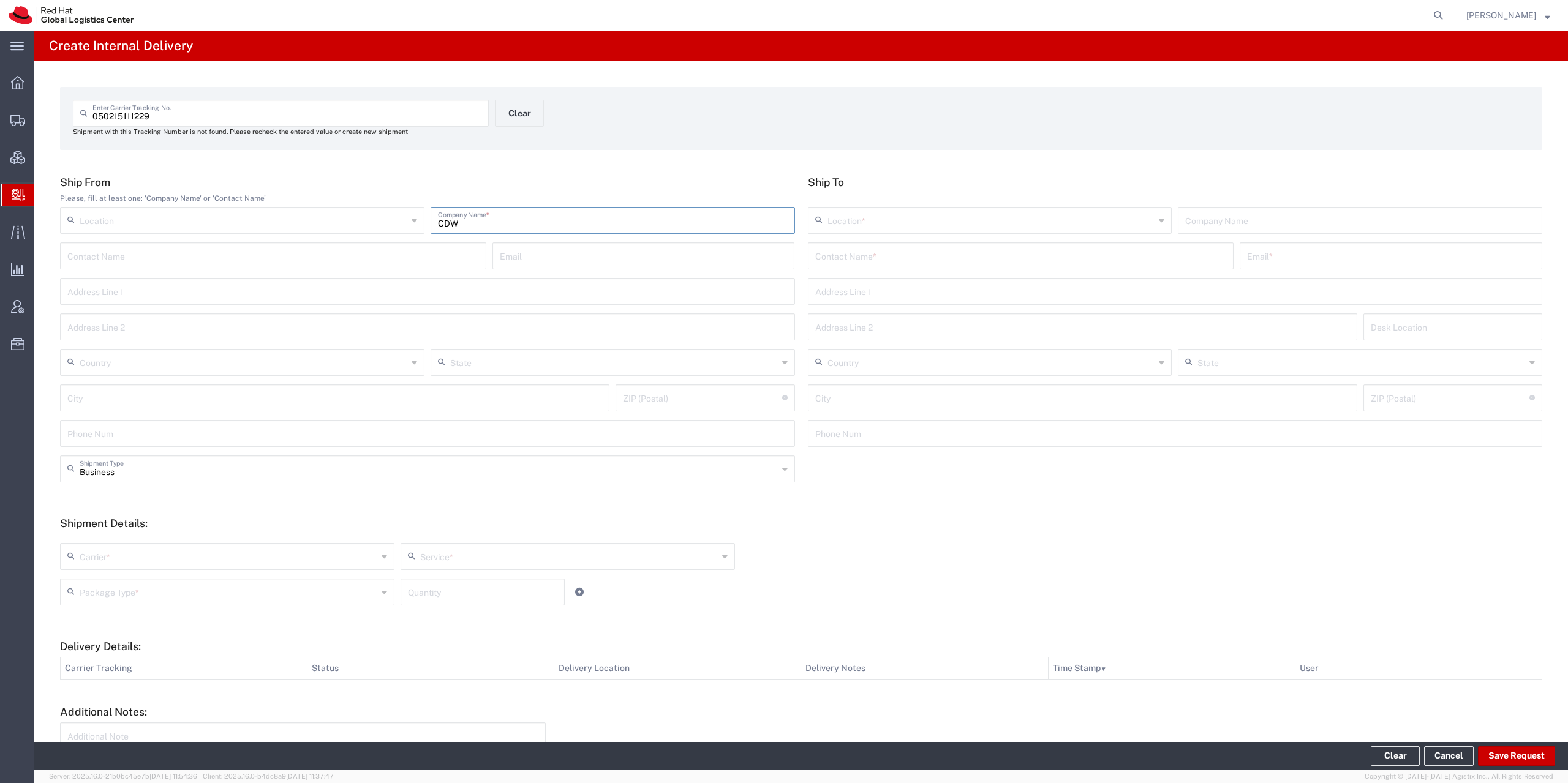
type input "CDW"
click at [873, 255] on input "text" at bounding box center [1021, 255] width 411 height 21
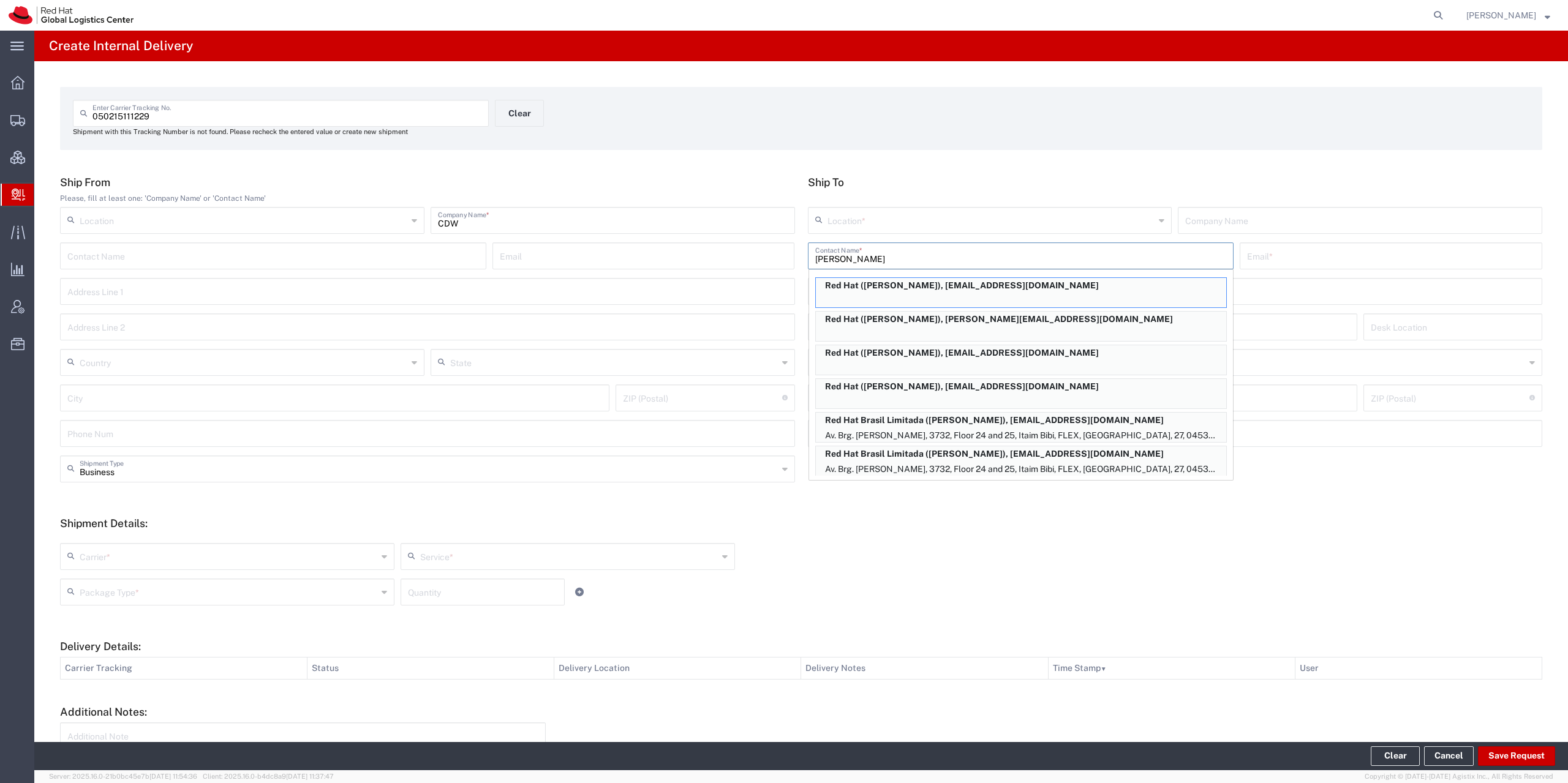
scroll to position [59, 0]
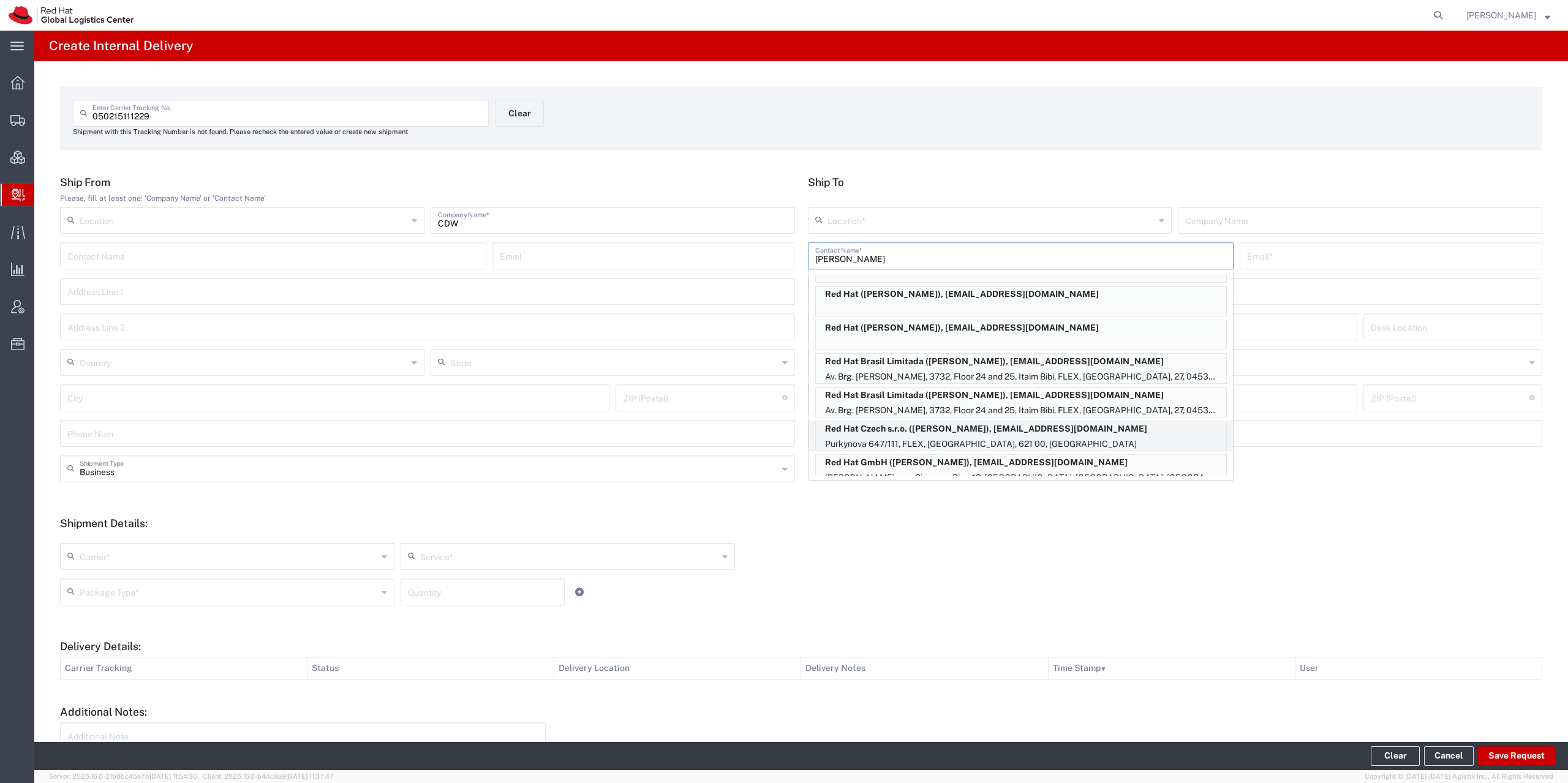
type input "[PERSON_NAME]"
click at [968, 431] on p "Red Hat Czech s.r.o. ([PERSON_NAME]), [EMAIL_ADDRESS][DOMAIN_NAME]" at bounding box center [1021, 429] width 411 height 15
type input "RH - [GEOGRAPHIC_DATA] [GEOGRAPHIC_DATA] - B"
type input "Red Hat Czech s.r.o."
type input "[PERSON_NAME]"
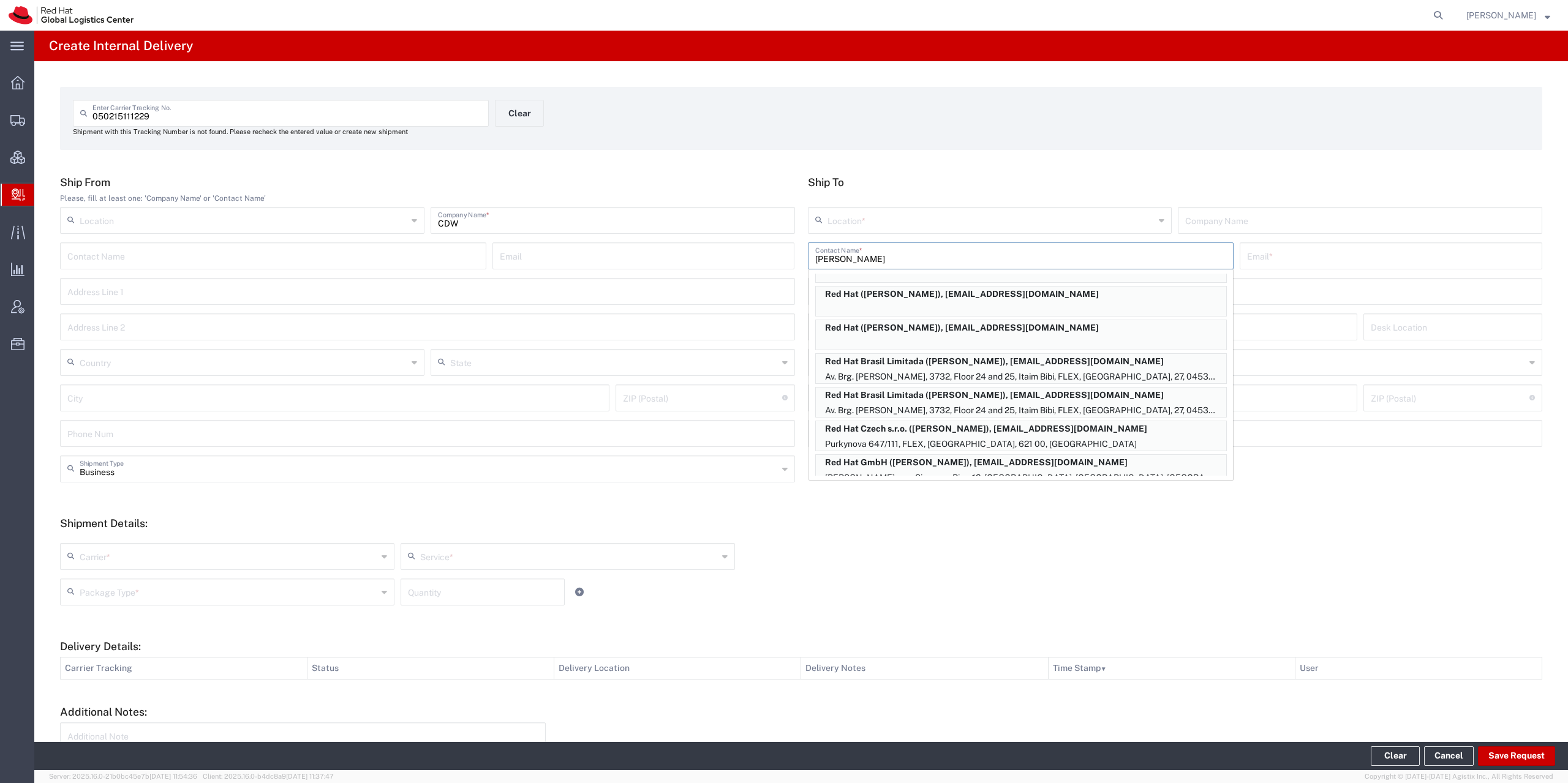
type input "[EMAIL_ADDRESS][DOMAIN_NAME]"
type input "Purkynova 647/111"
type input "FLEX"
type input "Czechia"
type input "[GEOGRAPHIC_DATA]"
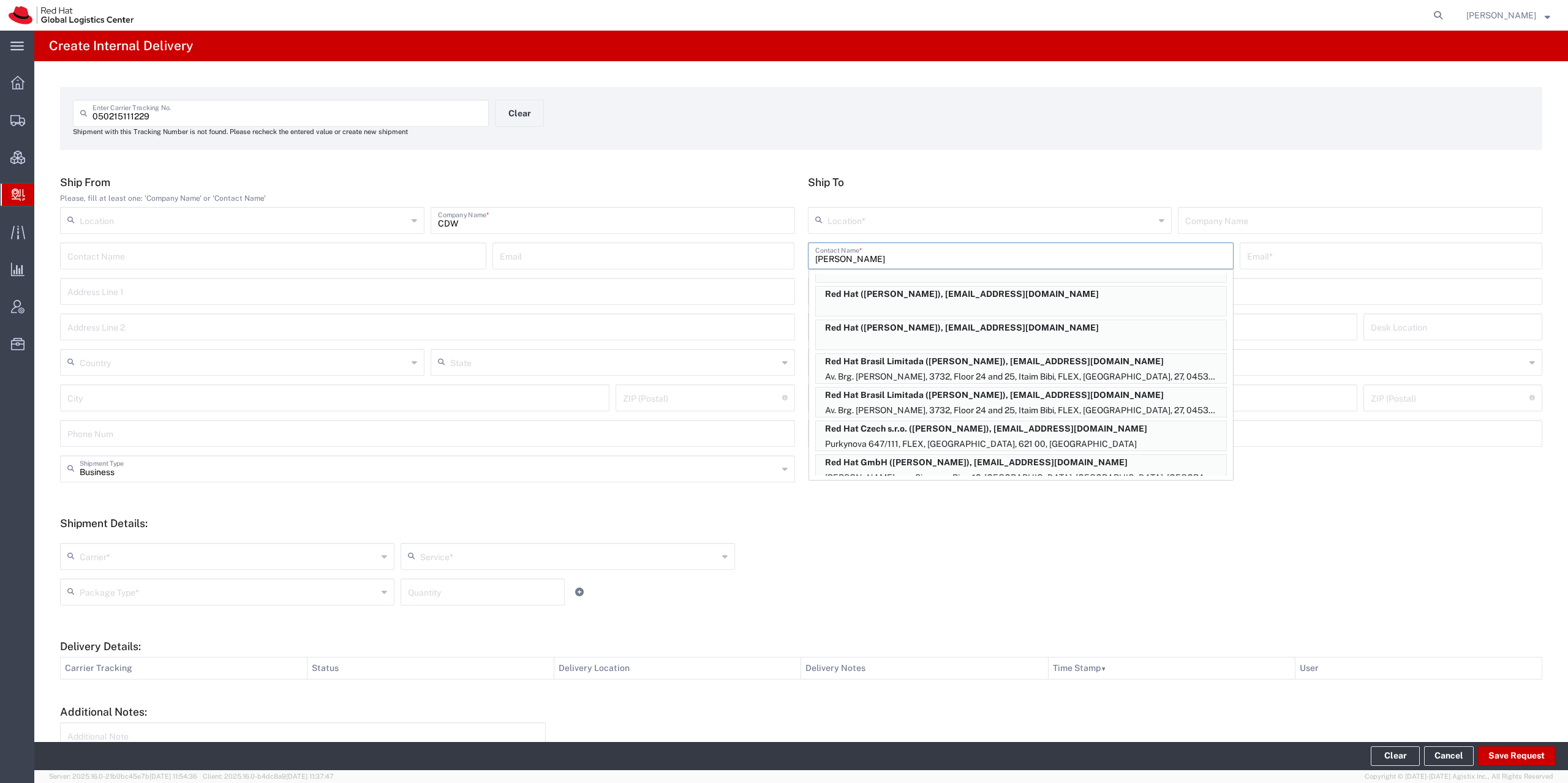
type input "621 00"
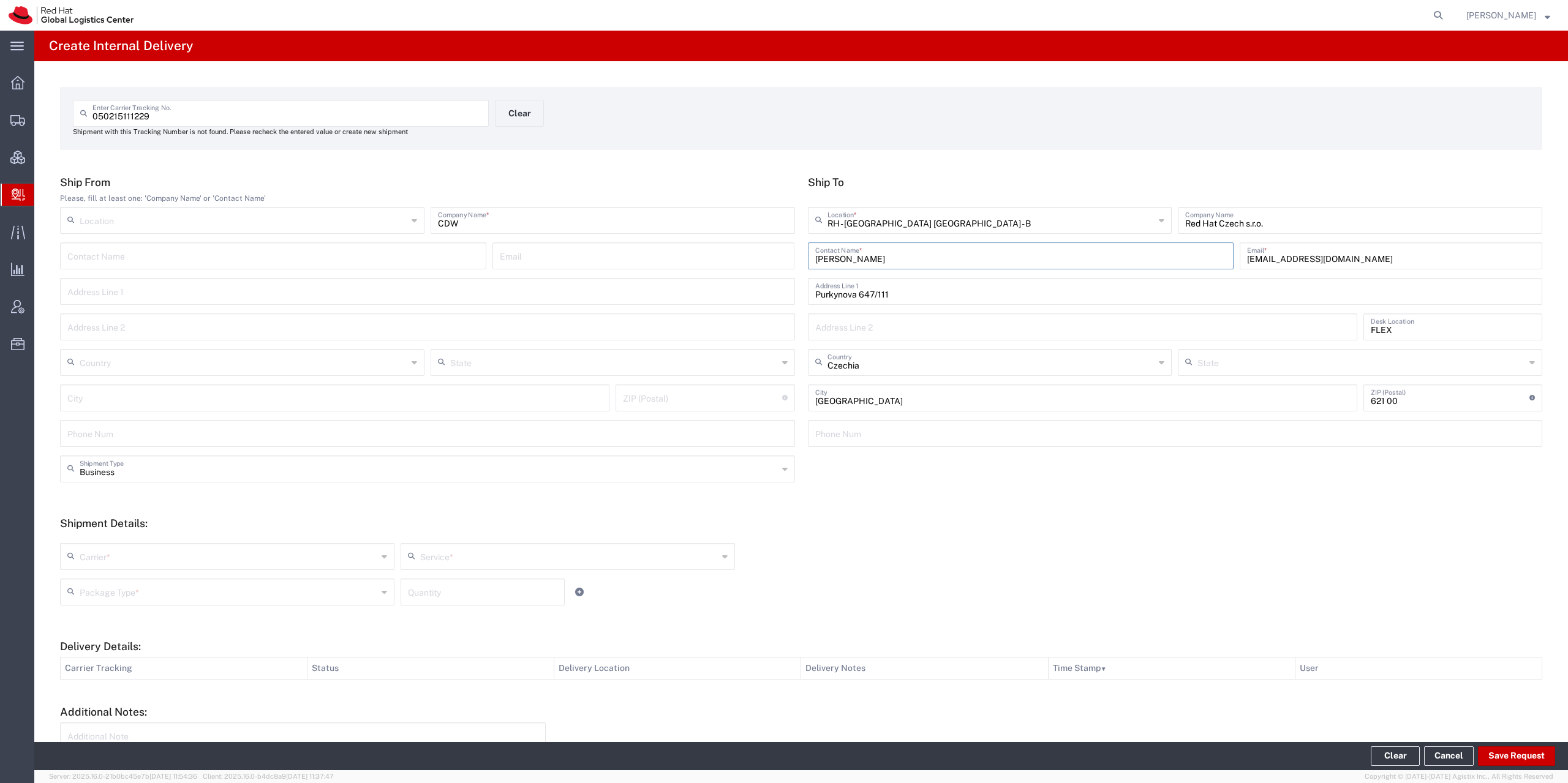
click at [159, 546] on input "text" at bounding box center [229, 555] width 297 height 21
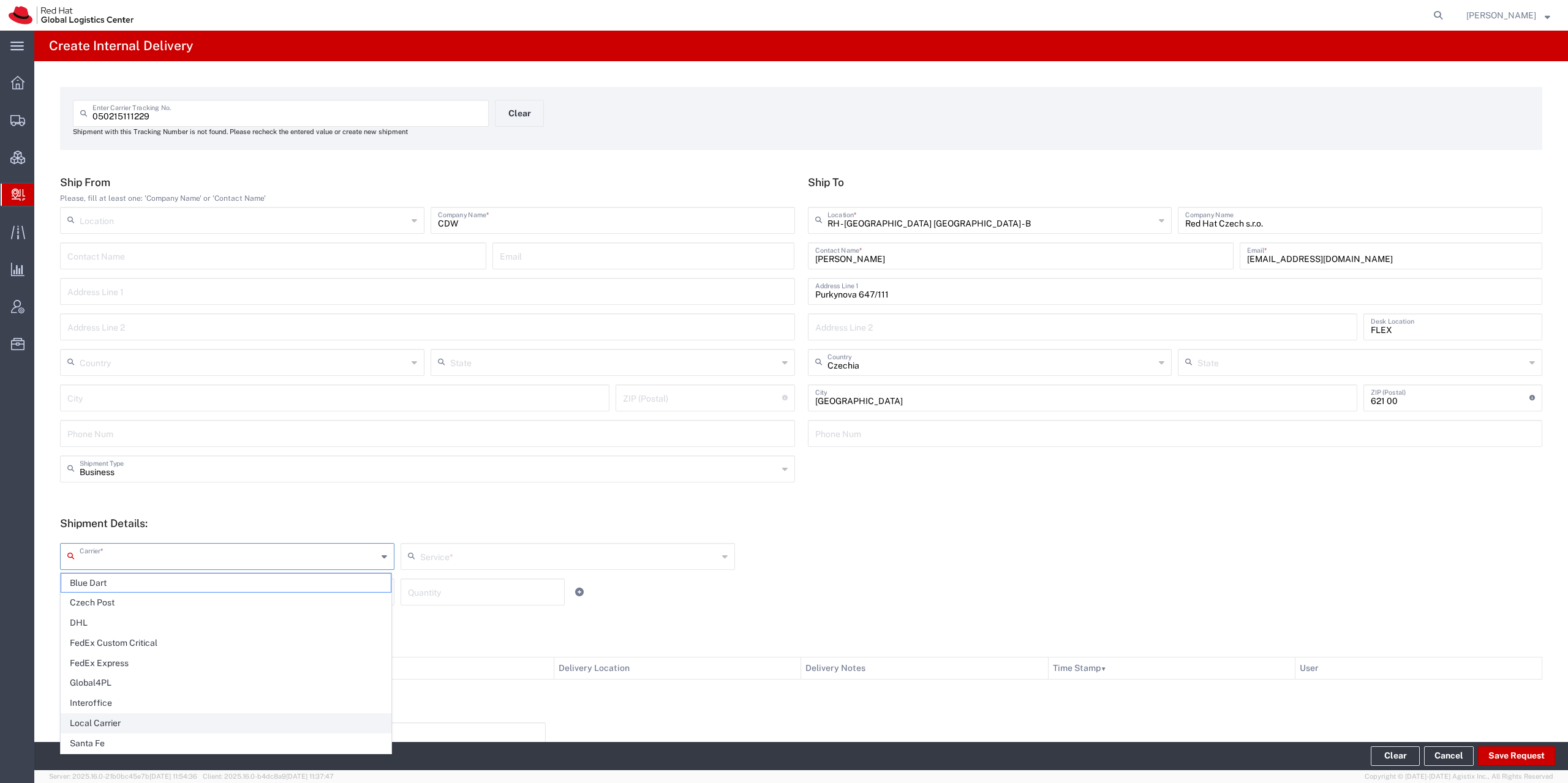
click at [123, 722] on span "Local Carrier" at bounding box center [225, 724] width 329 height 19
type input "Local Carrier"
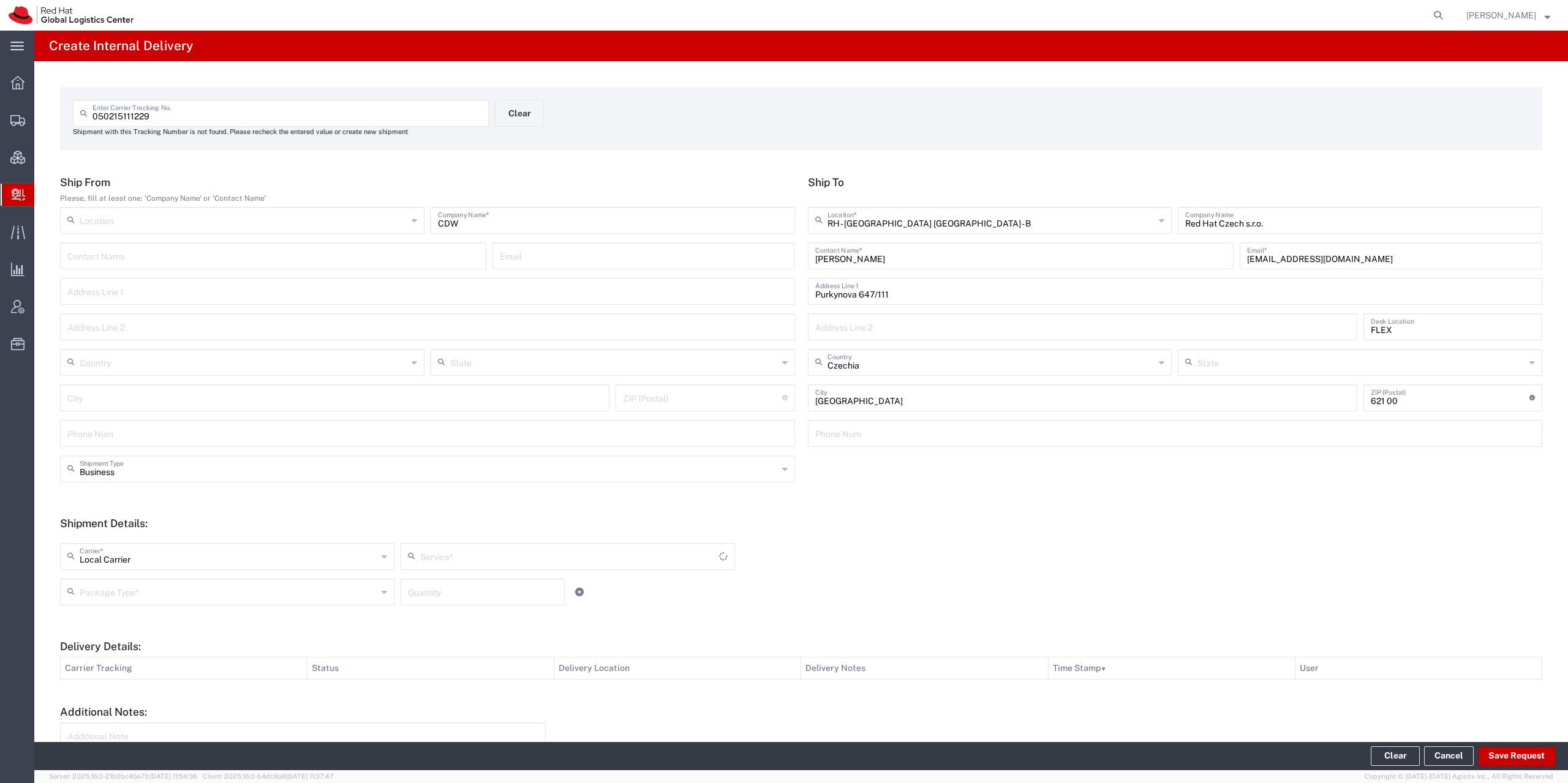
type input "Local_Ground"
click at [140, 592] on input "text" at bounding box center [229, 591] width 297 height 21
click at [135, 700] on span "Your Packaging" at bounding box center [225, 699] width 329 height 19
type input "Your Packaging"
click at [1488, 751] on button "Save Request" at bounding box center [1517, 756] width 78 height 20
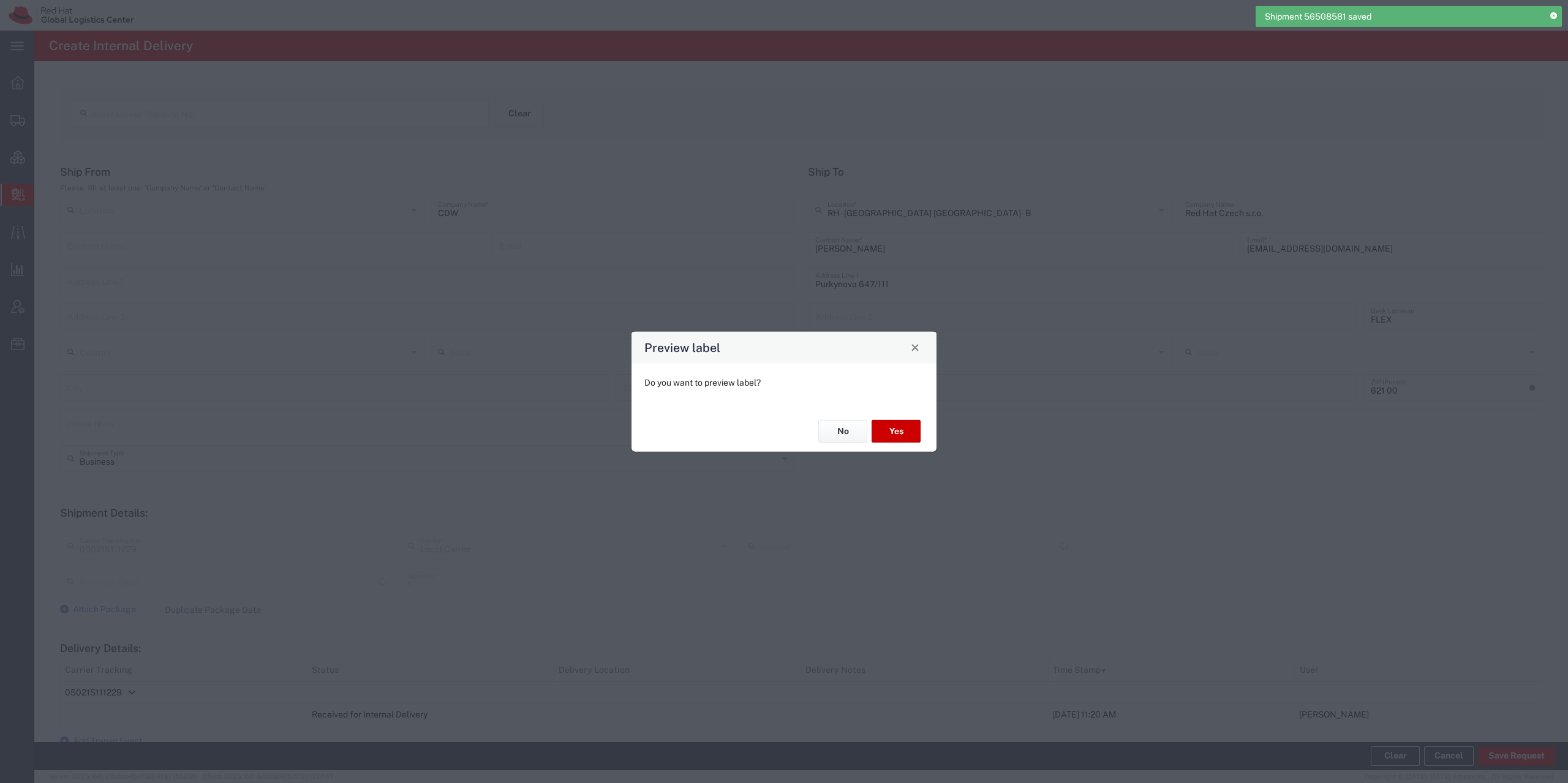
type input "Your Packaging"
type input "Local_Ground"
click at [906, 427] on button "Yes" at bounding box center [896, 431] width 49 height 23
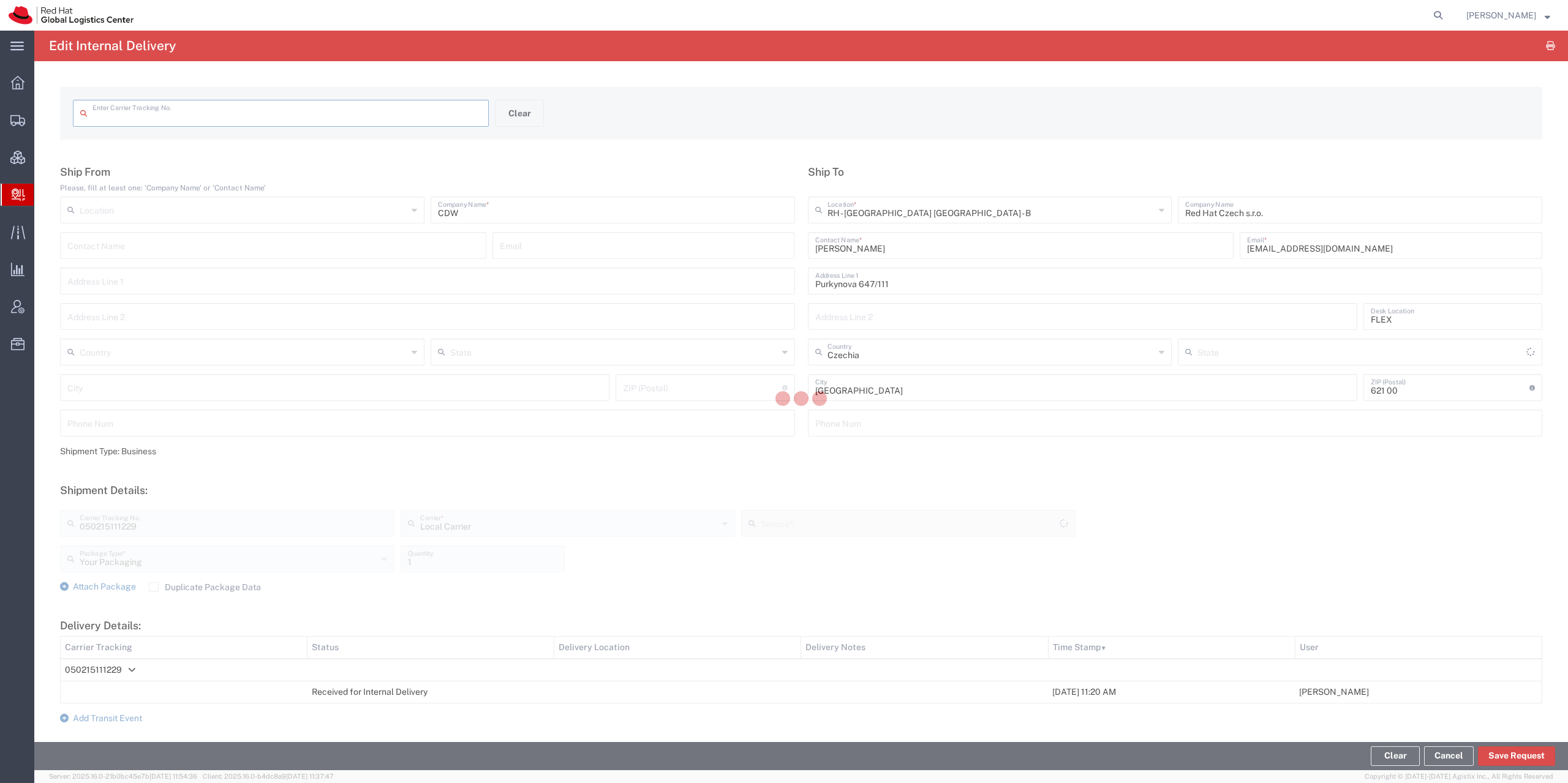
type input "050215111229"
type input "Local_Ground"
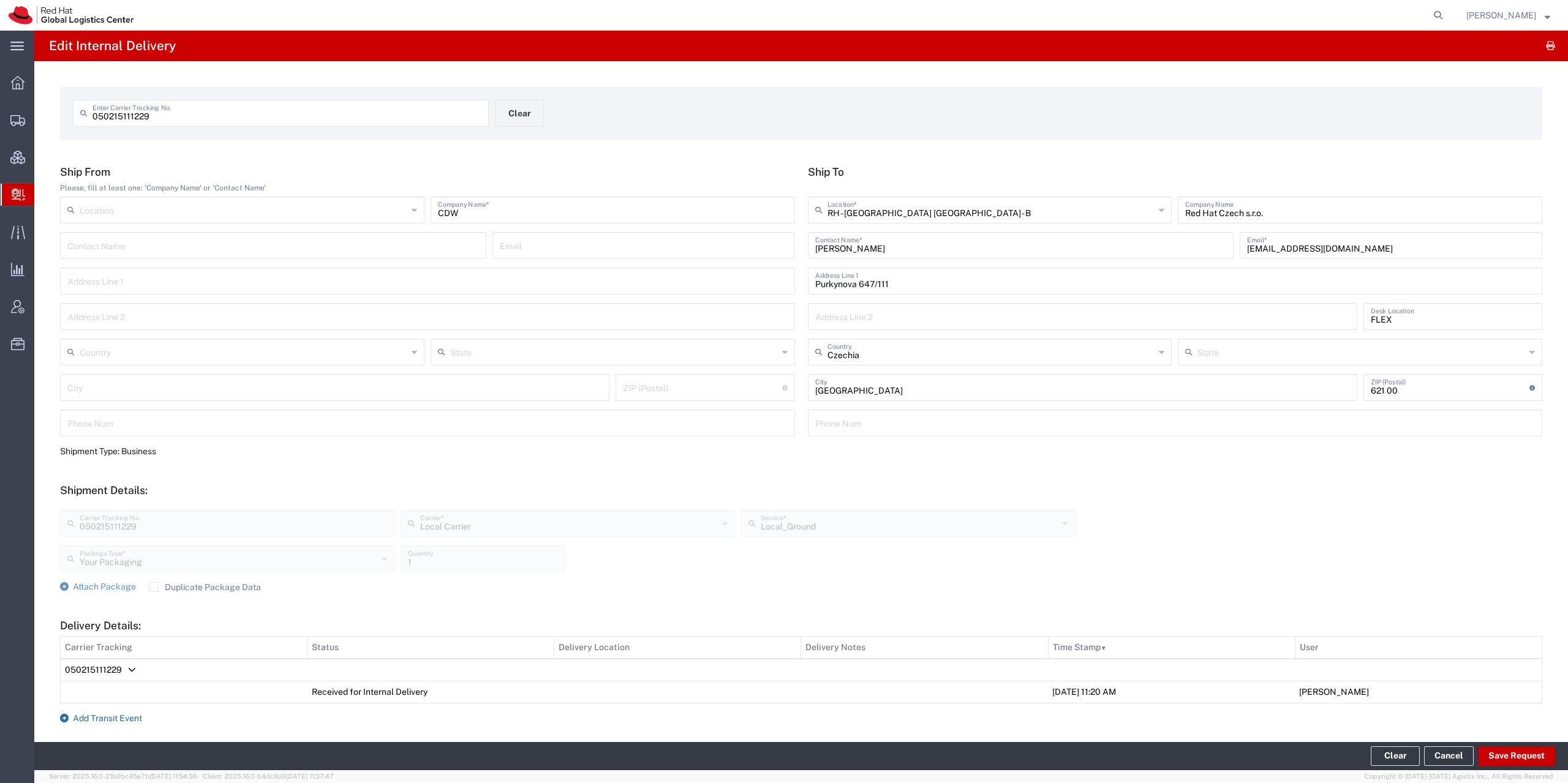
click at [91, 721] on span "Add Transit Event" at bounding box center [107, 718] width 69 height 9
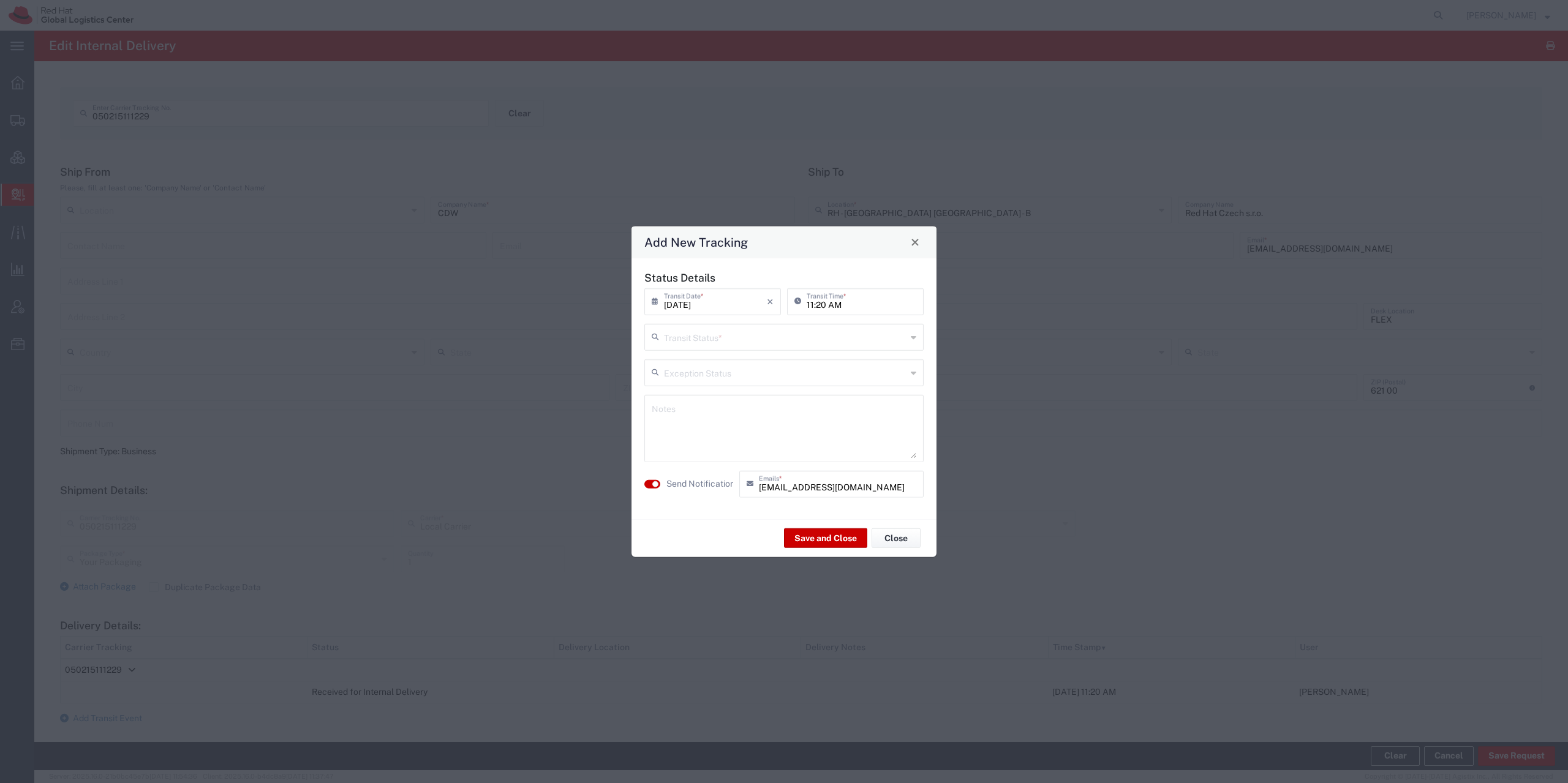
click at [720, 339] on input "text" at bounding box center [785, 335] width 243 height 21
click at [702, 427] on span "Shipment On-Hold" at bounding box center [784, 424] width 277 height 19
type input "Shipment On-Hold"
click at [650, 486] on button "button" at bounding box center [652, 483] width 16 height 9
click at [854, 539] on button "Save and Close" at bounding box center [825, 538] width 83 height 20
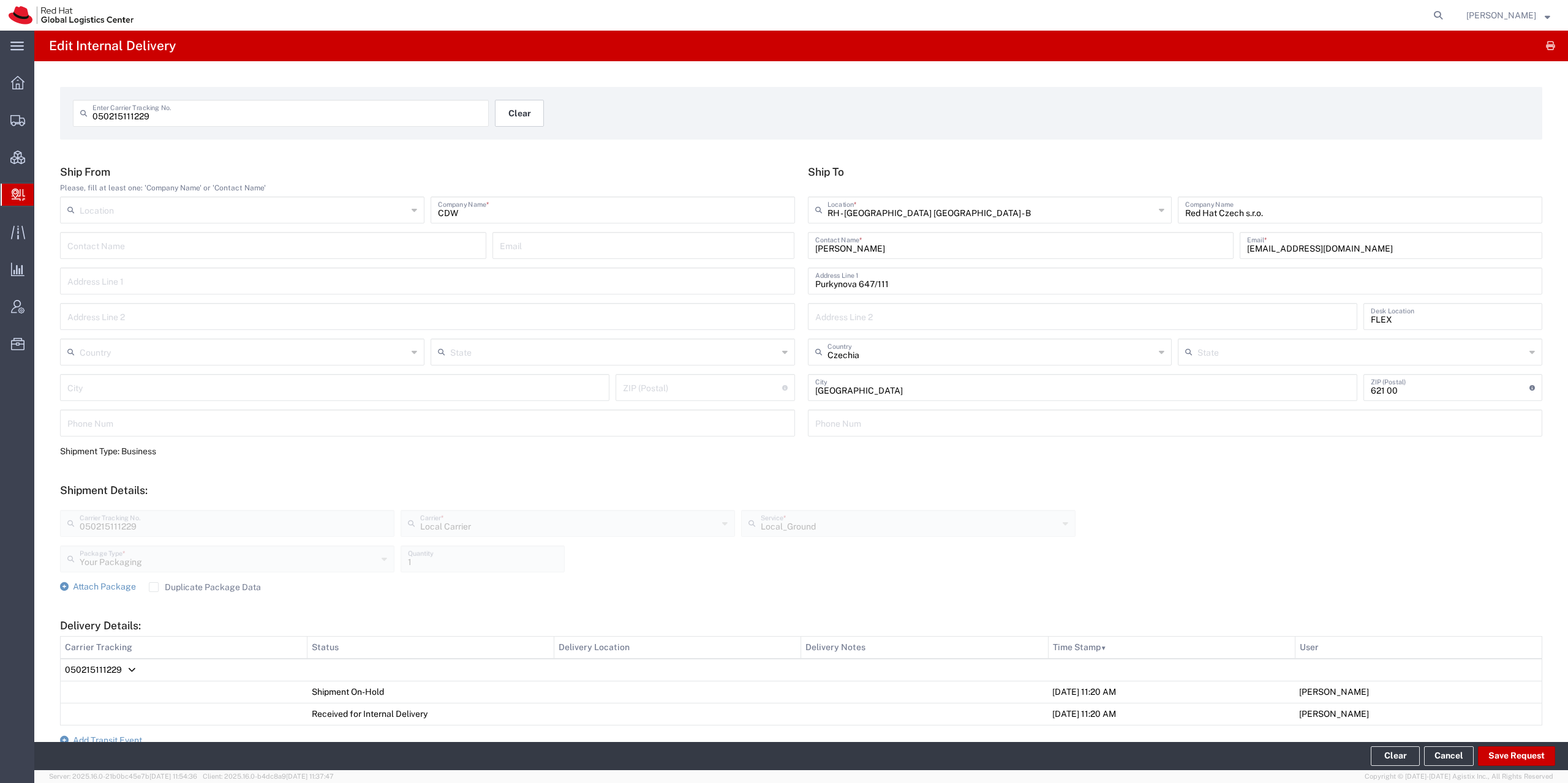
click at [525, 119] on button "Clear" at bounding box center [519, 113] width 49 height 27
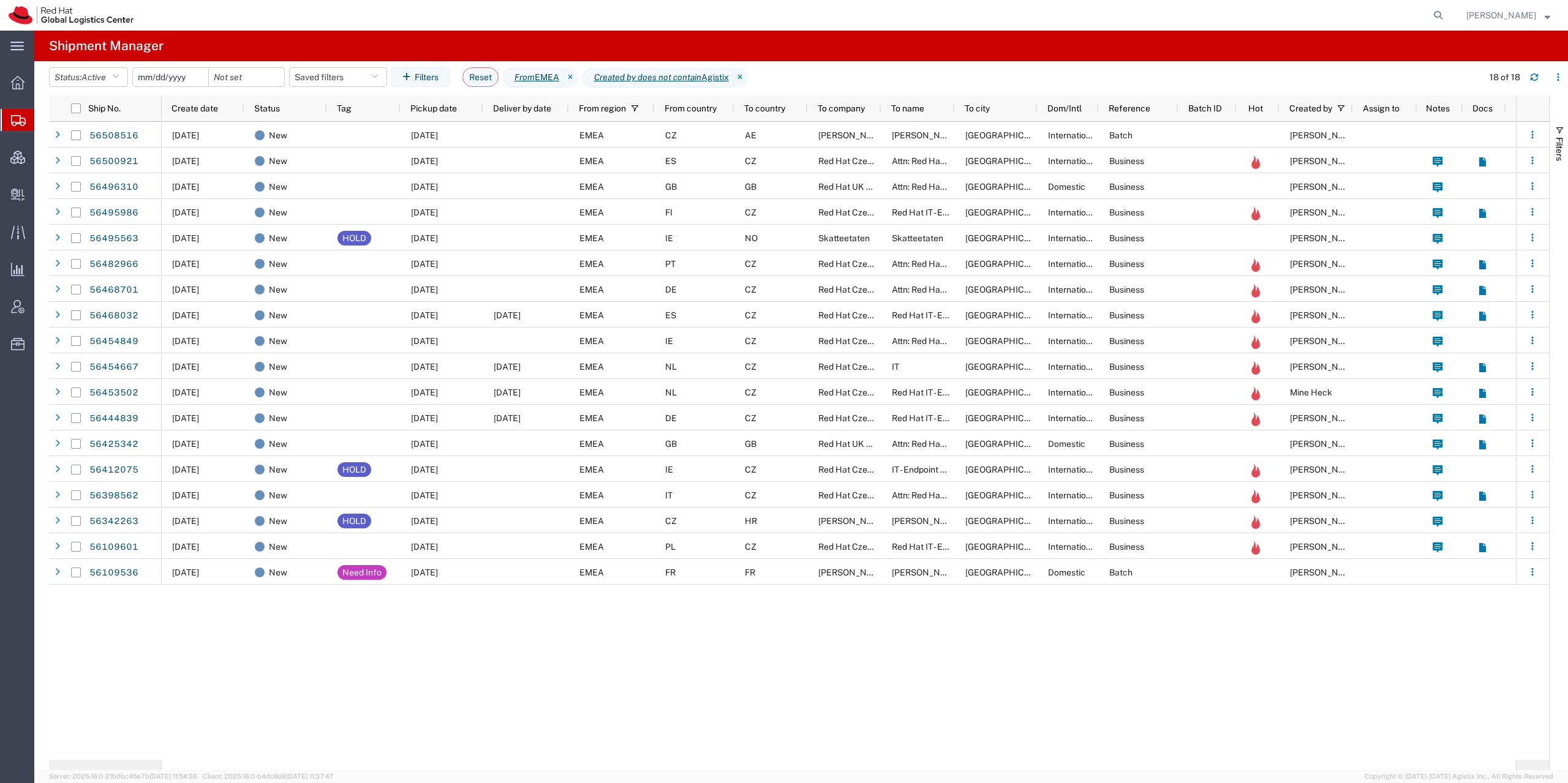
click at [176, 79] on input "date" at bounding box center [170, 77] width 75 height 18
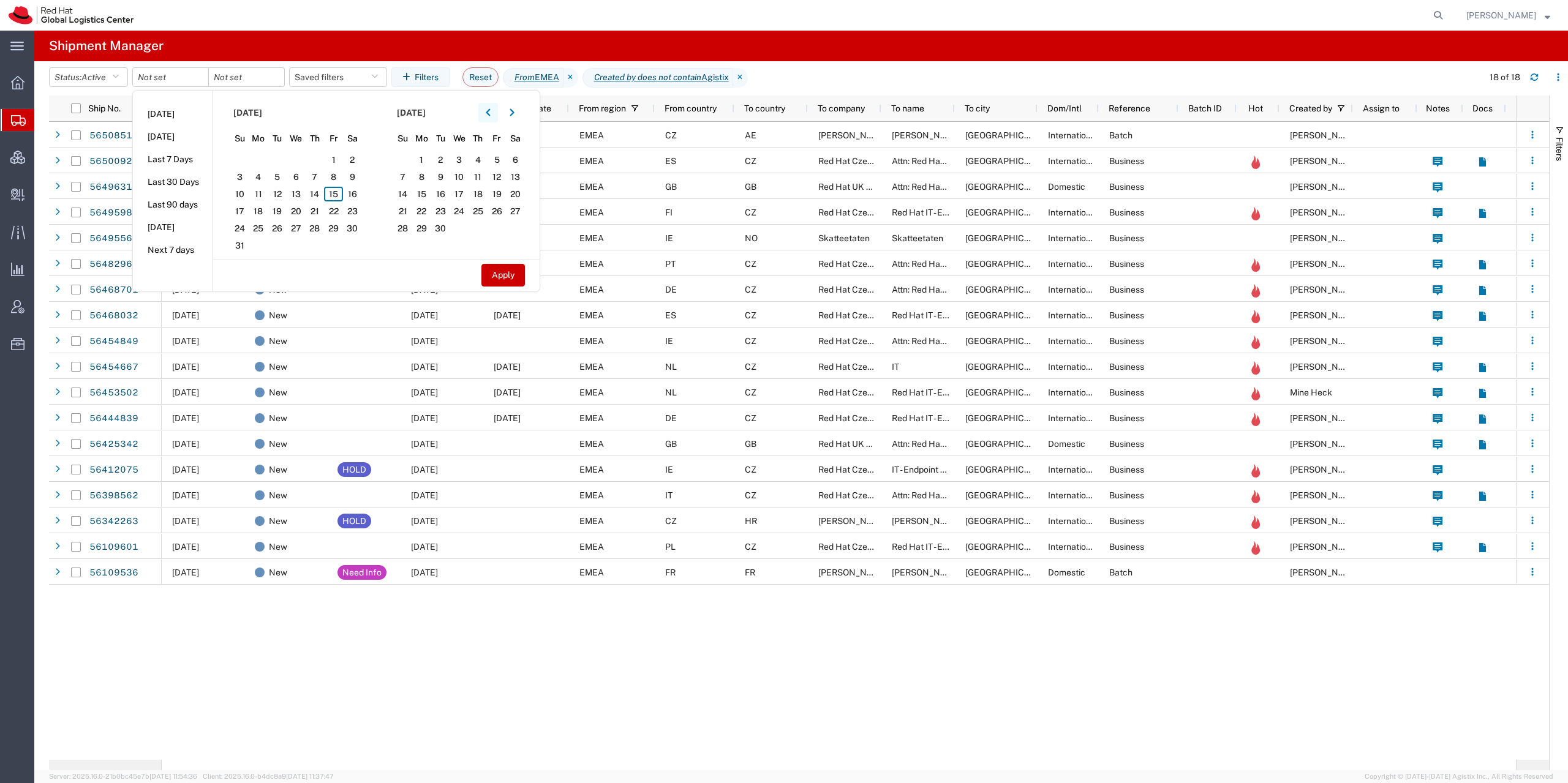
click at [497, 111] on button "button" at bounding box center [488, 112] width 20 height 20
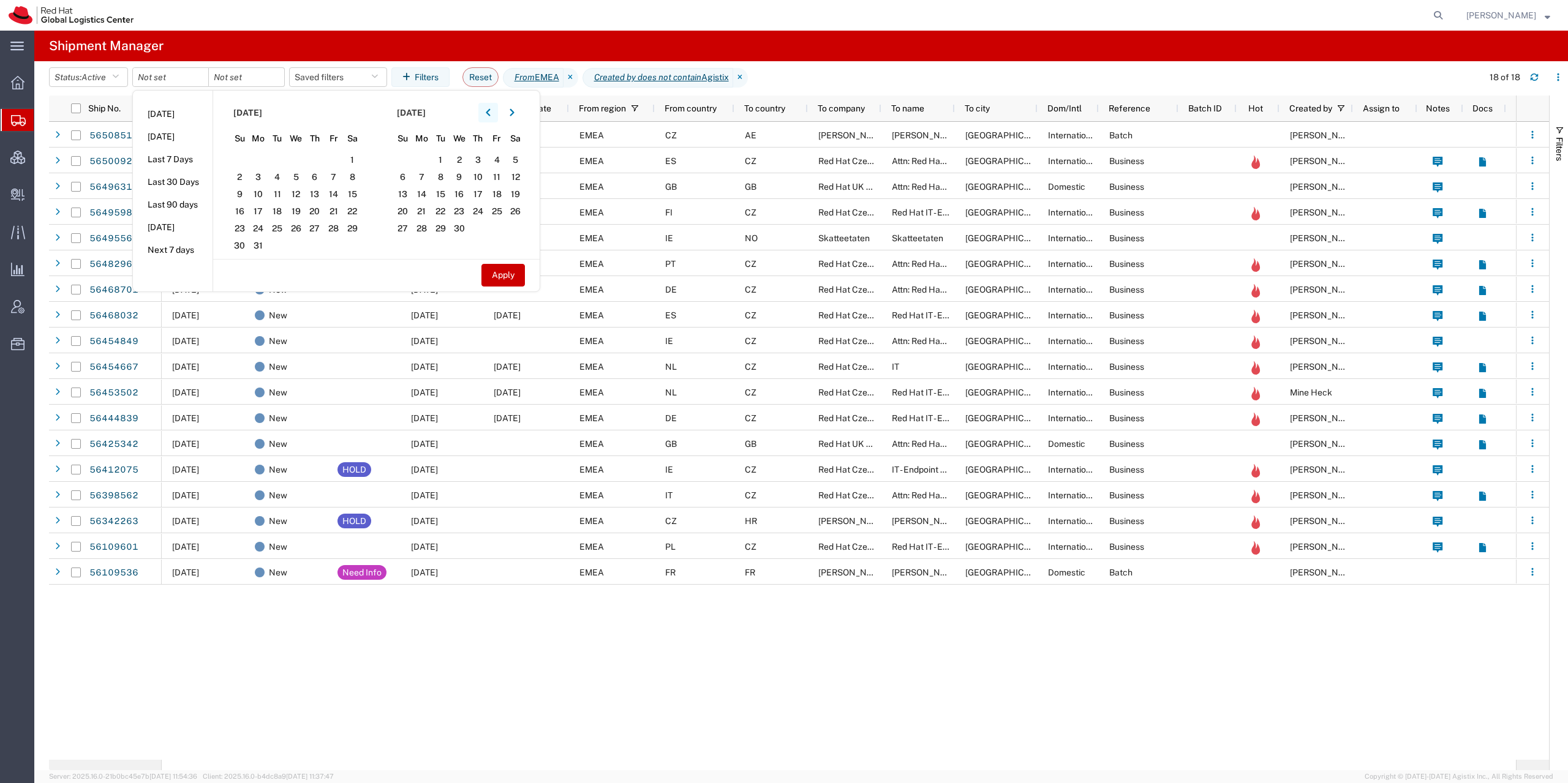
click at [497, 111] on button "button" at bounding box center [488, 112] width 20 height 20
click at [522, 108] on button "button" at bounding box center [512, 112] width 20 height 20
click at [503, 112] on div at bounding box center [500, 112] width 44 height 20
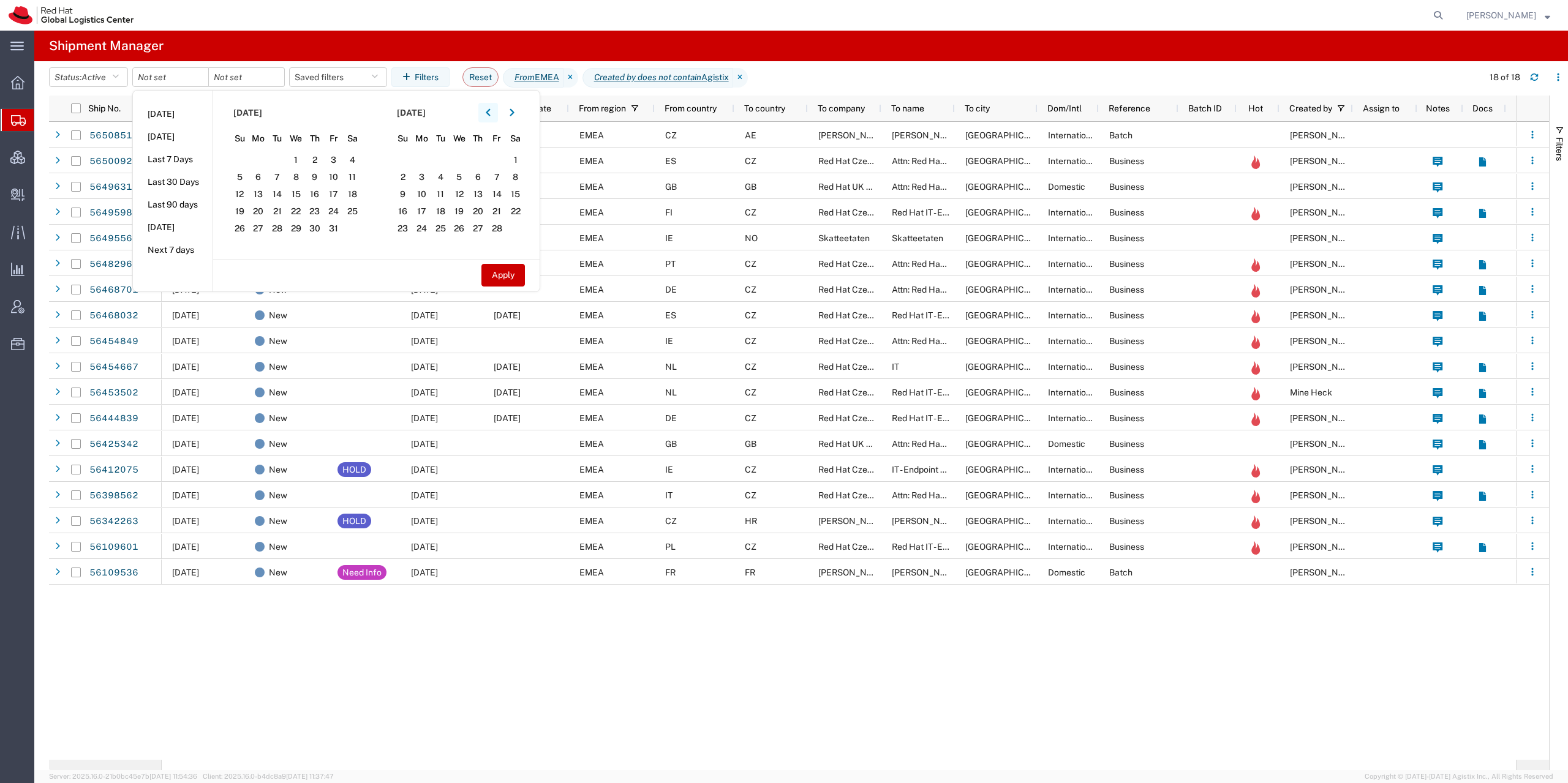
click at [487, 112] on button "button" at bounding box center [488, 112] width 20 height 20
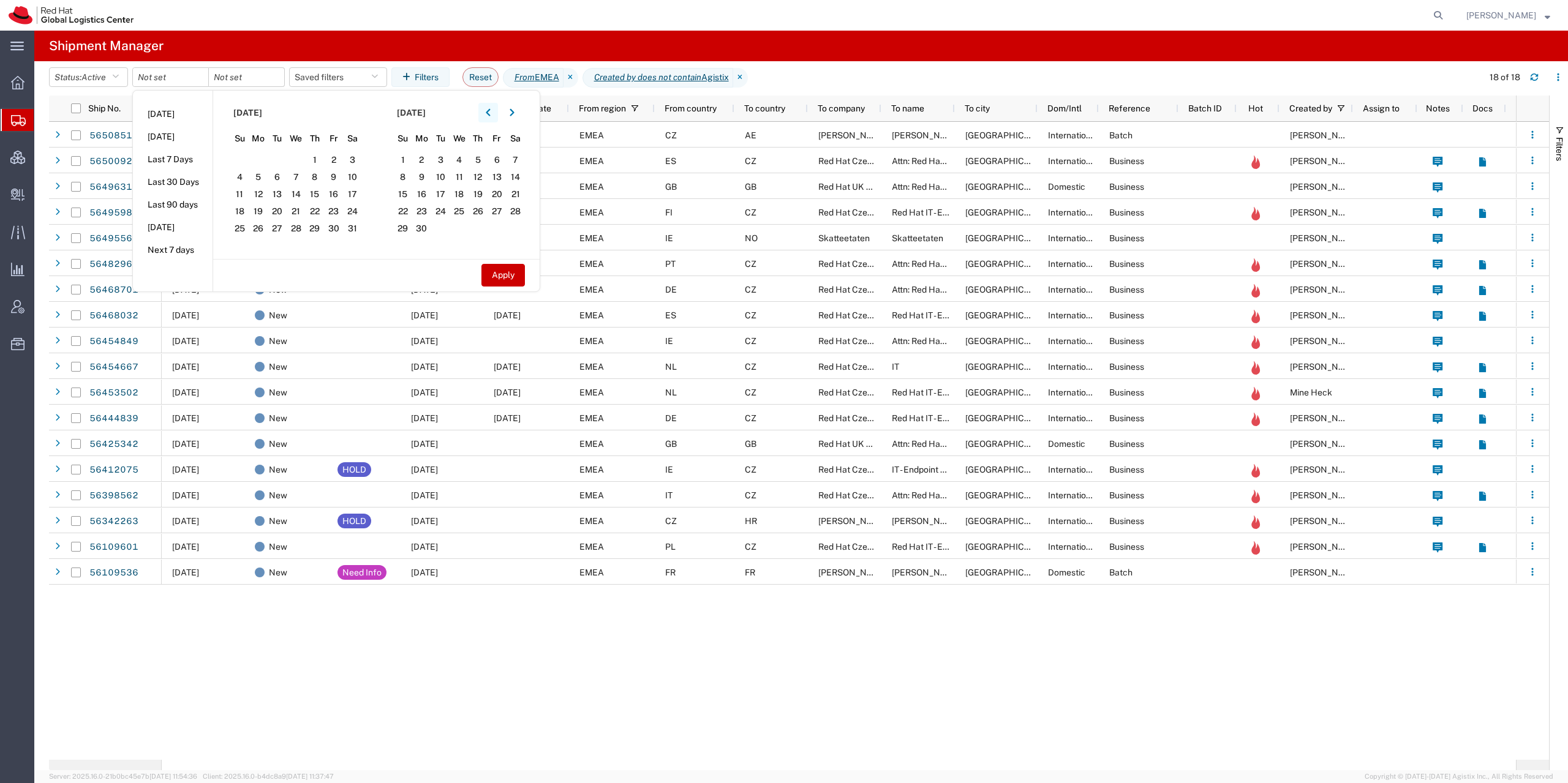
click at [487, 112] on button "button" at bounding box center [488, 112] width 20 height 20
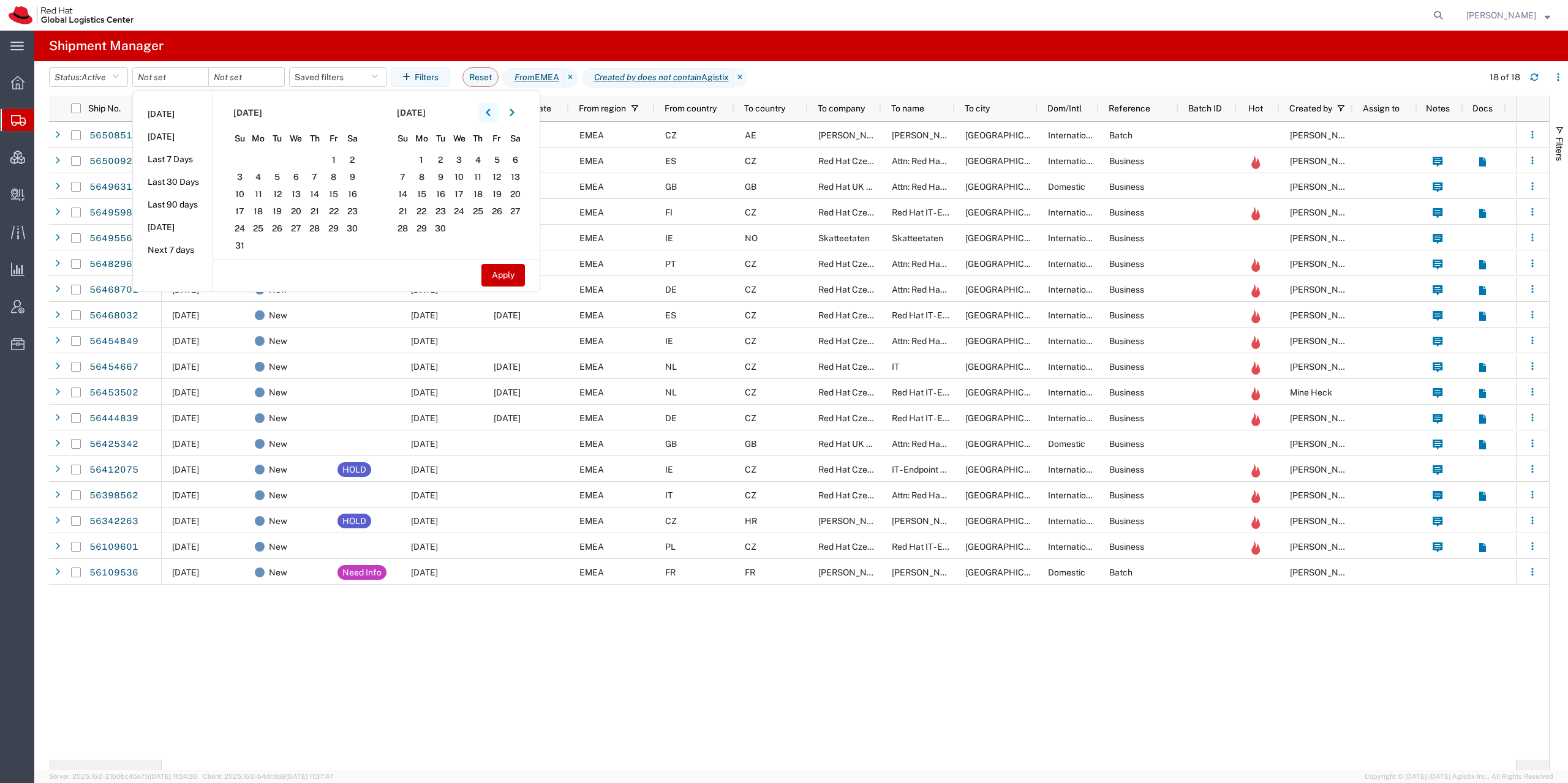
click at [487, 112] on button "button" at bounding box center [488, 112] width 20 height 20
click at [265, 158] on span "1" at bounding box center [259, 160] width 19 height 15
click at [514, 112] on icon "button" at bounding box center [512, 112] width 5 height 9
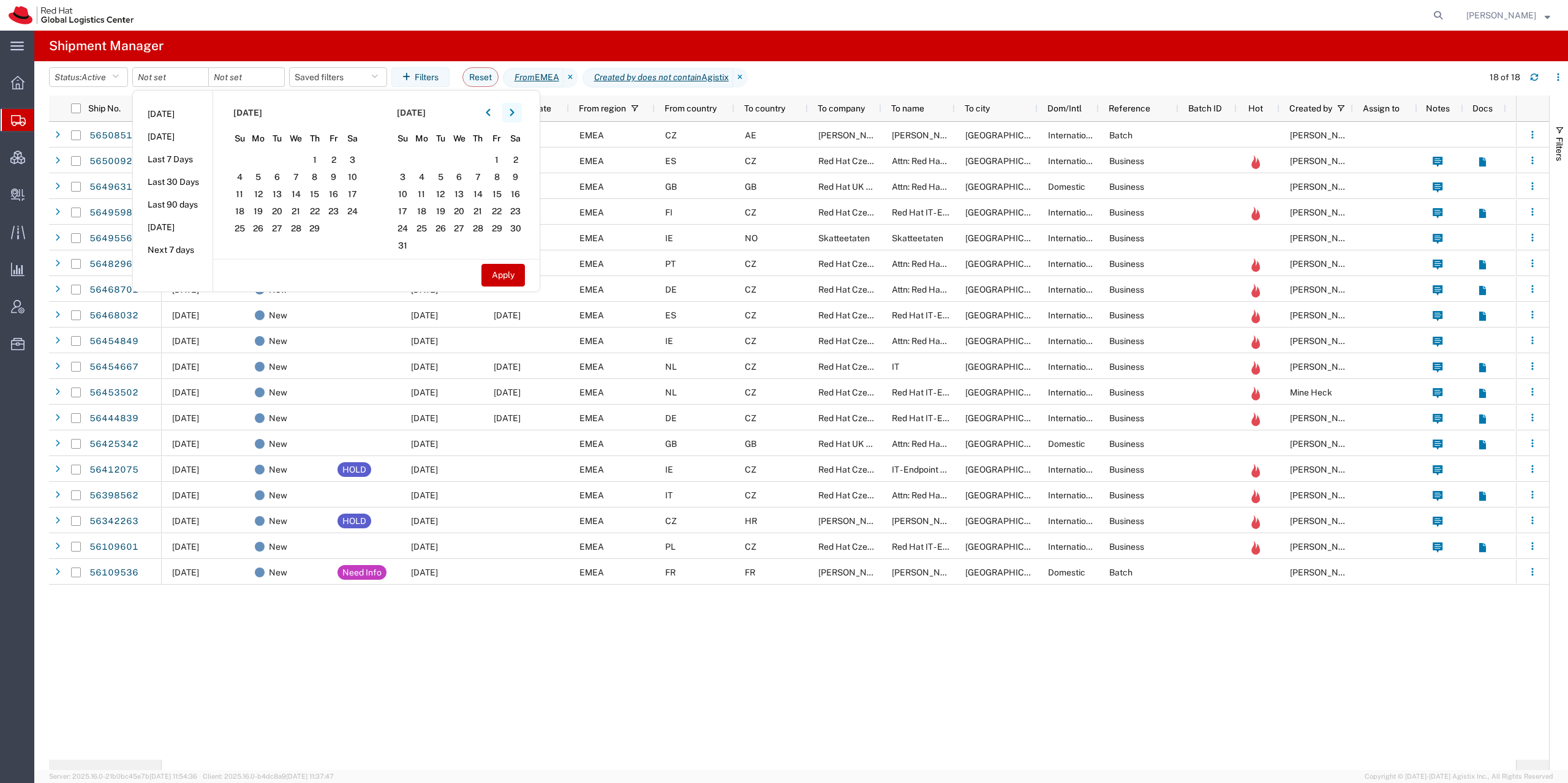
click at [514, 112] on icon "button" at bounding box center [512, 112] width 5 height 9
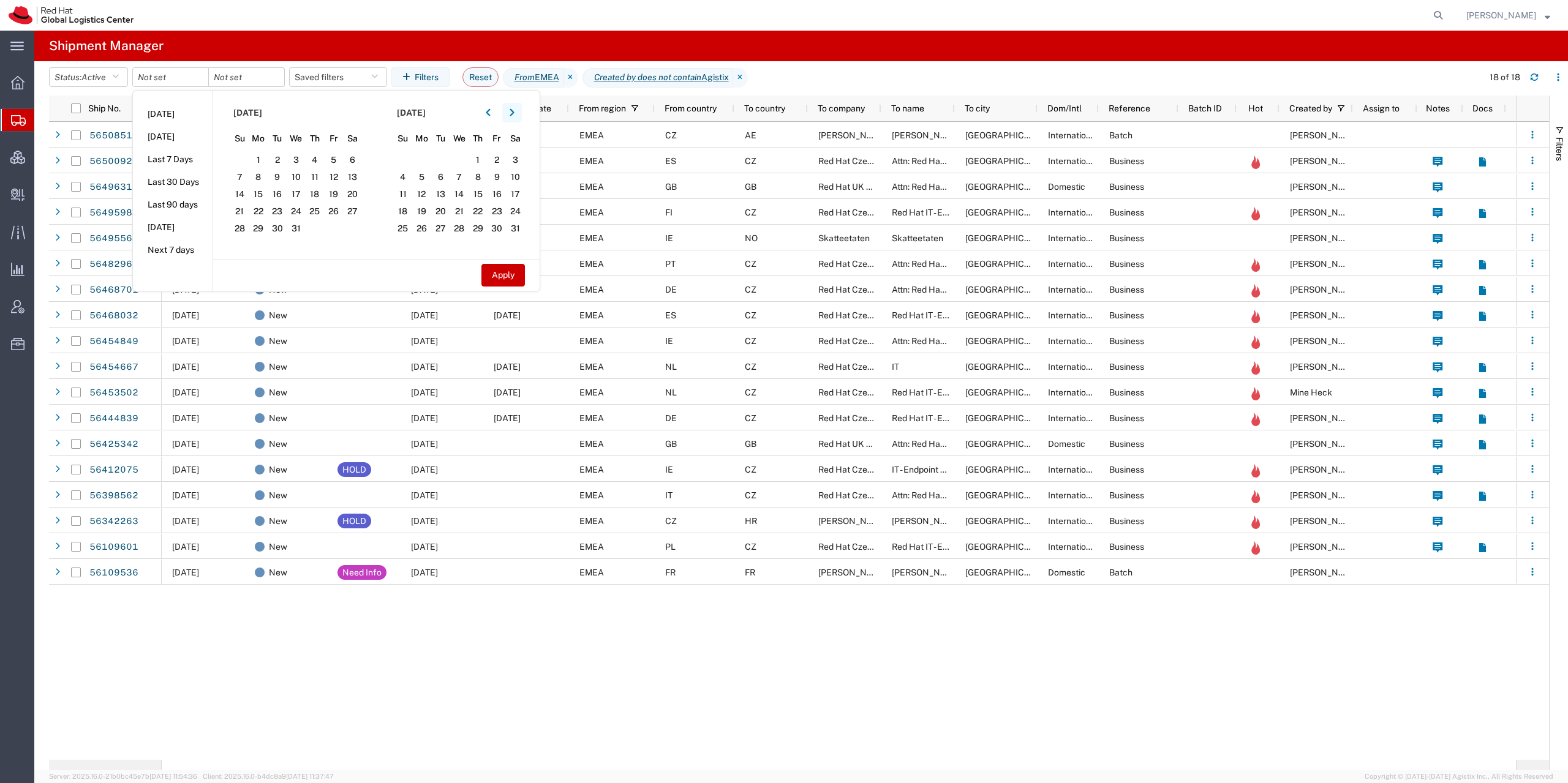
click at [514, 112] on icon "button" at bounding box center [512, 112] width 5 height 9
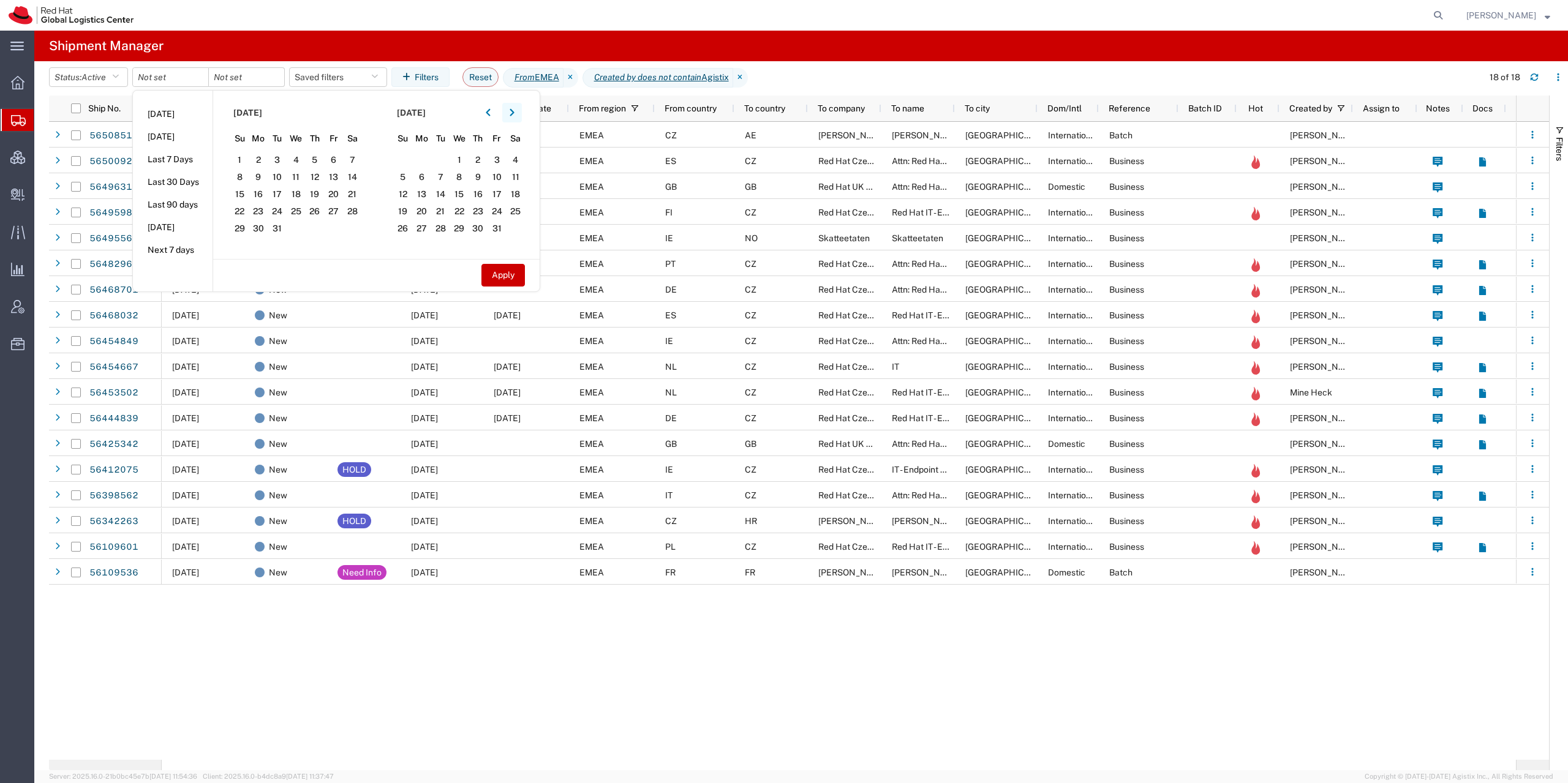
click at [514, 112] on icon "button" at bounding box center [512, 112] width 5 height 9
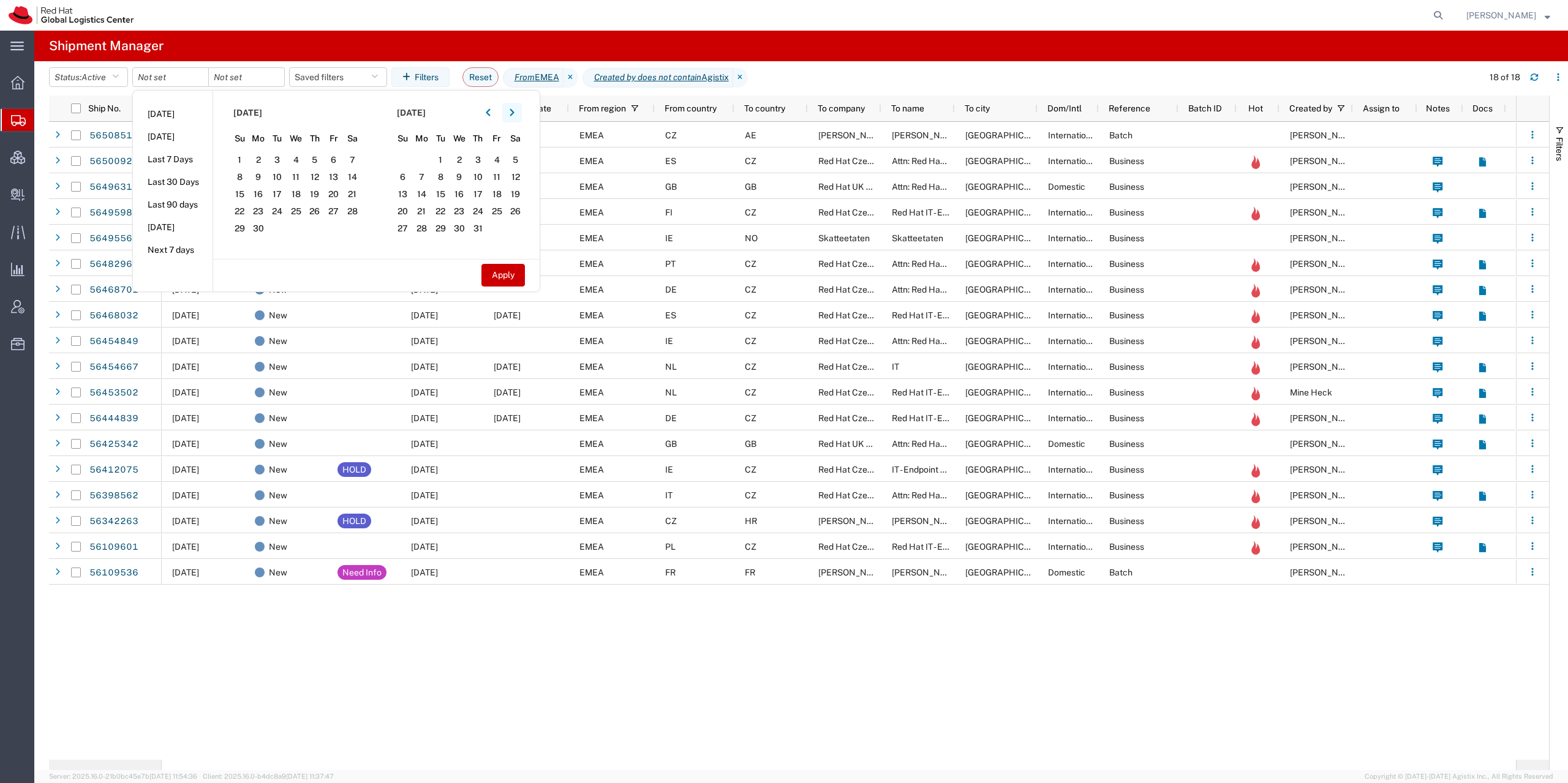
click at [514, 112] on icon "button" at bounding box center [512, 112] width 5 height 9
click at [490, 112] on icon "button" at bounding box center [487, 112] width 4 height 7
click at [333, 191] on span "15" at bounding box center [333, 194] width 19 height 15
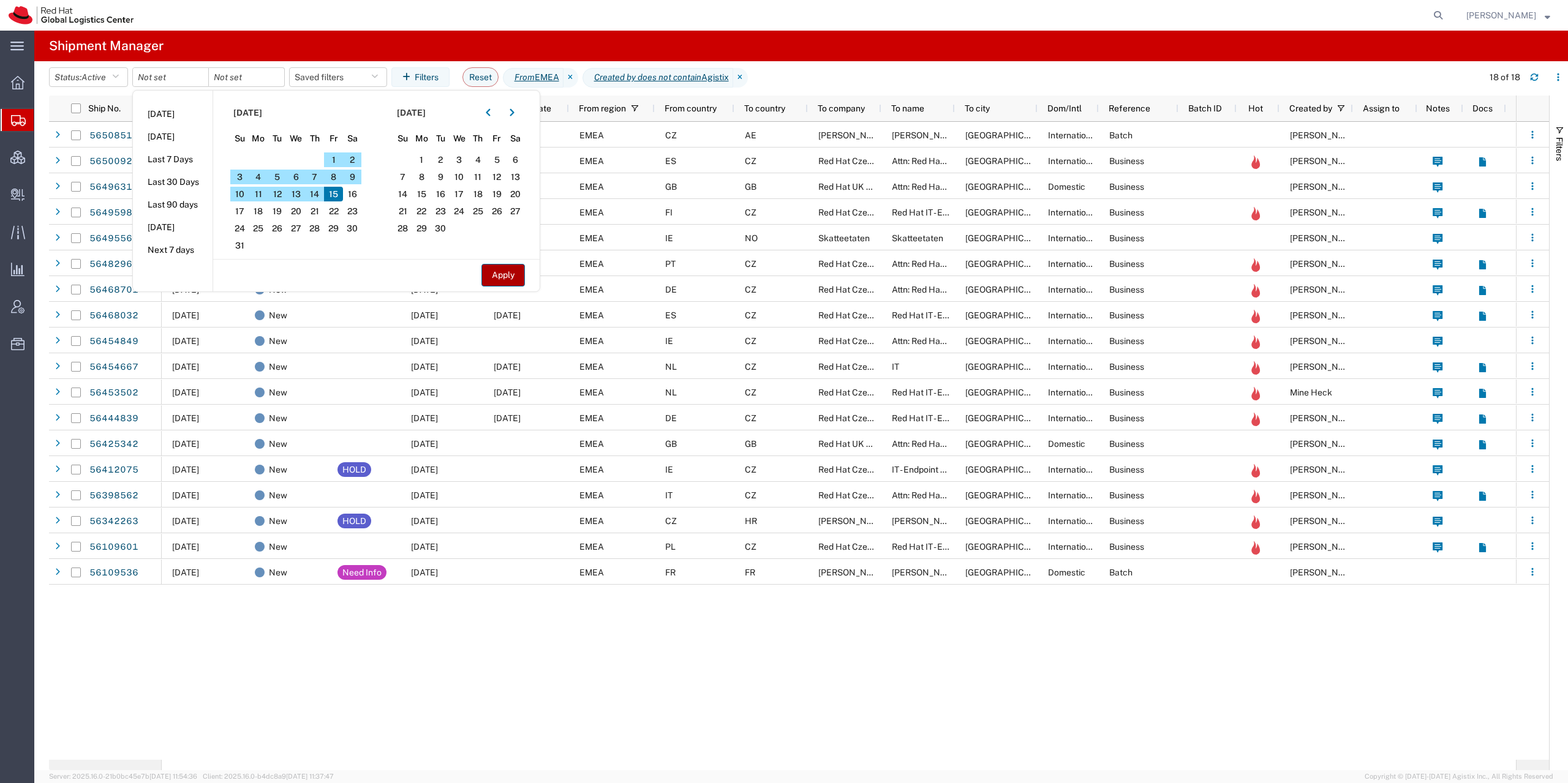
click at [506, 274] on button "Apply" at bounding box center [502, 275] width 44 height 23
type input "2024-01-01"
type input "2025-08-15"
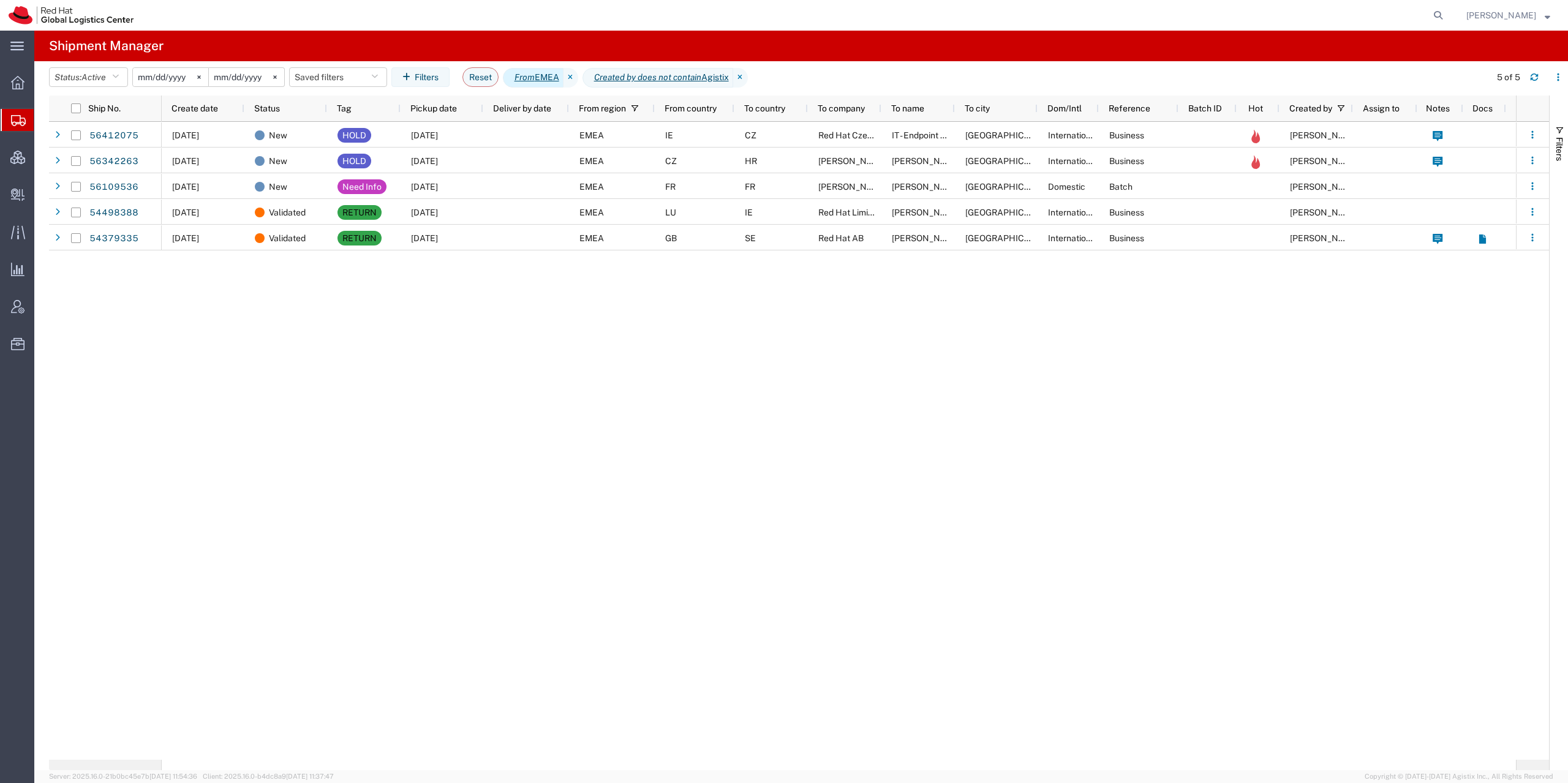
click at [535, 81] on icon "From" at bounding box center [525, 78] width 21 height 13
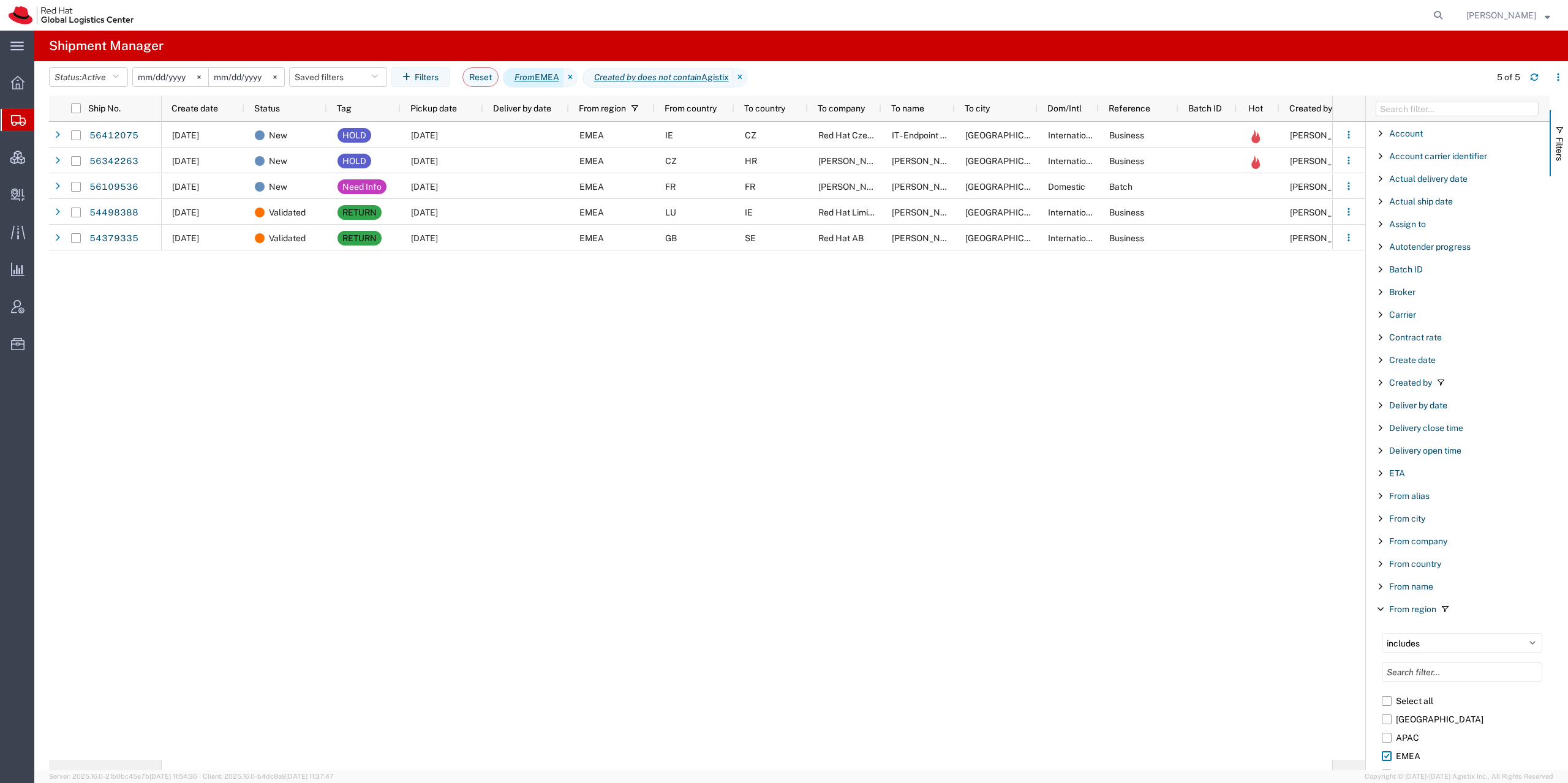
scroll to position [180, 0]
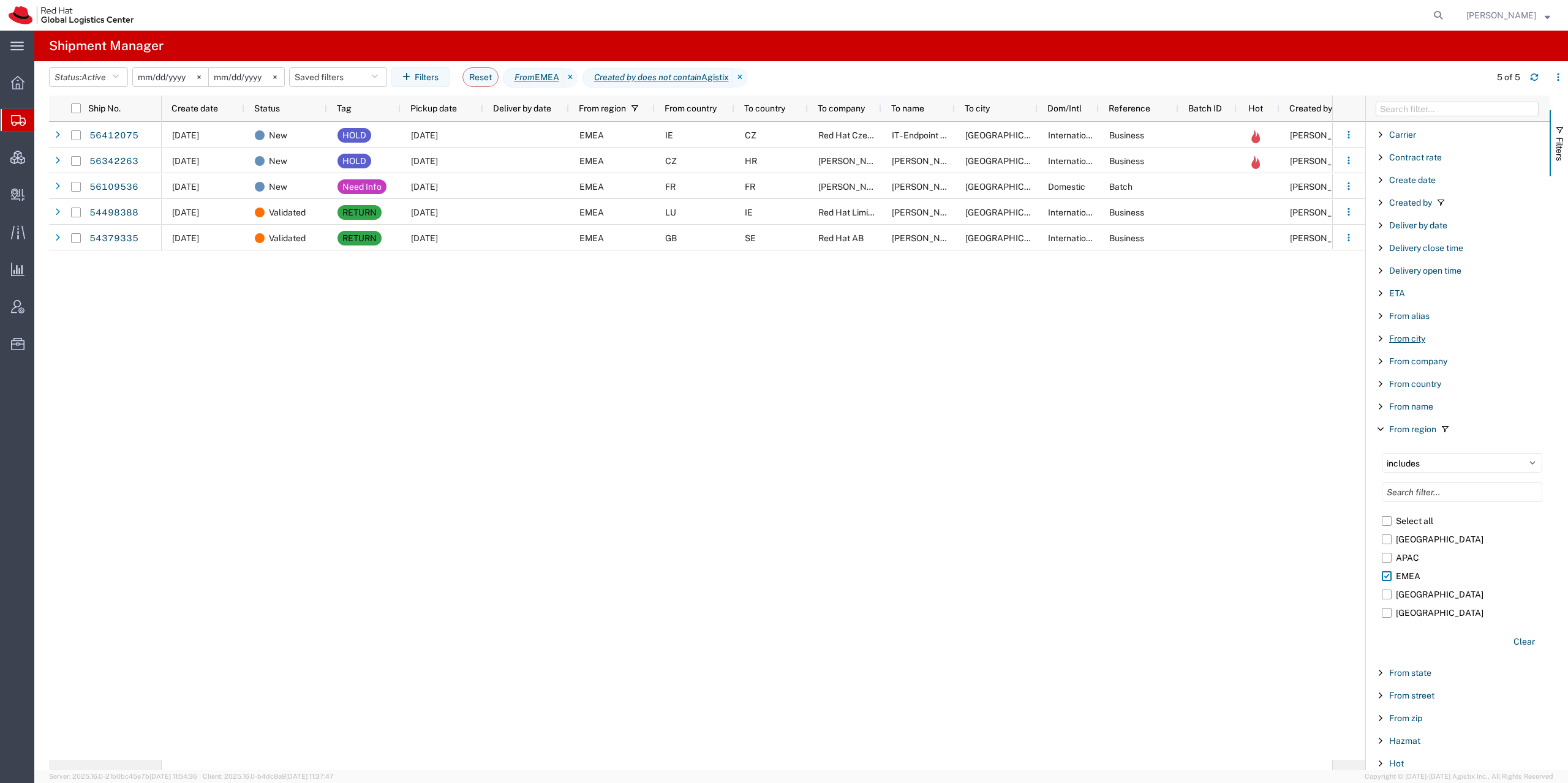
click at [1411, 335] on span "From city" at bounding box center [1407, 339] width 36 height 9
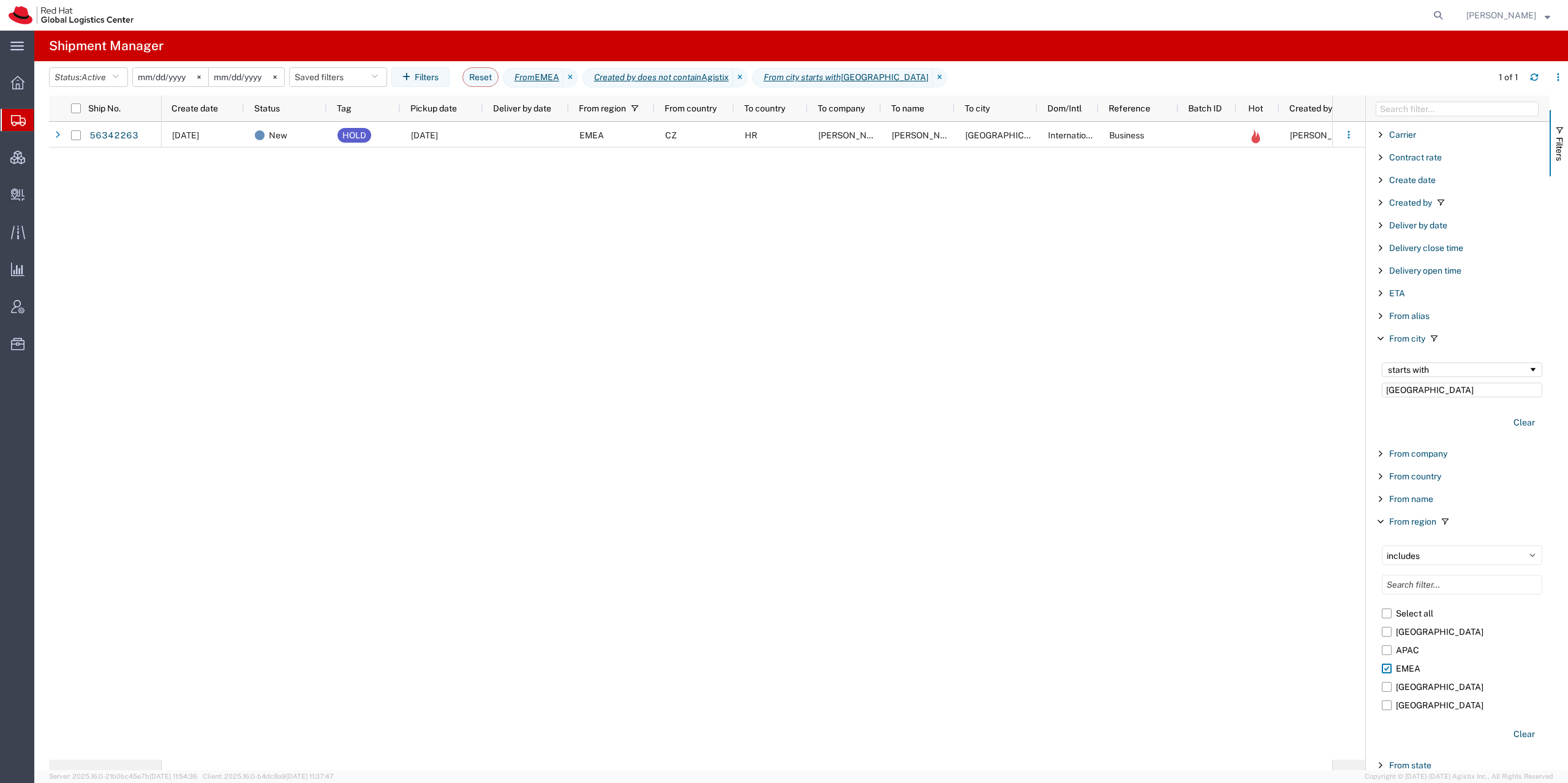
type input "Brno"
click at [1415, 113] on input "Filter Columns Input" at bounding box center [1457, 108] width 163 height 15
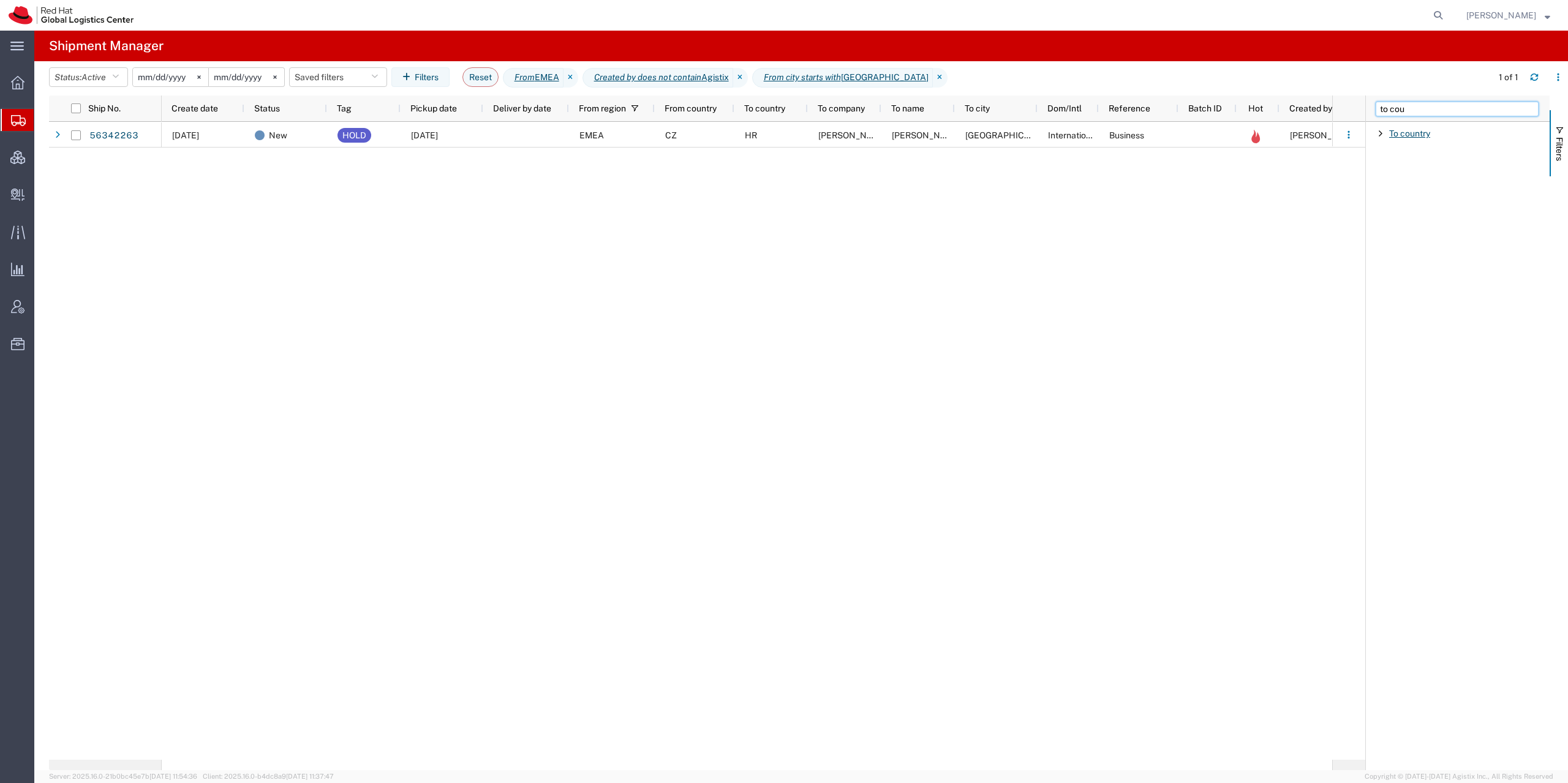
type input "to cou"
click at [1402, 133] on span "To country" at bounding box center [1410, 134] width 41 height 9
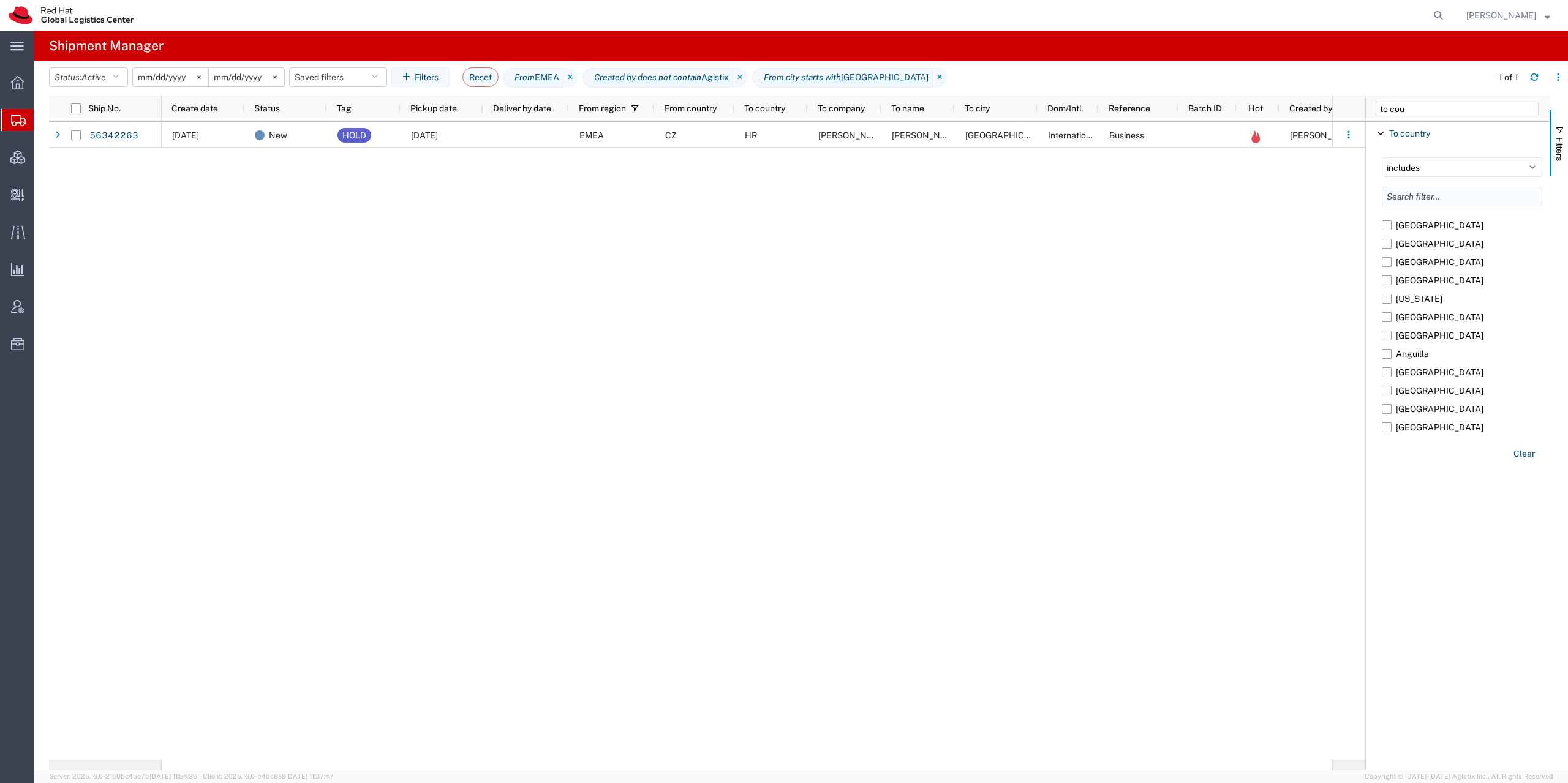
click at [1403, 193] on input "Filter List 1 Filters" at bounding box center [1461, 196] width 161 height 20
type input "sout"
click at [1384, 248] on label "[GEOGRAPHIC_DATA]" at bounding box center [1461, 243] width 161 height 18
click at [0, 0] on input "[GEOGRAPHIC_DATA]" at bounding box center [0, 0] width 0 height 0
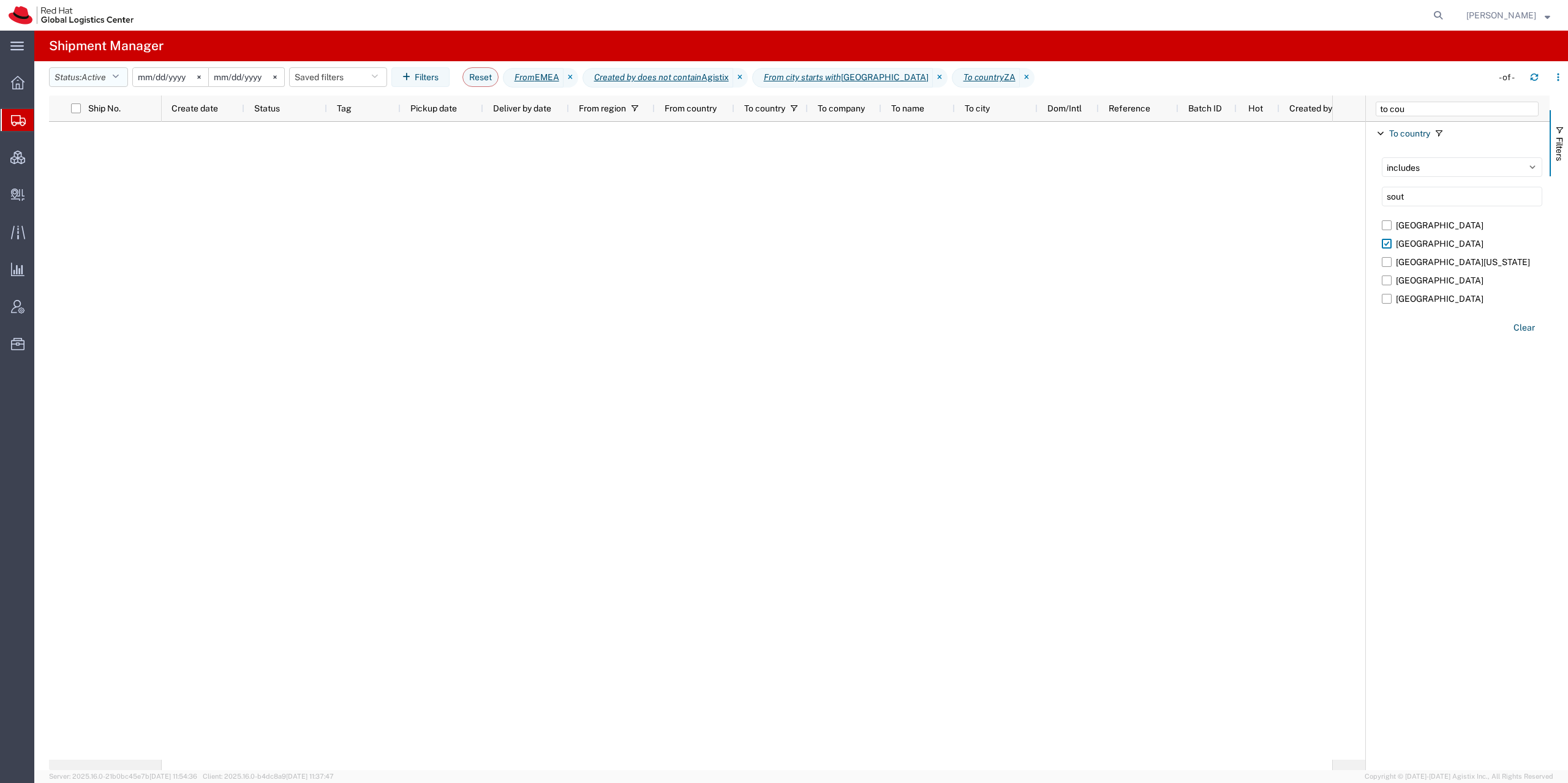
click at [99, 71] on button "Status: Active" at bounding box center [89, 77] width 79 height 20
click at [115, 145] on span "All" at bounding box center [121, 142] width 142 height 19
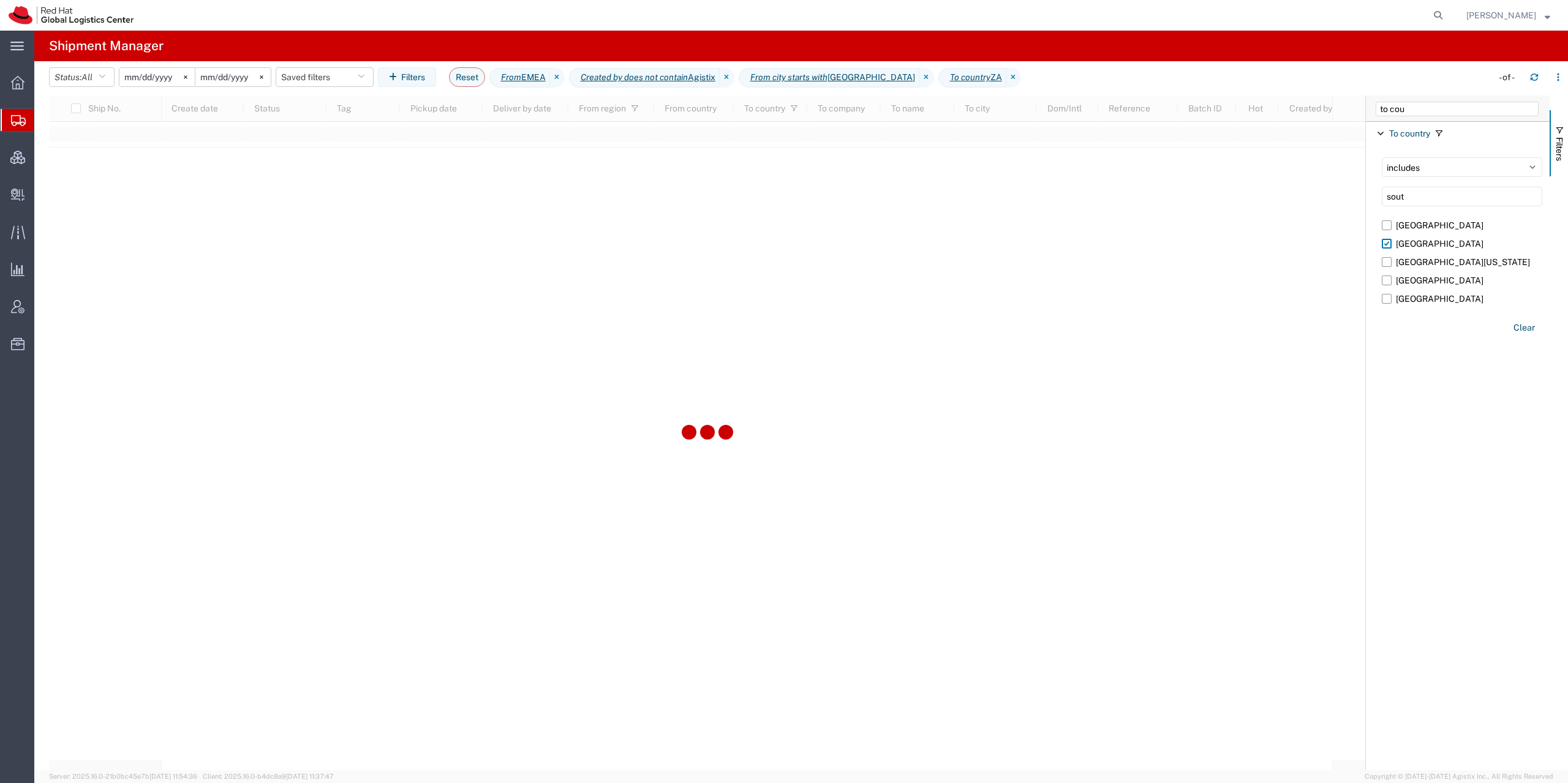
click at [1379, 134] on span "Filter List 1 Filters" at bounding box center [1381, 134] width 9 height 9
drag, startPoint x: 1411, startPoint y: 115, endPoint x: 1317, endPoint y: 116, distance: 94.0
click at [1376, 116] on input "to cou" at bounding box center [1457, 108] width 163 height 15
type input "c"
type input "ref"
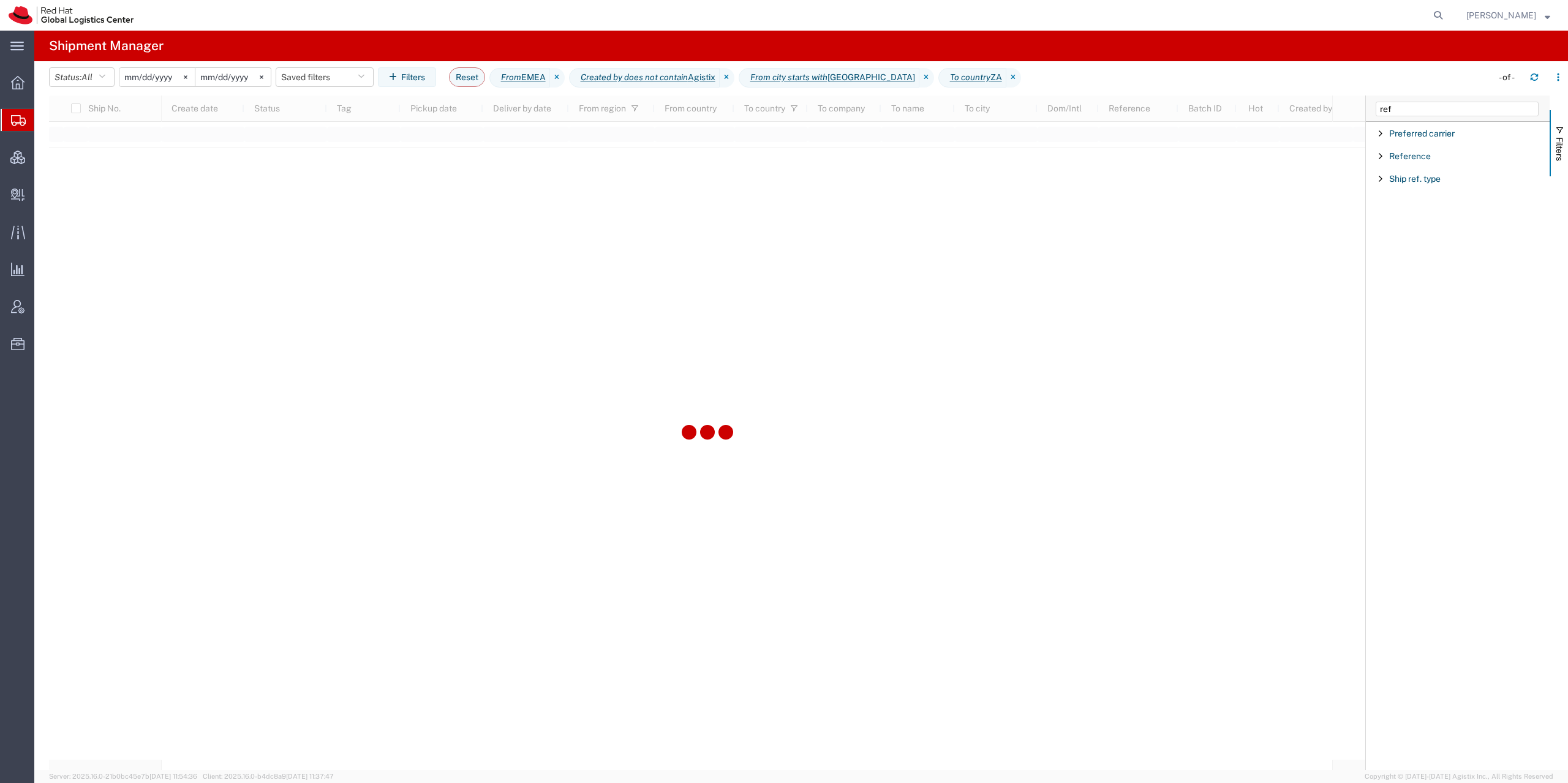
click at [1214, 67] on agx-table-filter-chips "Status: All Active All Approved Booked Canceled Delivered Denied New On Hold Pe…" at bounding box center [767, 81] width 1437 height 28
